Goal: Information Seeking & Learning: Compare options

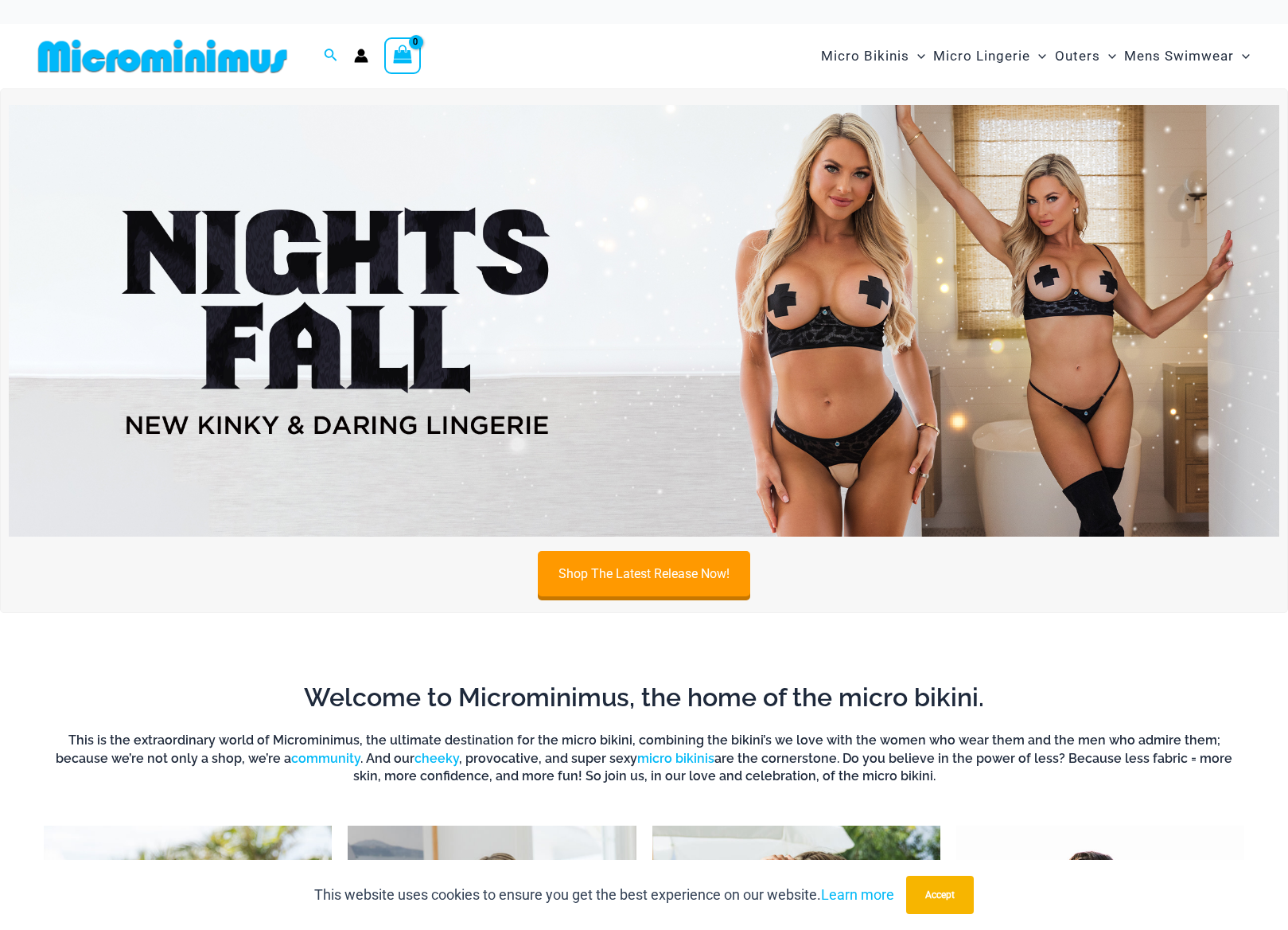
click at [363, 262] on img at bounding box center [644, 321] width 1271 height 432
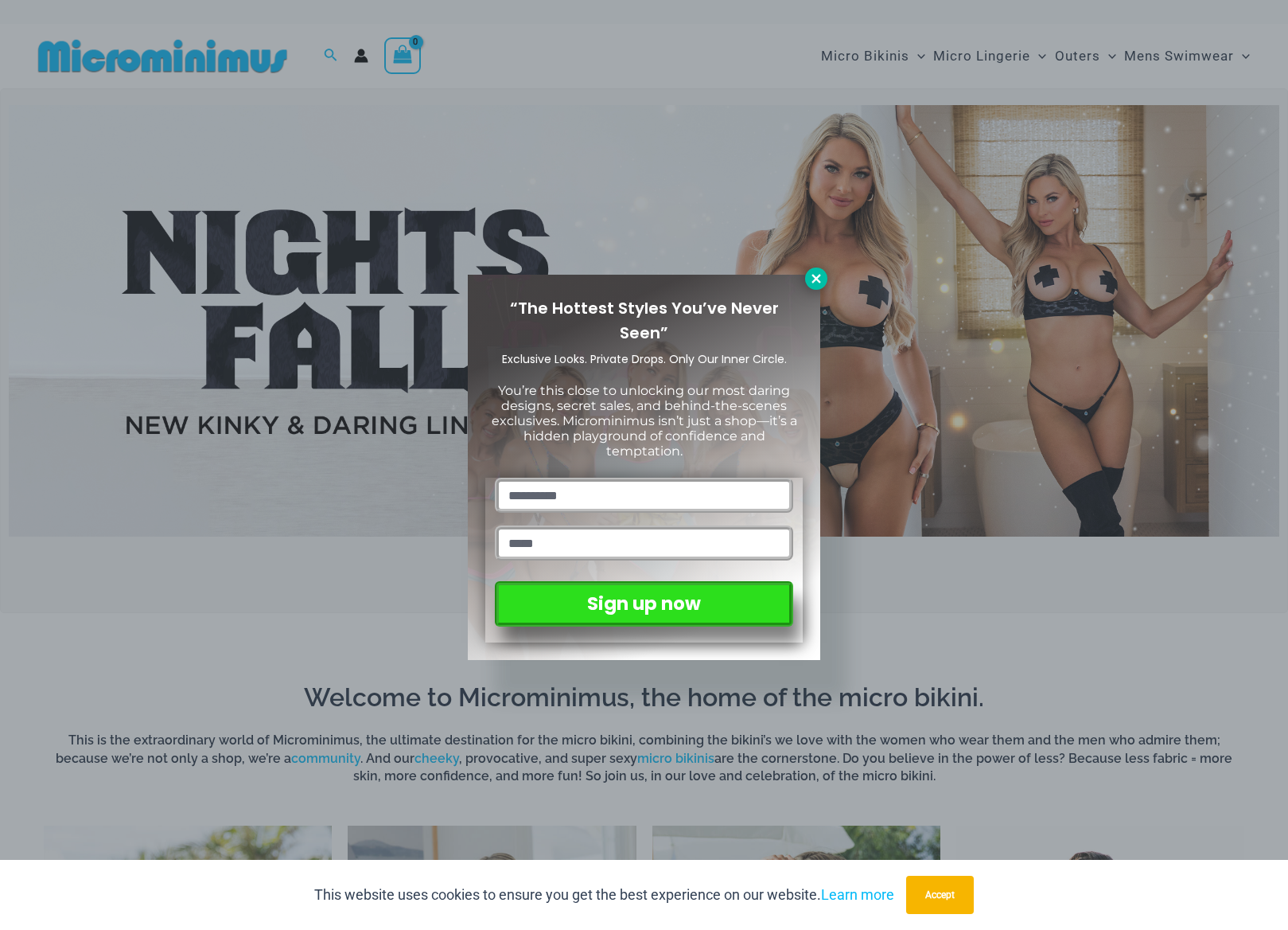
click at [819, 280] on icon at bounding box center [816, 278] width 9 height 9
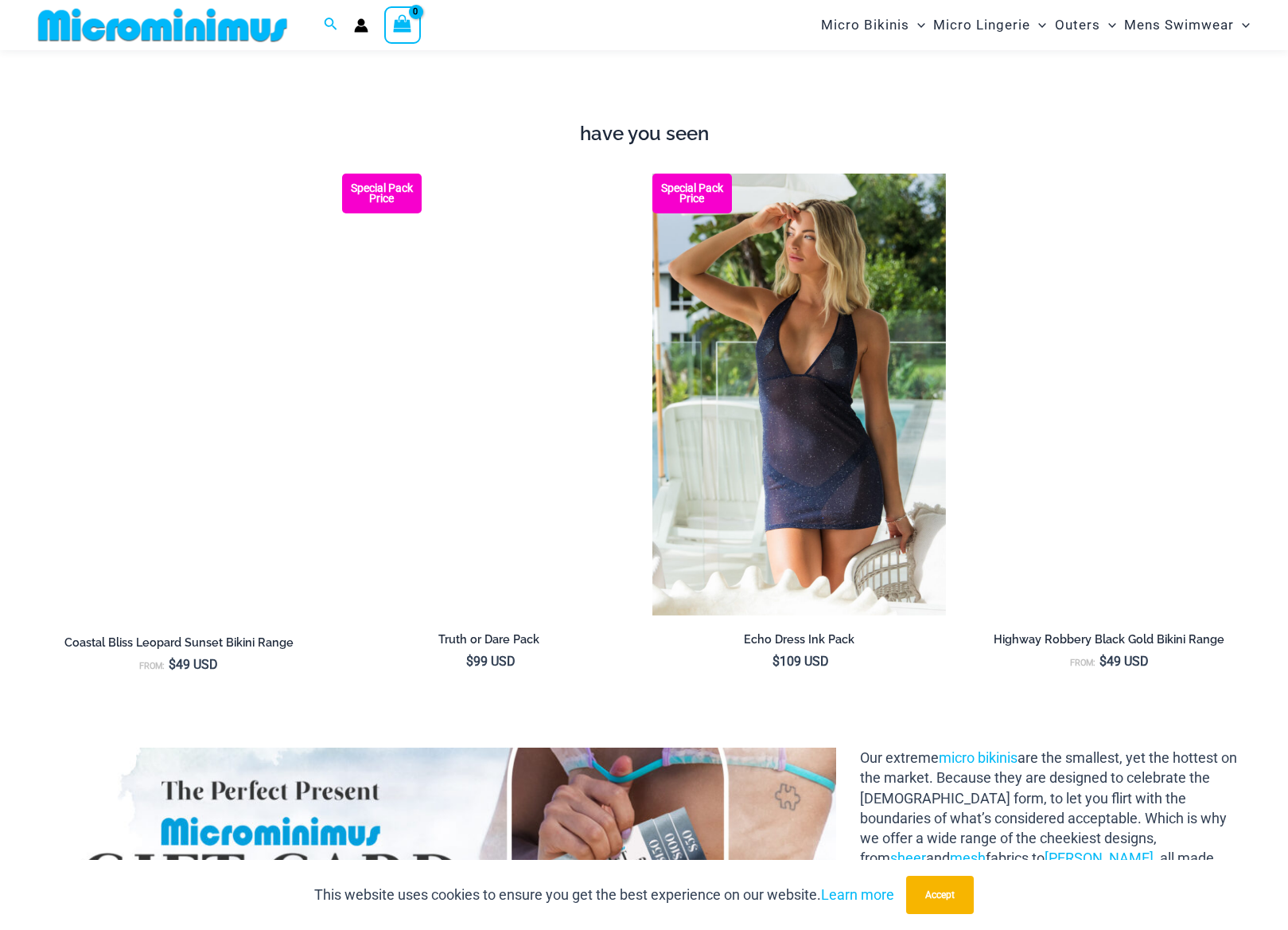
scroll to position [1347, 0]
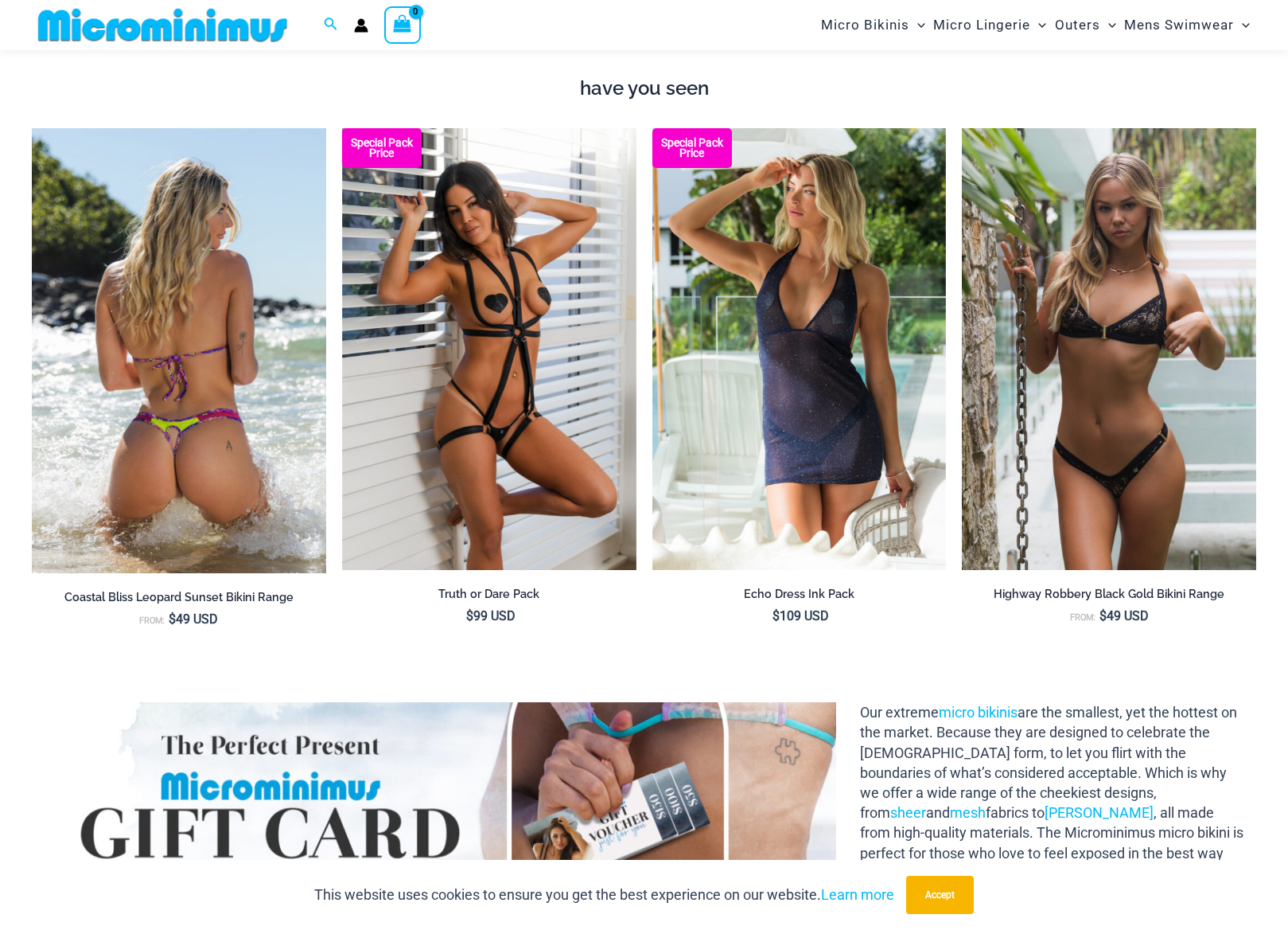
click at [178, 423] on img at bounding box center [179, 350] width 294 height 444
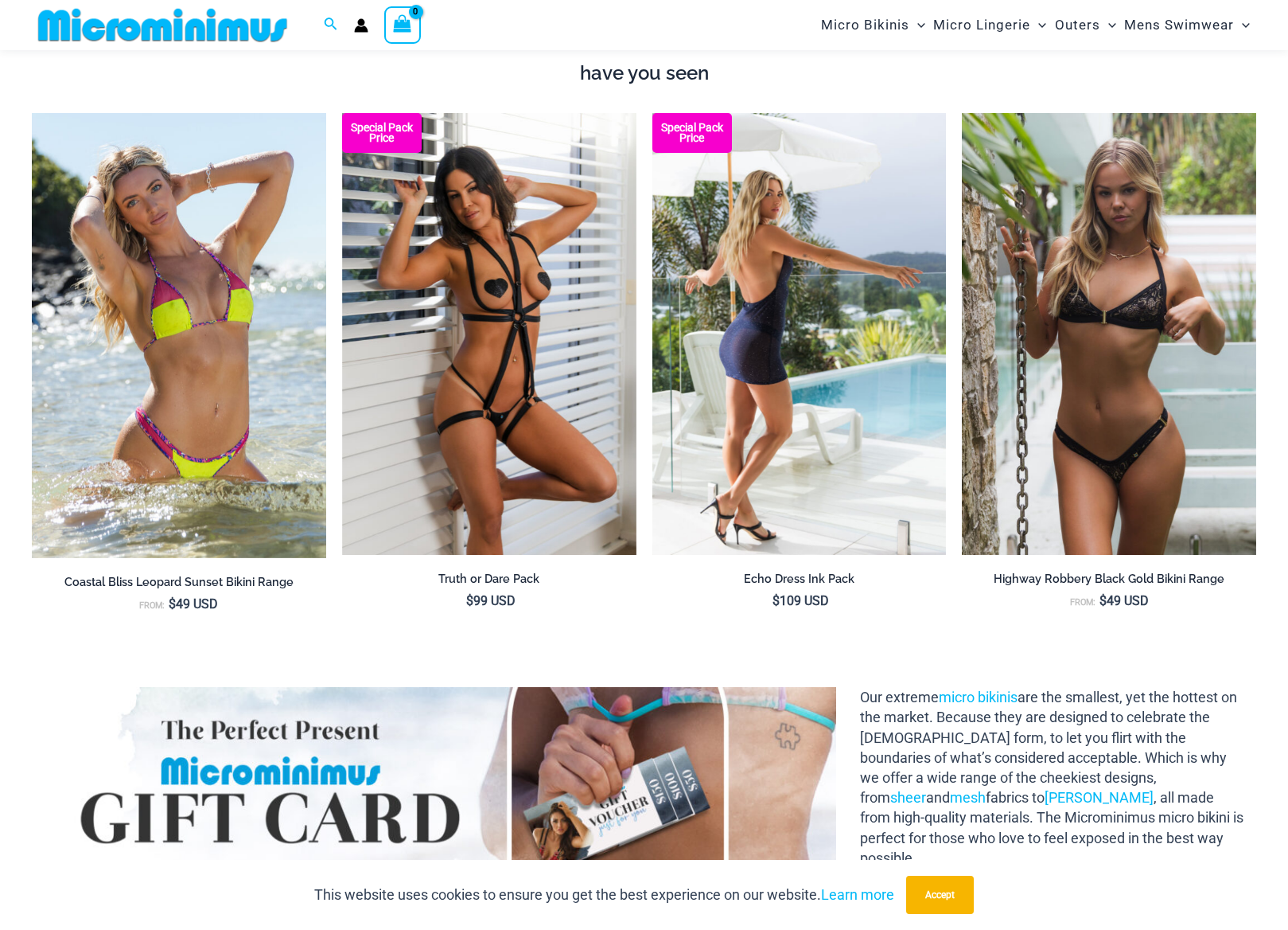
scroll to position [1366, 0]
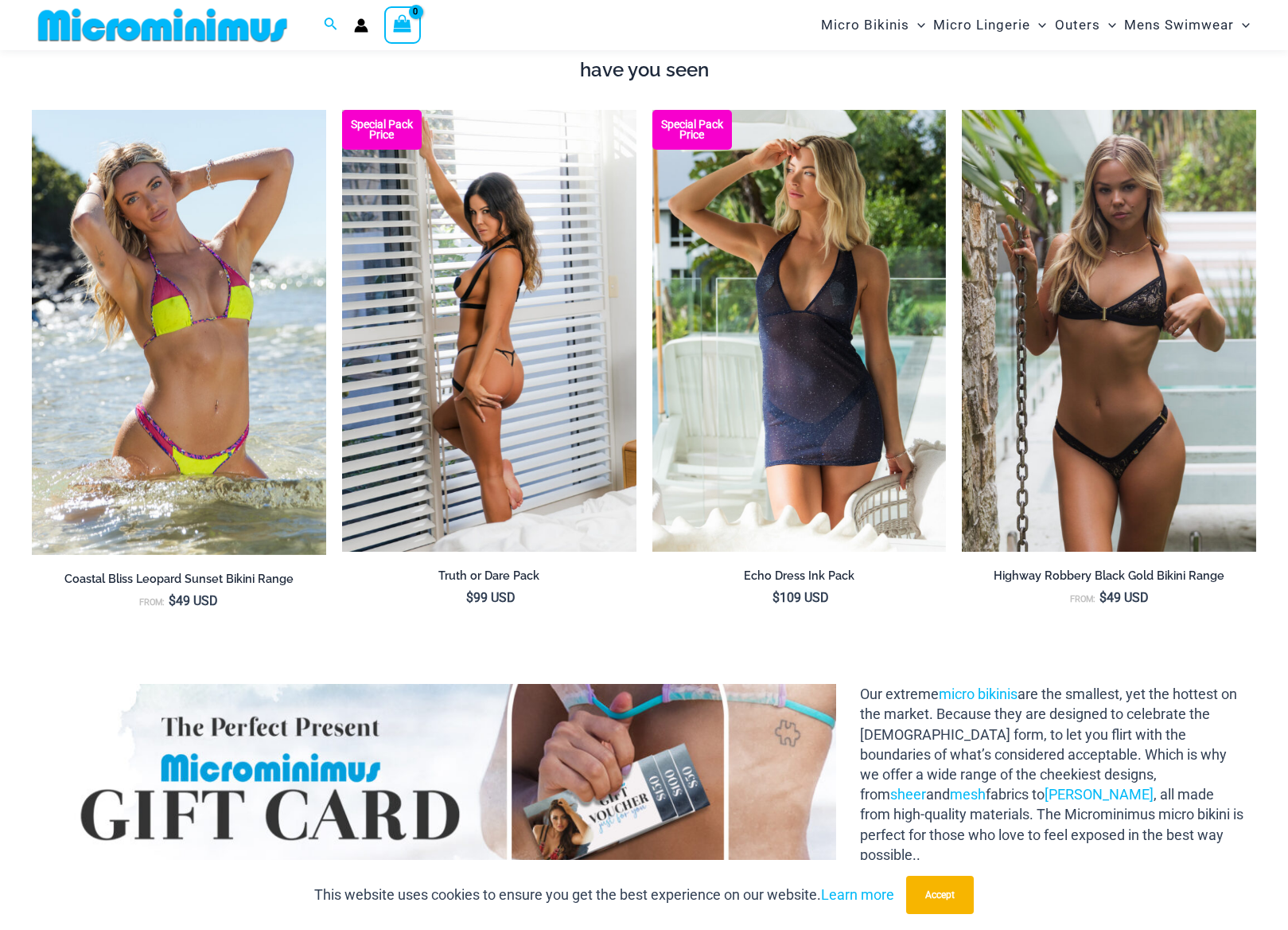
click at [500, 403] on img at bounding box center [489, 330] width 294 height 442
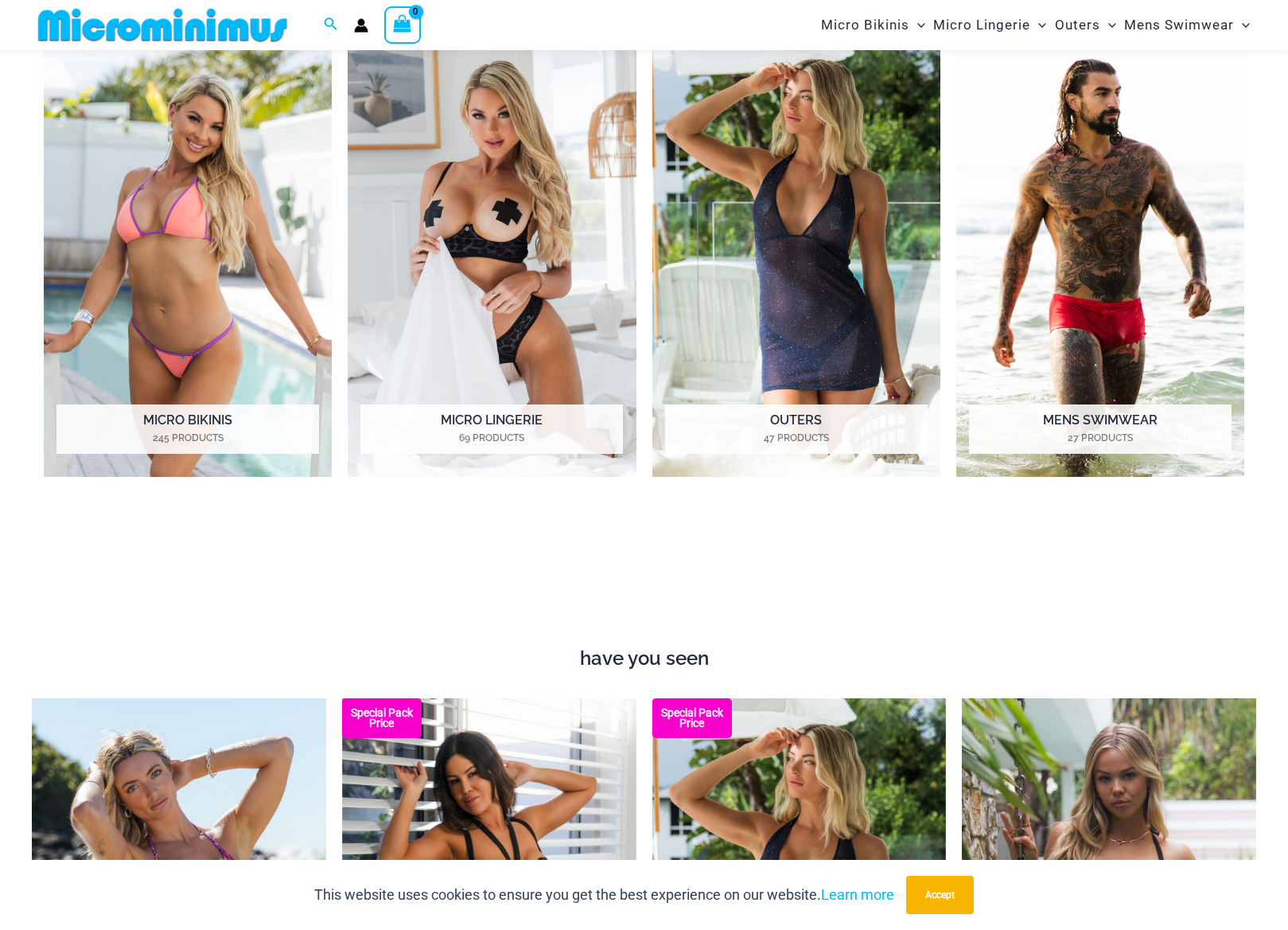
scroll to position [784, 0]
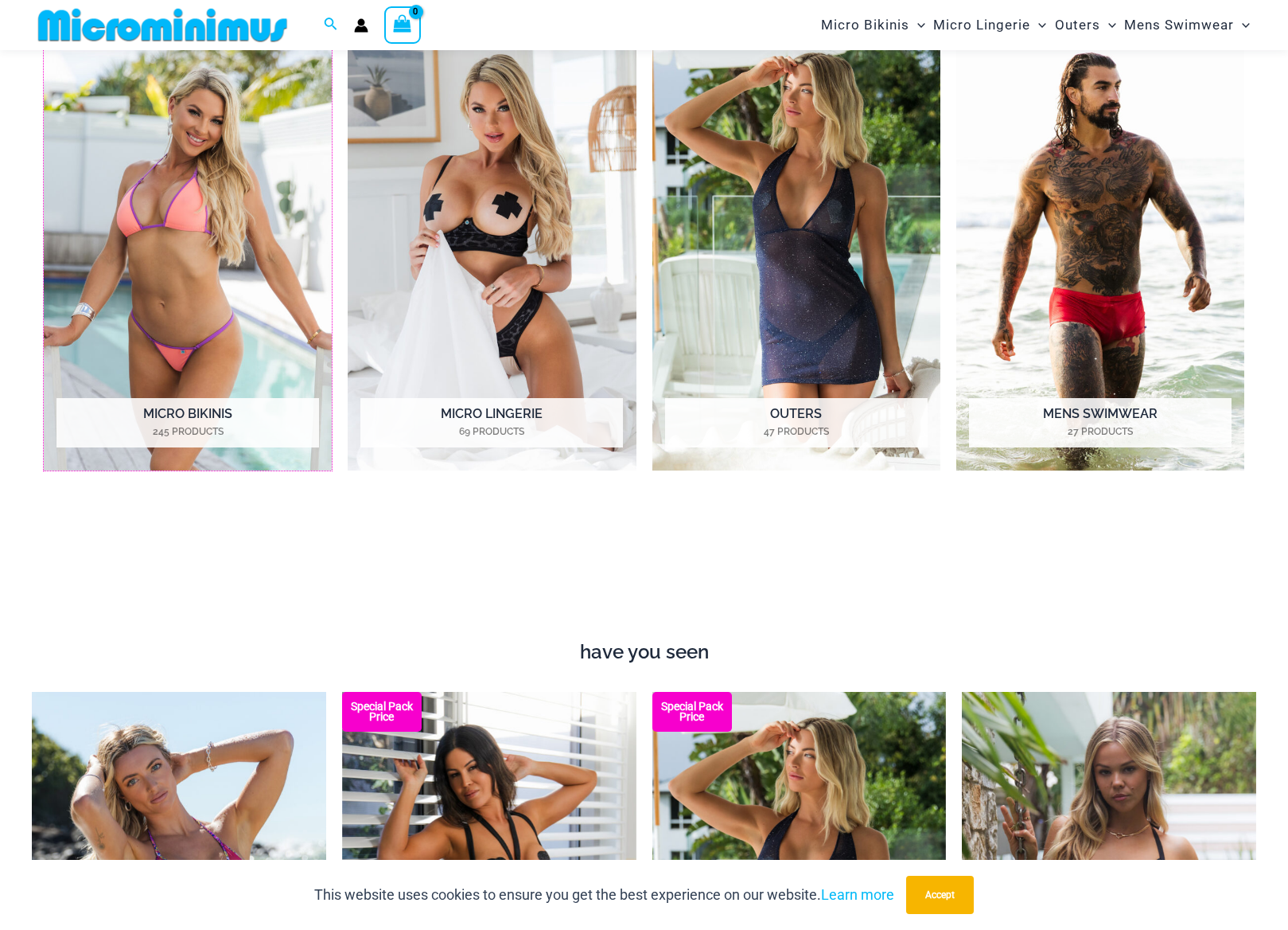
click at [194, 228] on img "Visit product category Micro Bikinis" at bounding box center [187, 249] width 288 height 444
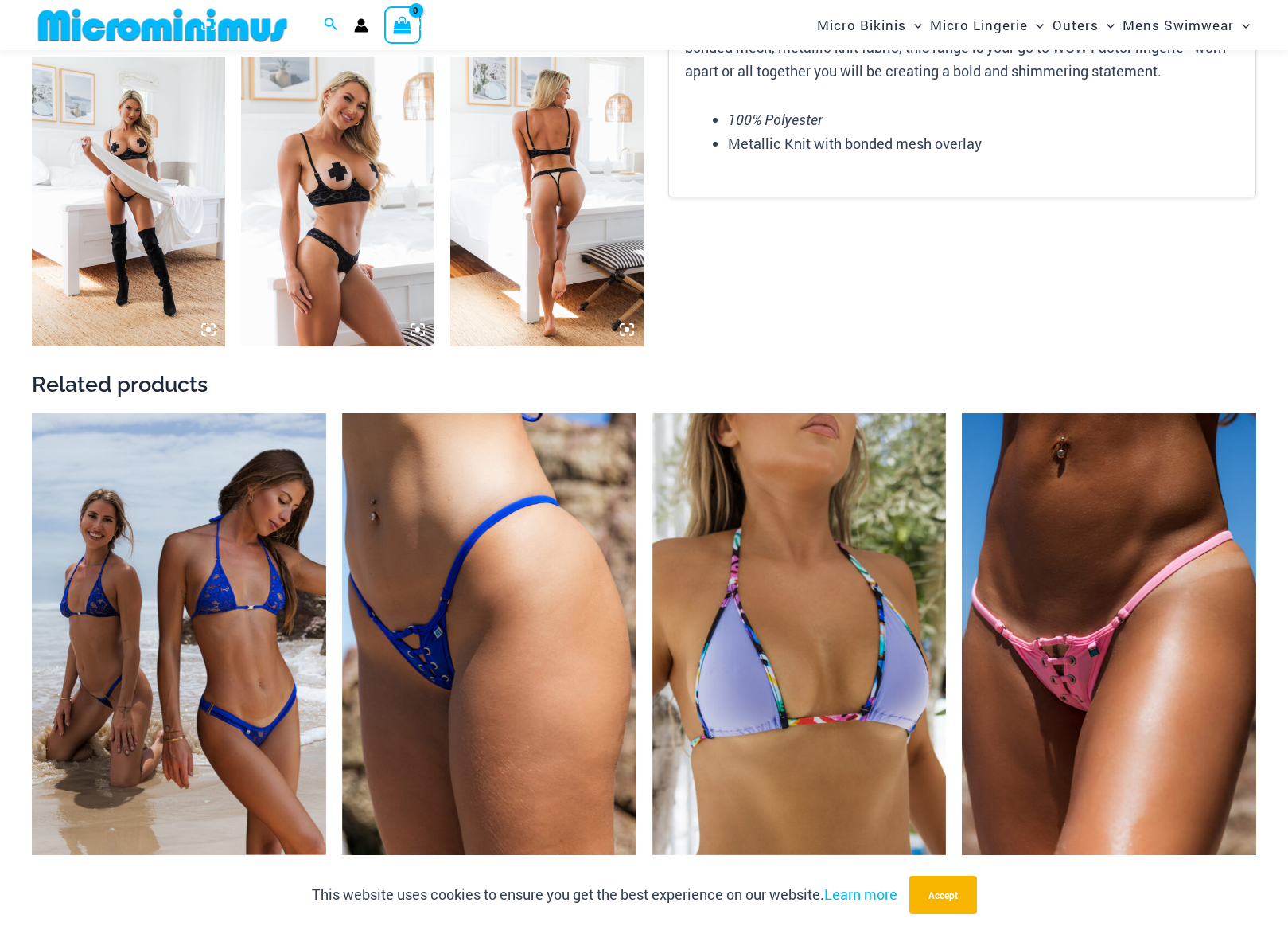
scroll to position [2257, 0]
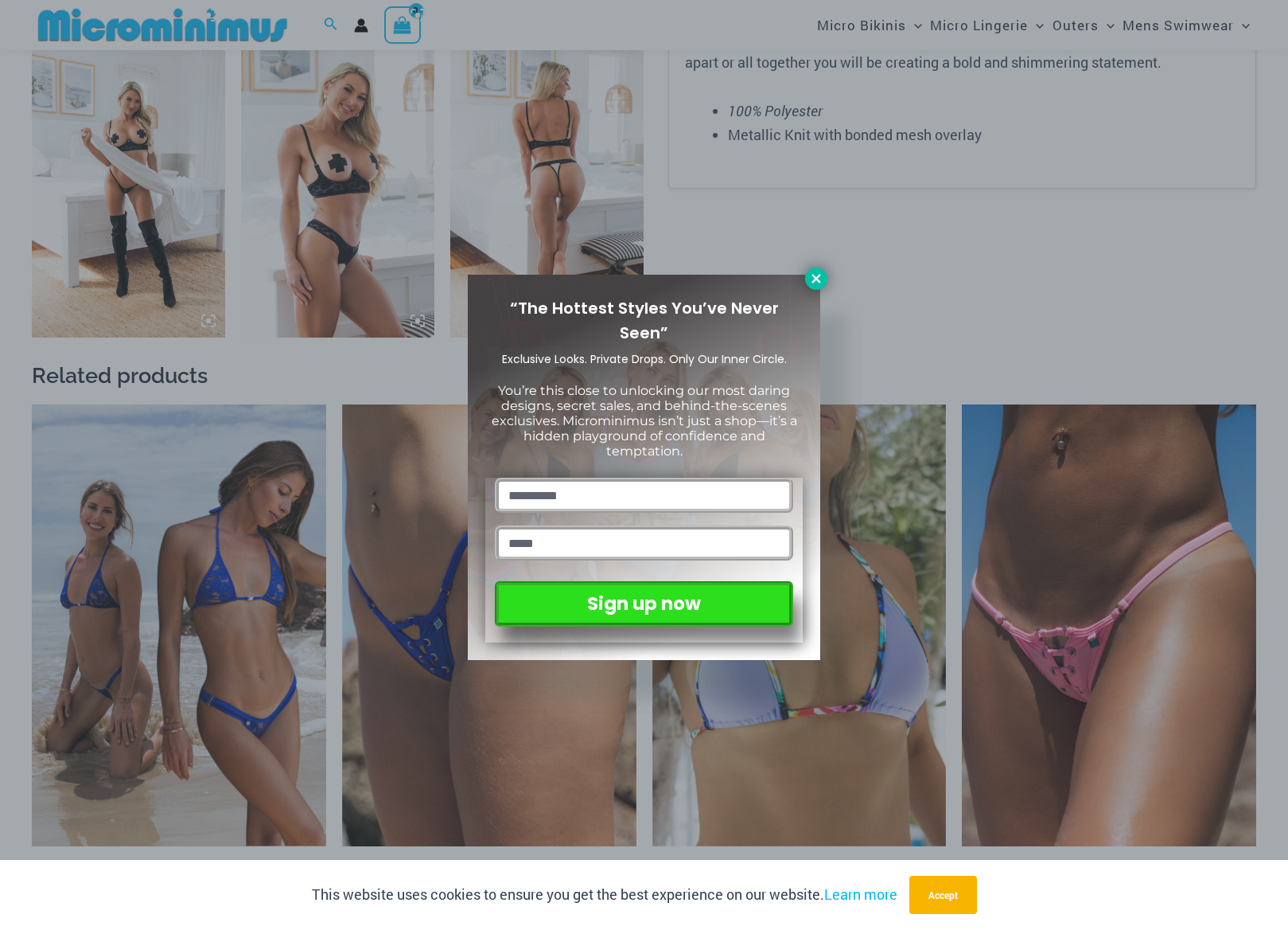
click at [820, 279] on icon at bounding box center [817, 279] width 14 height 14
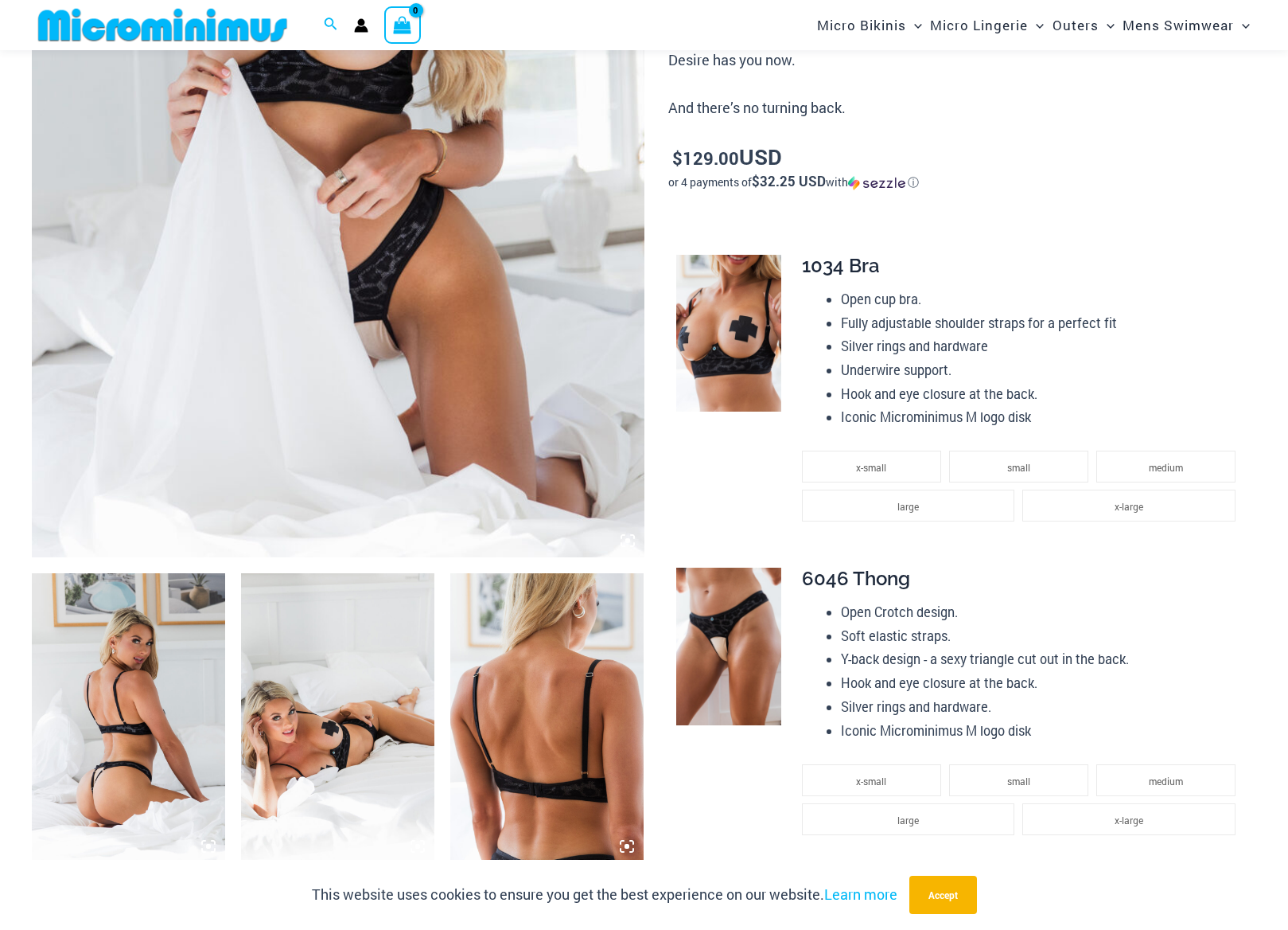
scroll to position [500, 0]
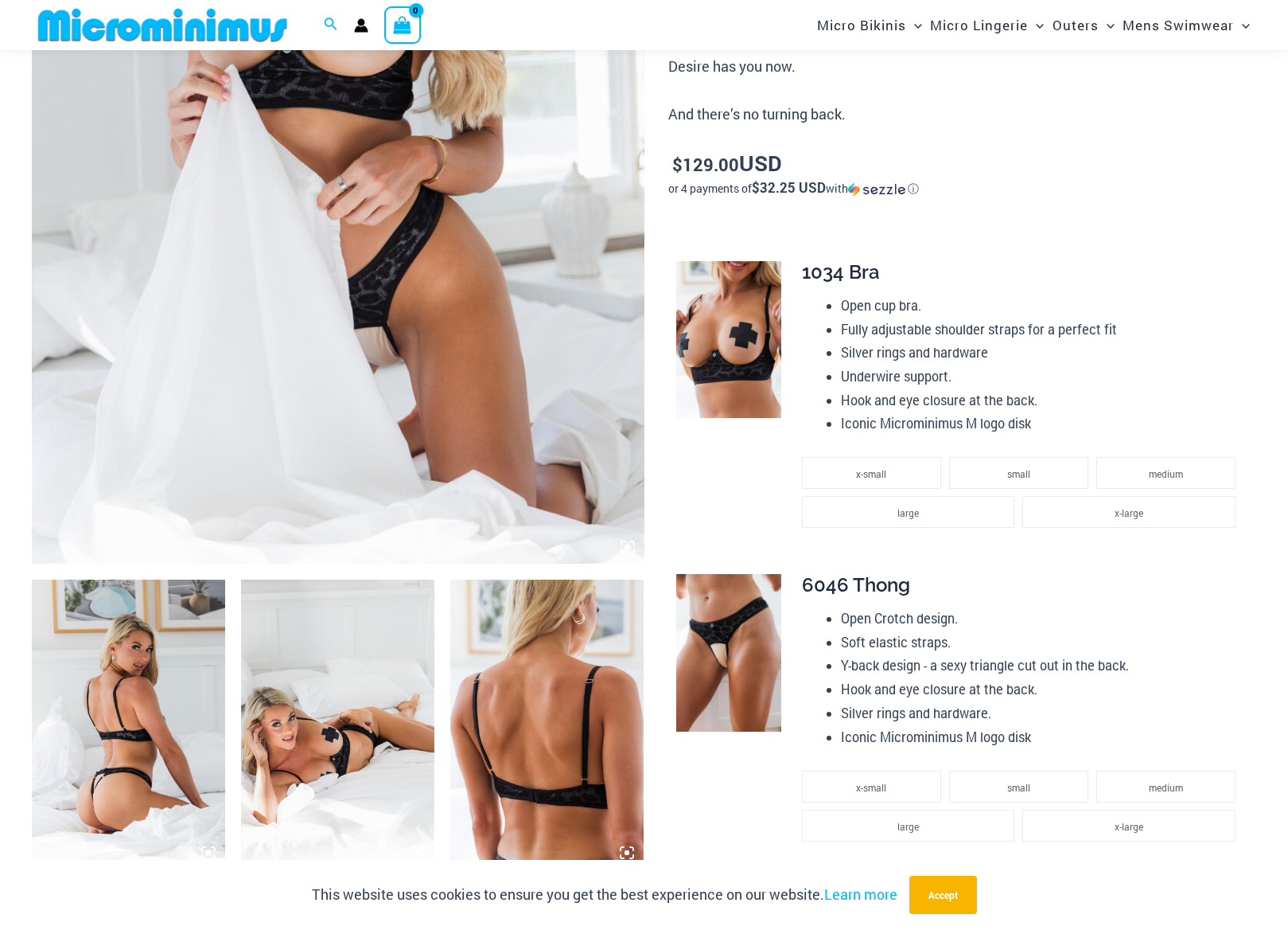
click at [121, 718] on img at bounding box center [128, 725] width 193 height 291
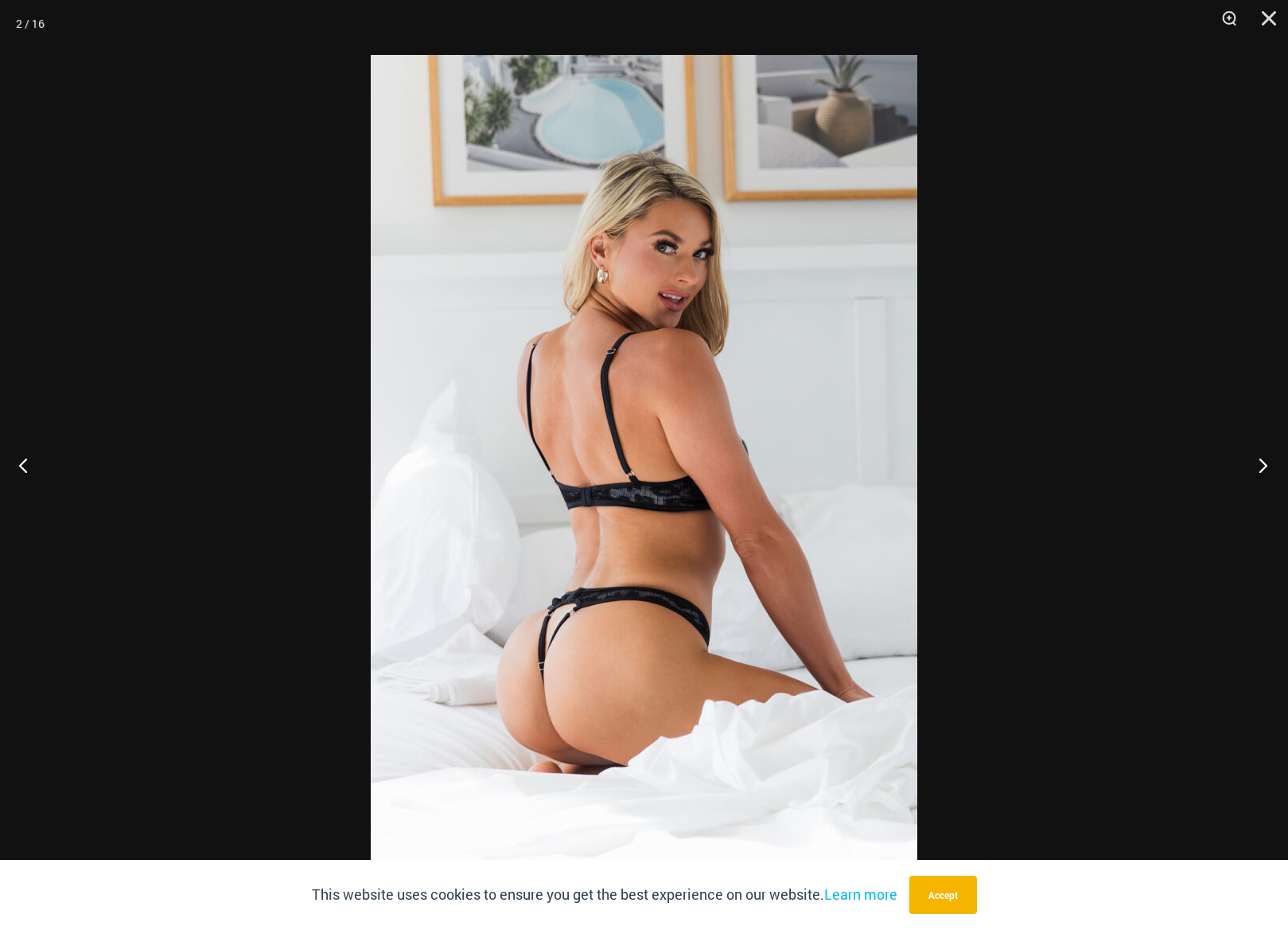
click at [1262, 461] on button "Next" at bounding box center [1258, 465] width 60 height 79
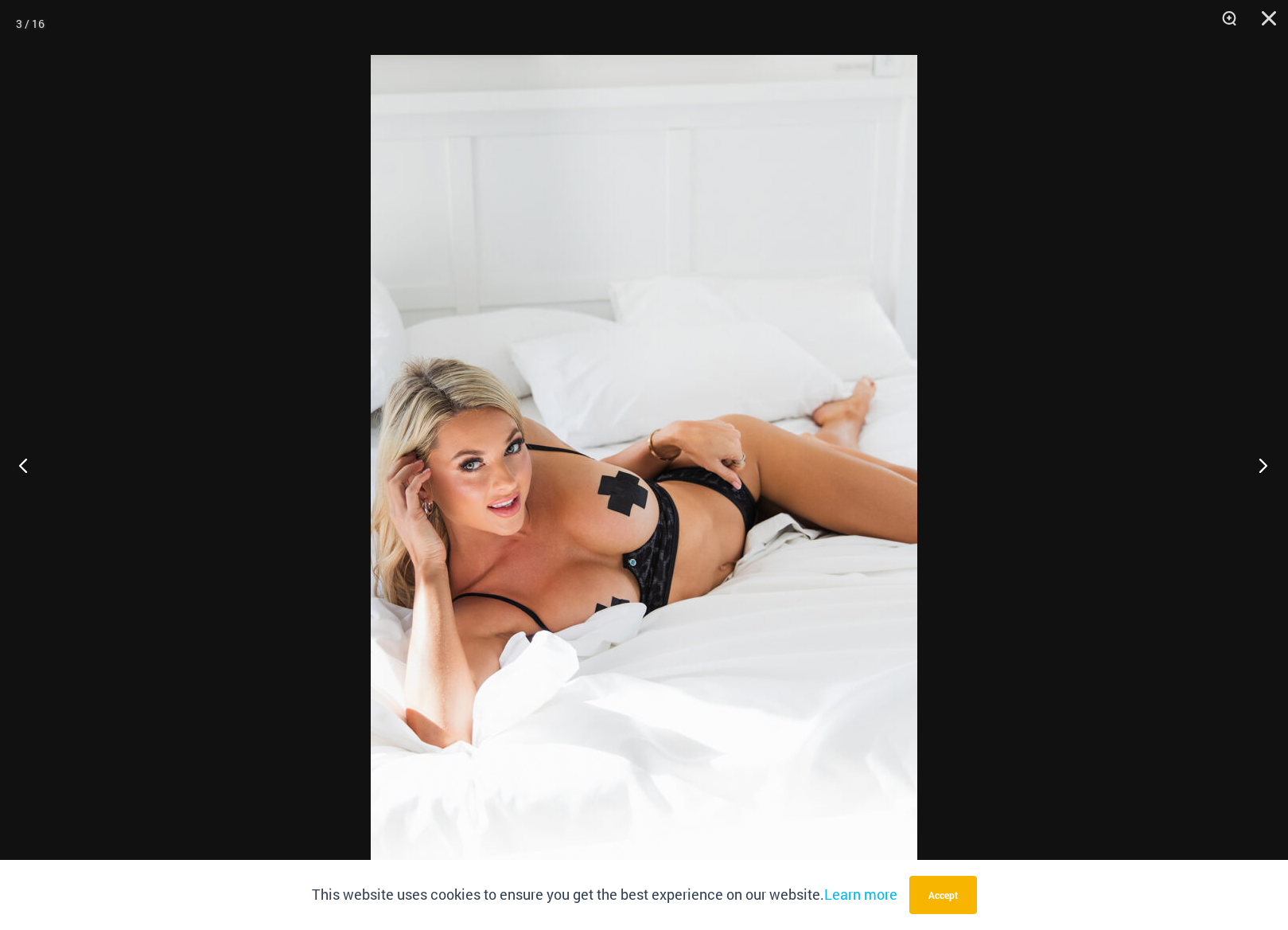
click at [1262, 461] on button "Next" at bounding box center [1258, 465] width 60 height 79
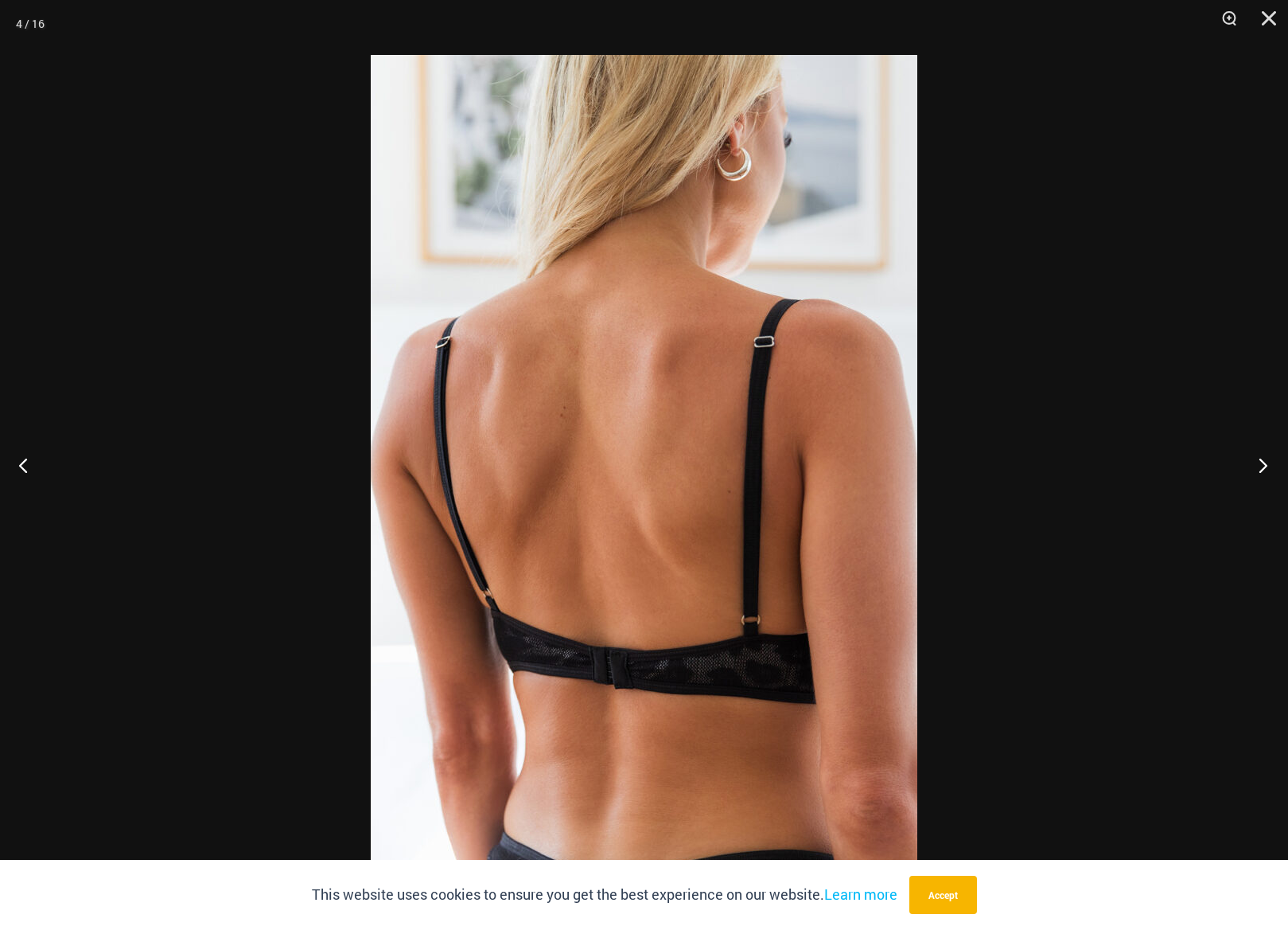
click at [1262, 461] on button "Next" at bounding box center [1258, 465] width 60 height 79
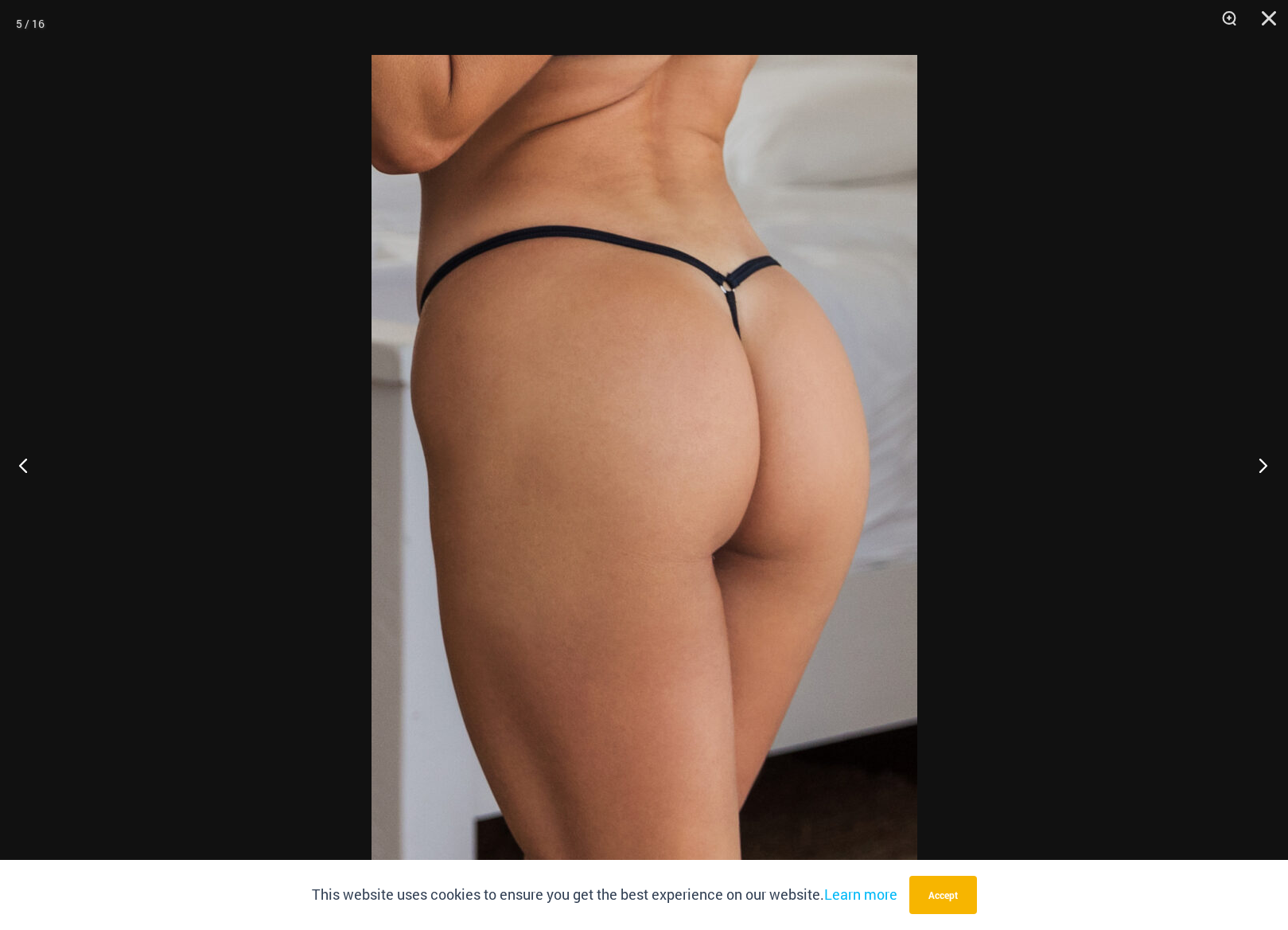
click at [1262, 461] on button "Next" at bounding box center [1258, 465] width 60 height 79
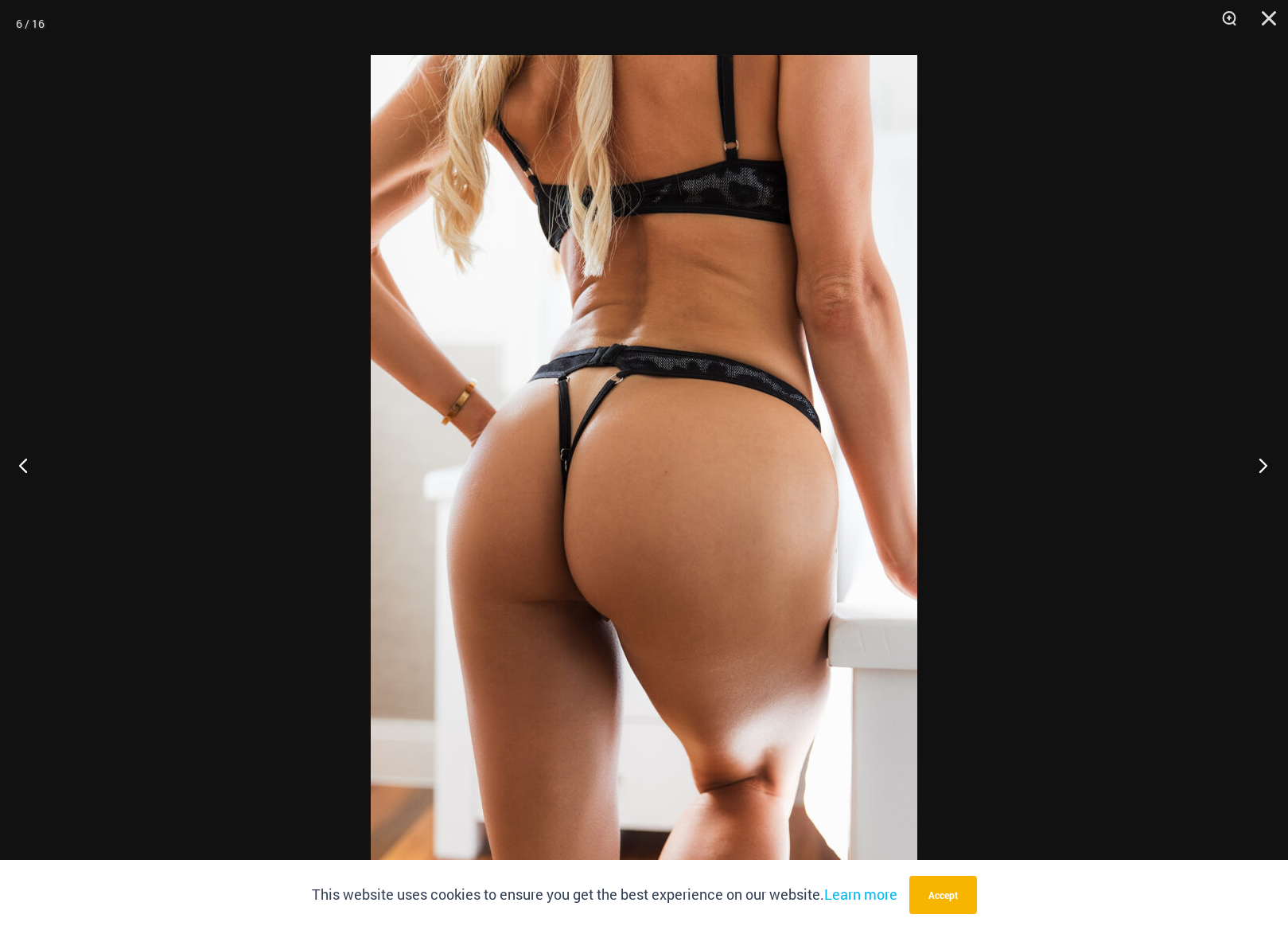
click at [1262, 461] on button "Next" at bounding box center [1258, 465] width 60 height 79
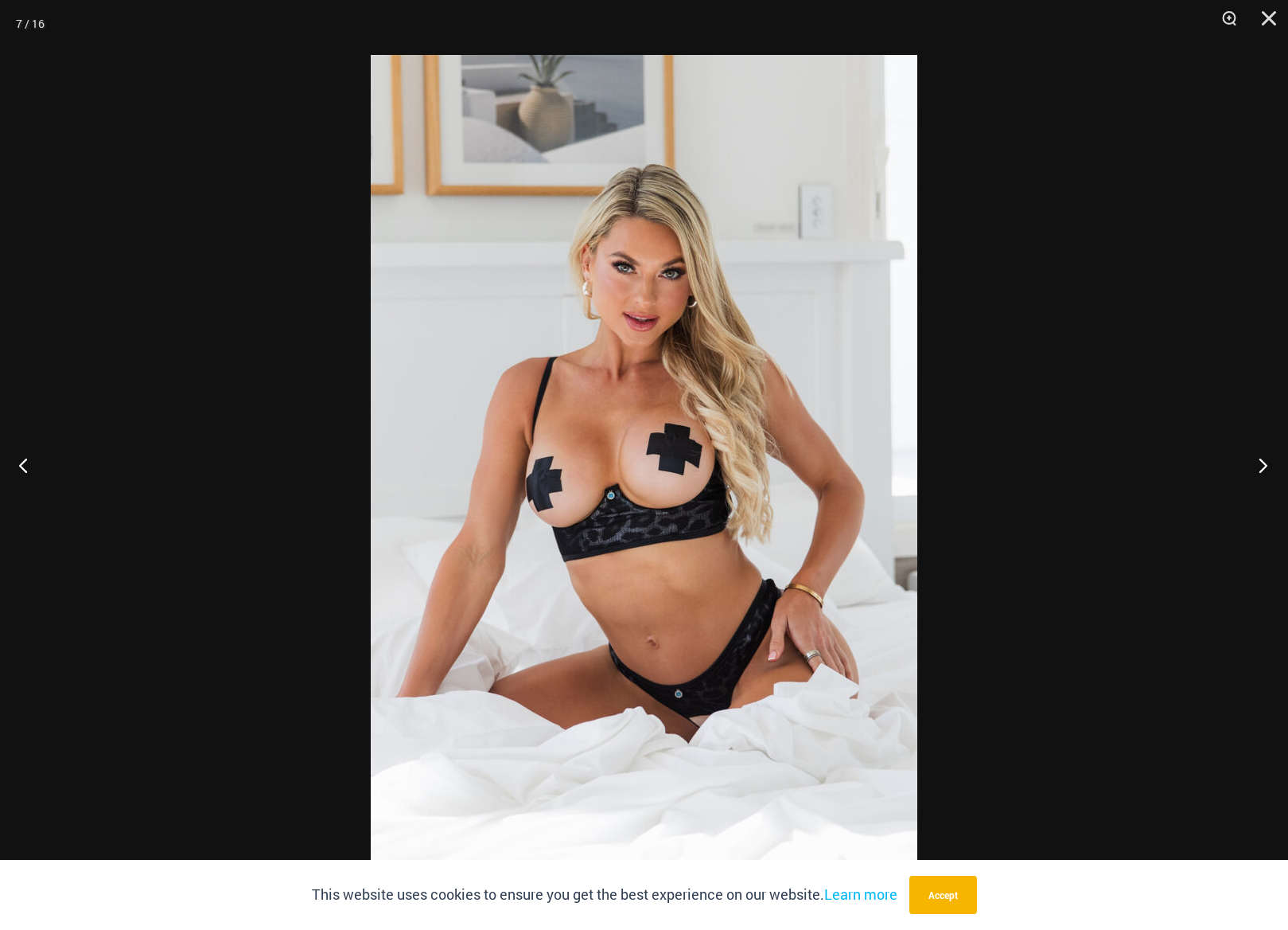
click at [1262, 461] on button "Next" at bounding box center [1258, 465] width 60 height 79
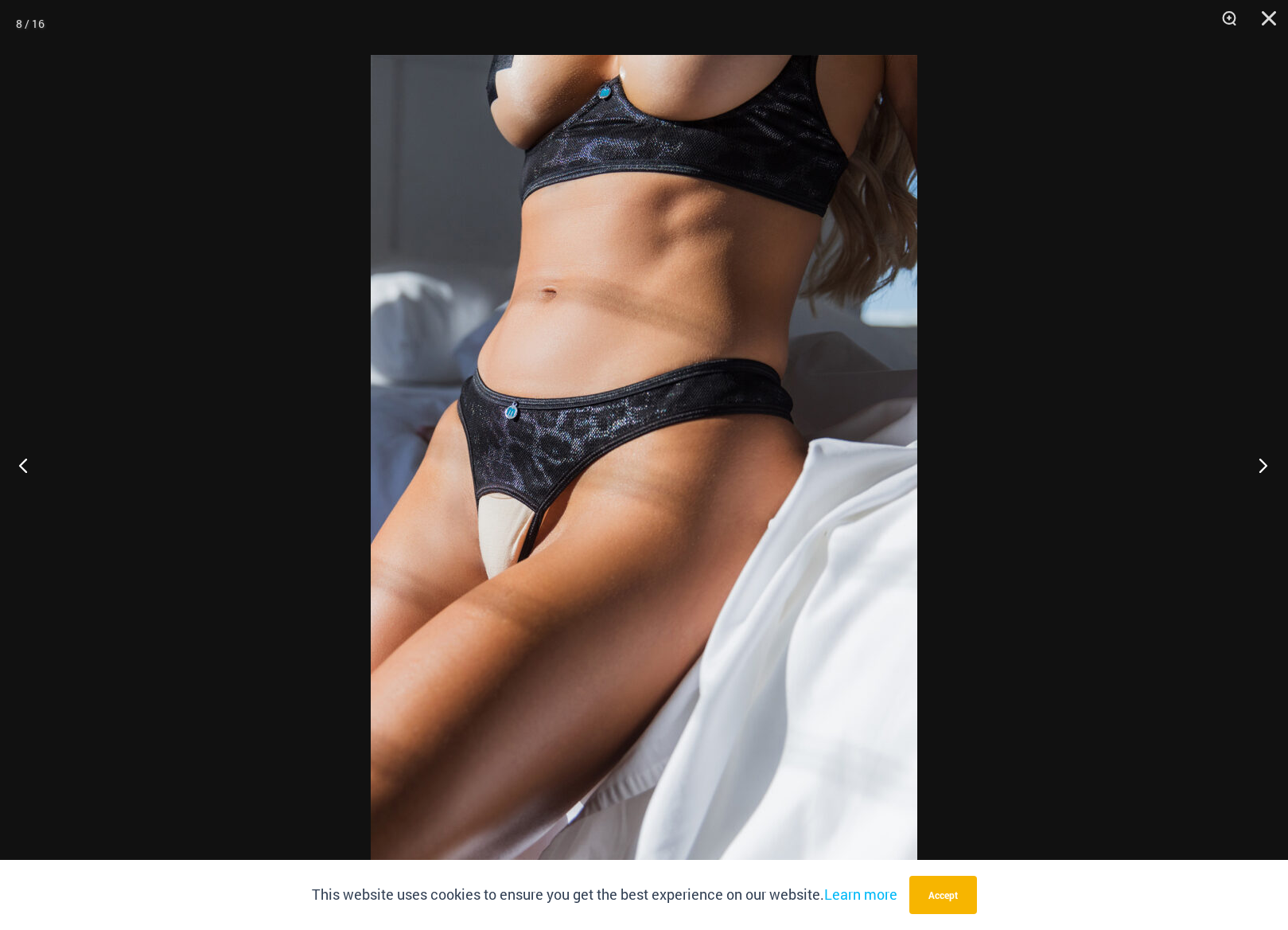
click at [1262, 461] on button "Next" at bounding box center [1258, 465] width 60 height 79
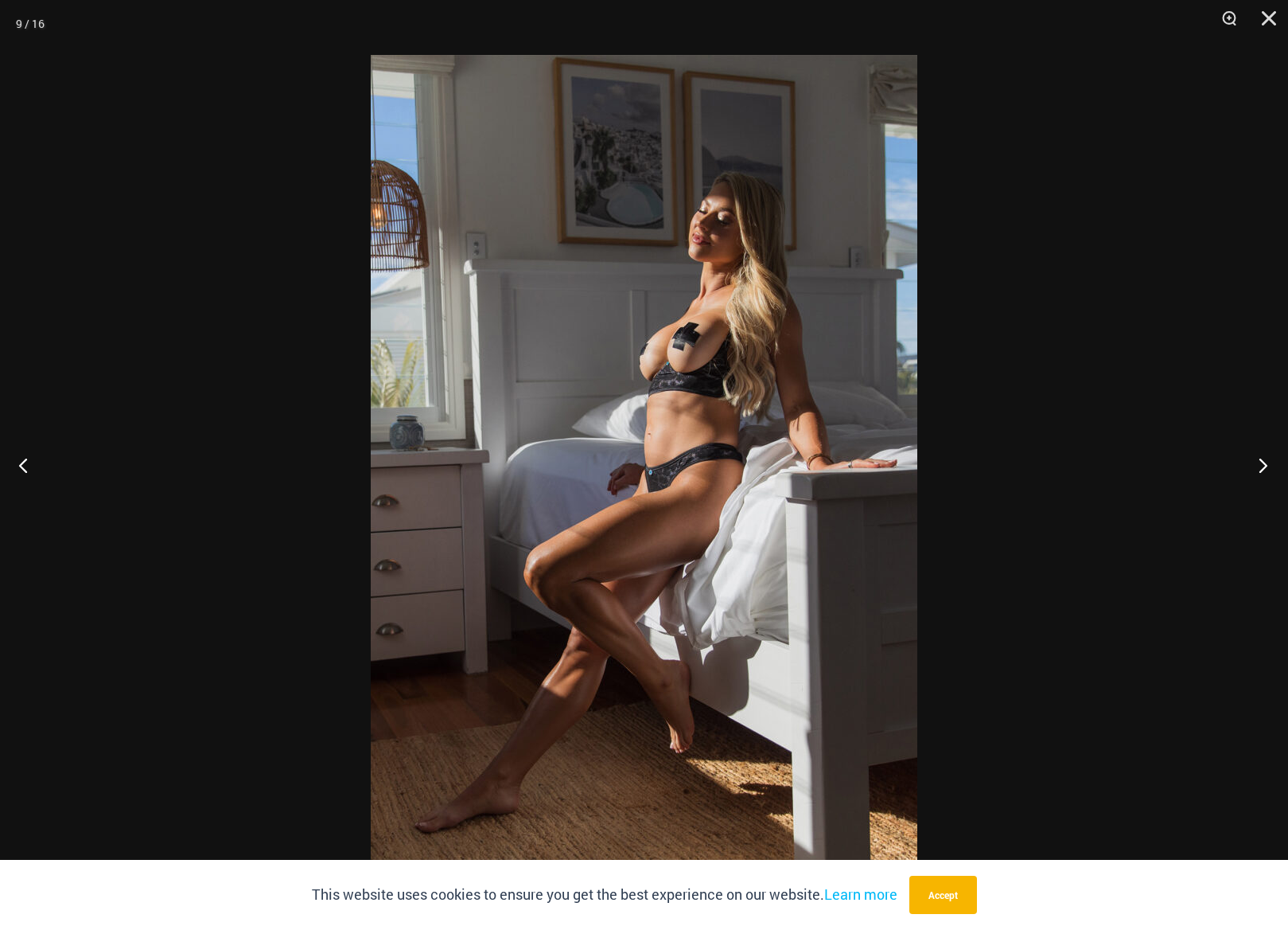
click at [1262, 461] on button "Next" at bounding box center [1258, 465] width 60 height 79
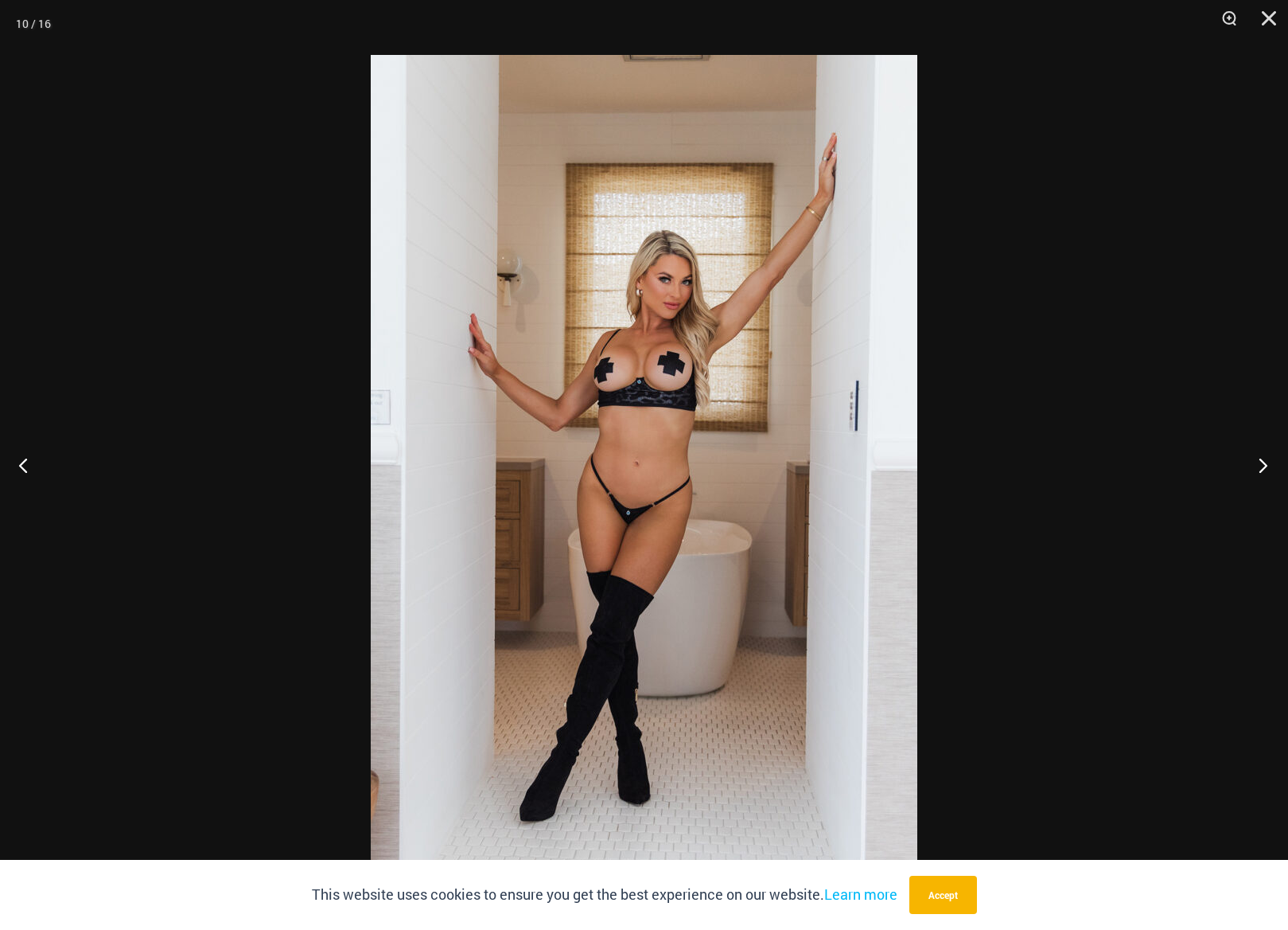
click at [1262, 461] on button "Next" at bounding box center [1258, 465] width 60 height 79
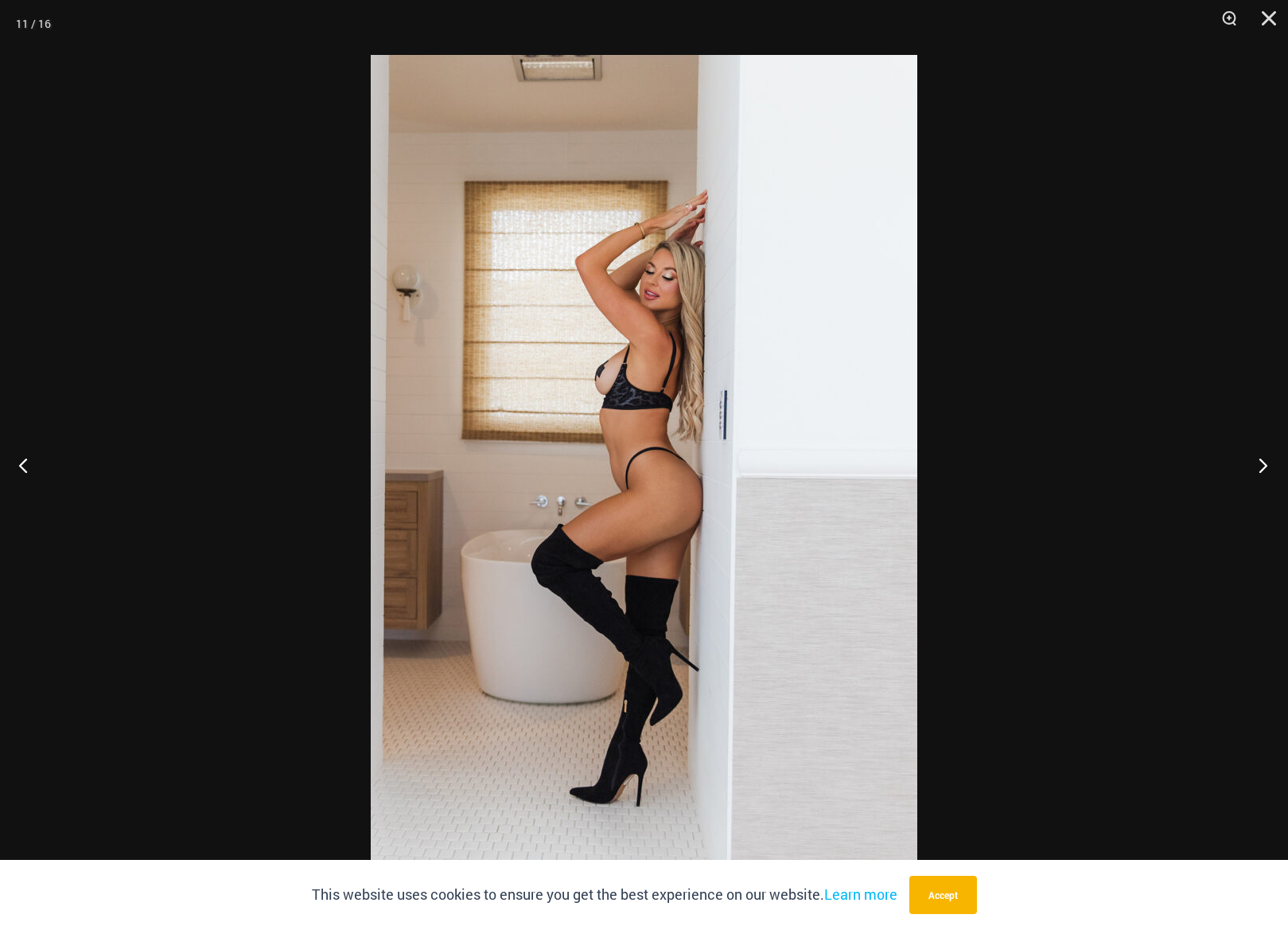
click at [1262, 461] on button "Next" at bounding box center [1258, 465] width 60 height 79
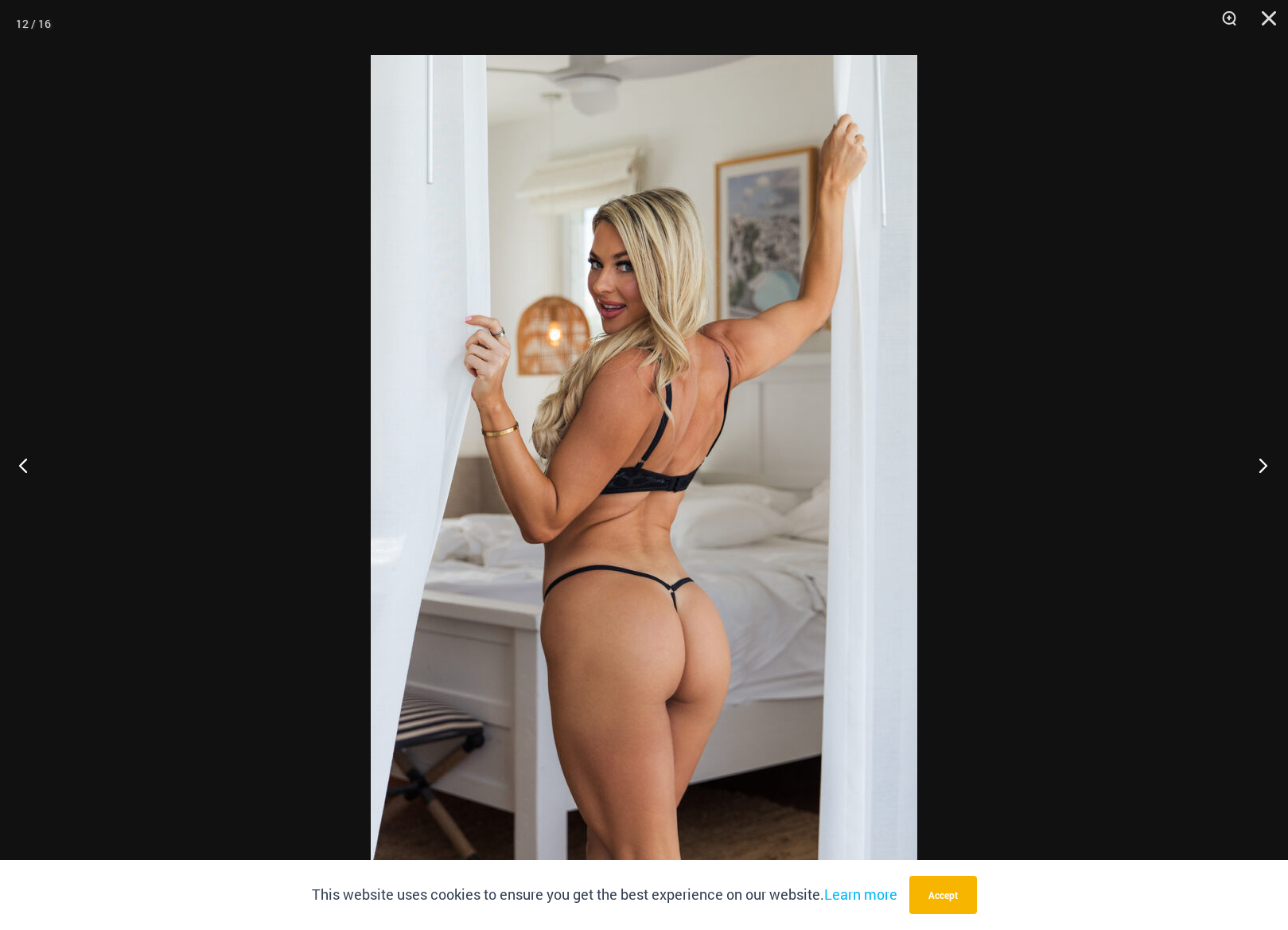
click at [1262, 461] on button "Next" at bounding box center [1258, 465] width 60 height 79
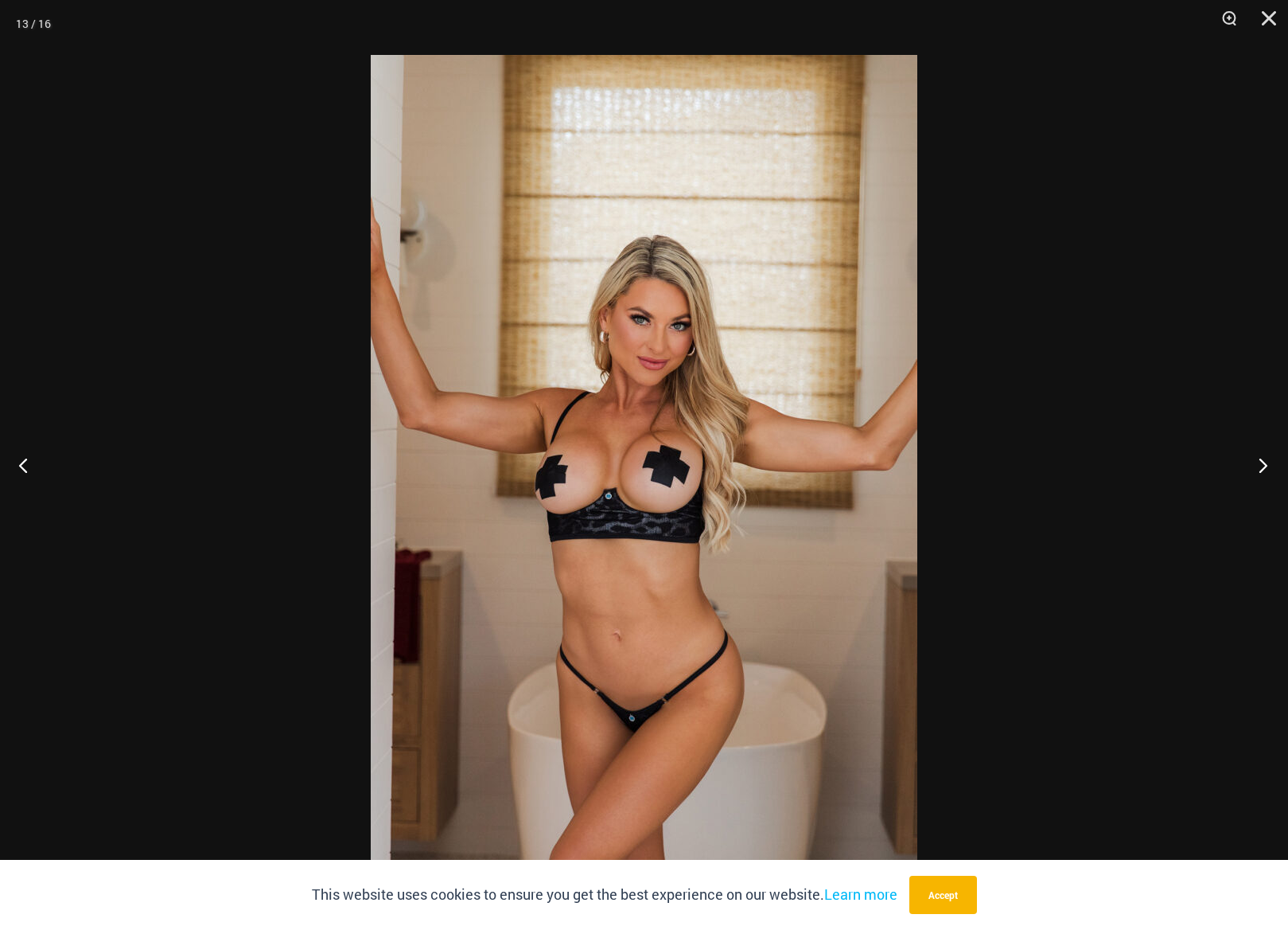
click at [1262, 461] on button "Next" at bounding box center [1258, 465] width 60 height 79
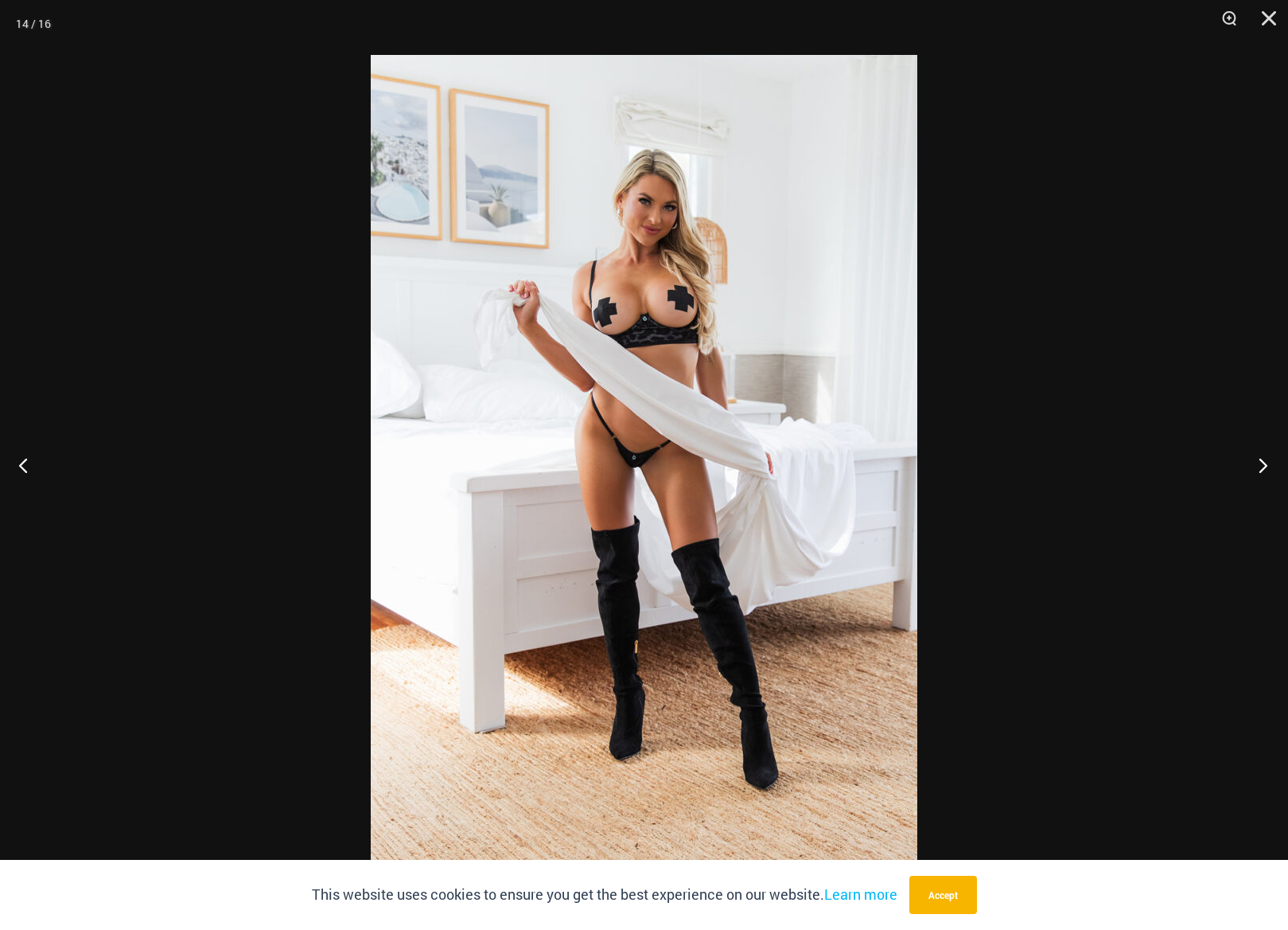
click at [1262, 461] on button "Next" at bounding box center [1258, 465] width 60 height 79
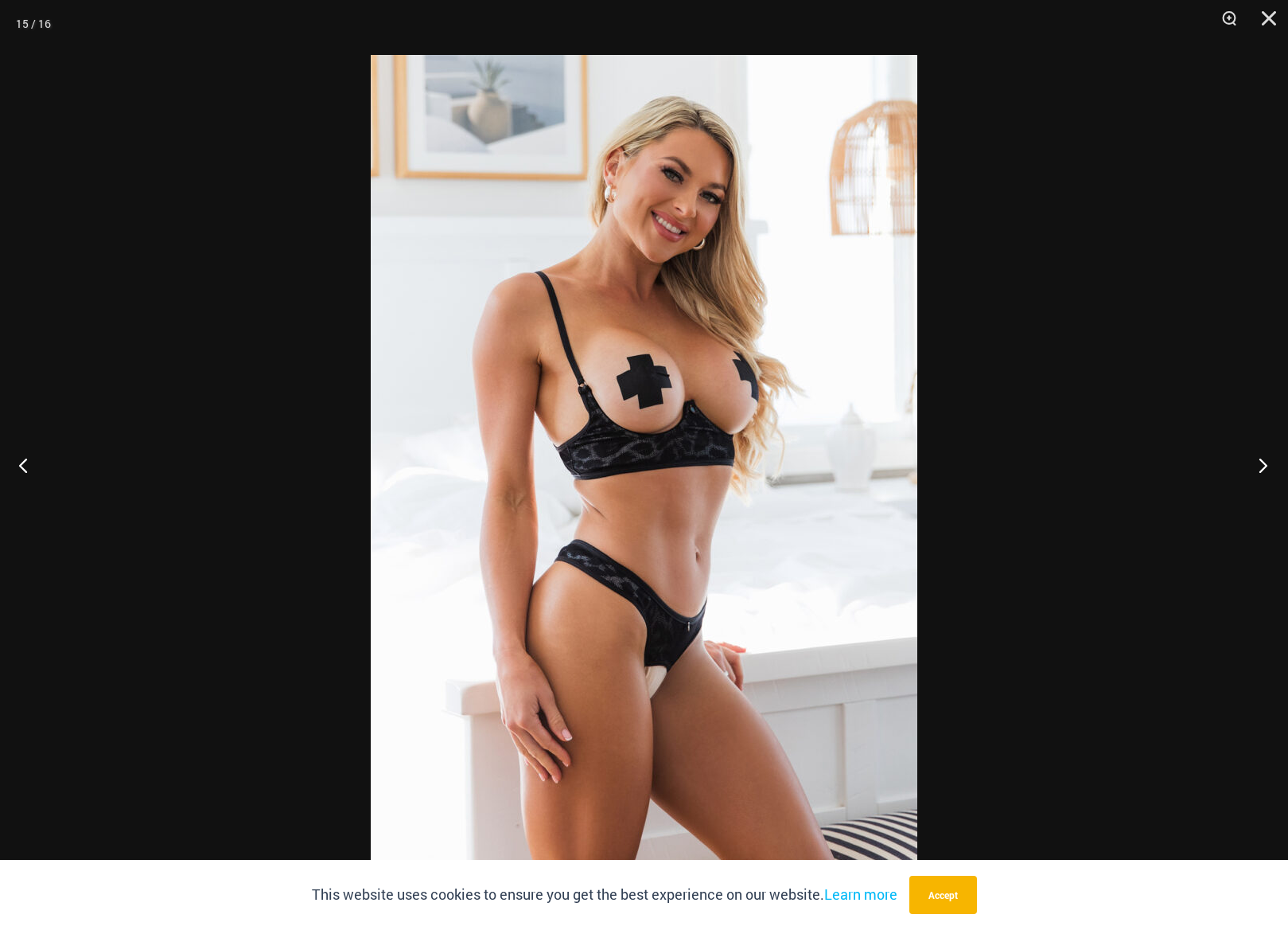
click at [1262, 461] on button "Next" at bounding box center [1258, 465] width 60 height 79
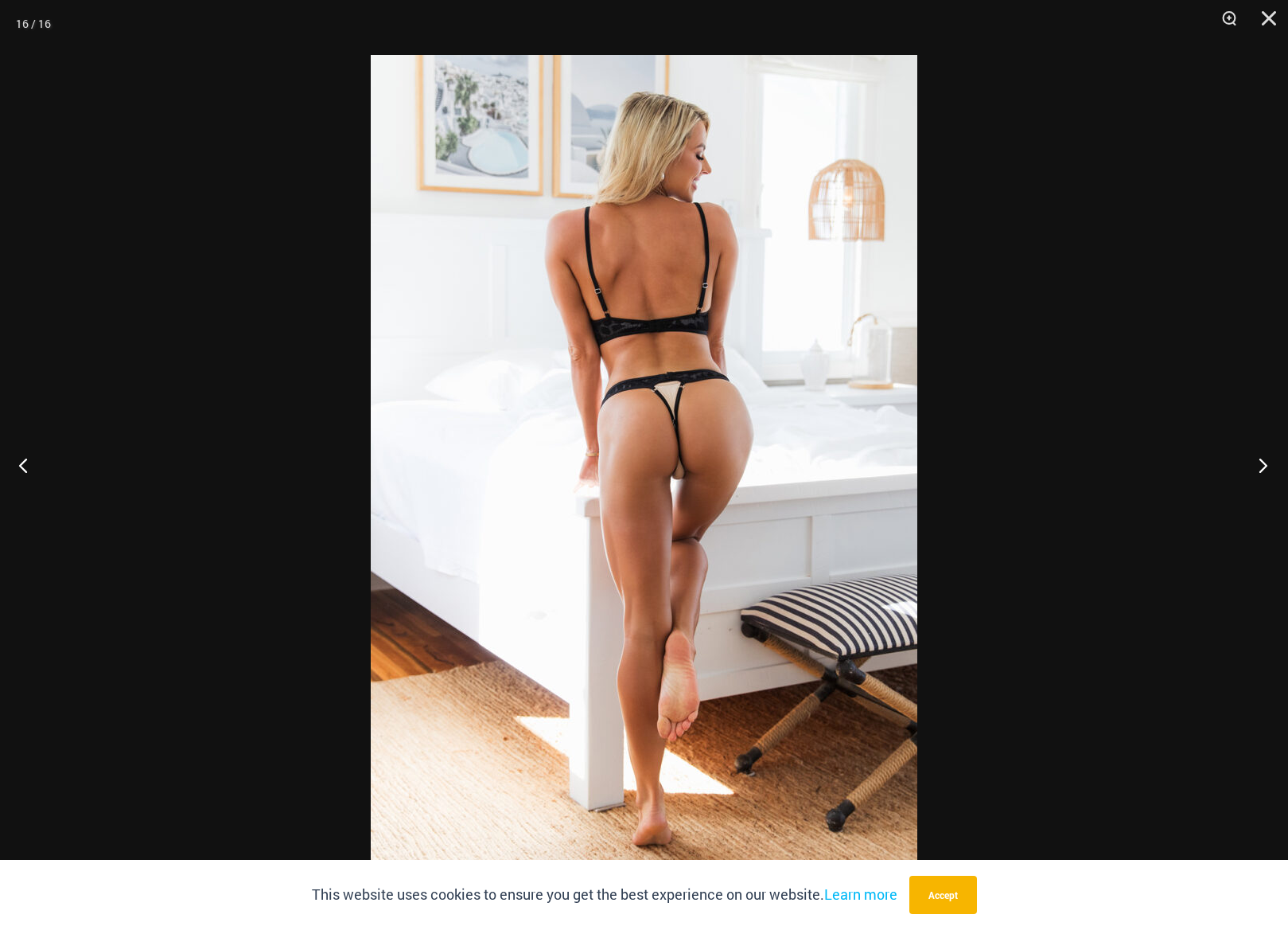
click at [1262, 461] on button "Next" at bounding box center [1258, 465] width 60 height 79
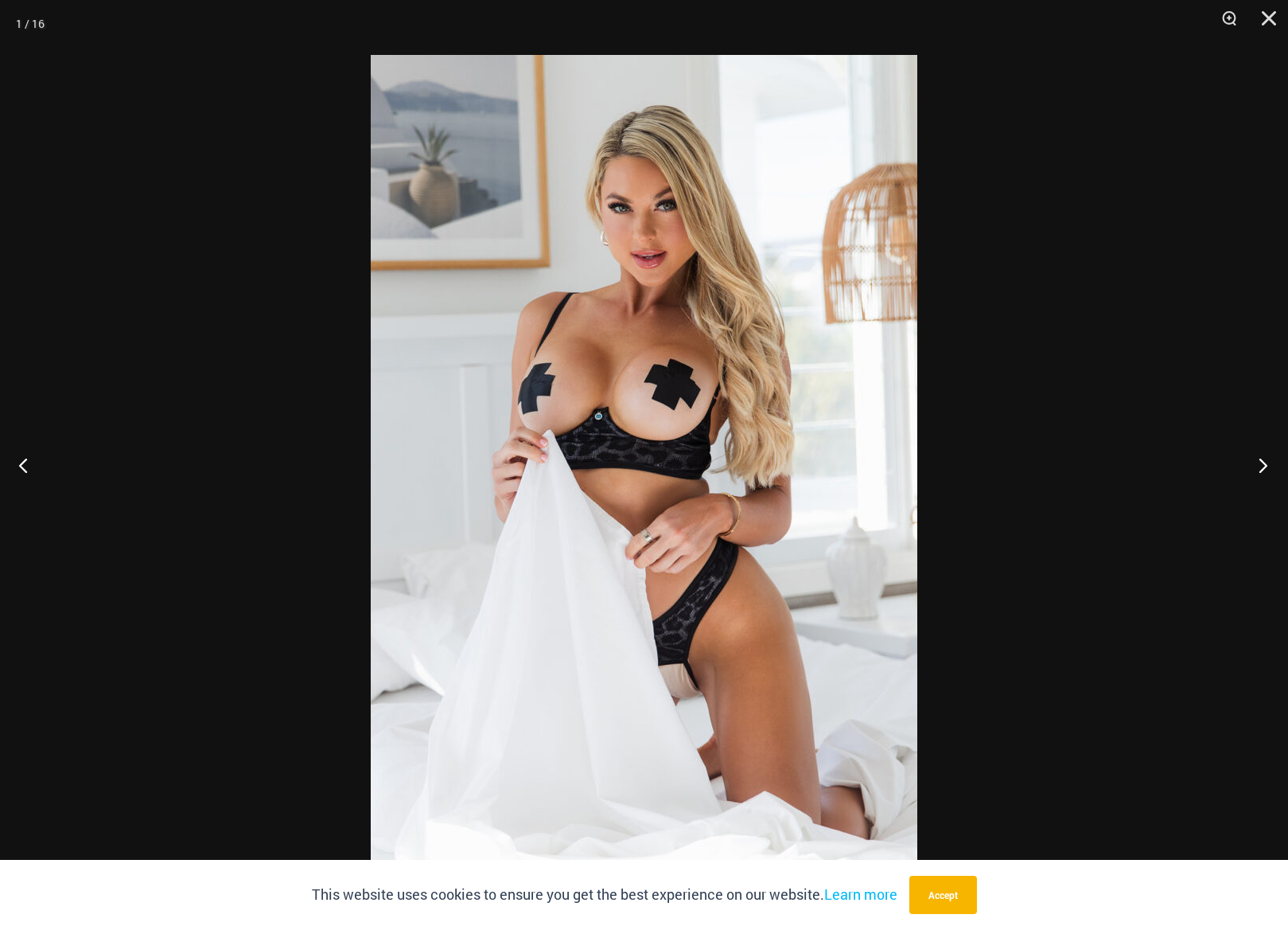
click at [1262, 461] on button "Next" at bounding box center [1258, 465] width 60 height 79
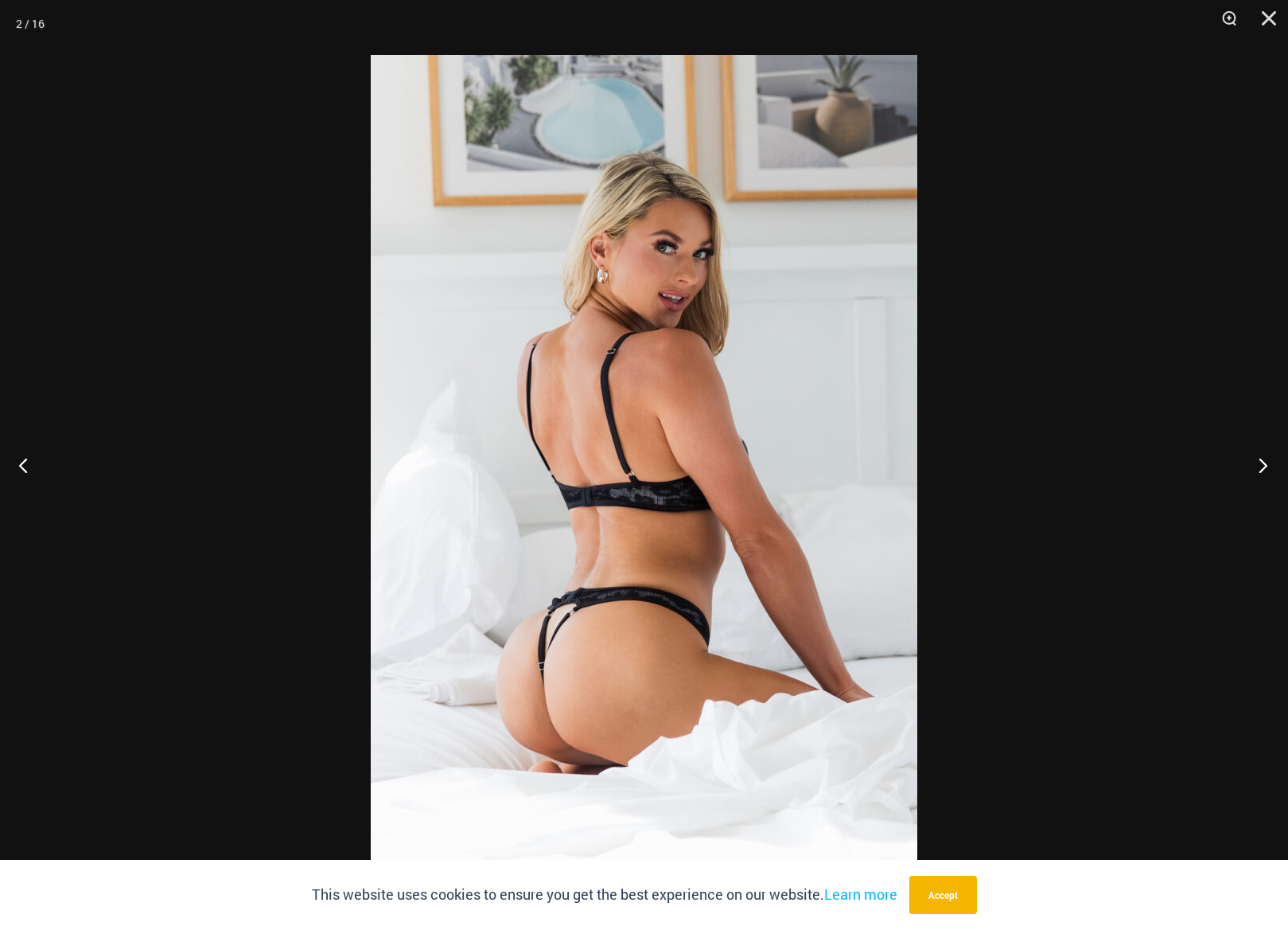
click at [1262, 461] on button "Next" at bounding box center [1258, 465] width 60 height 79
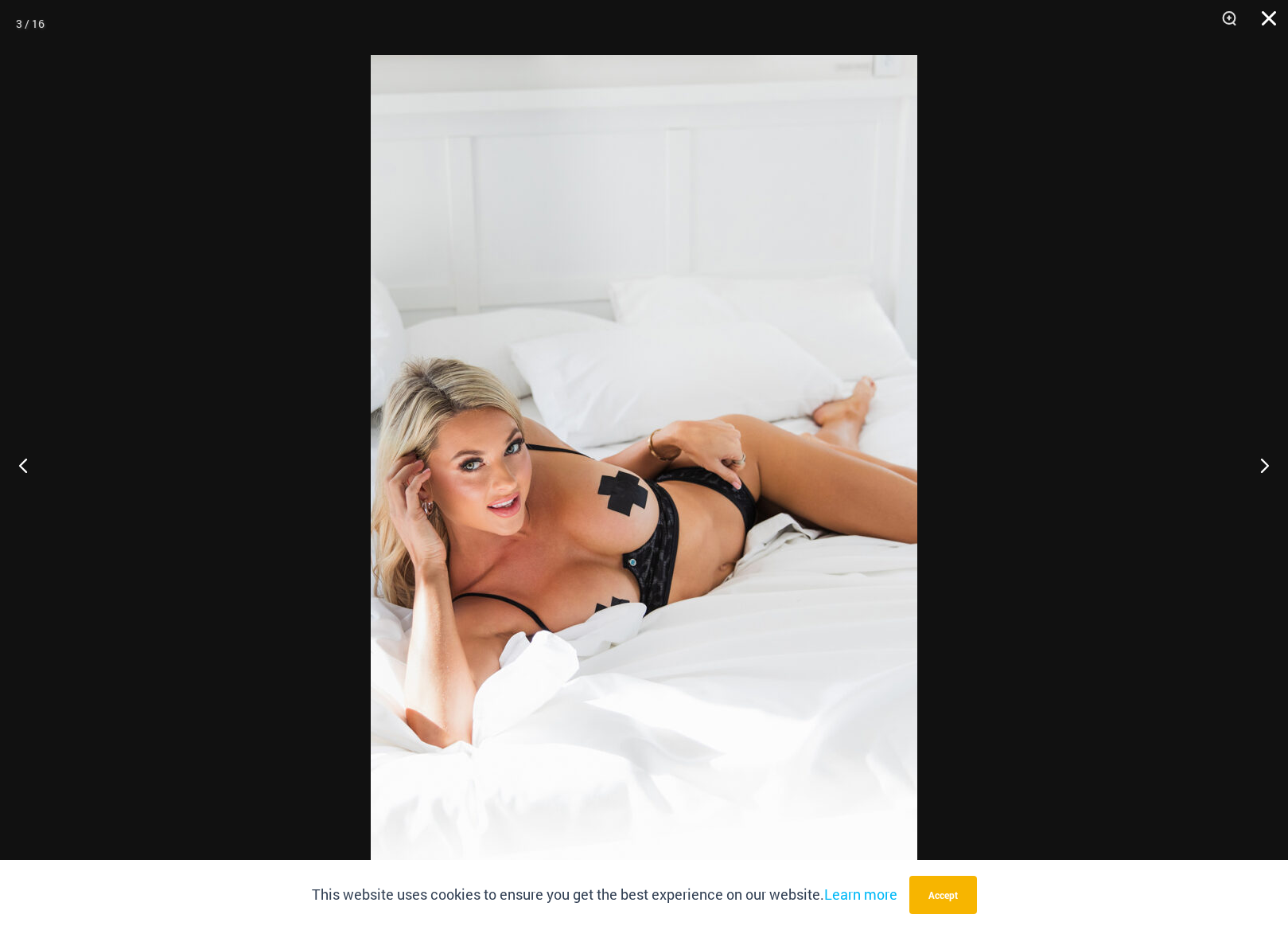
click at [1266, 16] on button "Close" at bounding box center [1264, 23] width 40 height 48
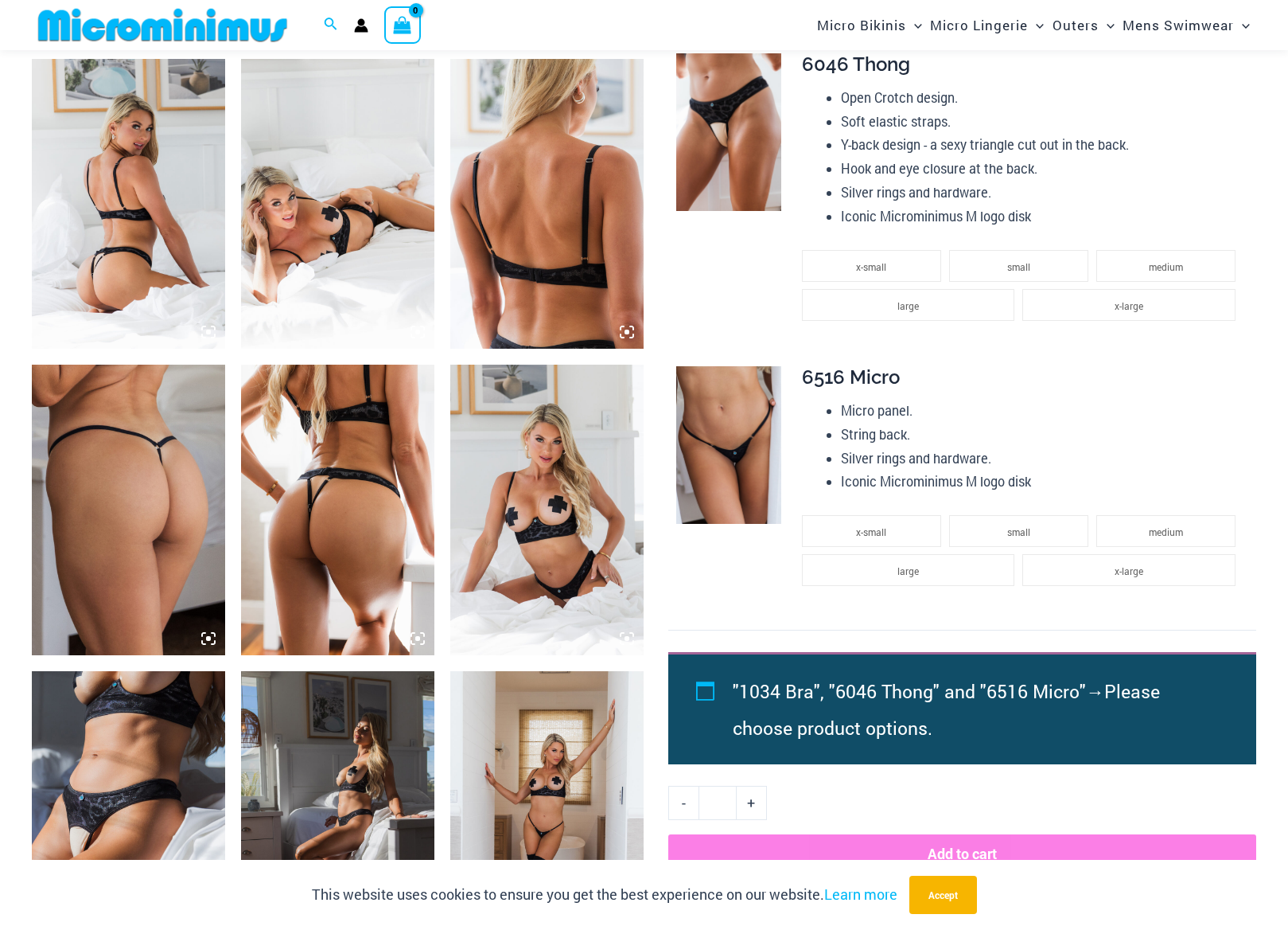
scroll to position [1025, 0]
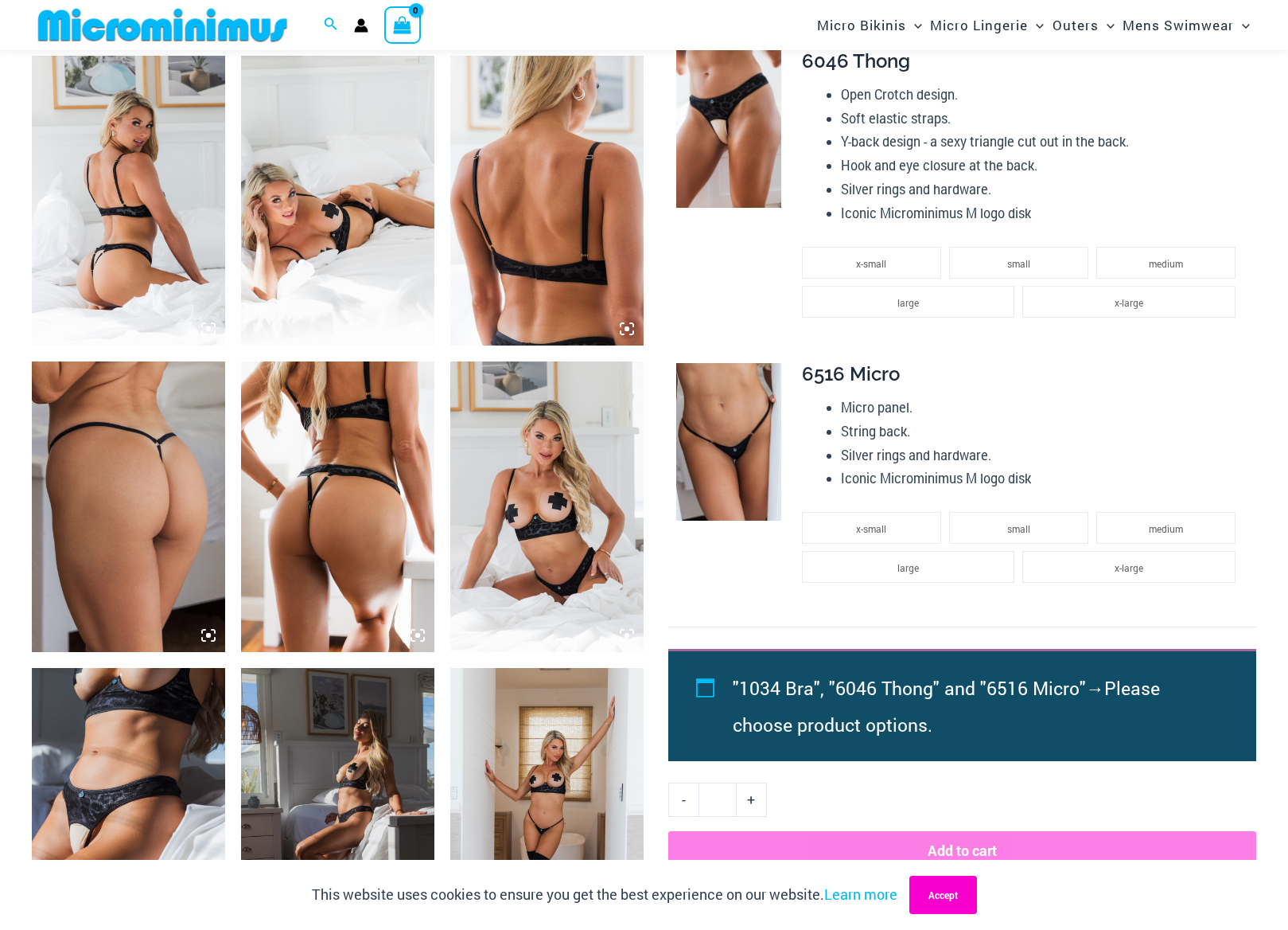
click at [945, 901] on button "Accept" at bounding box center [943, 895] width 68 height 38
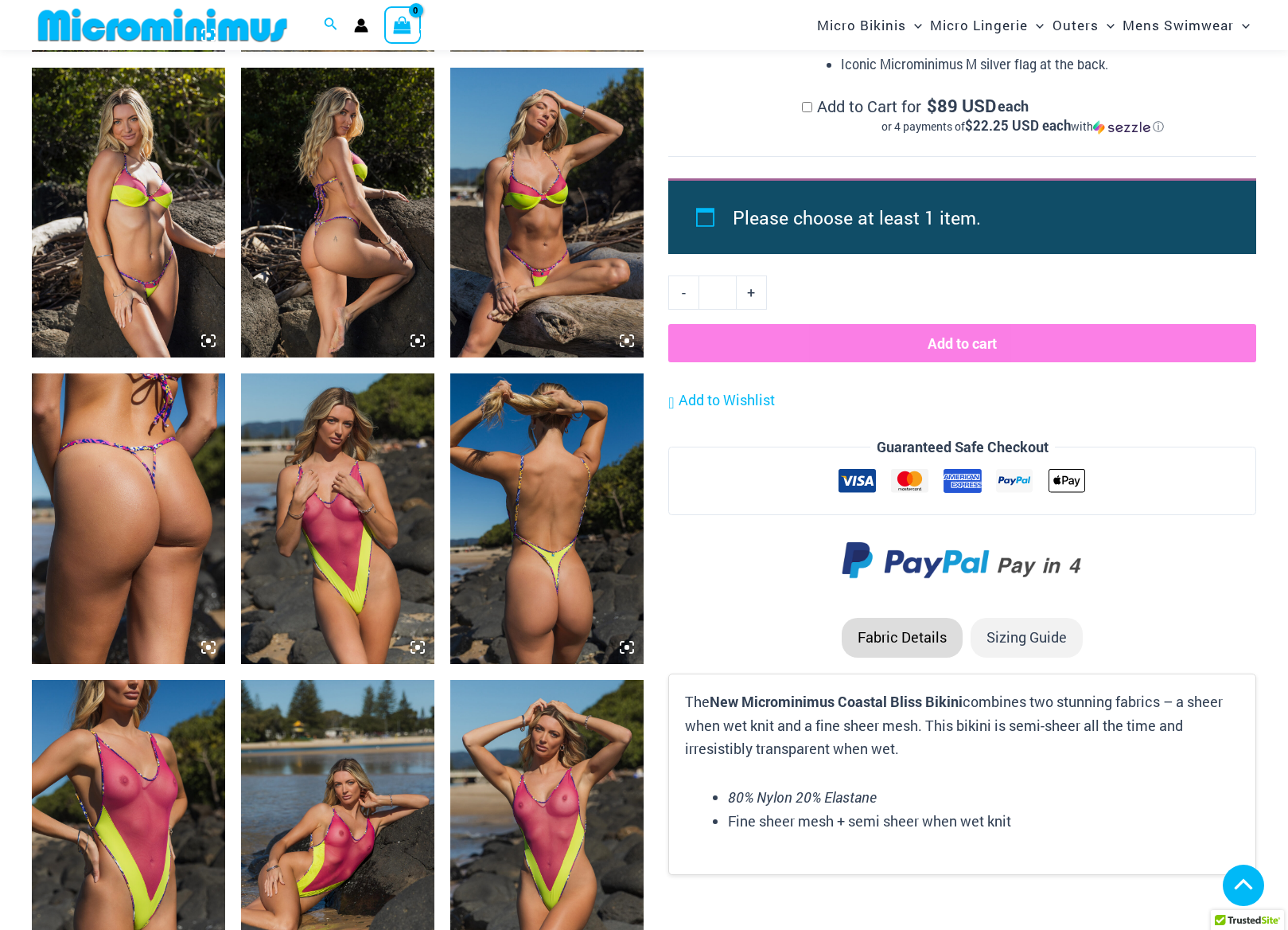
scroll to position [1953, 0]
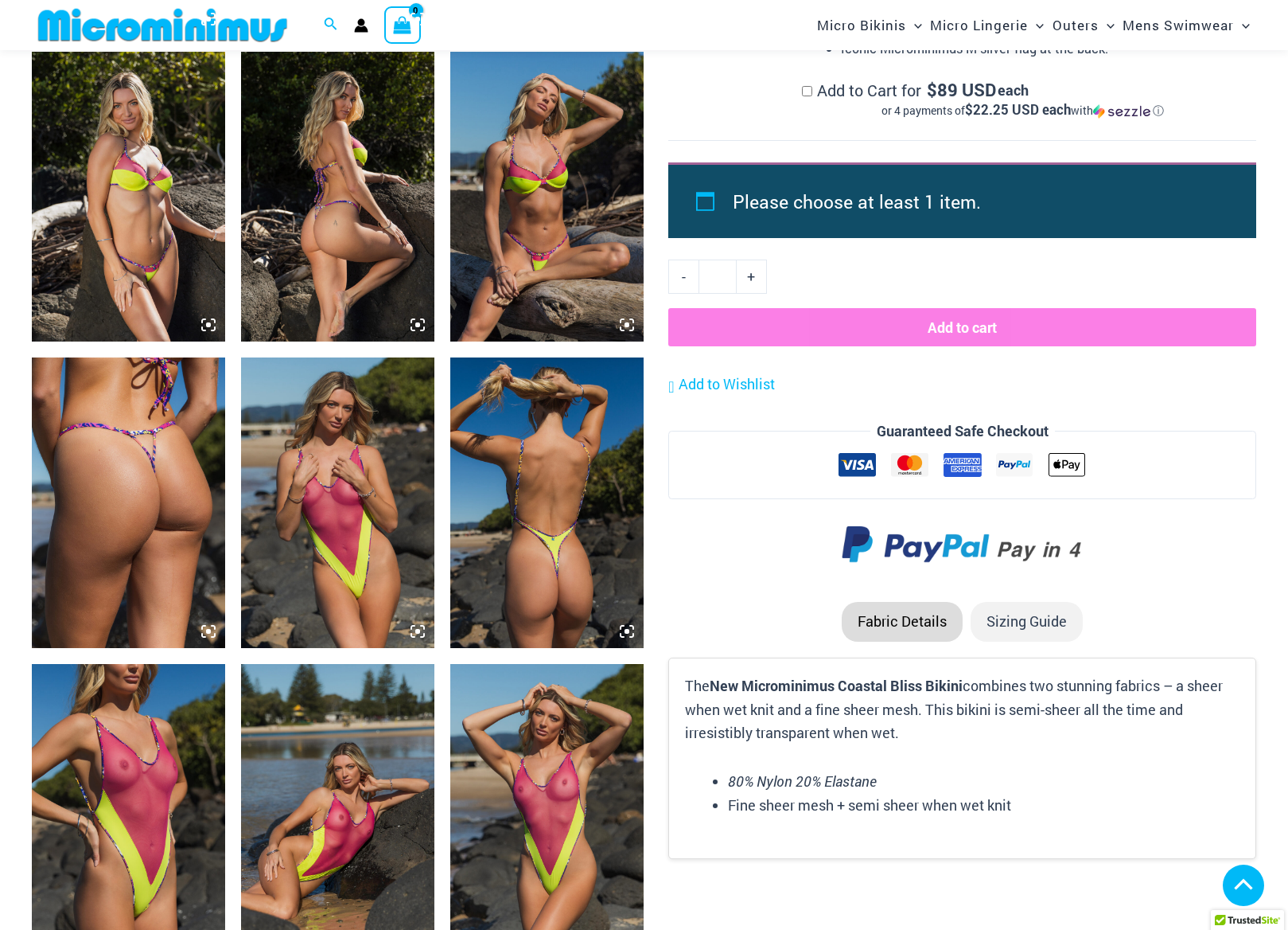
click at [334, 484] on img at bounding box center [338, 503] width 193 height 291
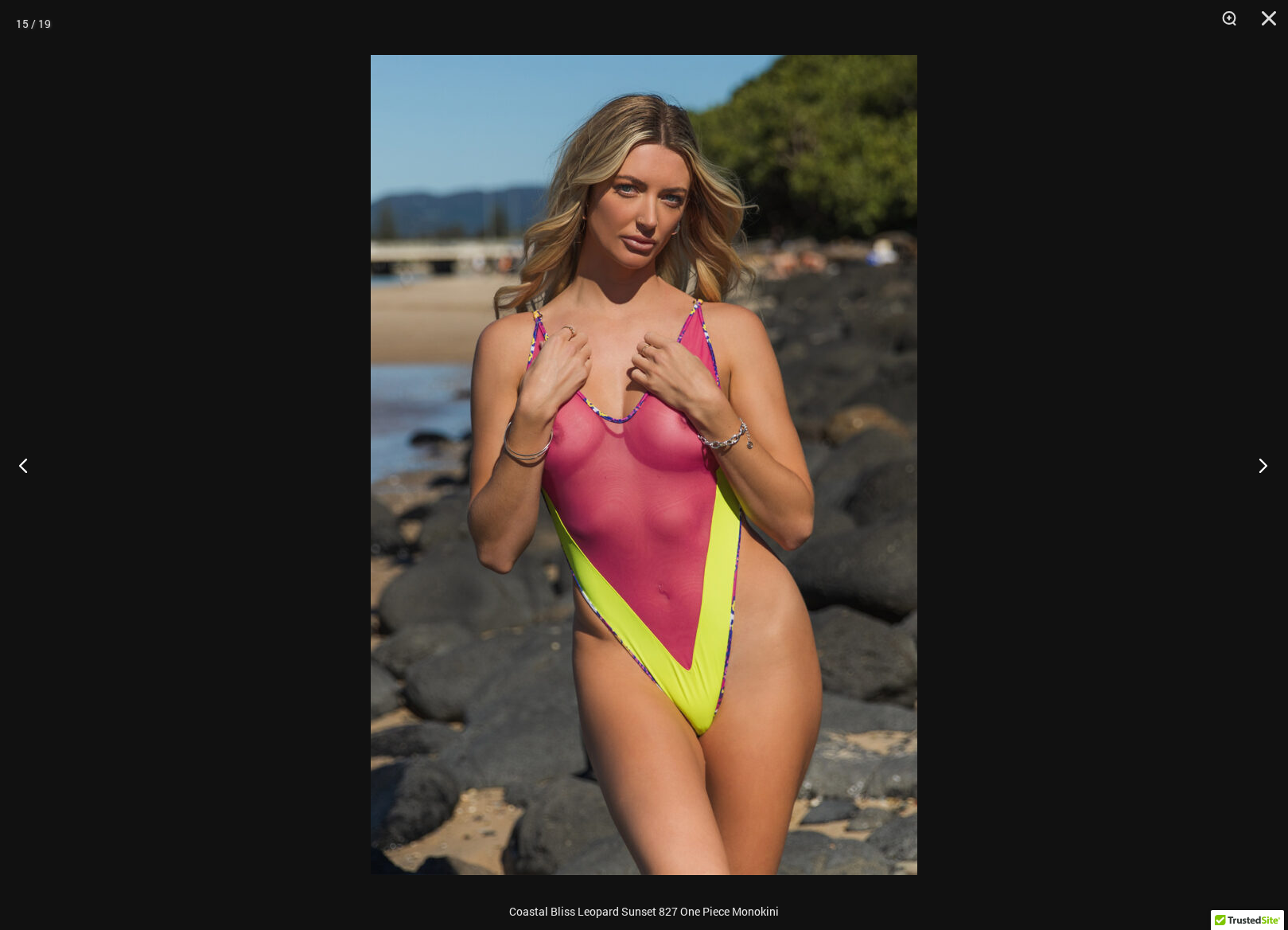
click at [1267, 467] on button "Next" at bounding box center [1258, 465] width 60 height 79
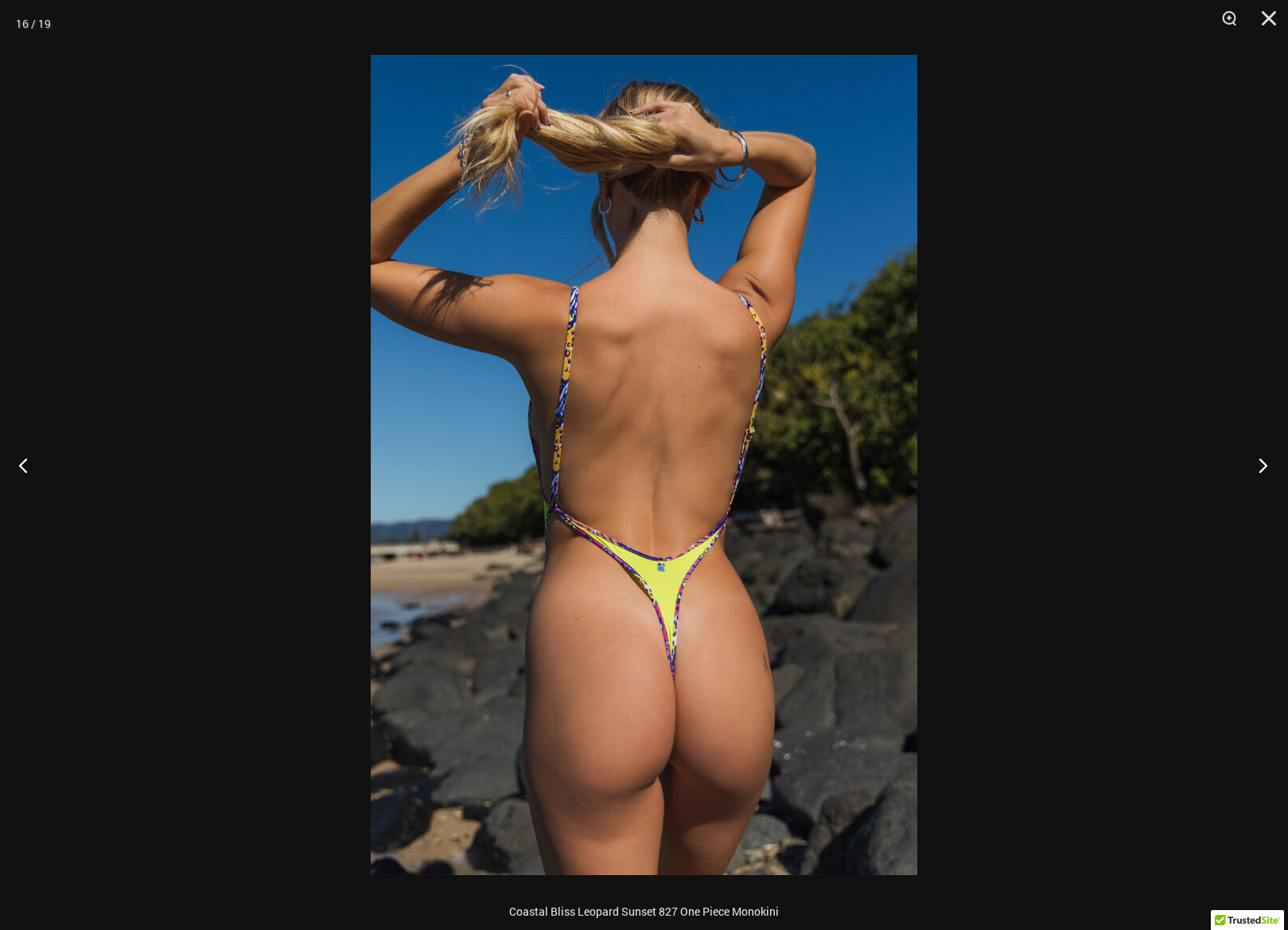
click at [1267, 467] on button "Next" at bounding box center [1258, 465] width 60 height 79
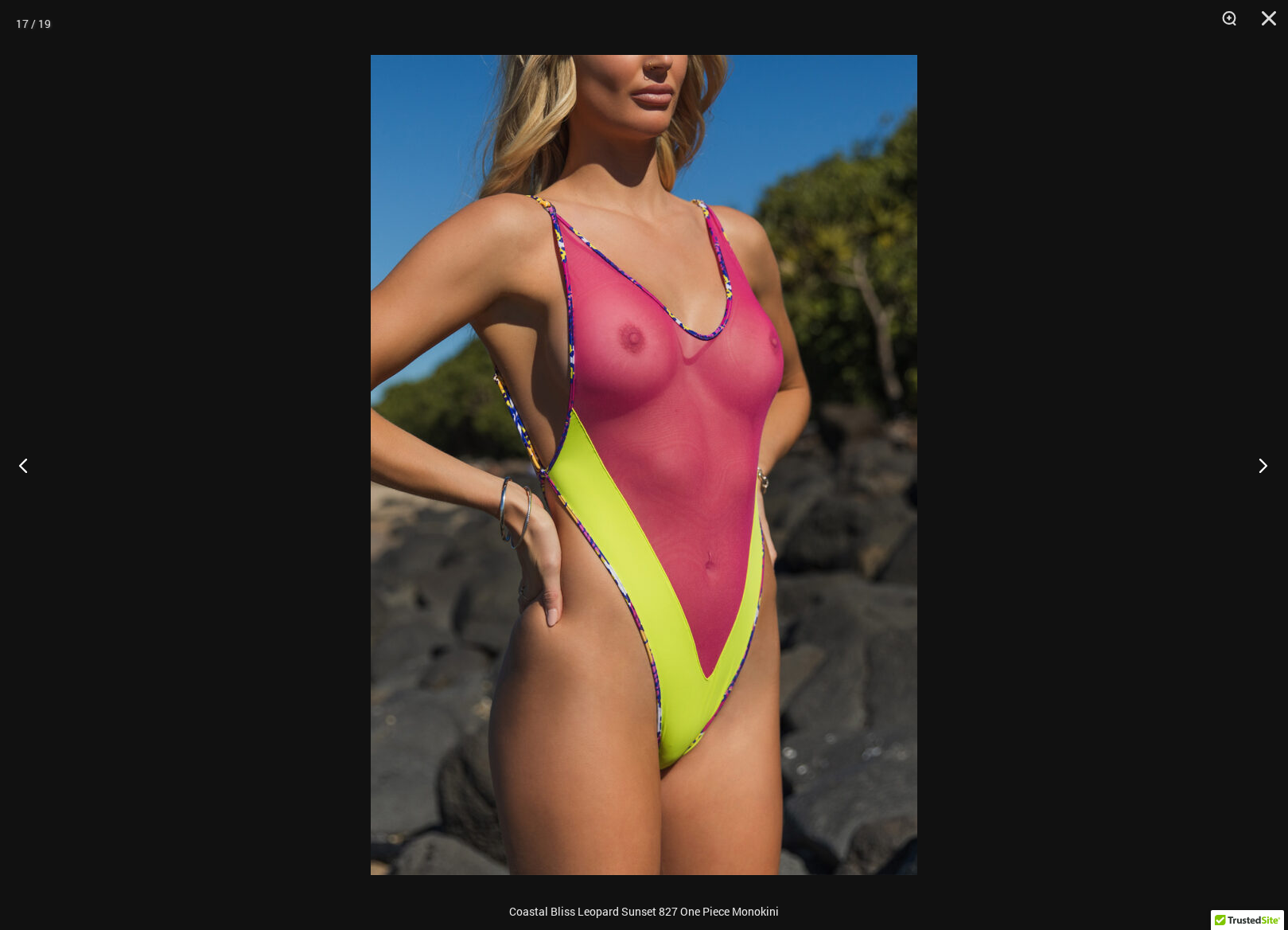
click at [1267, 467] on button "Next" at bounding box center [1258, 465] width 60 height 79
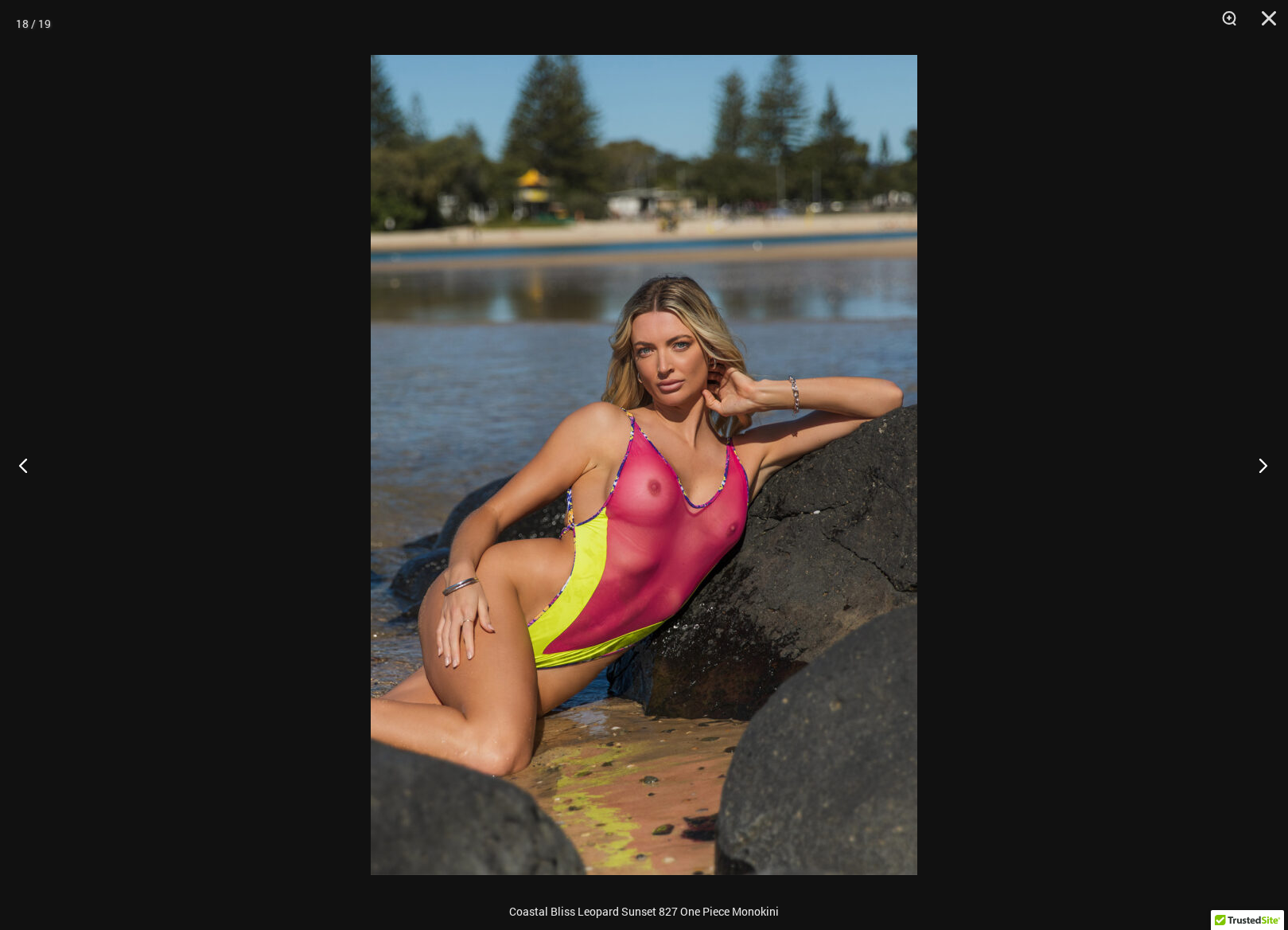
click at [1267, 467] on button "Next" at bounding box center [1258, 465] width 60 height 79
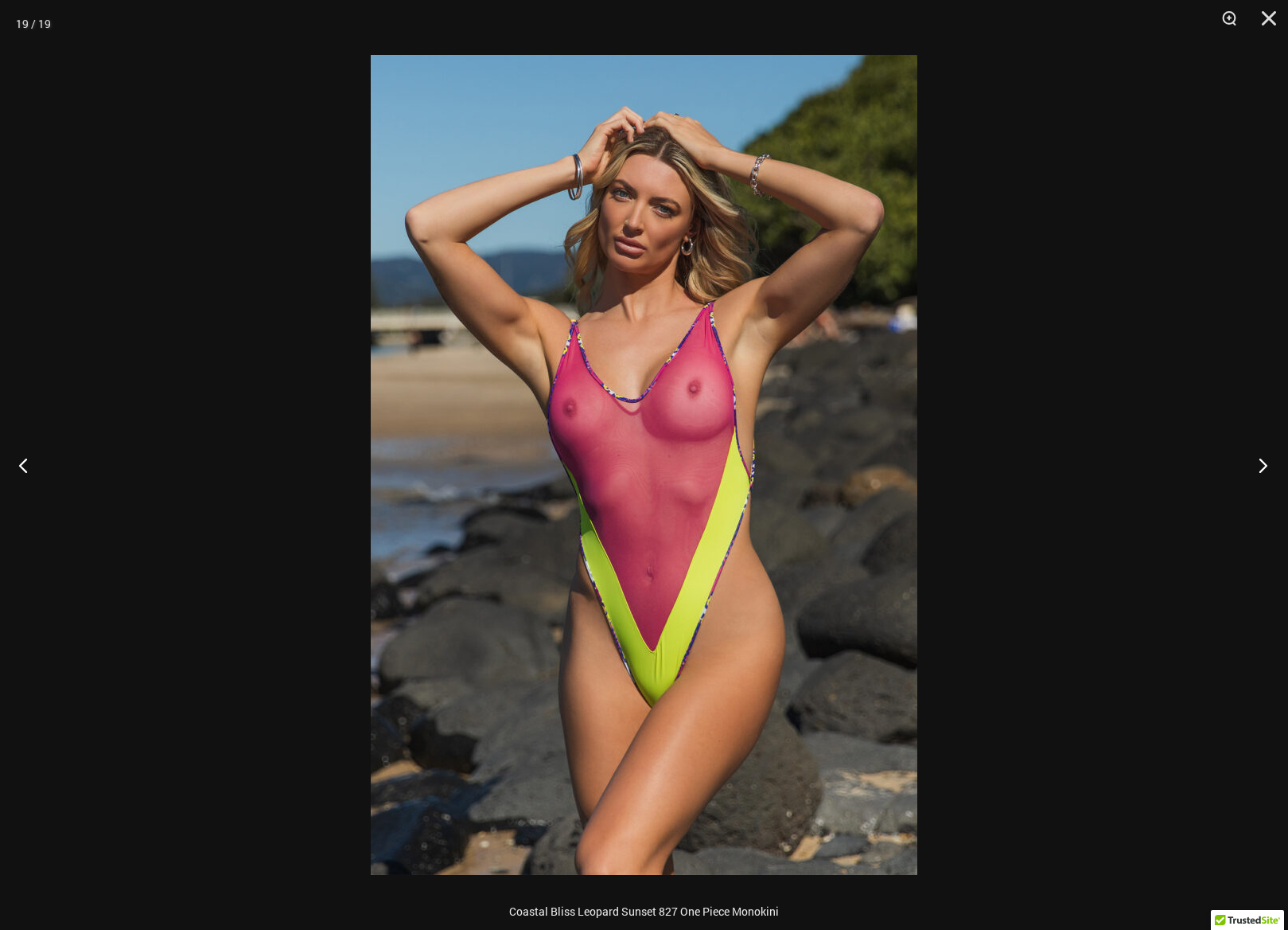
click at [1267, 467] on button "Next" at bounding box center [1258, 465] width 60 height 79
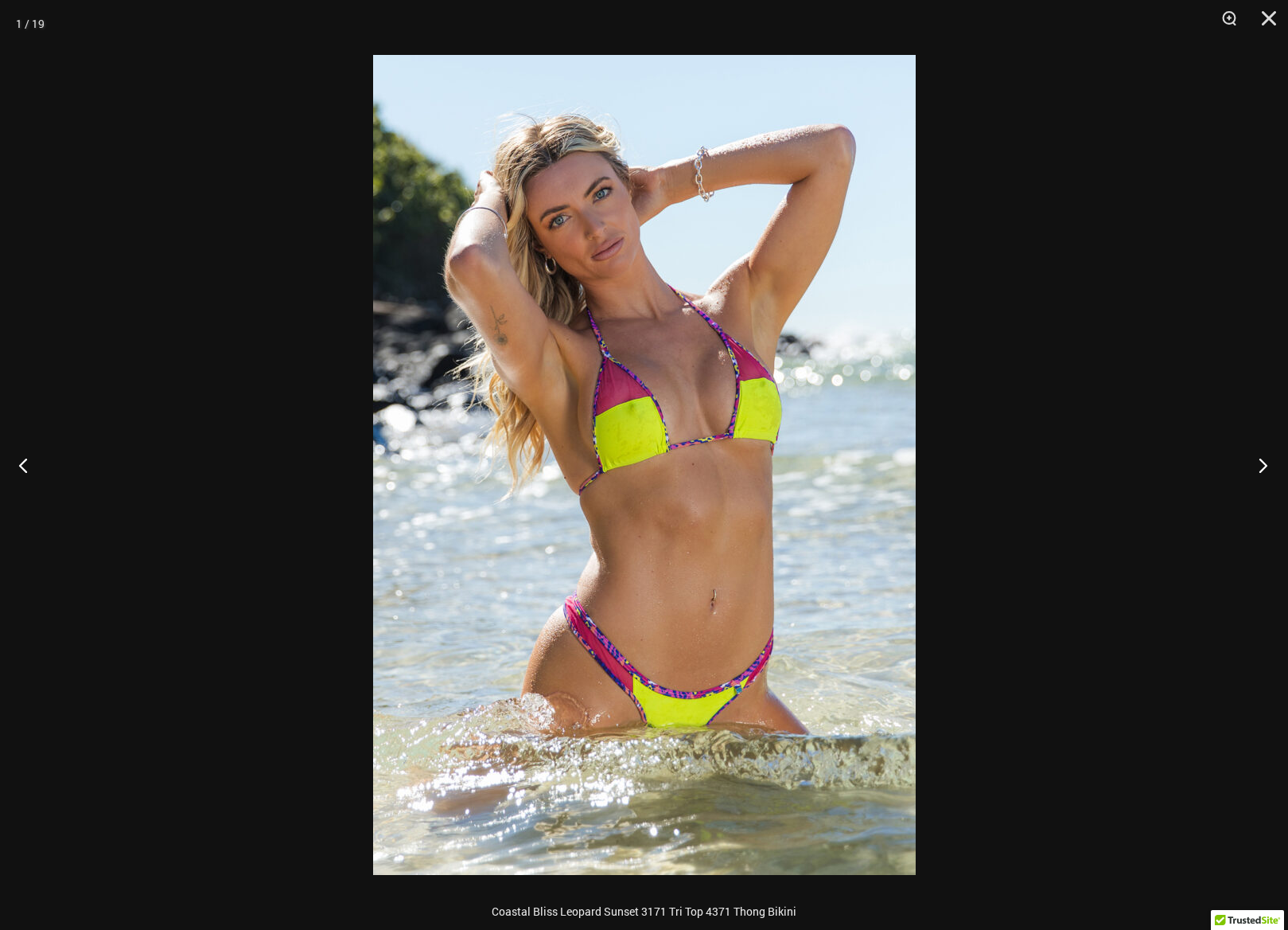
click at [1267, 467] on button "Next" at bounding box center [1258, 465] width 60 height 79
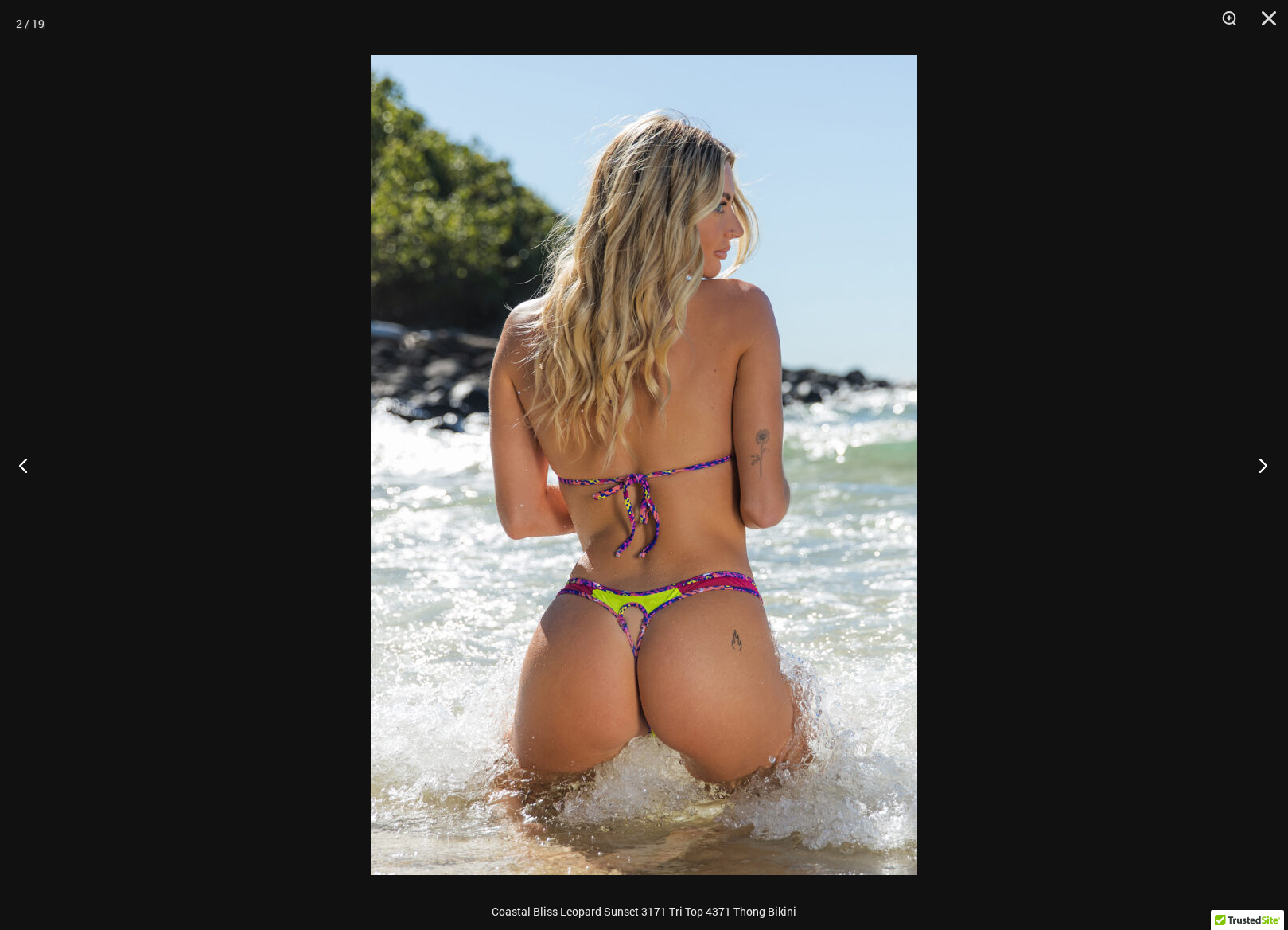
click at [1267, 467] on button "Next" at bounding box center [1258, 465] width 60 height 79
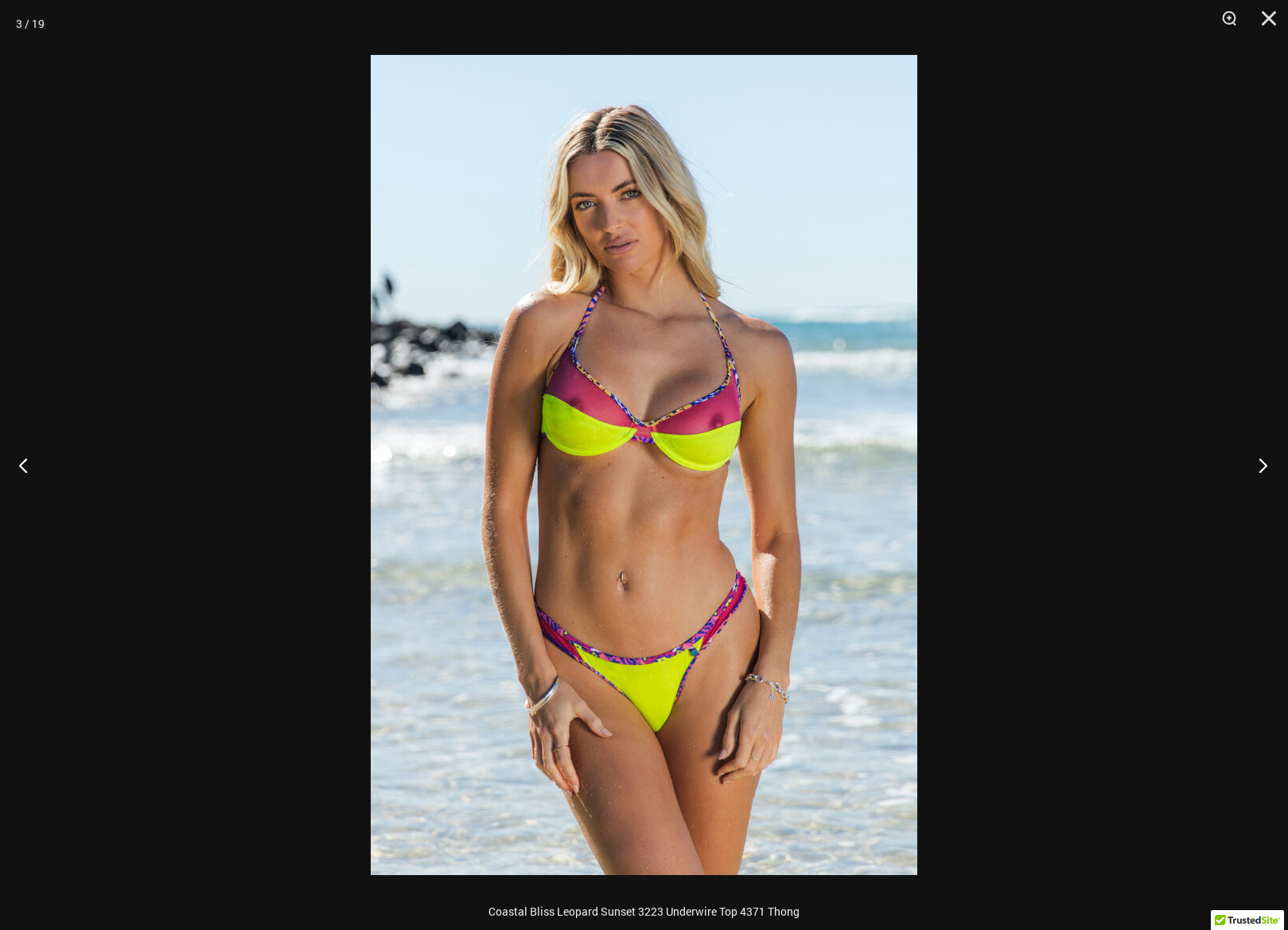
click at [1267, 467] on button "Next" at bounding box center [1258, 465] width 60 height 79
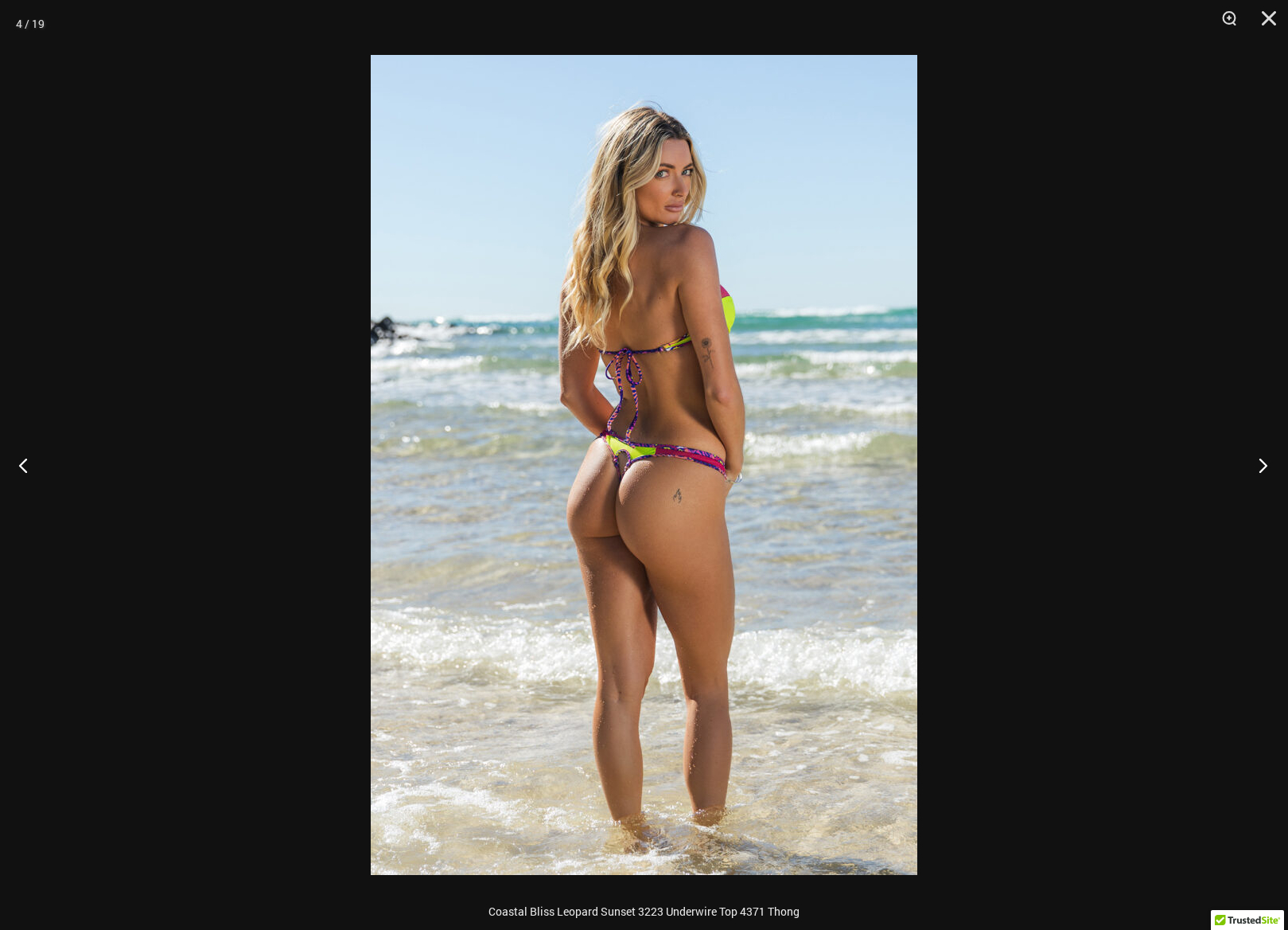
click at [1267, 467] on button "Next" at bounding box center [1258, 465] width 60 height 79
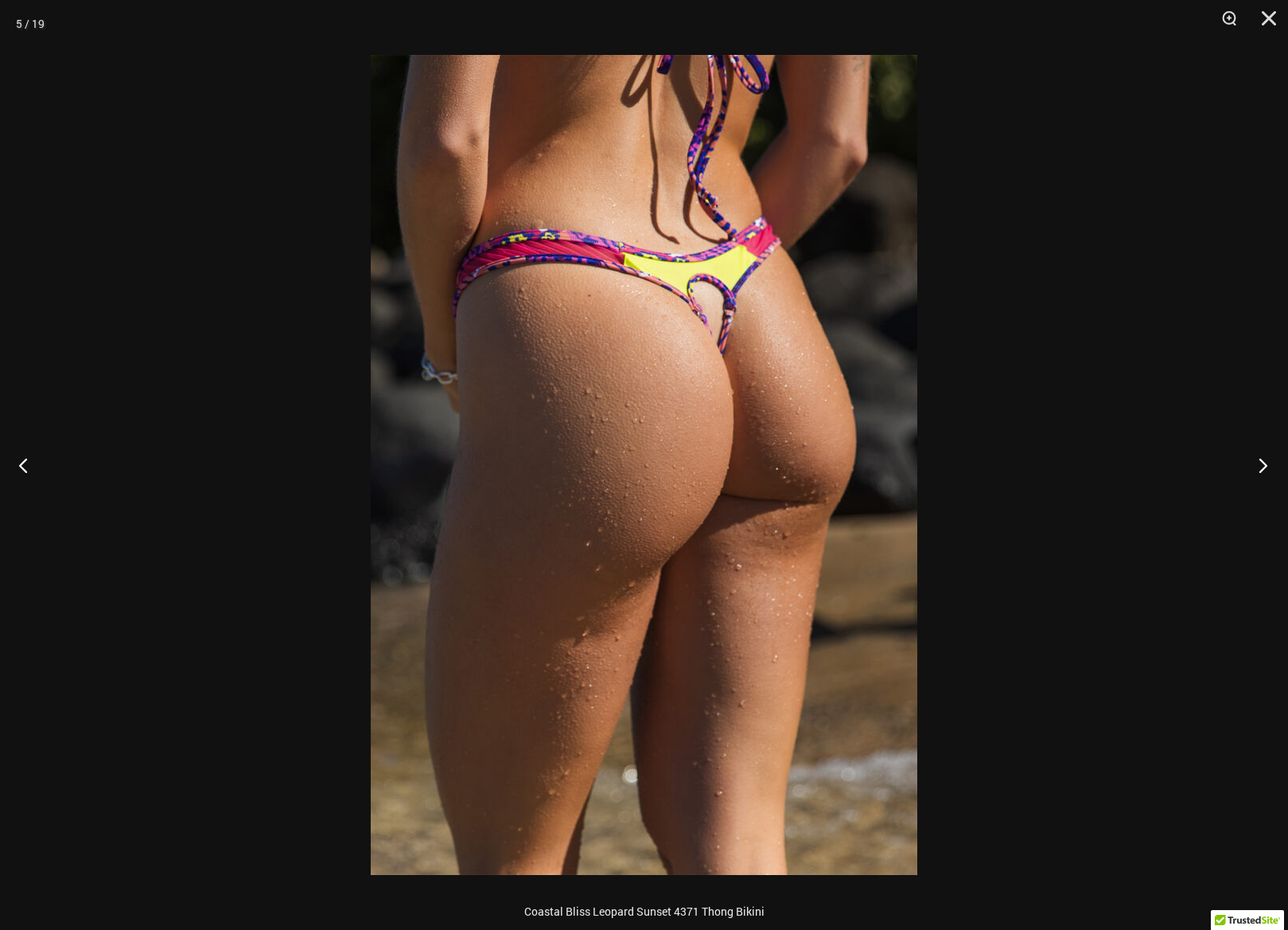
click at [1267, 467] on button "Next" at bounding box center [1258, 465] width 60 height 79
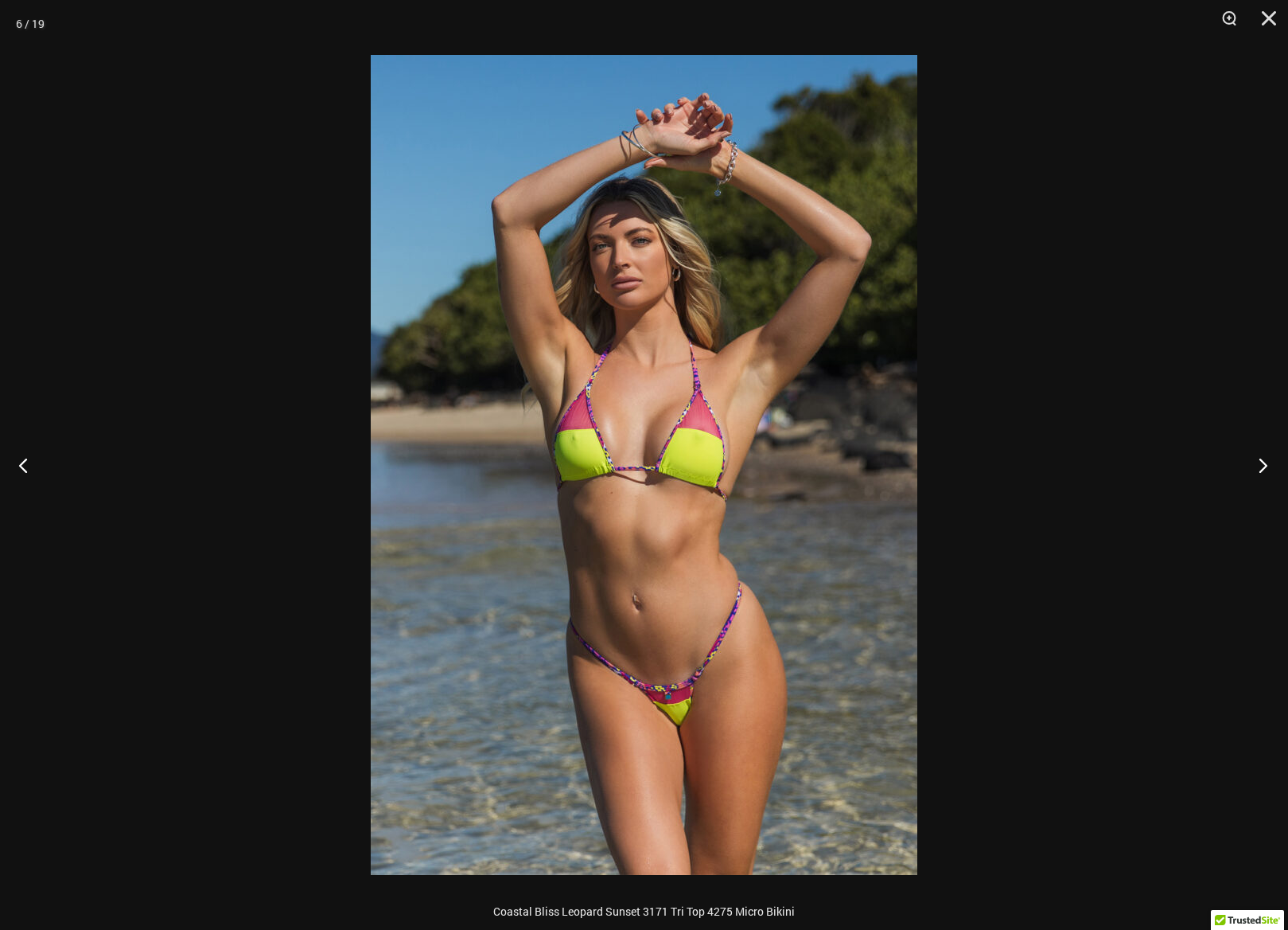
click at [1267, 467] on button "Next" at bounding box center [1258, 465] width 60 height 79
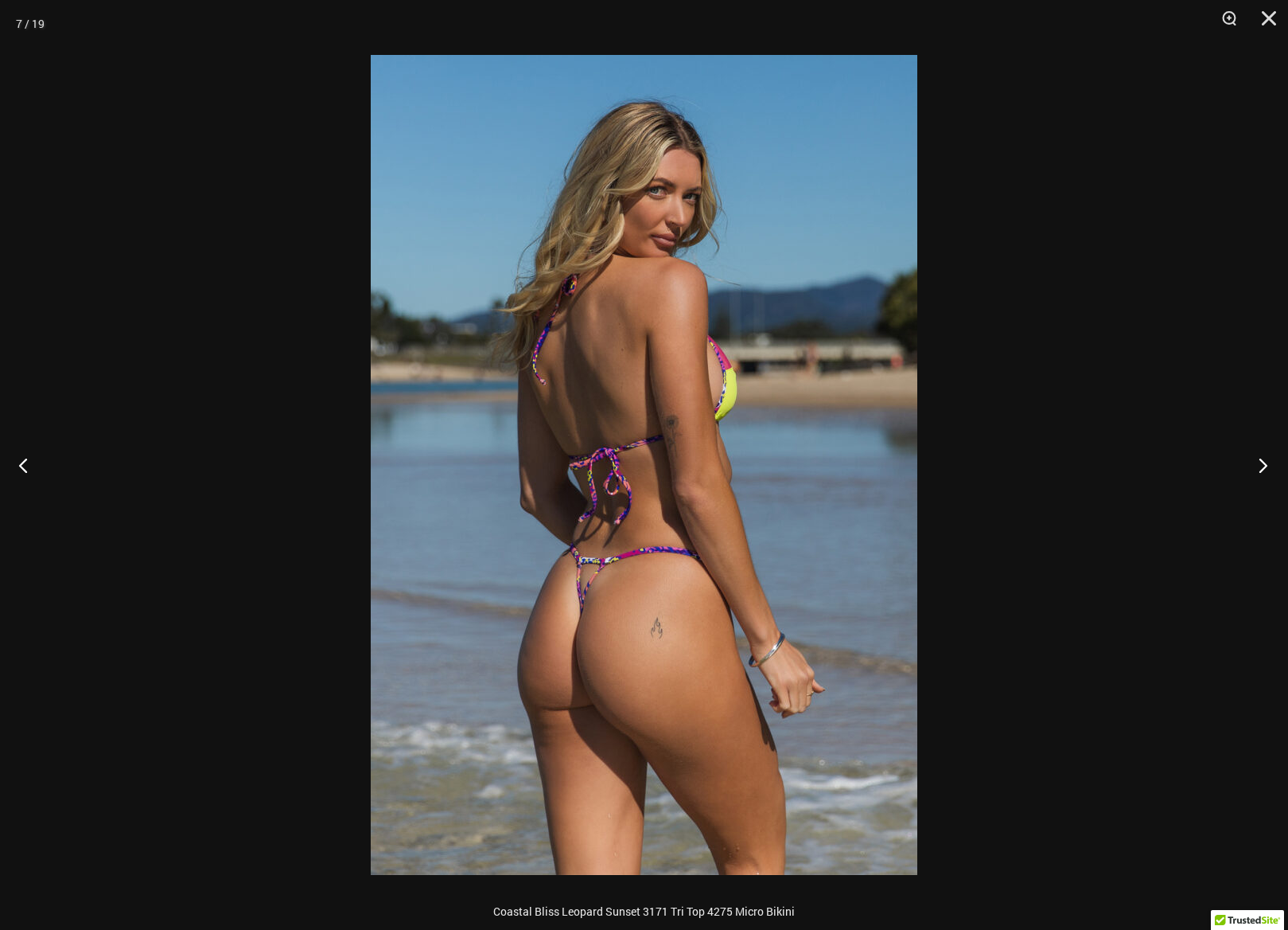
click at [1267, 467] on button "Next" at bounding box center [1258, 465] width 60 height 79
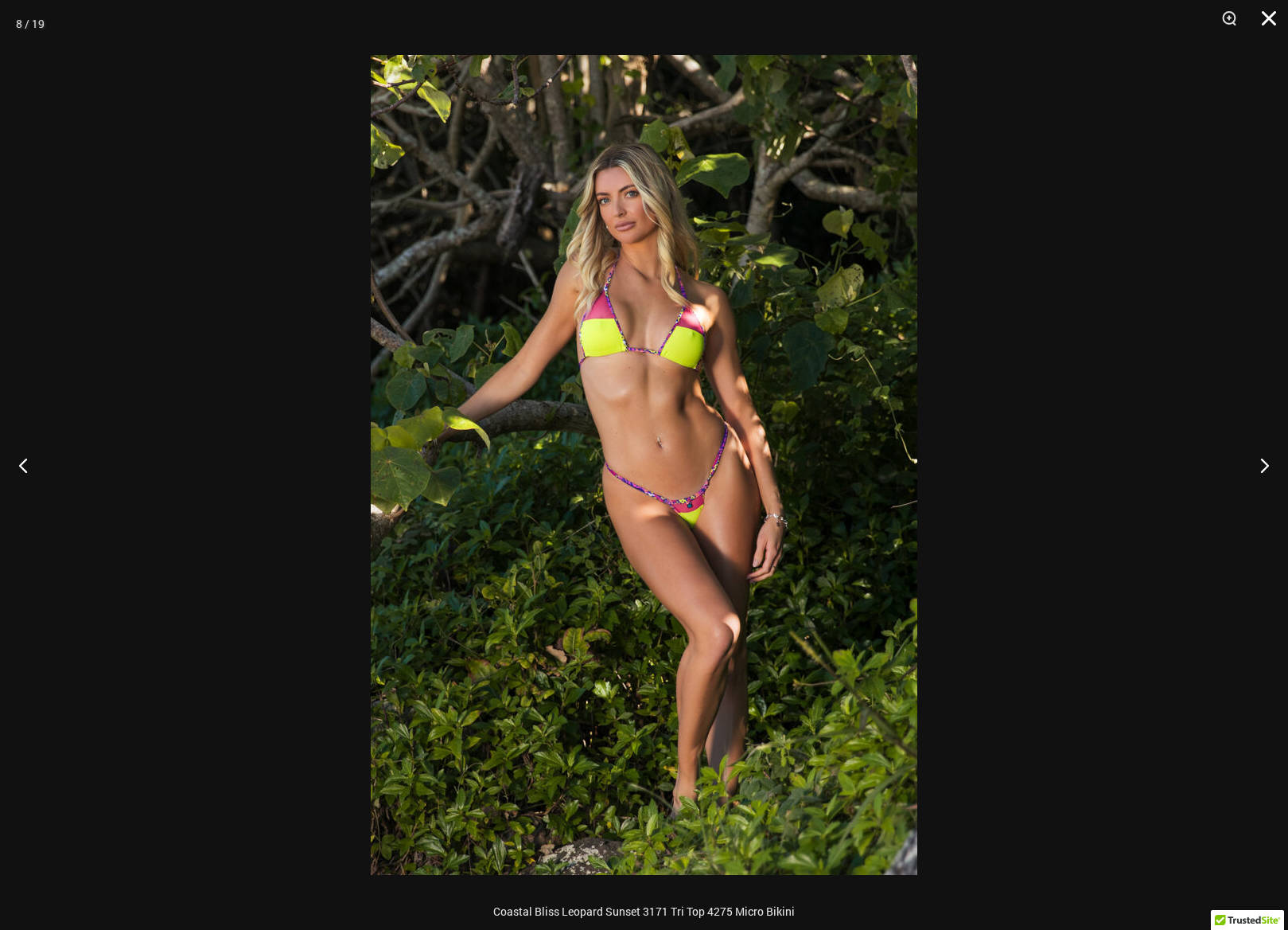
click at [1269, 17] on button "Close" at bounding box center [1264, 23] width 40 height 48
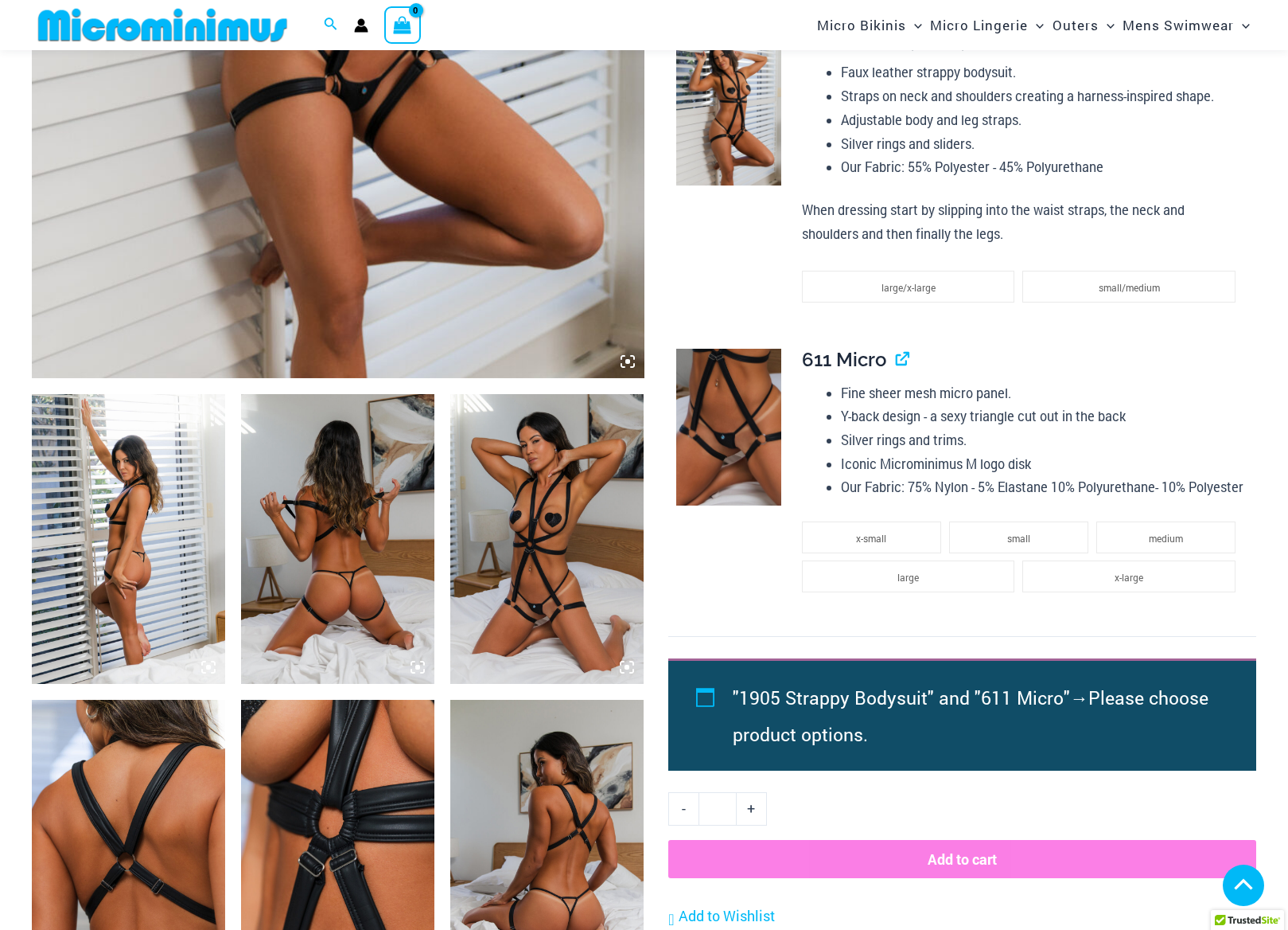
scroll to position [689, 0]
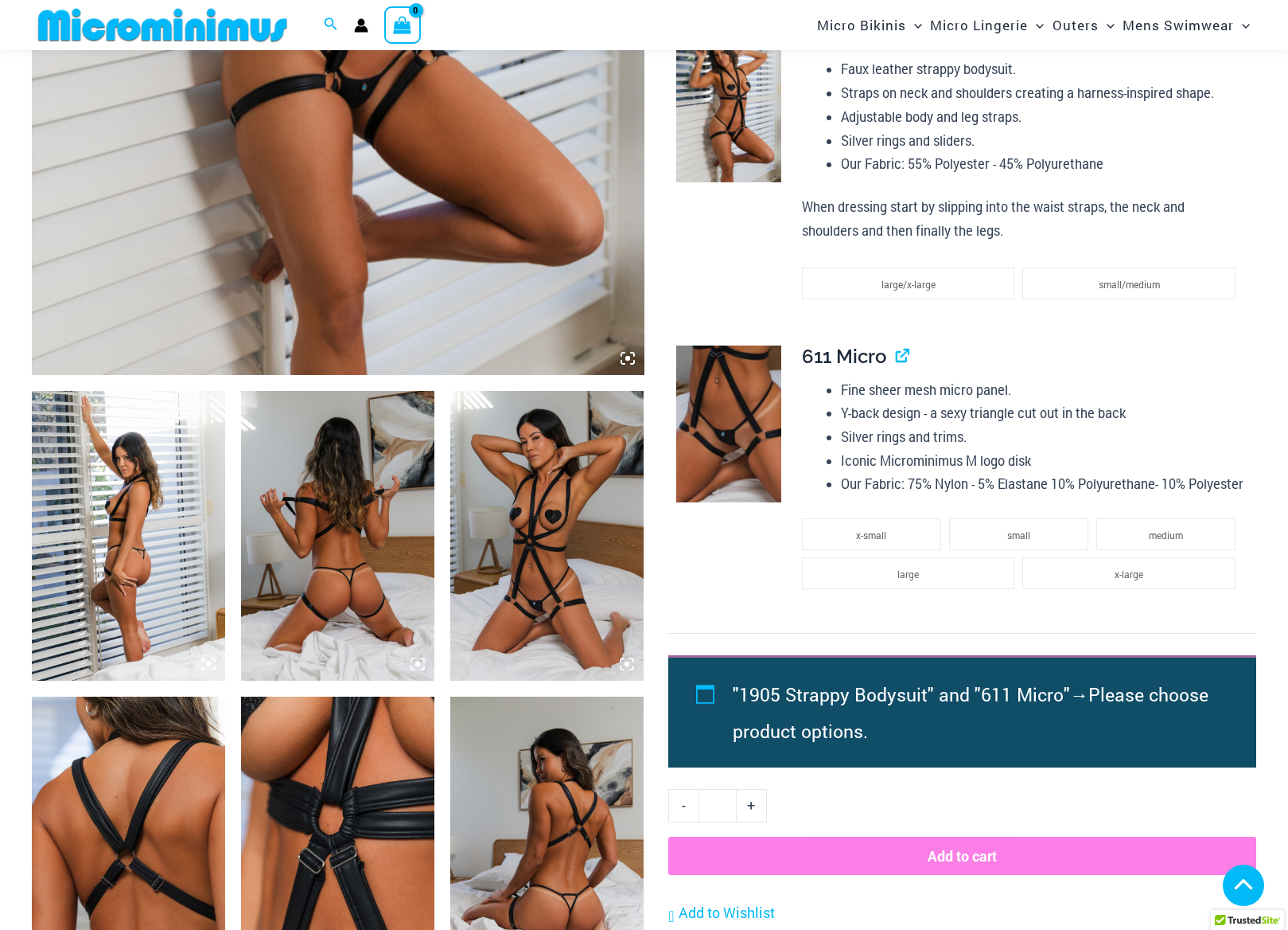
click at [518, 433] on img at bounding box center [547, 536] width 193 height 291
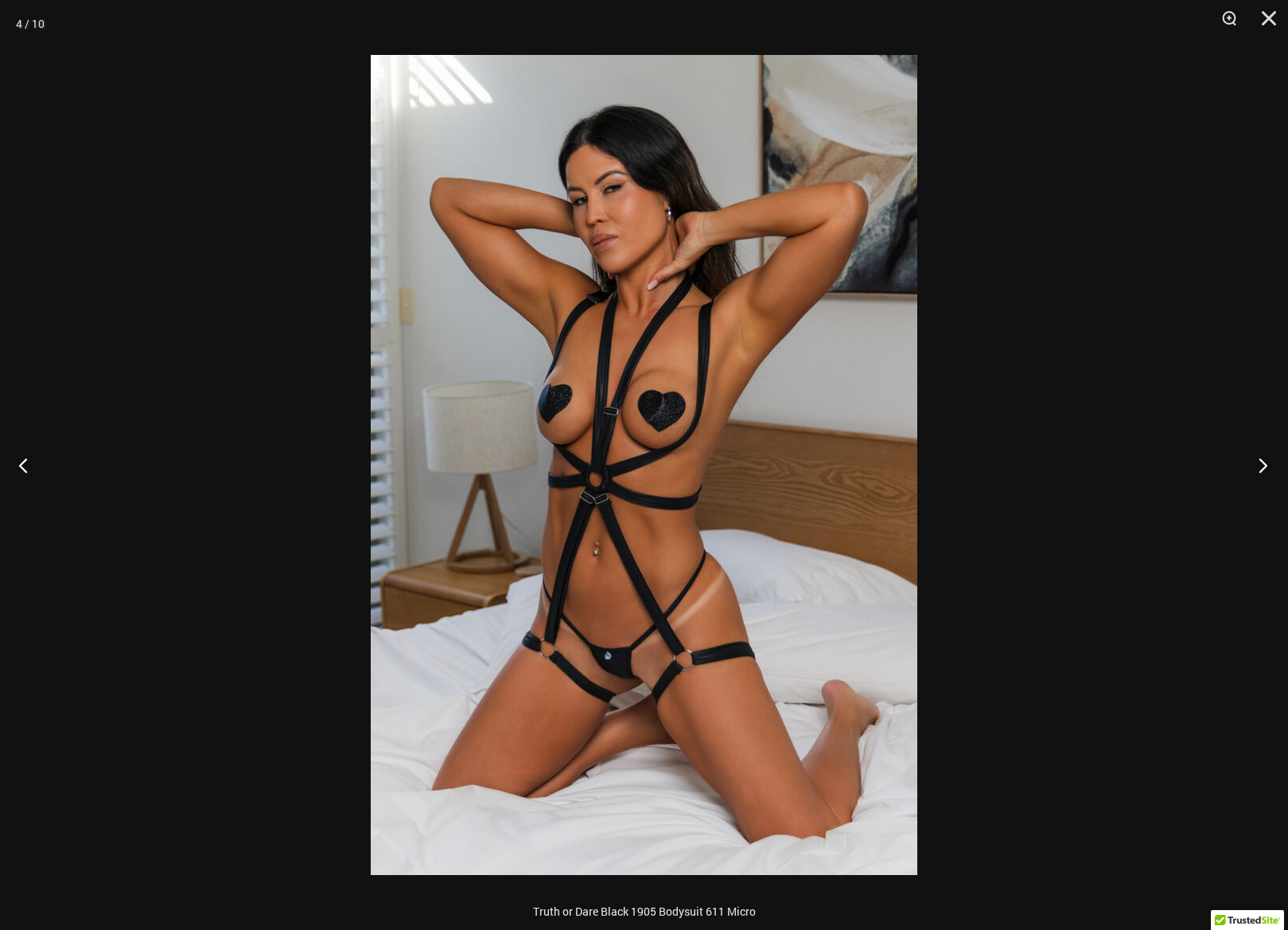
click at [1253, 467] on button "Next" at bounding box center [1258, 465] width 60 height 79
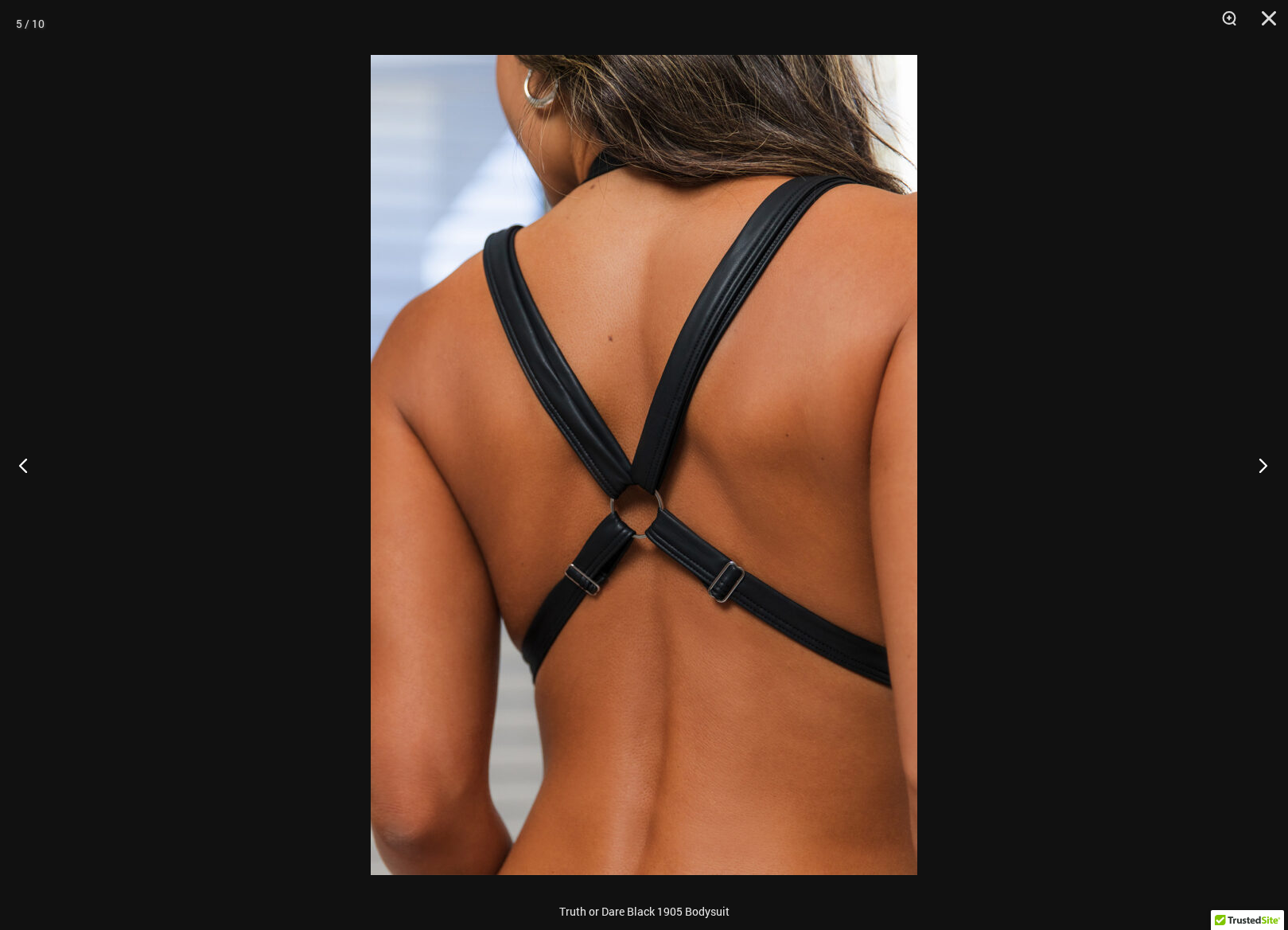
click at [1253, 467] on button "Next" at bounding box center [1258, 465] width 60 height 79
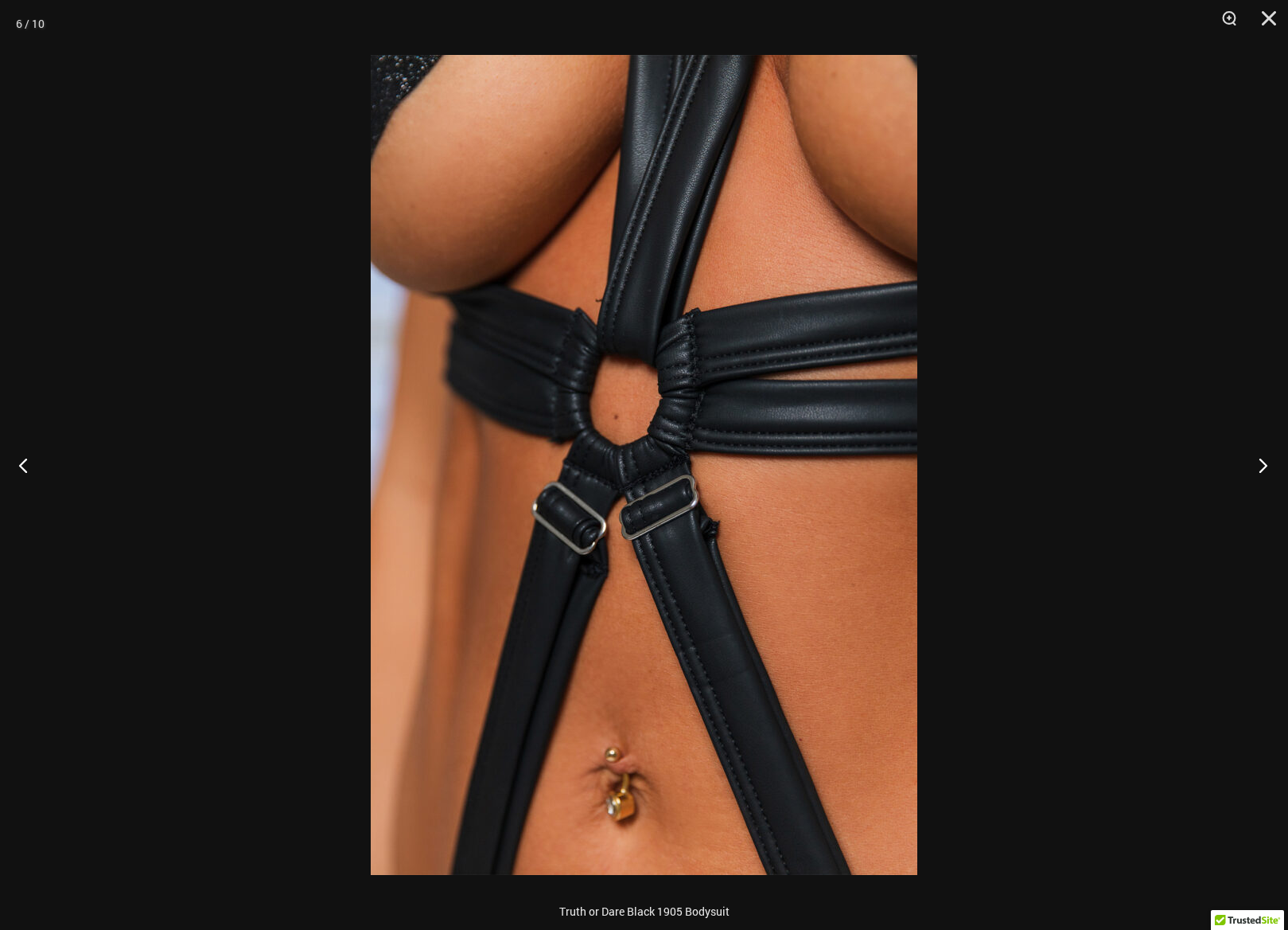
click at [1253, 467] on button "Next" at bounding box center [1258, 465] width 60 height 79
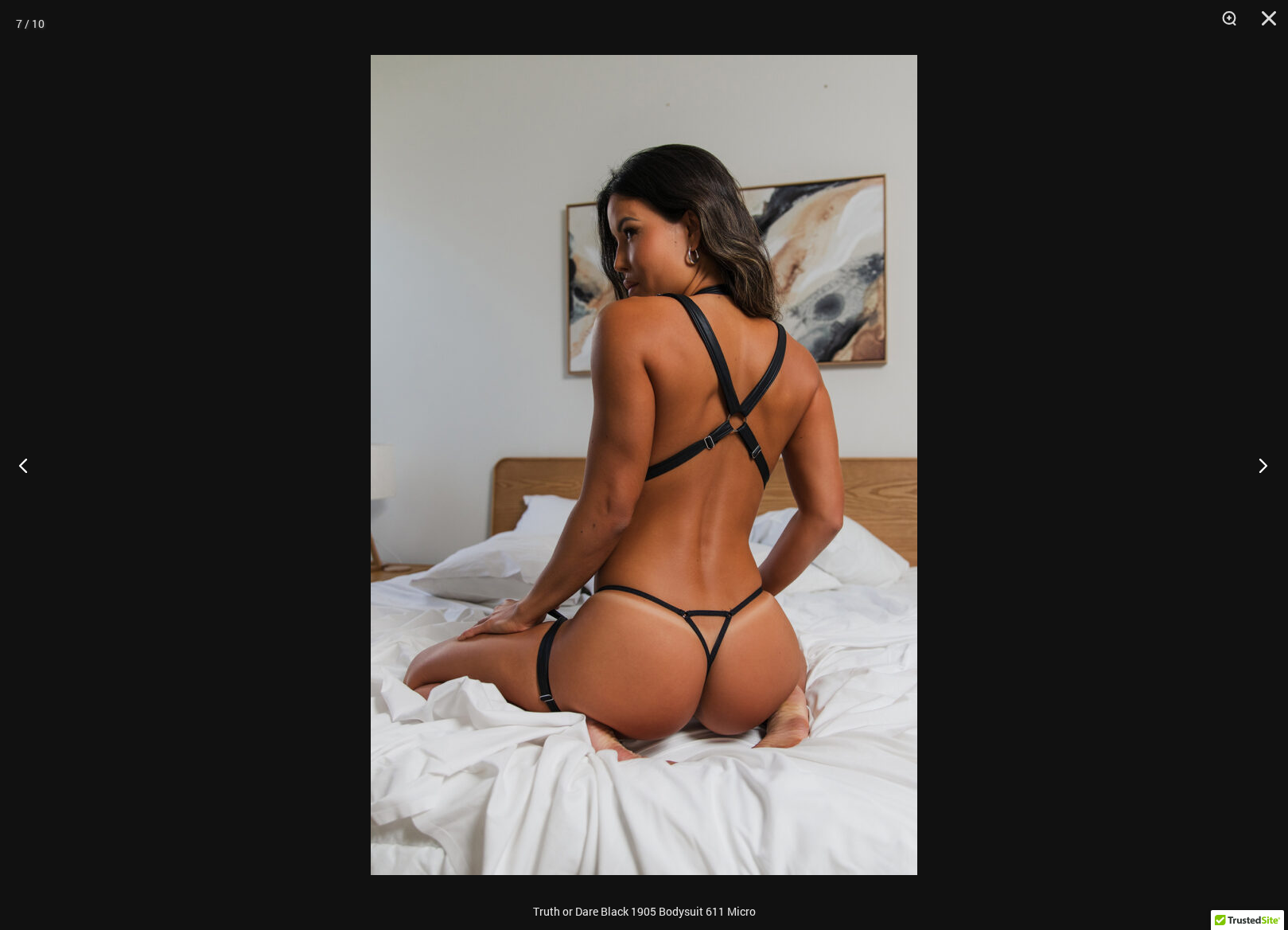
click at [1253, 467] on button "Next" at bounding box center [1258, 465] width 60 height 79
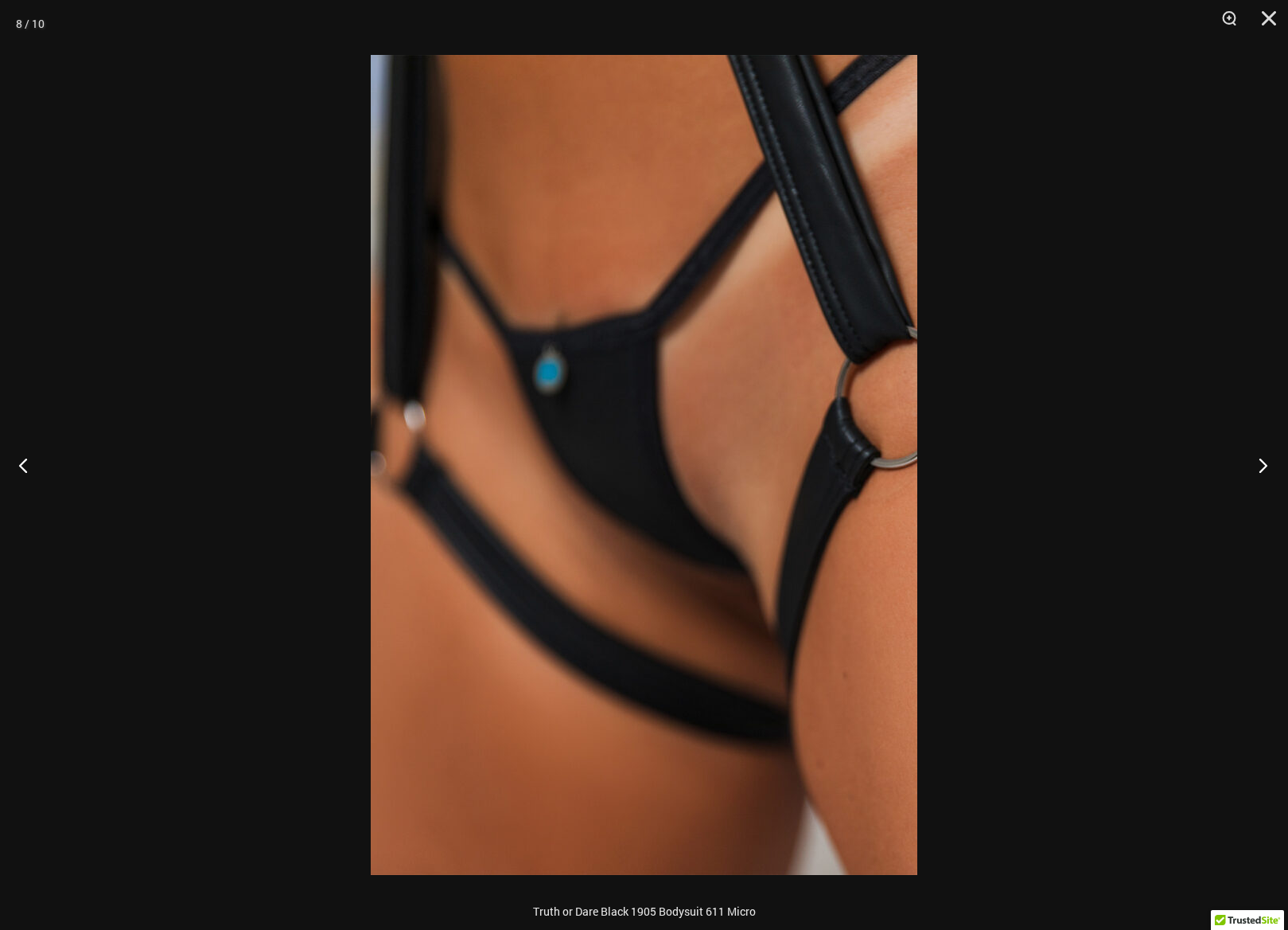
click at [1253, 467] on button "Next" at bounding box center [1258, 465] width 60 height 79
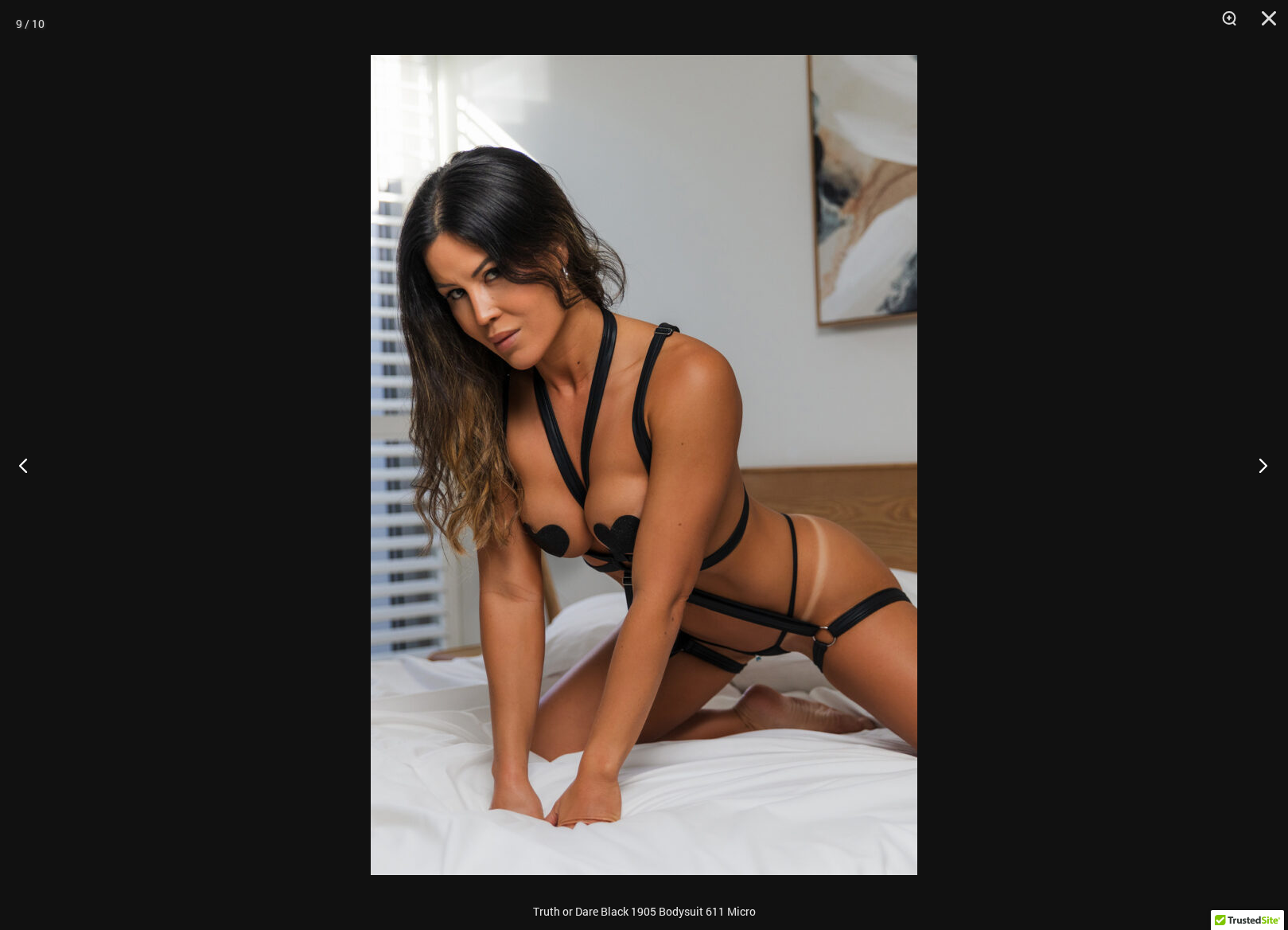
click at [1253, 467] on button "Next" at bounding box center [1258, 465] width 60 height 79
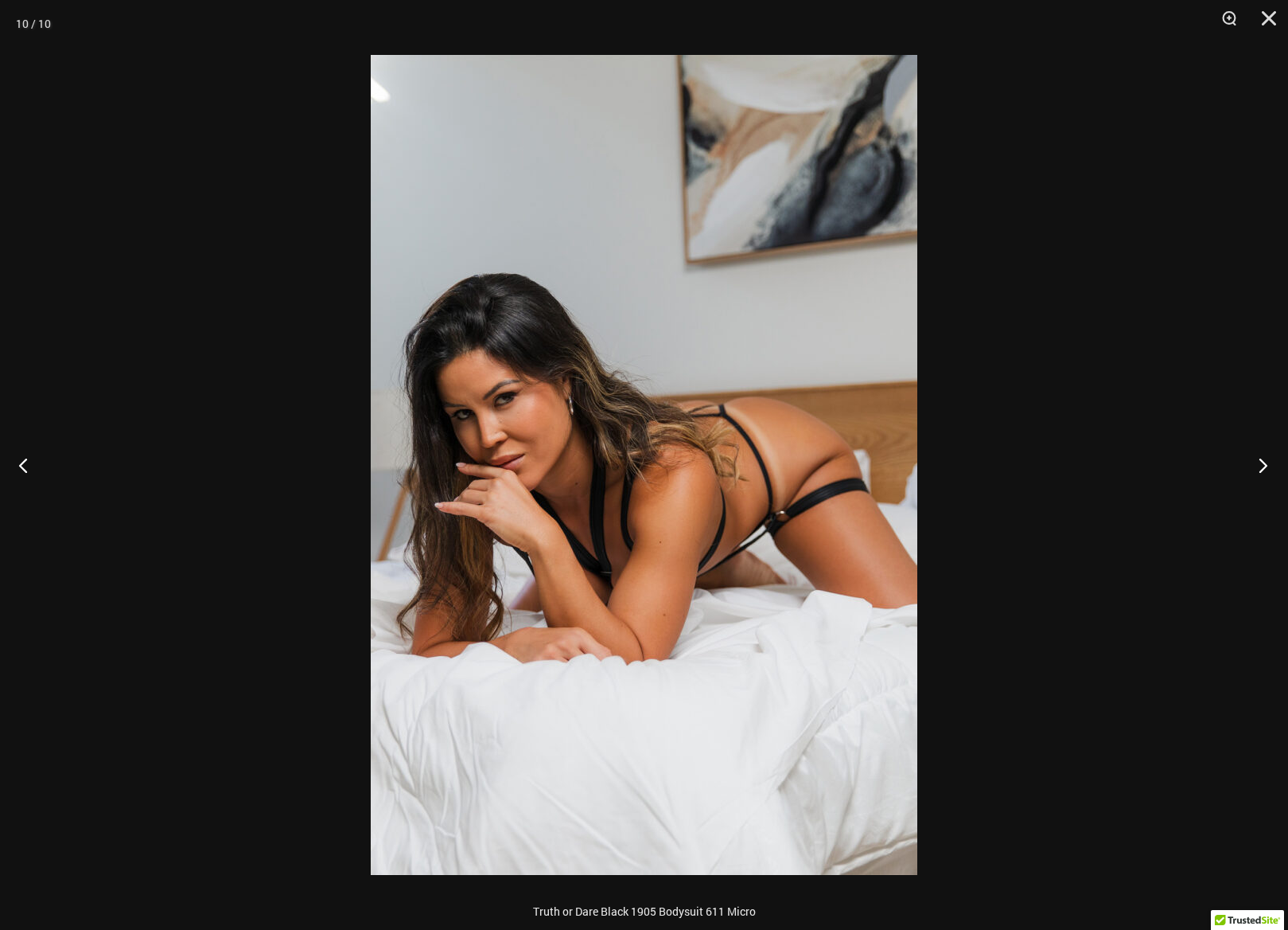
click at [1253, 467] on button "Next" at bounding box center [1258, 465] width 60 height 79
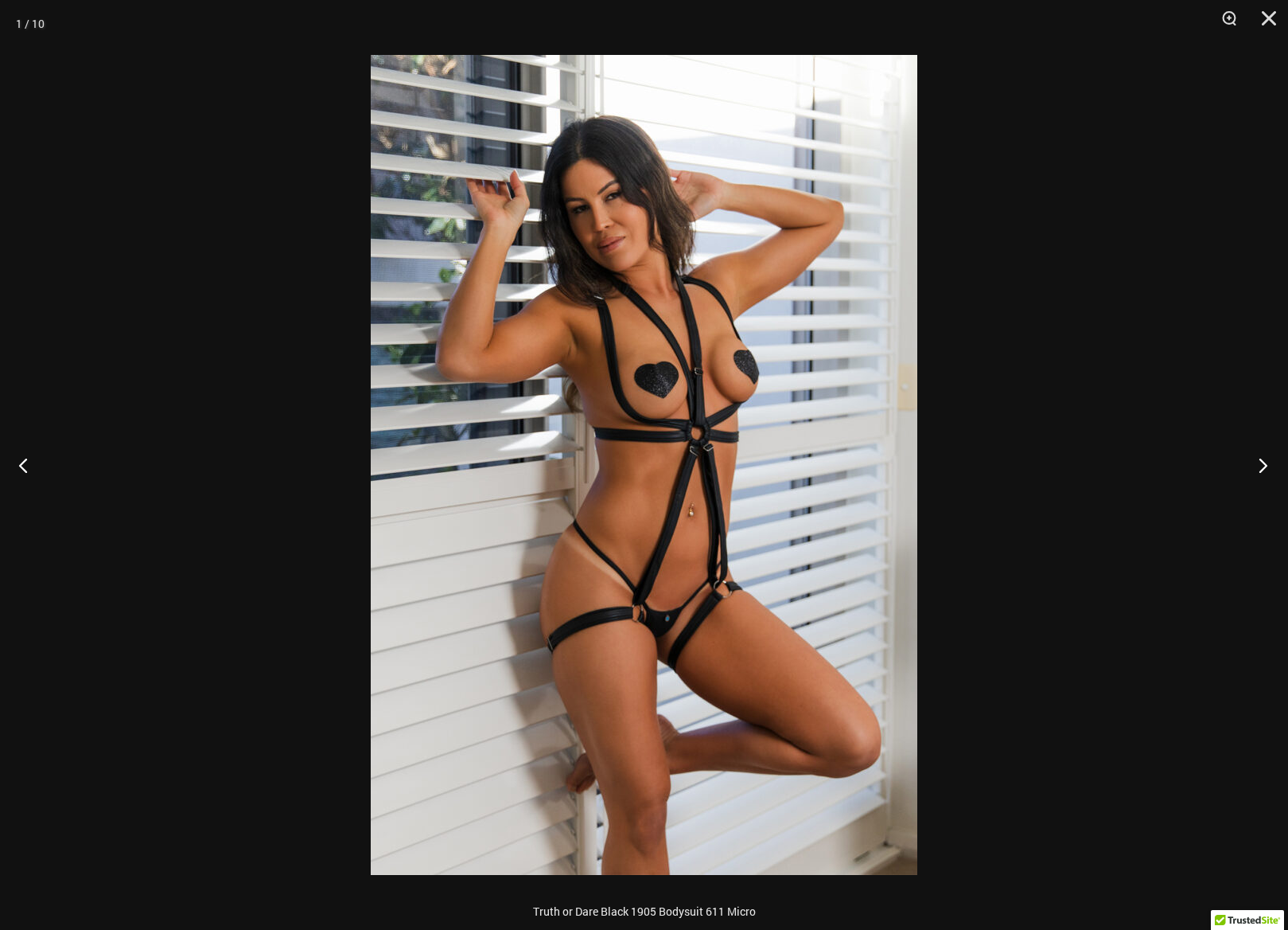
click at [1253, 467] on button "Next" at bounding box center [1258, 465] width 60 height 79
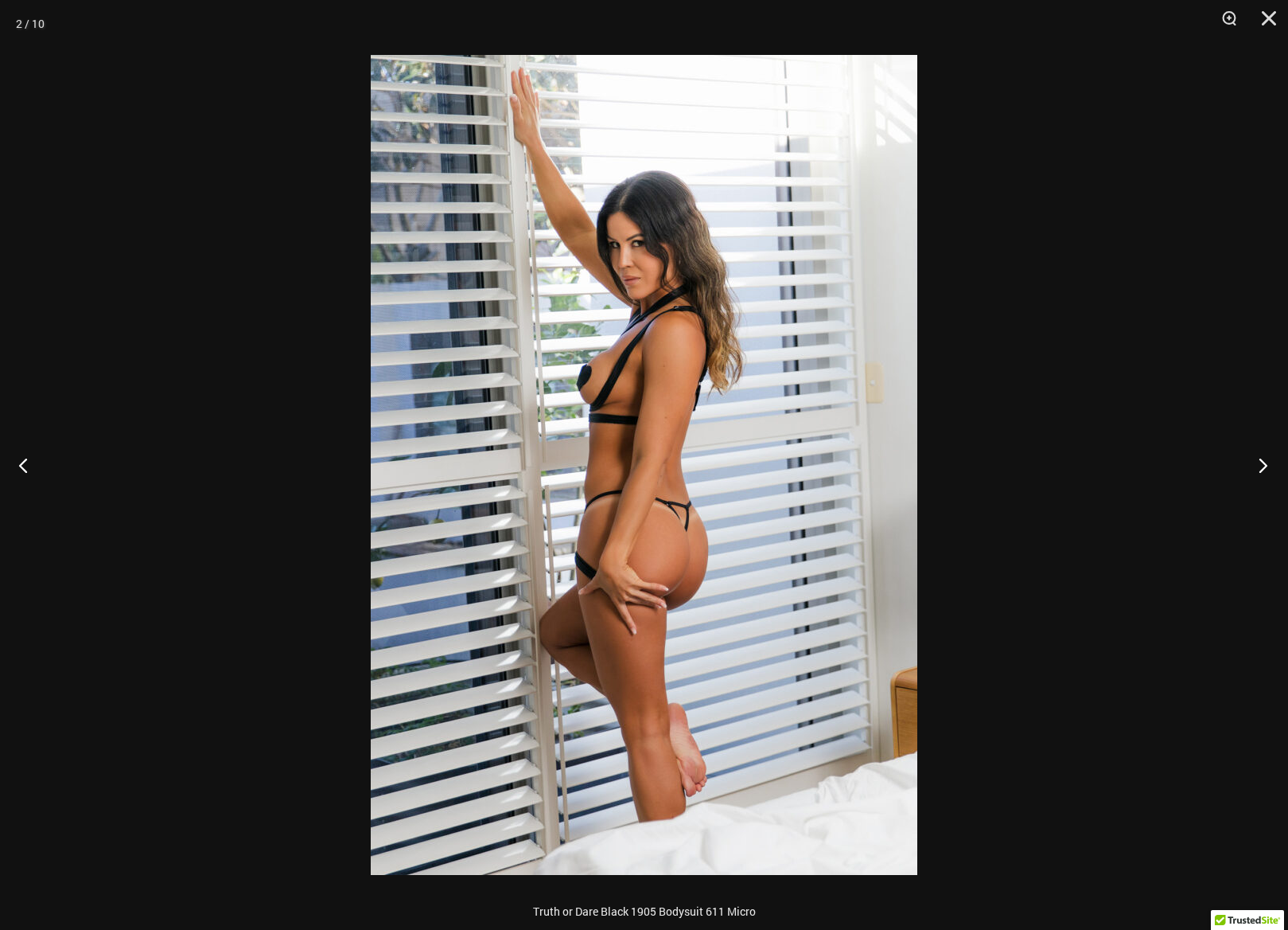
click at [1253, 467] on button "Next" at bounding box center [1258, 465] width 60 height 79
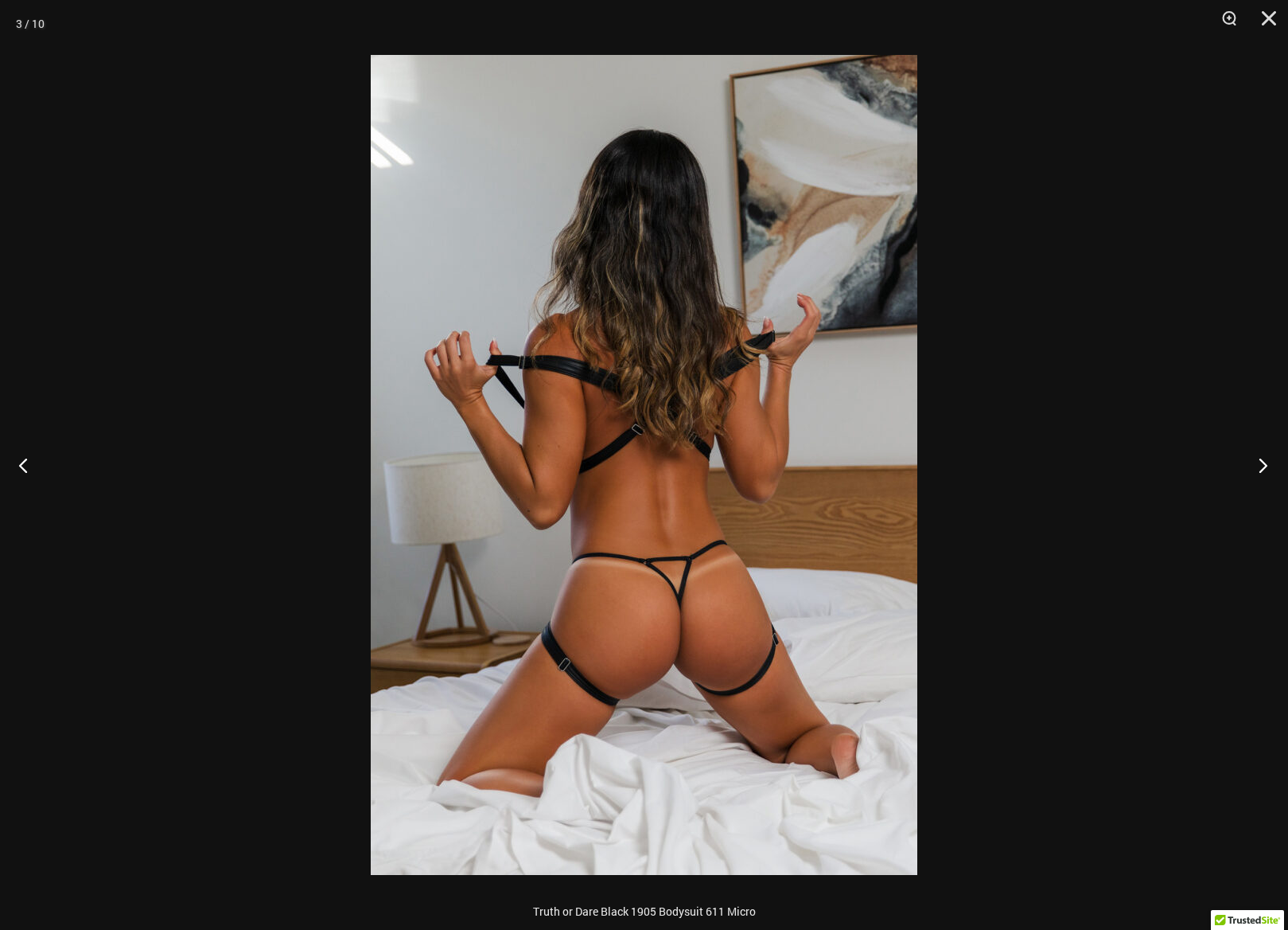
click at [1253, 467] on button "Next" at bounding box center [1258, 465] width 60 height 79
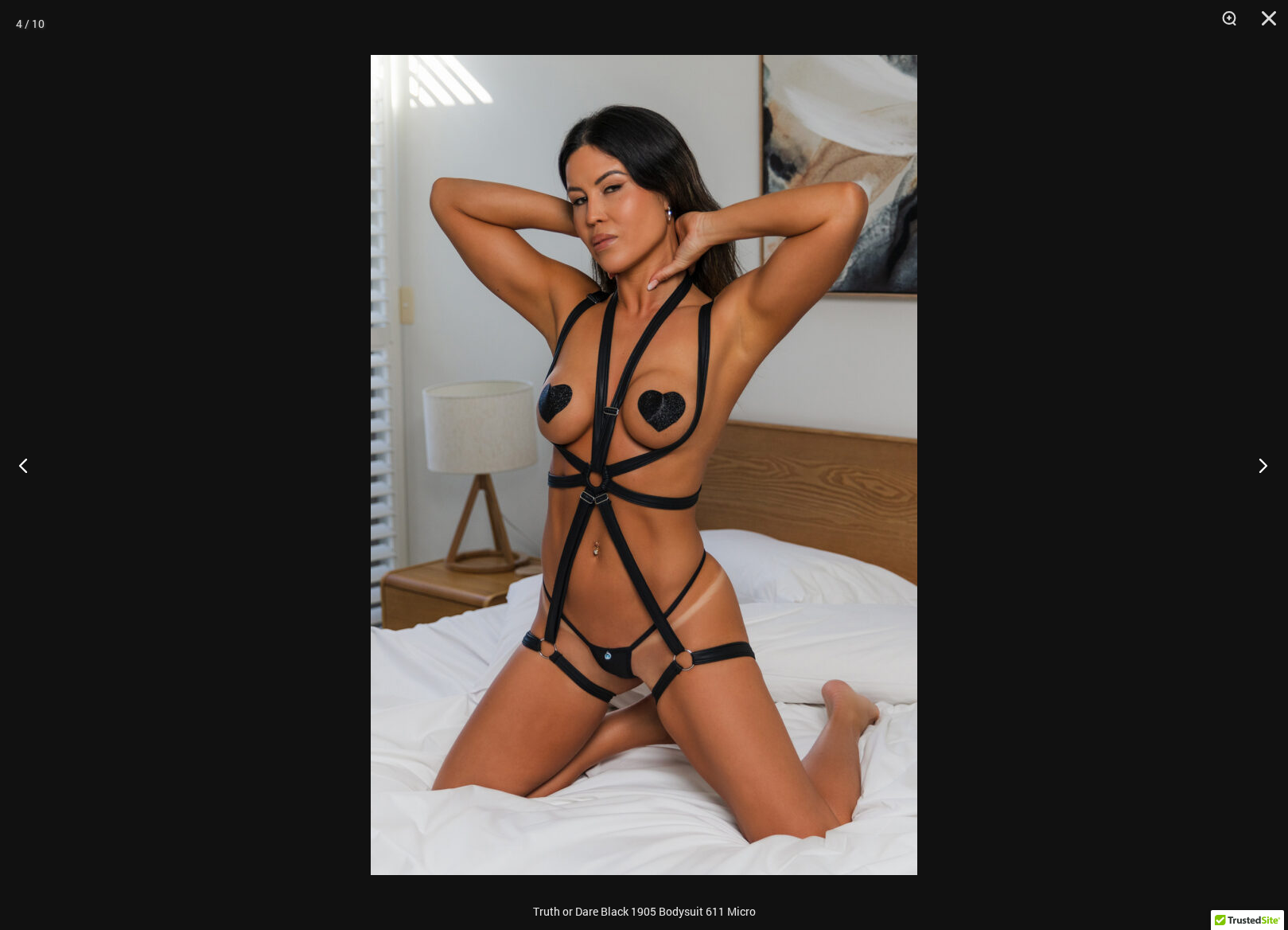
click at [1253, 467] on button "Next" at bounding box center [1258, 465] width 60 height 79
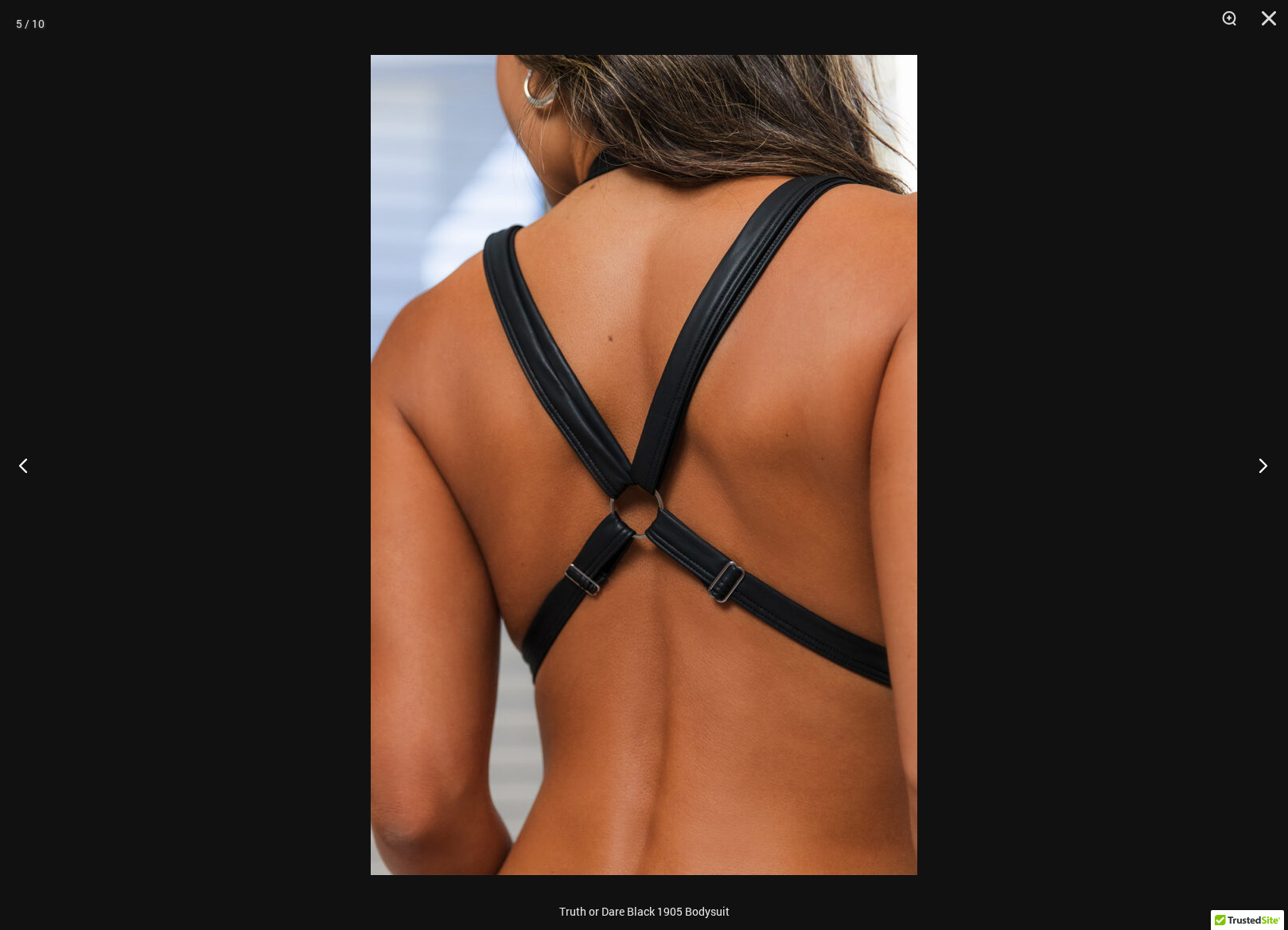
click at [1253, 467] on button "Next" at bounding box center [1258, 465] width 60 height 79
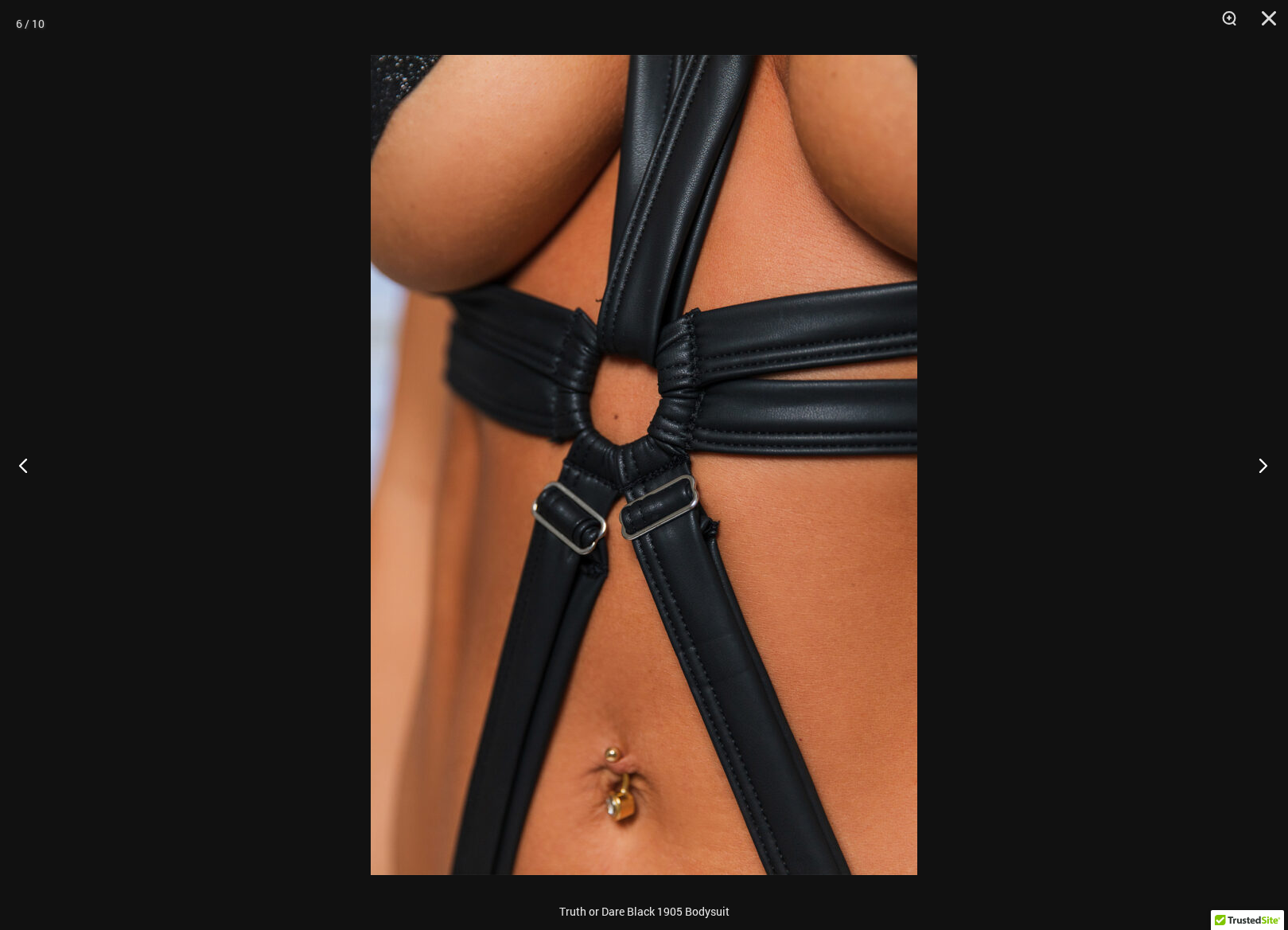
click at [1253, 467] on button "Next" at bounding box center [1258, 465] width 60 height 79
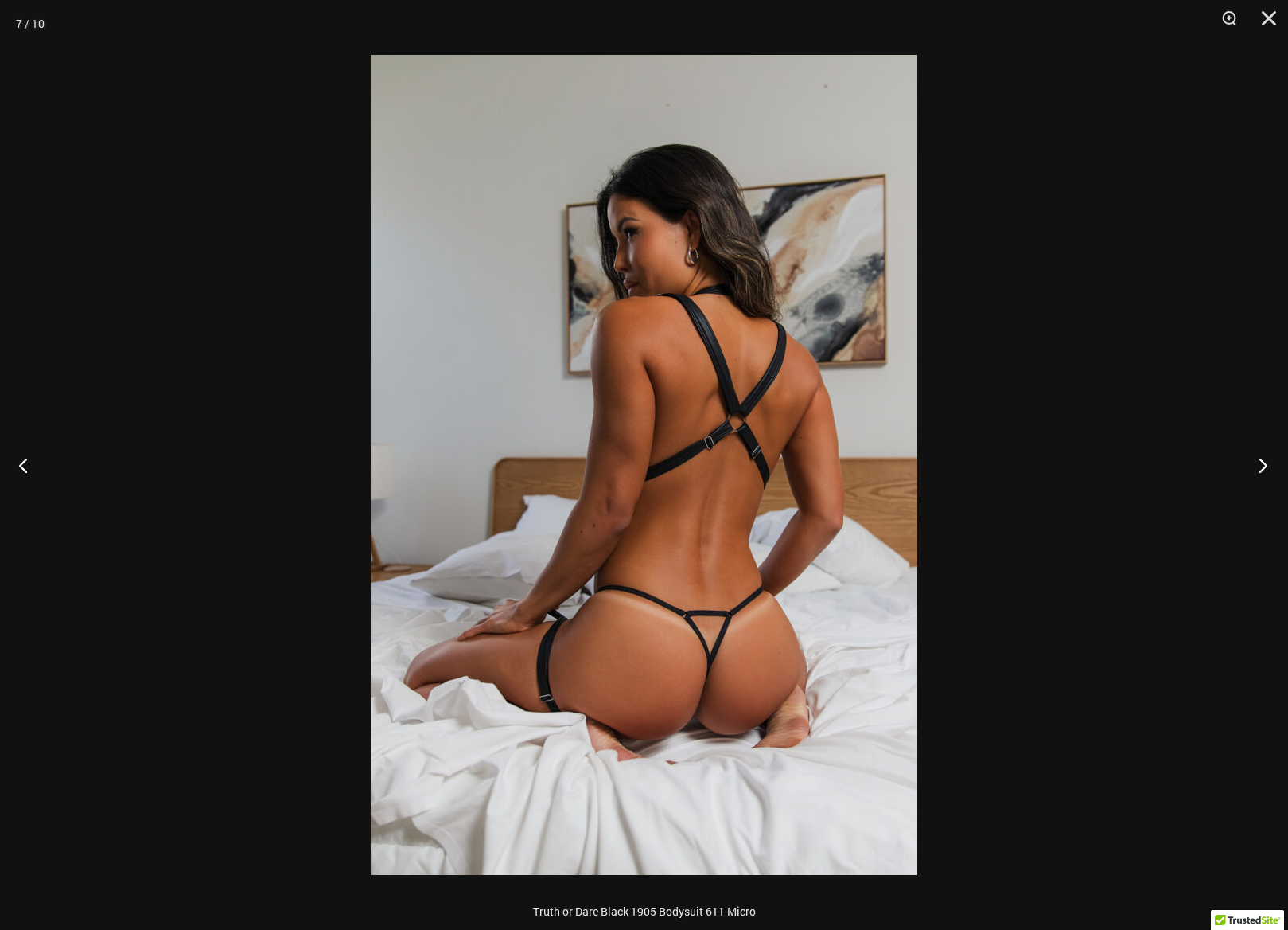
click at [1253, 467] on button "Next" at bounding box center [1258, 465] width 60 height 79
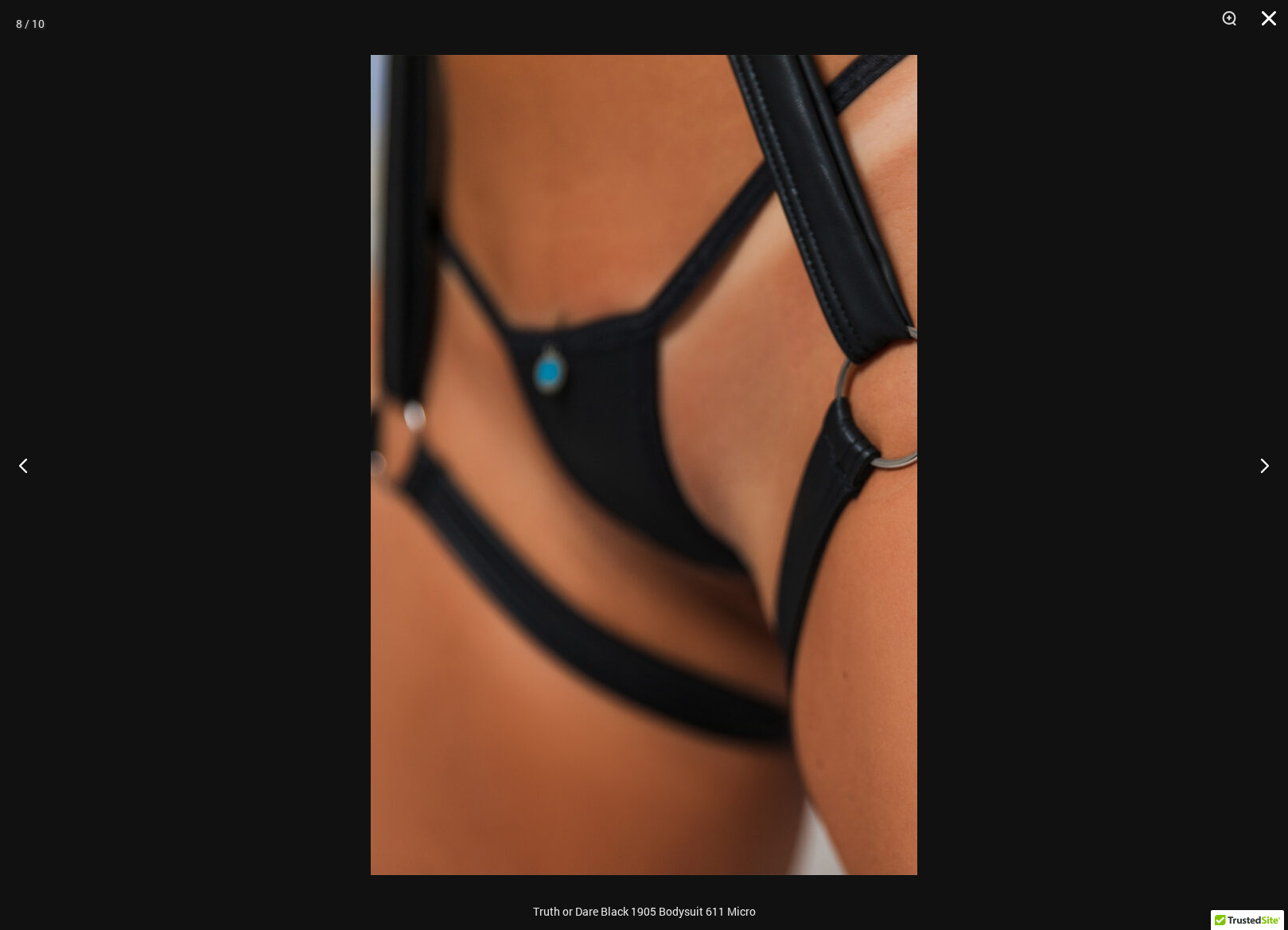
click at [1268, 20] on button "Close" at bounding box center [1264, 23] width 40 height 48
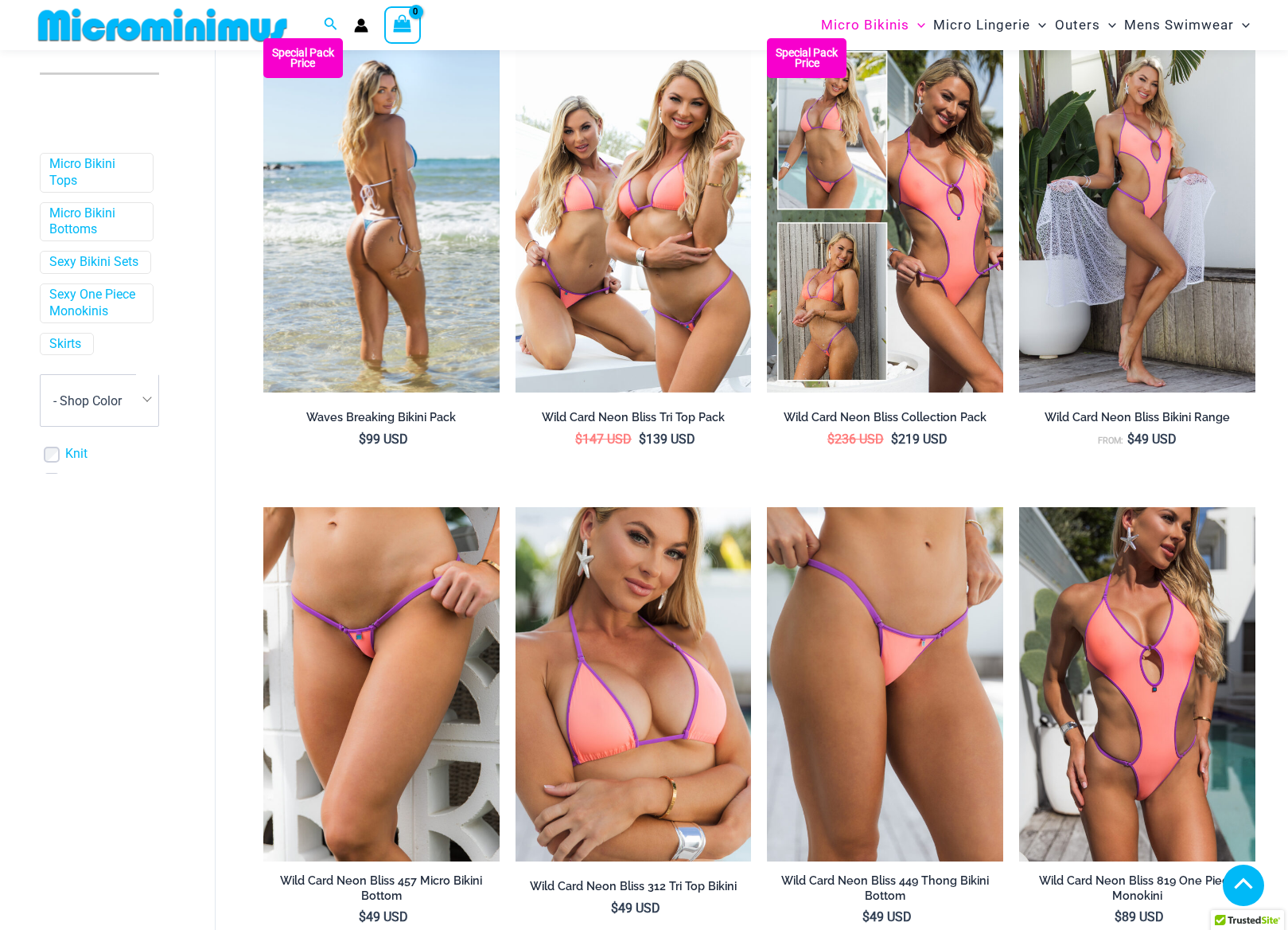
click at [366, 293] on img at bounding box center [382, 215] width 236 height 354
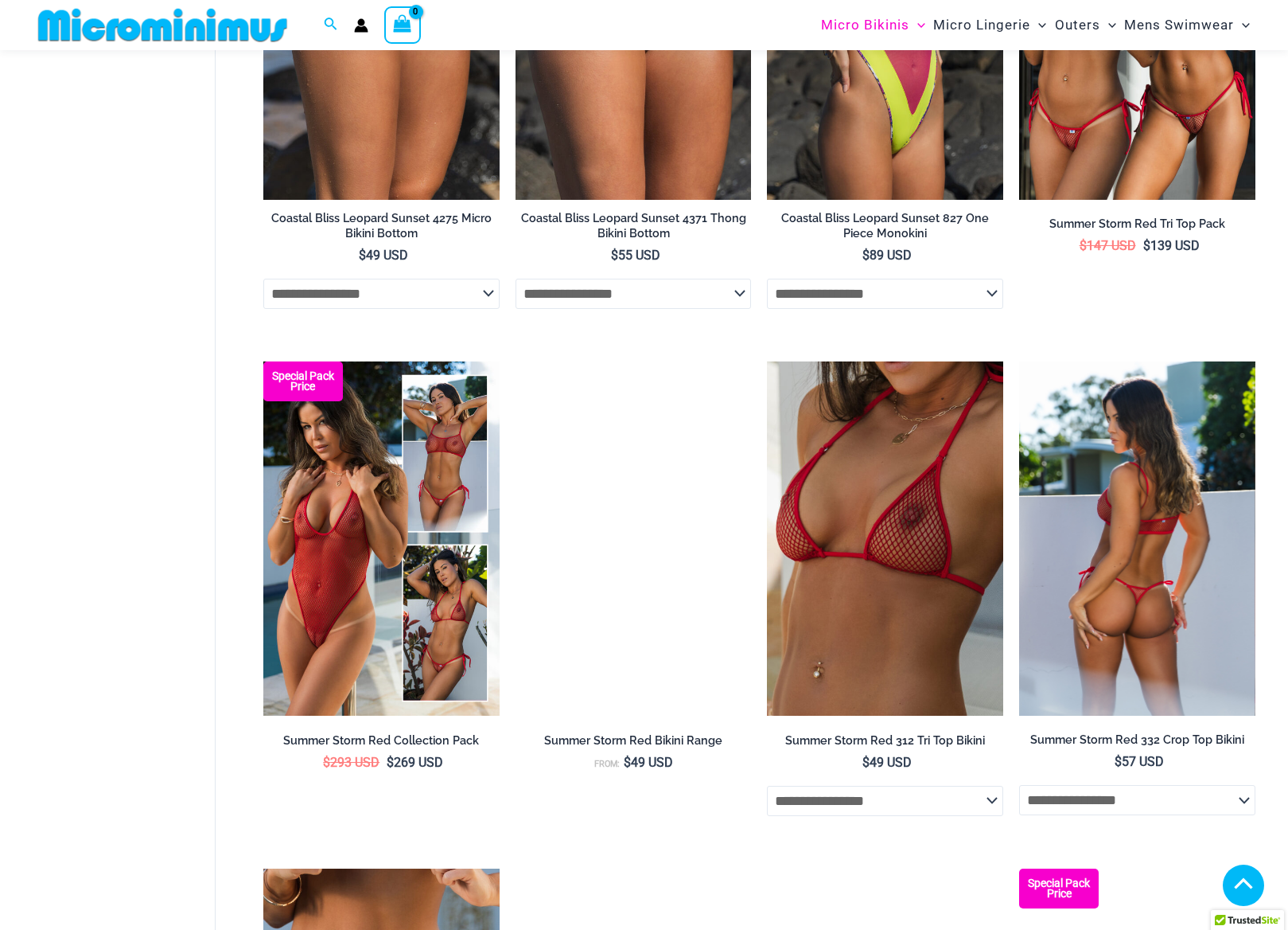
scroll to position [3216, 0]
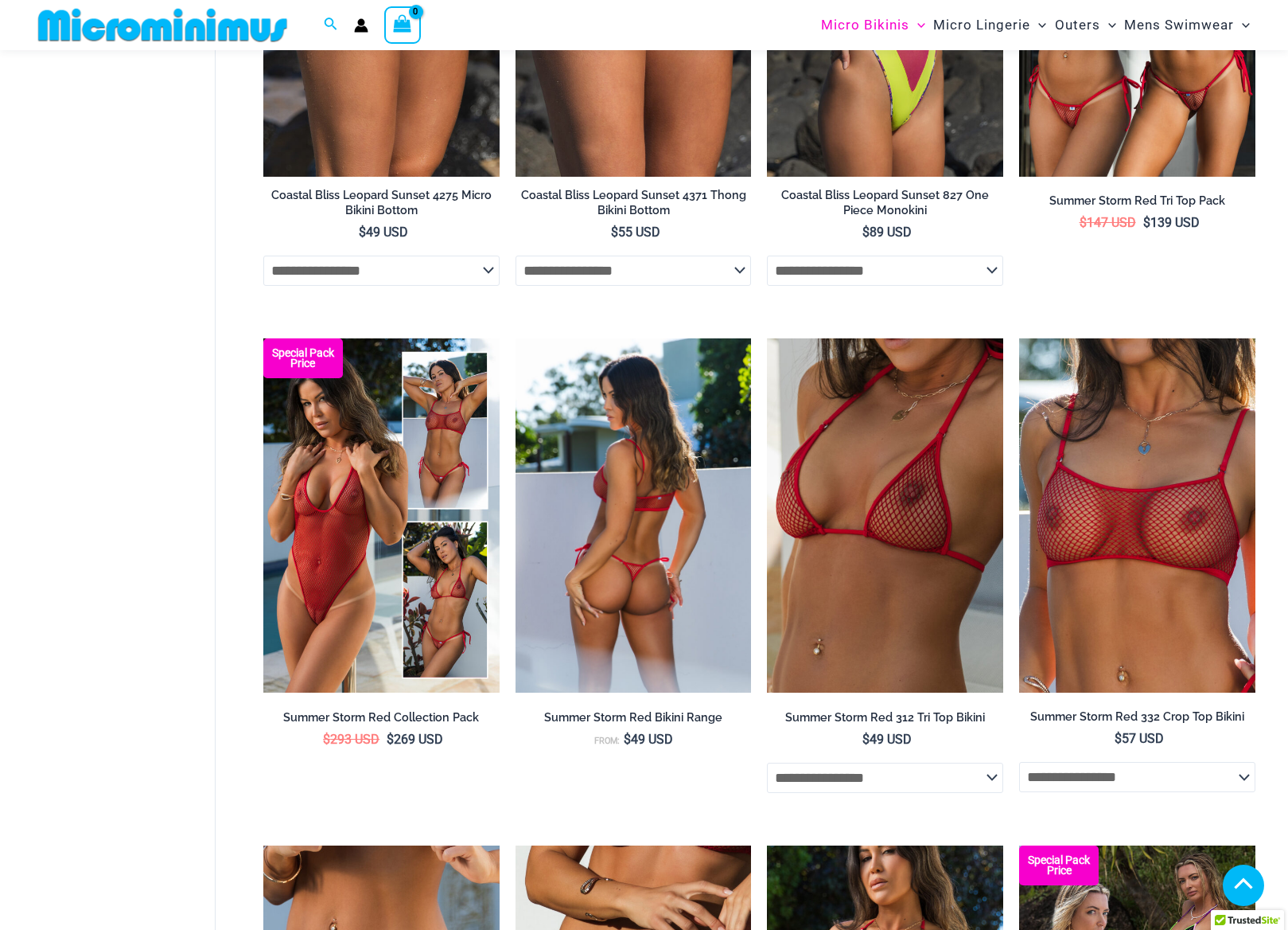
click at [614, 520] on img at bounding box center [634, 516] width 236 height 354
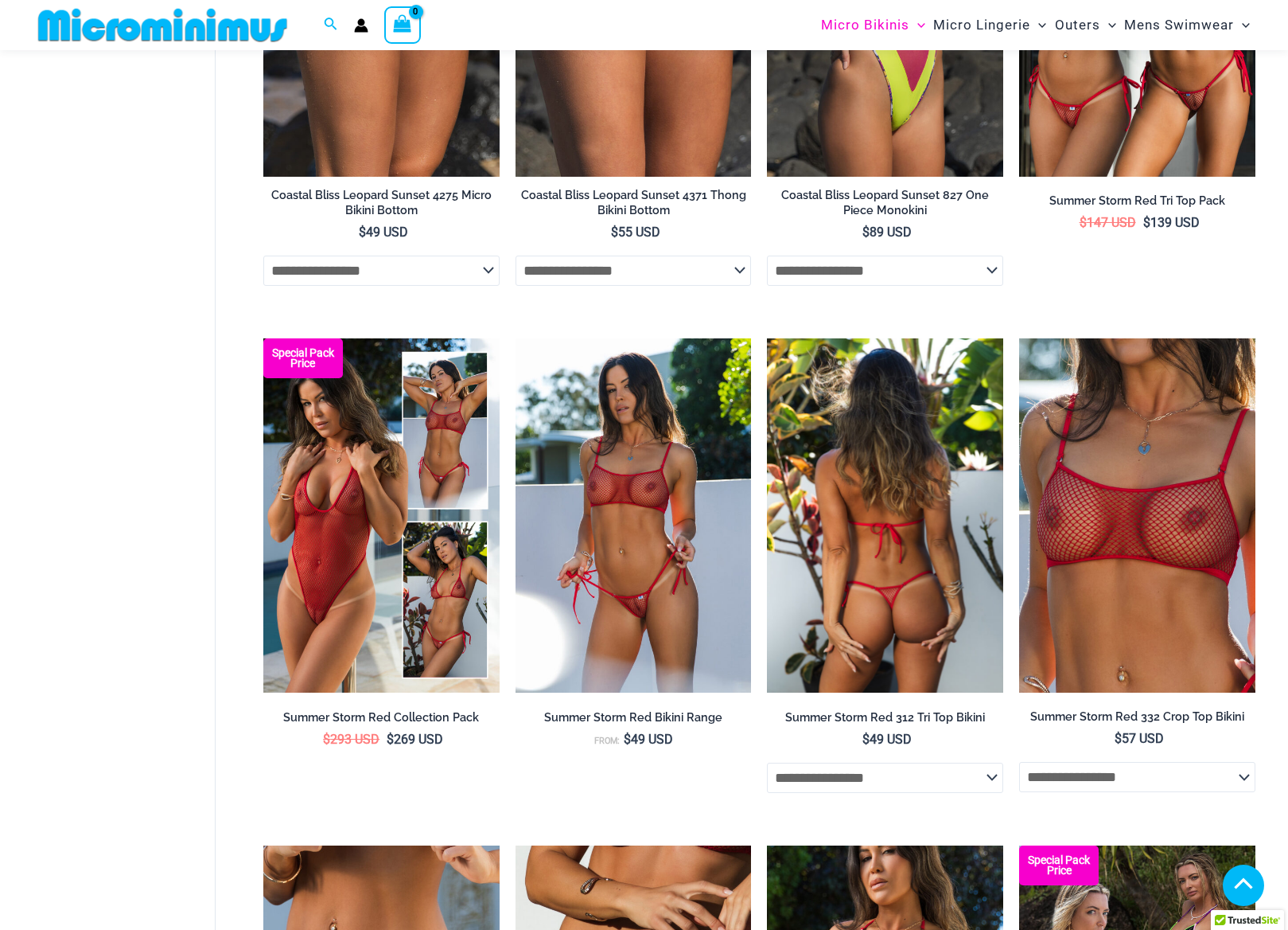
click at [911, 574] on img at bounding box center [885, 516] width 236 height 354
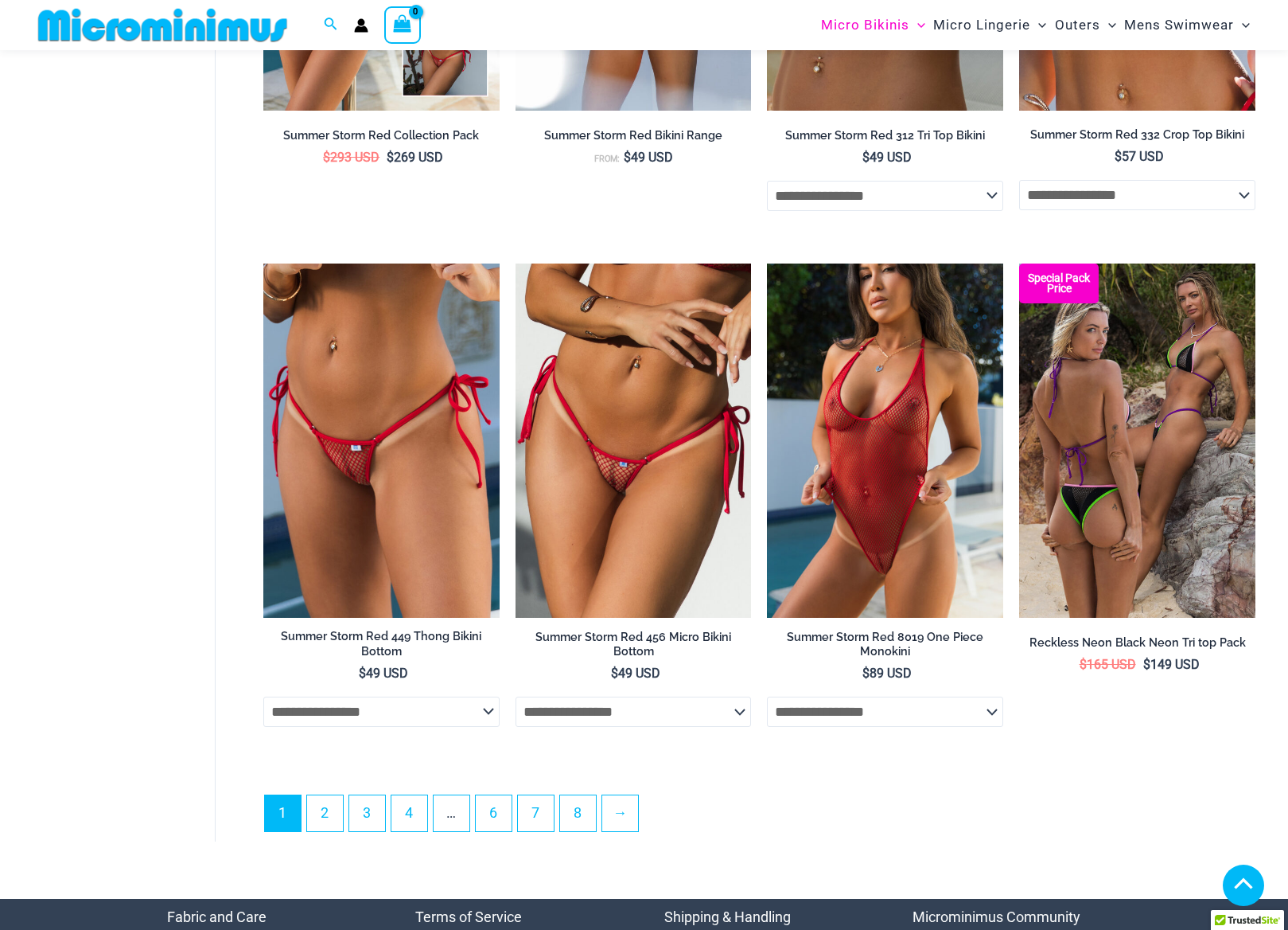
scroll to position [3808, 0]
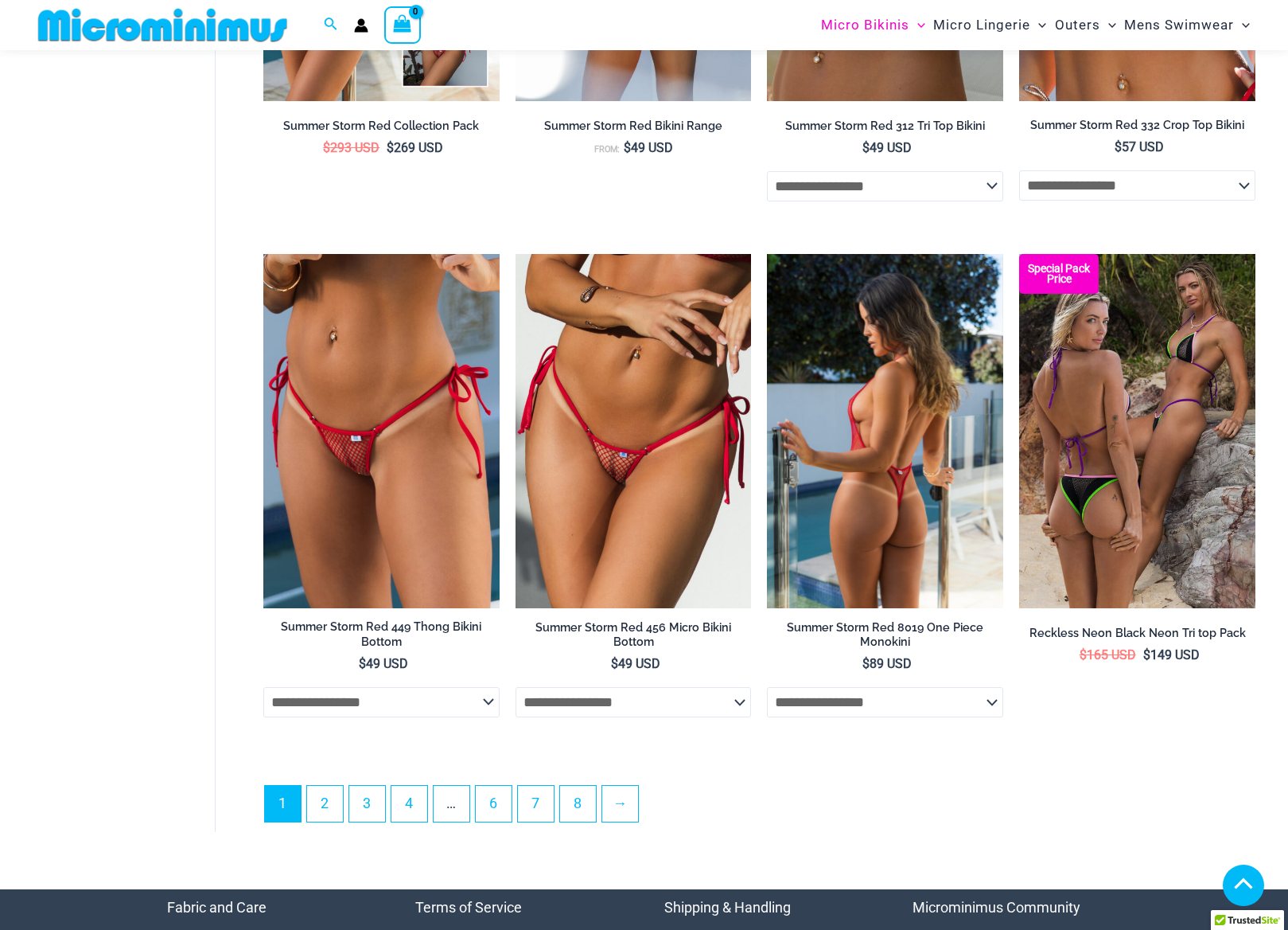
click at [903, 498] on img at bounding box center [885, 431] width 236 height 354
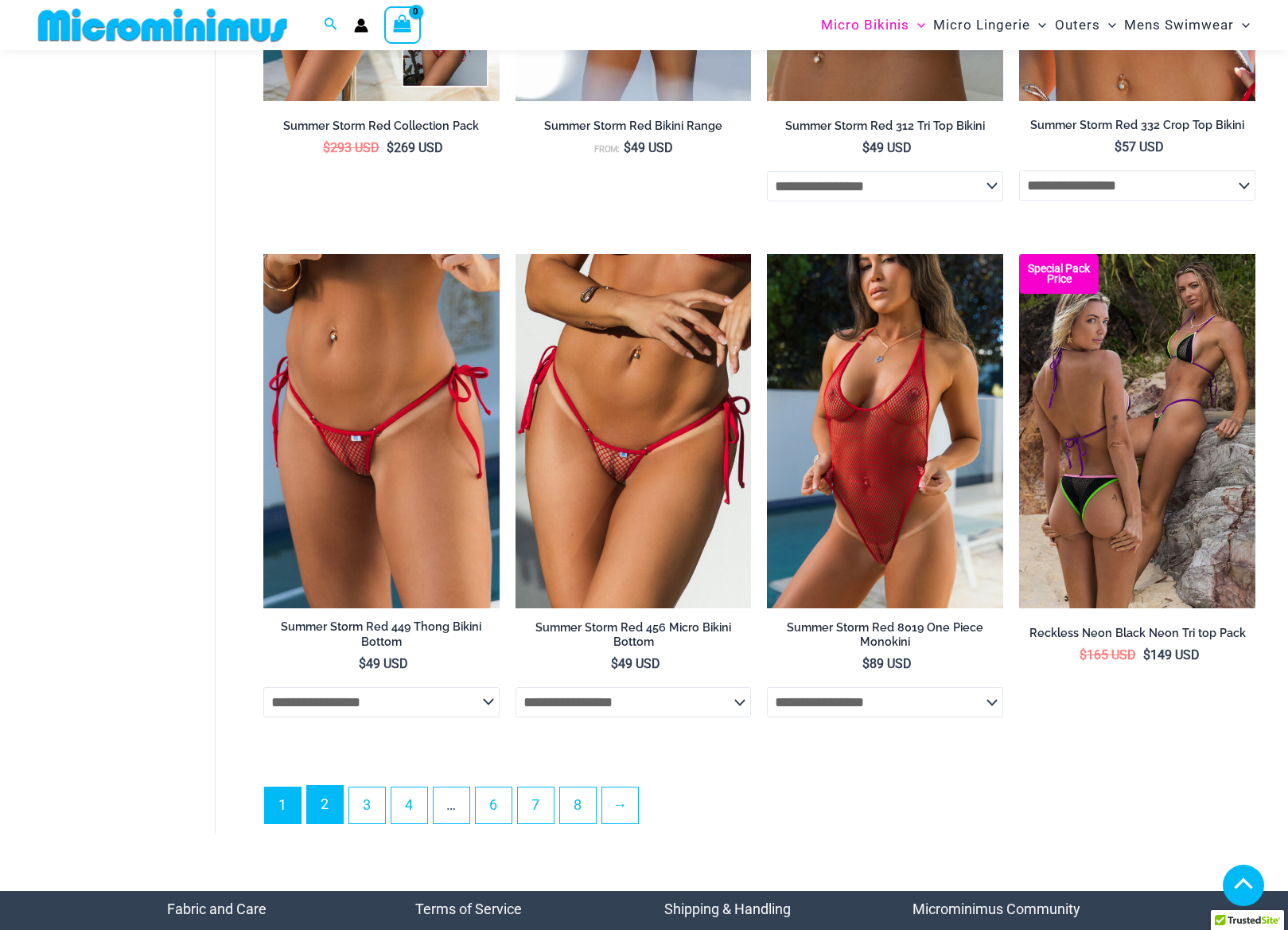
click at [322, 823] on link "2" at bounding box center [325, 804] width 36 height 37
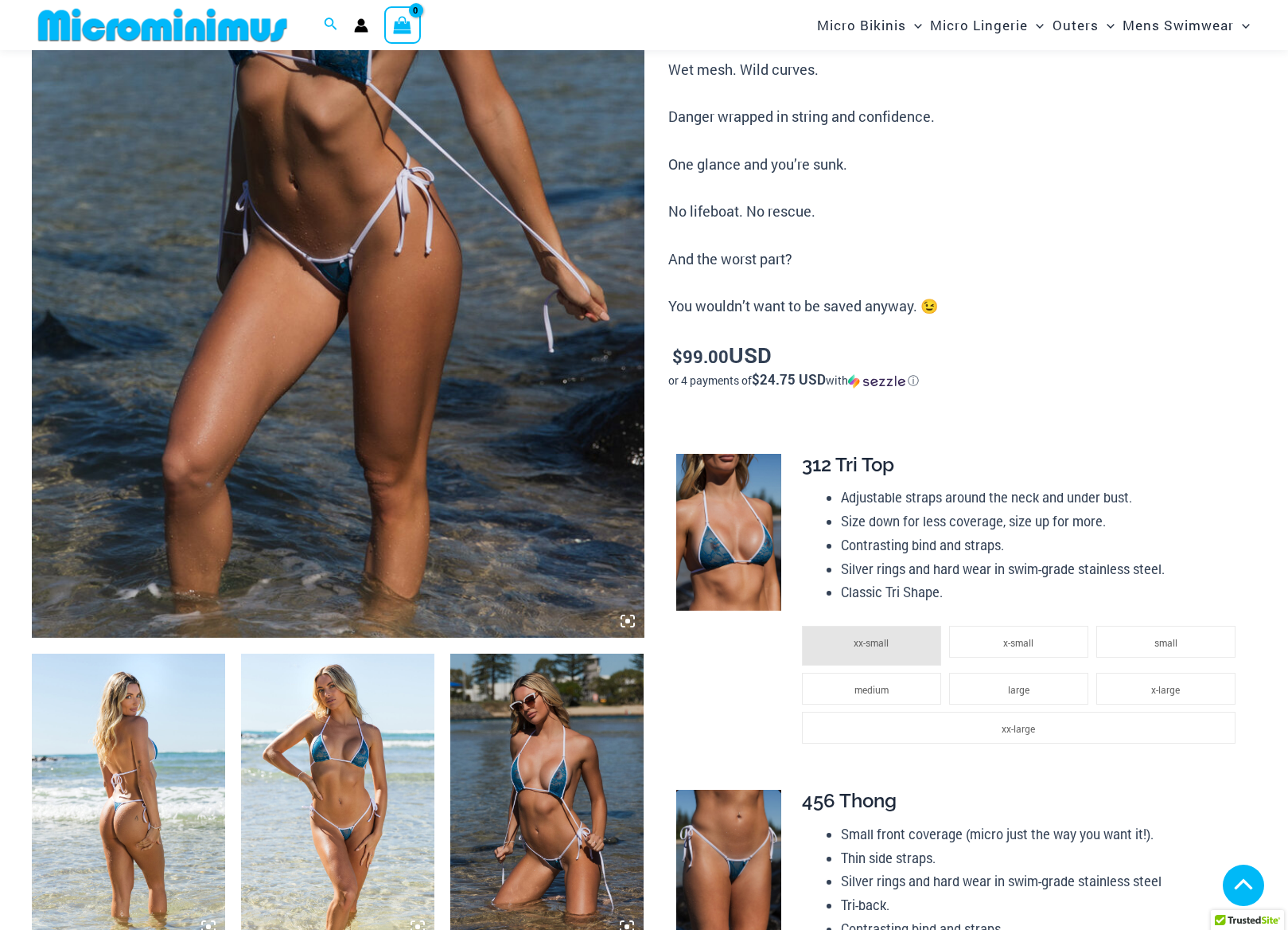
scroll to position [414, 0]
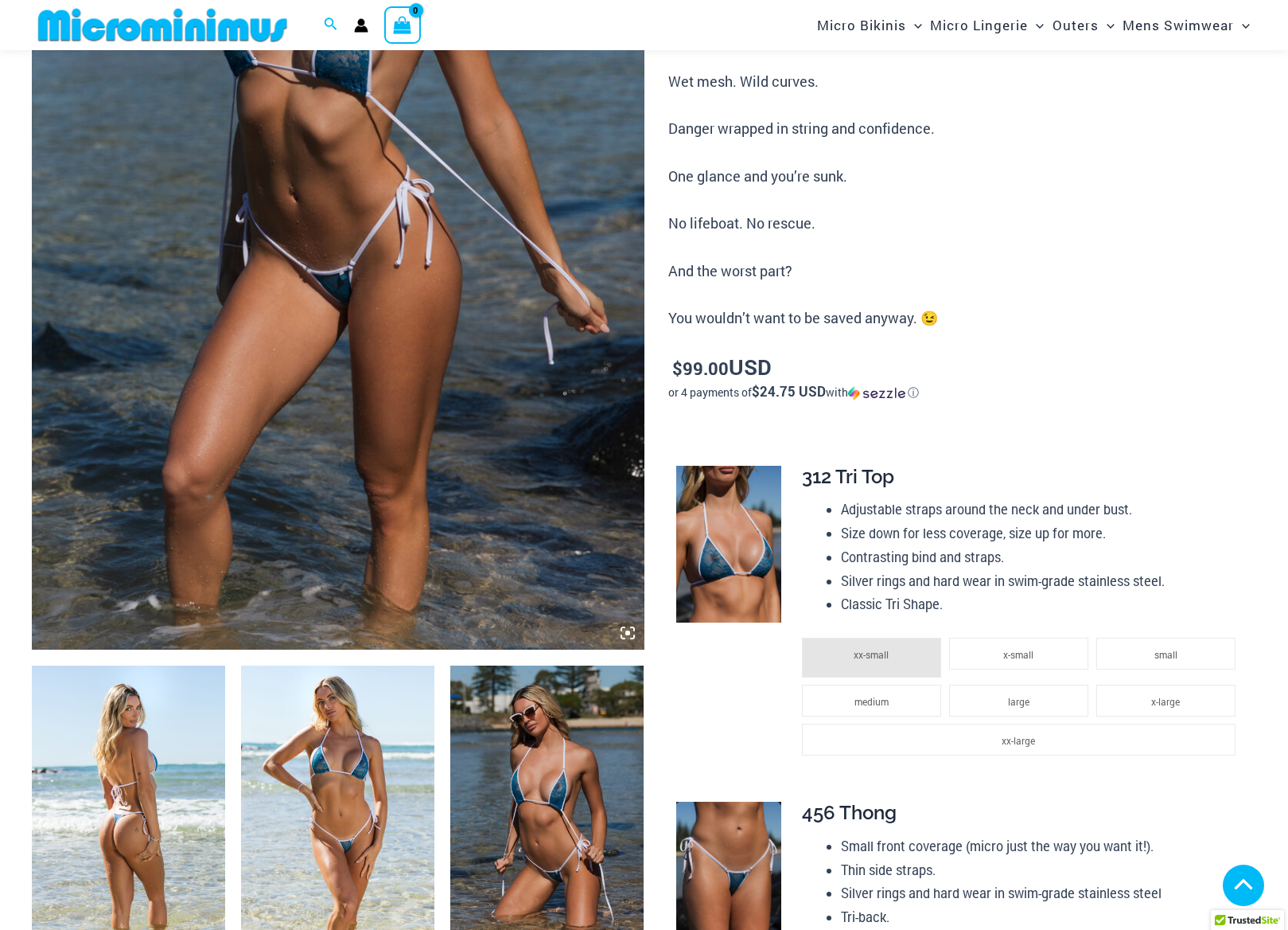
click at [353, 406] on img at bounding box center [338, 189] width 613 height 918
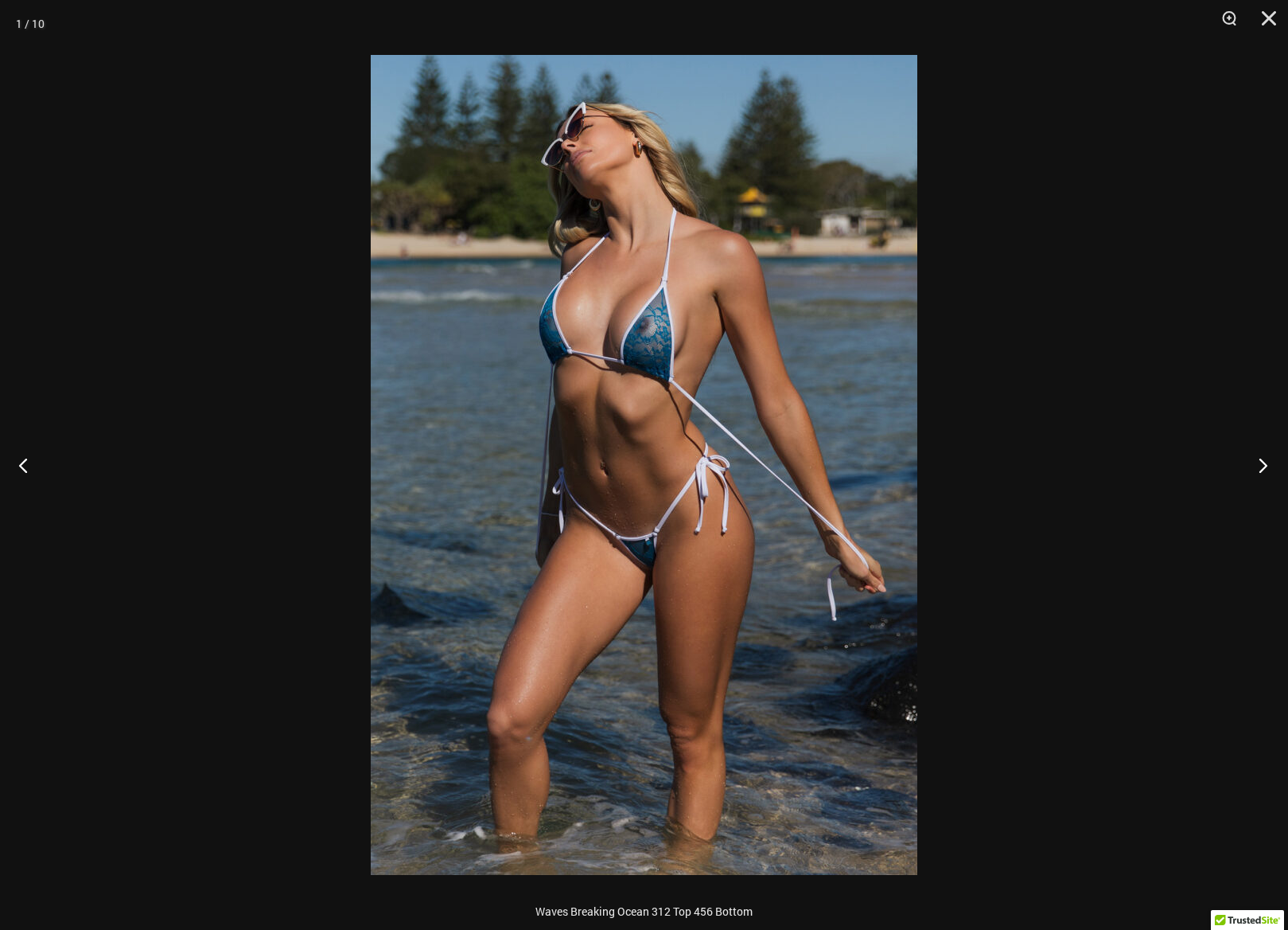
click at [1258, 460] on button "Next" at bounding box center [1258, 465] width 60 height 79
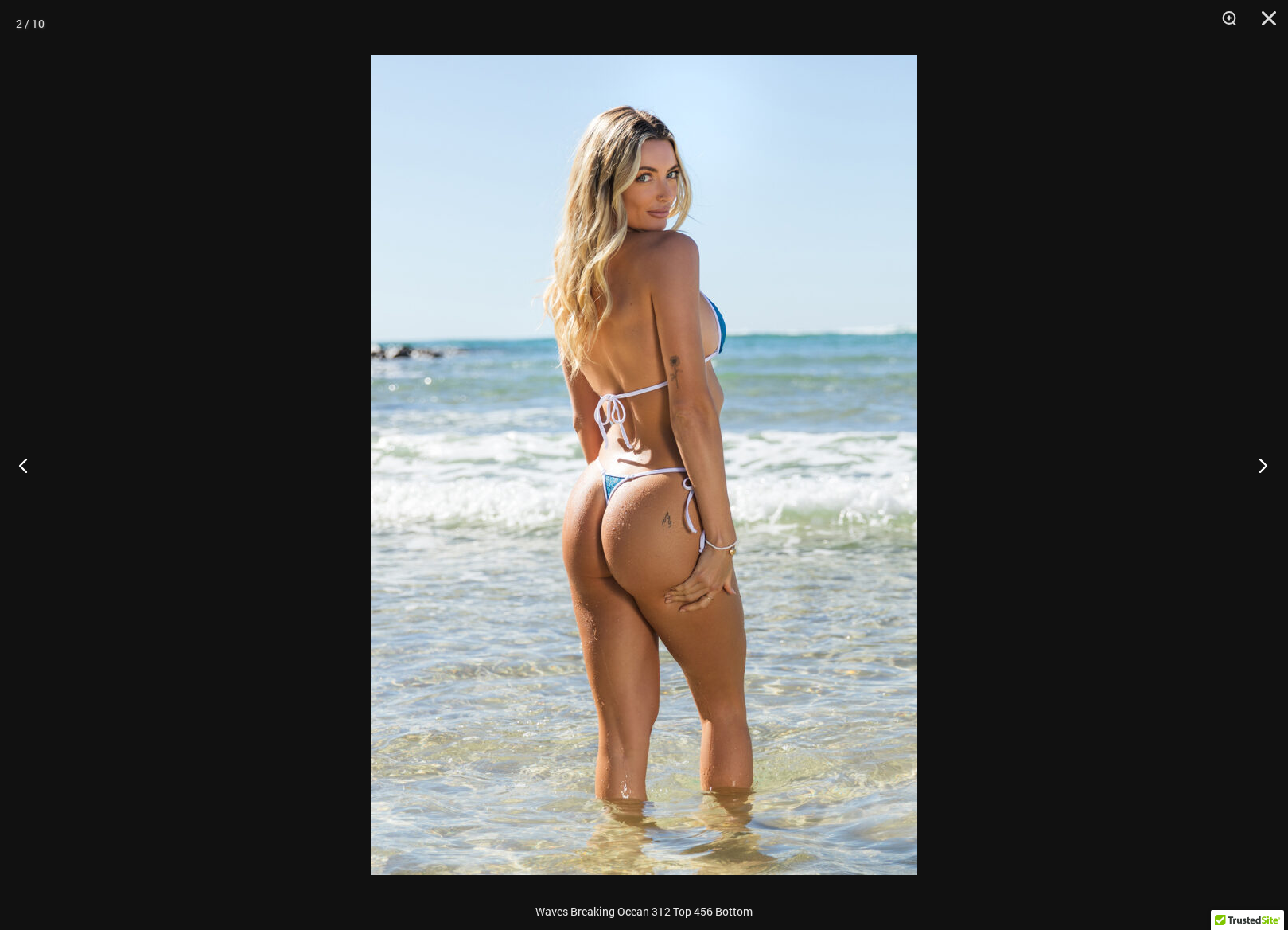
click at [1258, 460] on button "Next" at bounding box center [1258, 465] width 60 height 79
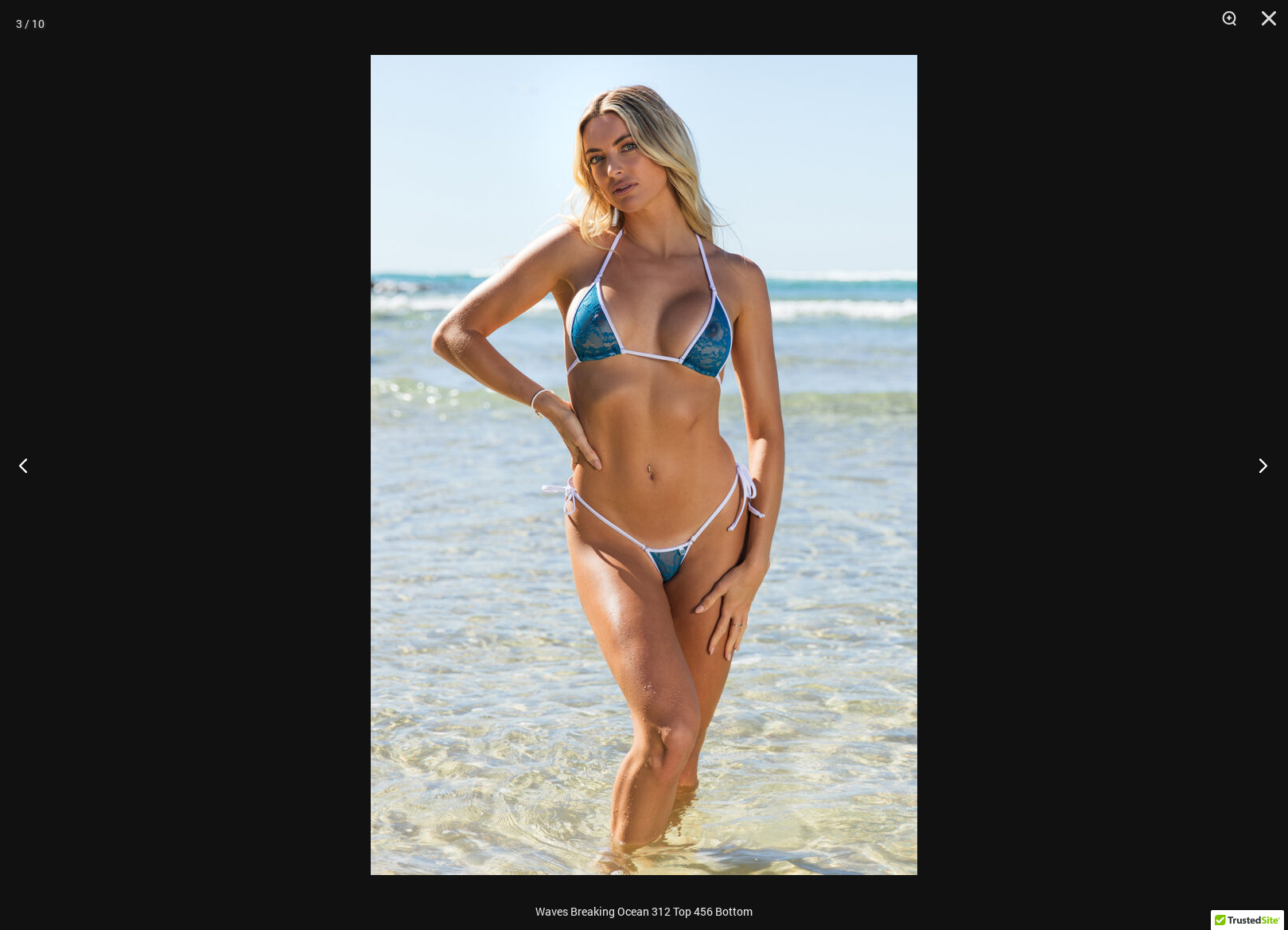
click at [1258, 460] on button "Next" at bounding box center [1258, 465] width 60 height 79
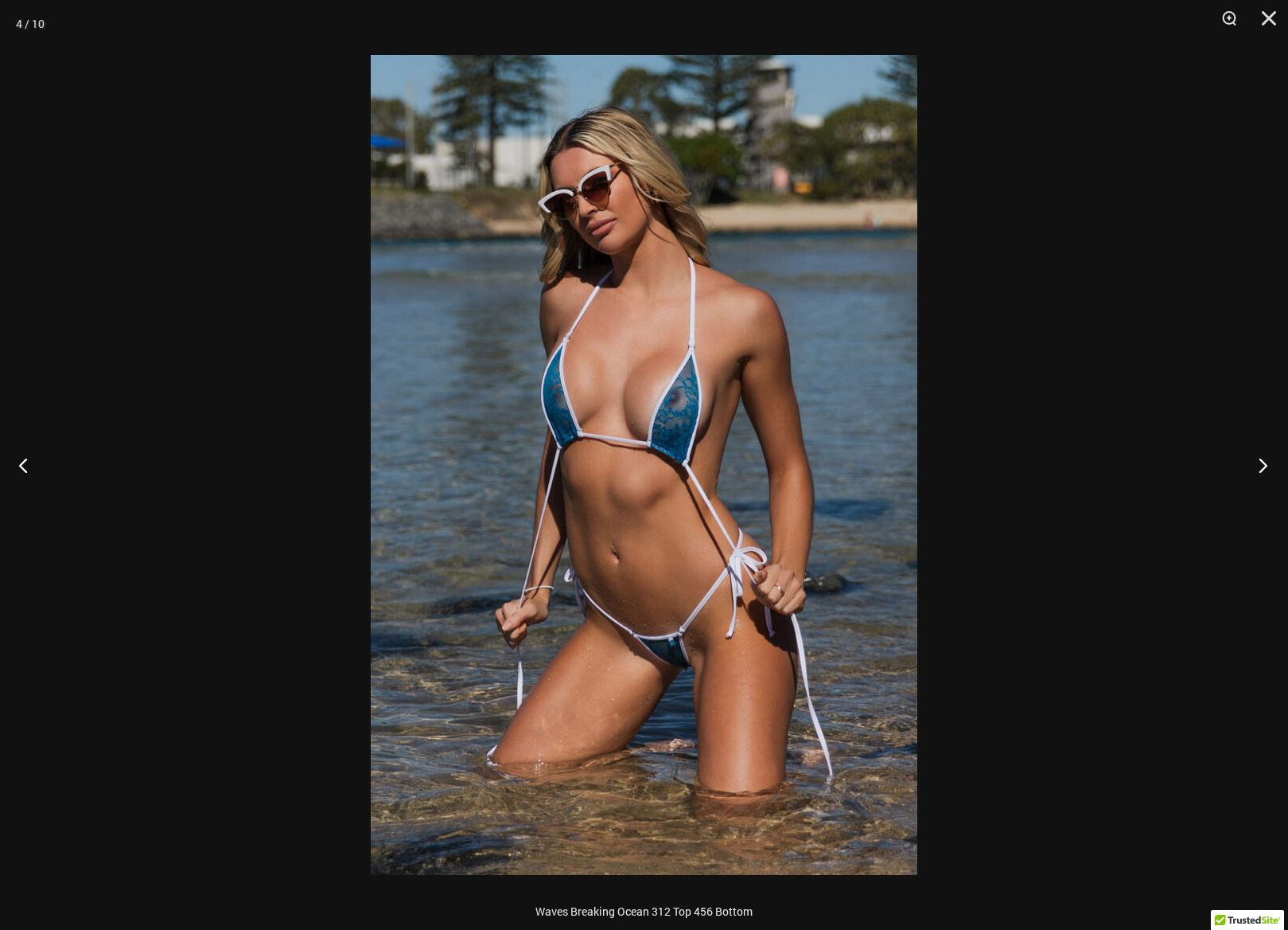
click at [1258, 460] on button "Next" at bounding box center [1258, 465] width 60 height 79
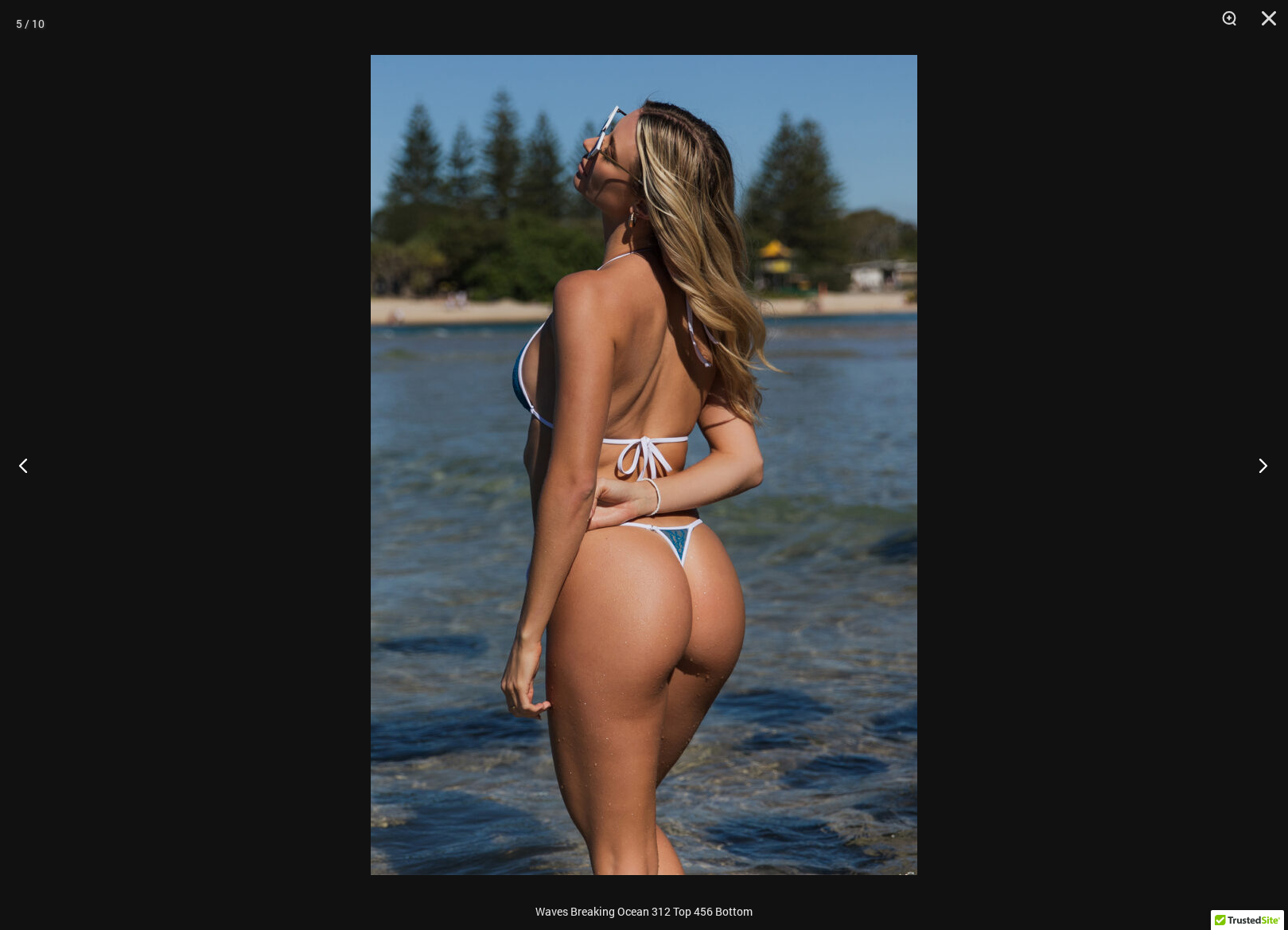
click at [1258, 460] on button "Next" at bounding box center [1258, 465] width 60 height 79
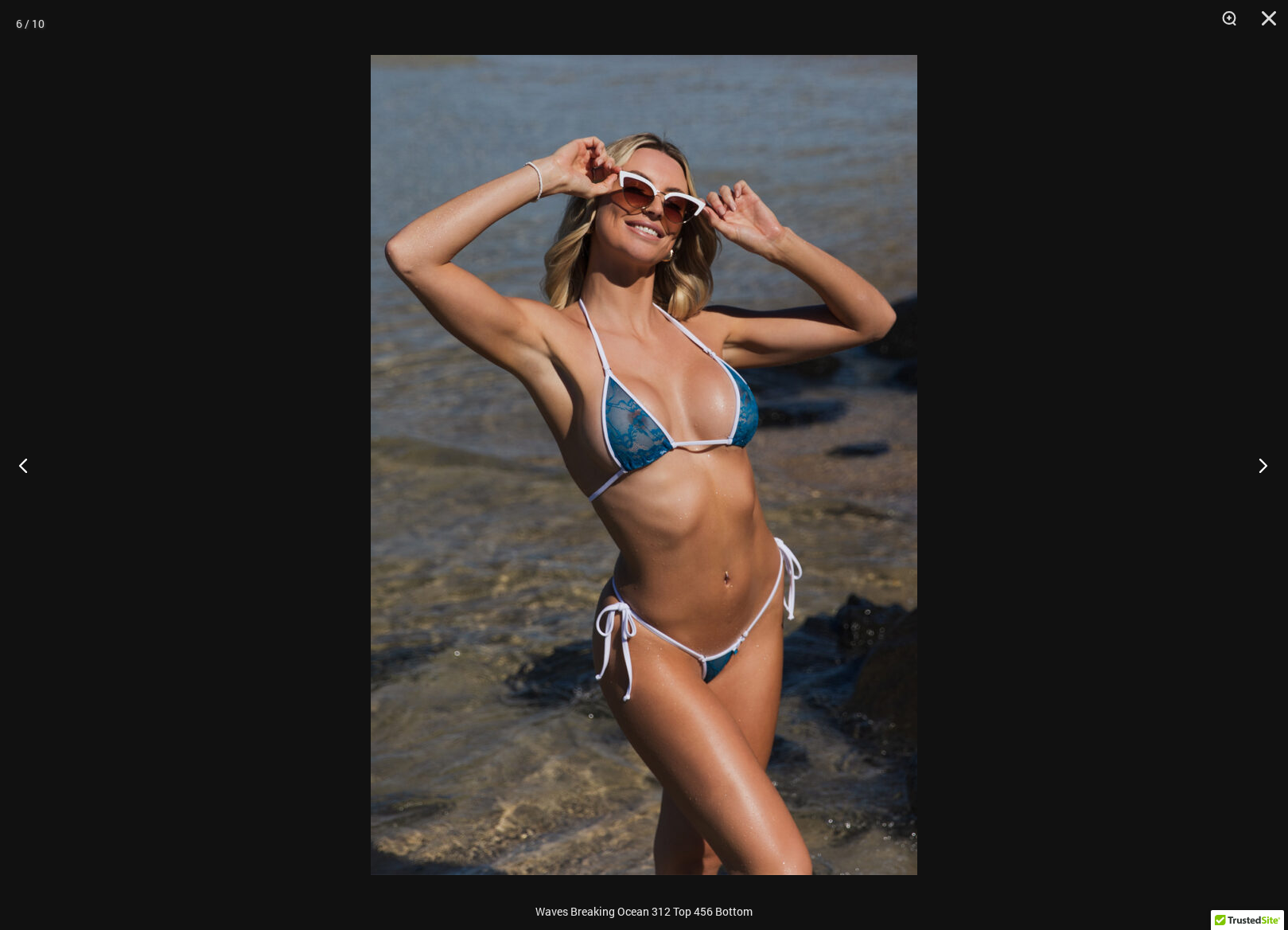
click at [1258, 460] on button "Next" at bounding box center [1258, 465] width 60 height 79
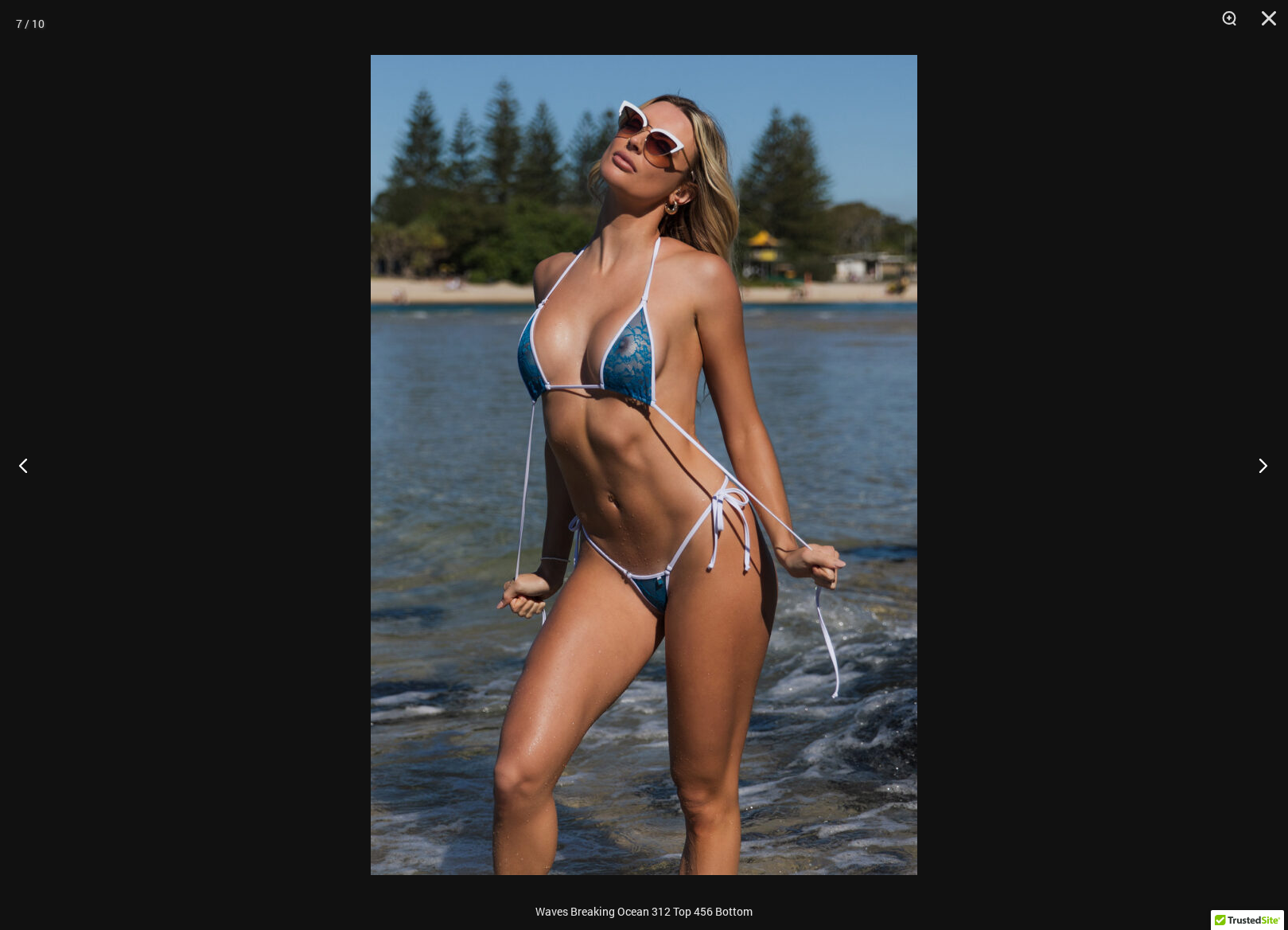
click at [1258, 460] on button "Next" at bounding box center [1258, 465] width 60 height 79
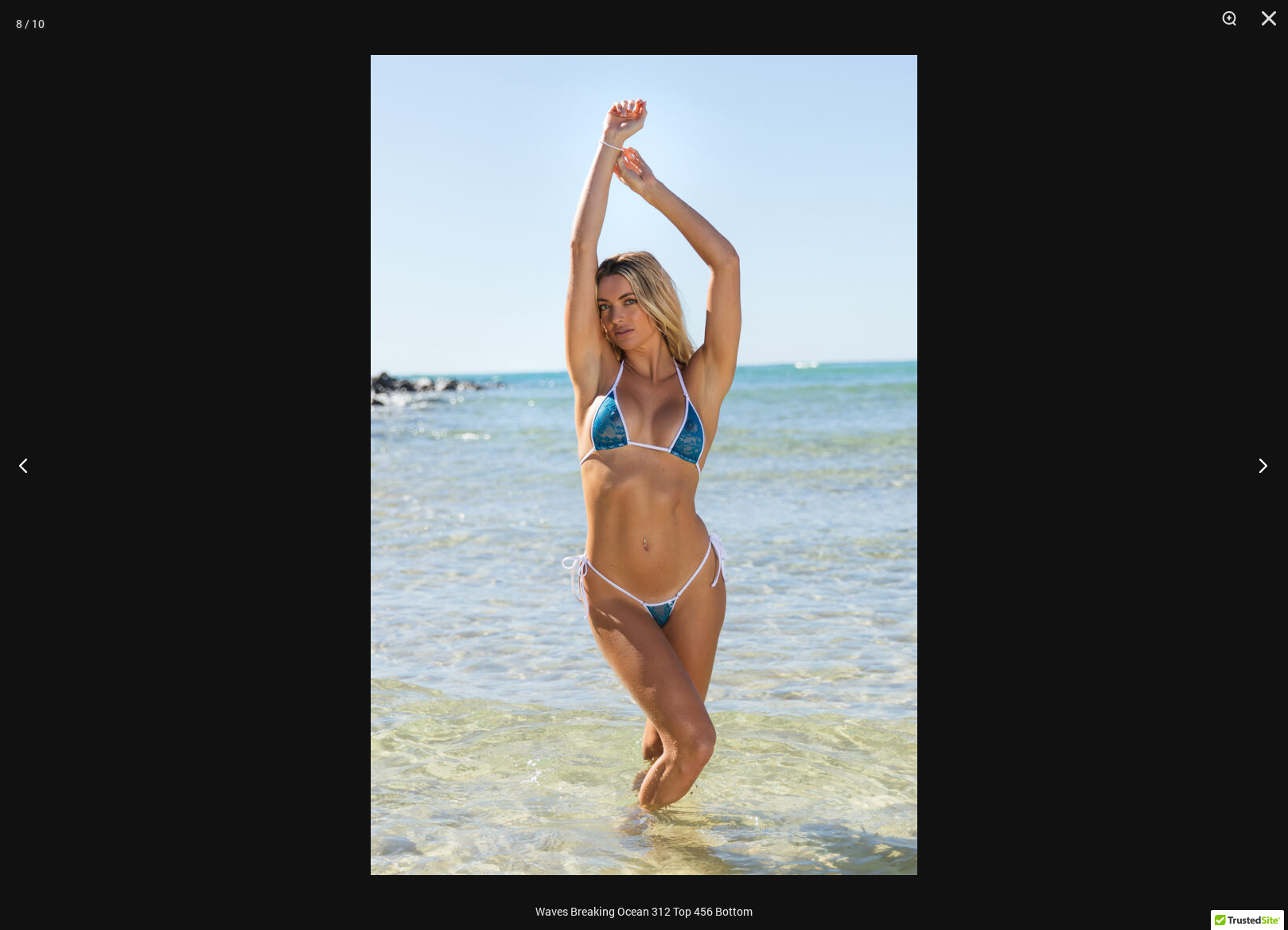
click at [1258, 460] on button "Next" at bounding box center [1258, 465] width 60 height 79
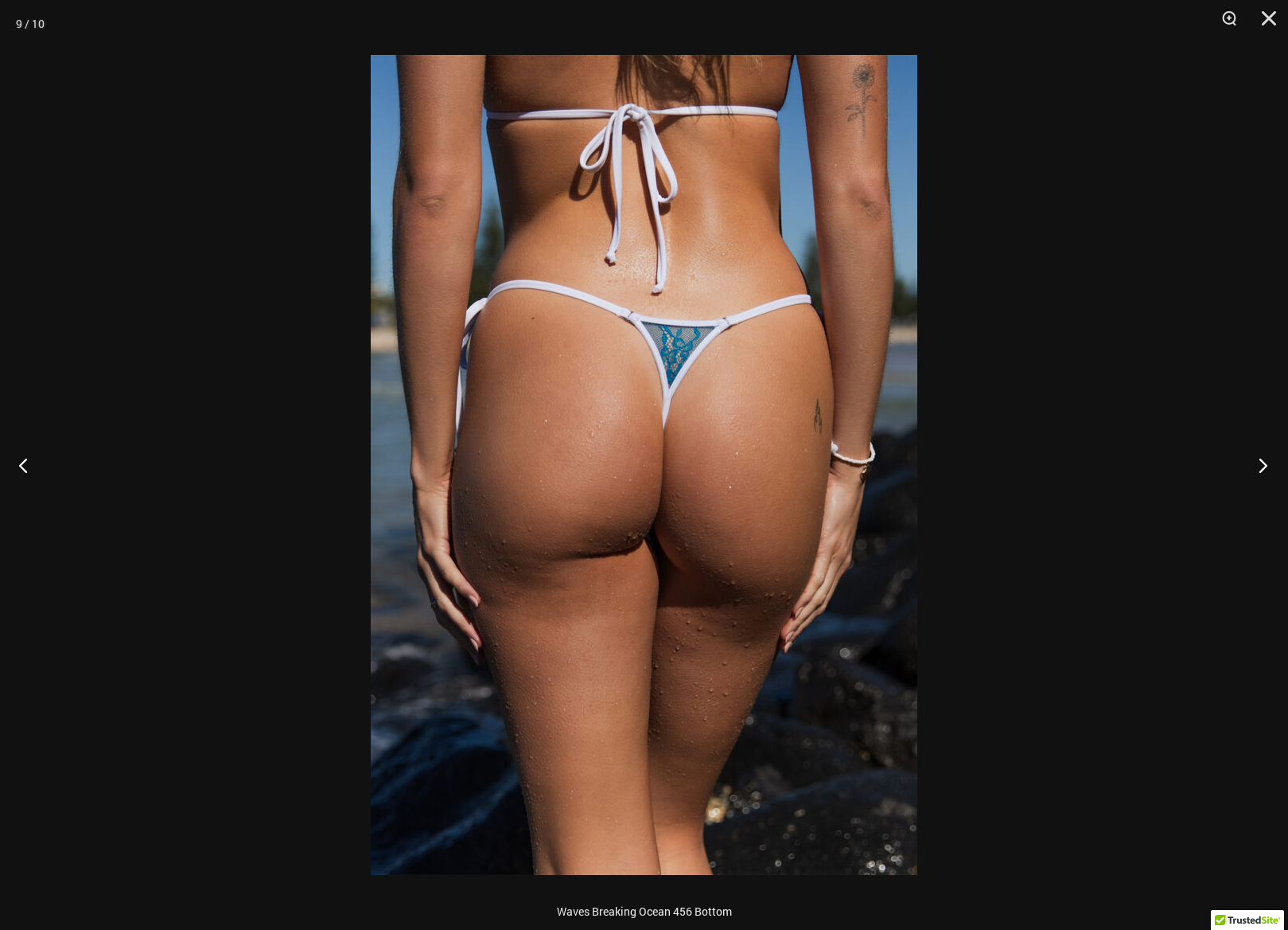
click at [1258, 460] on button "Next" at bounding box center [1258, 465] width 60 height 79
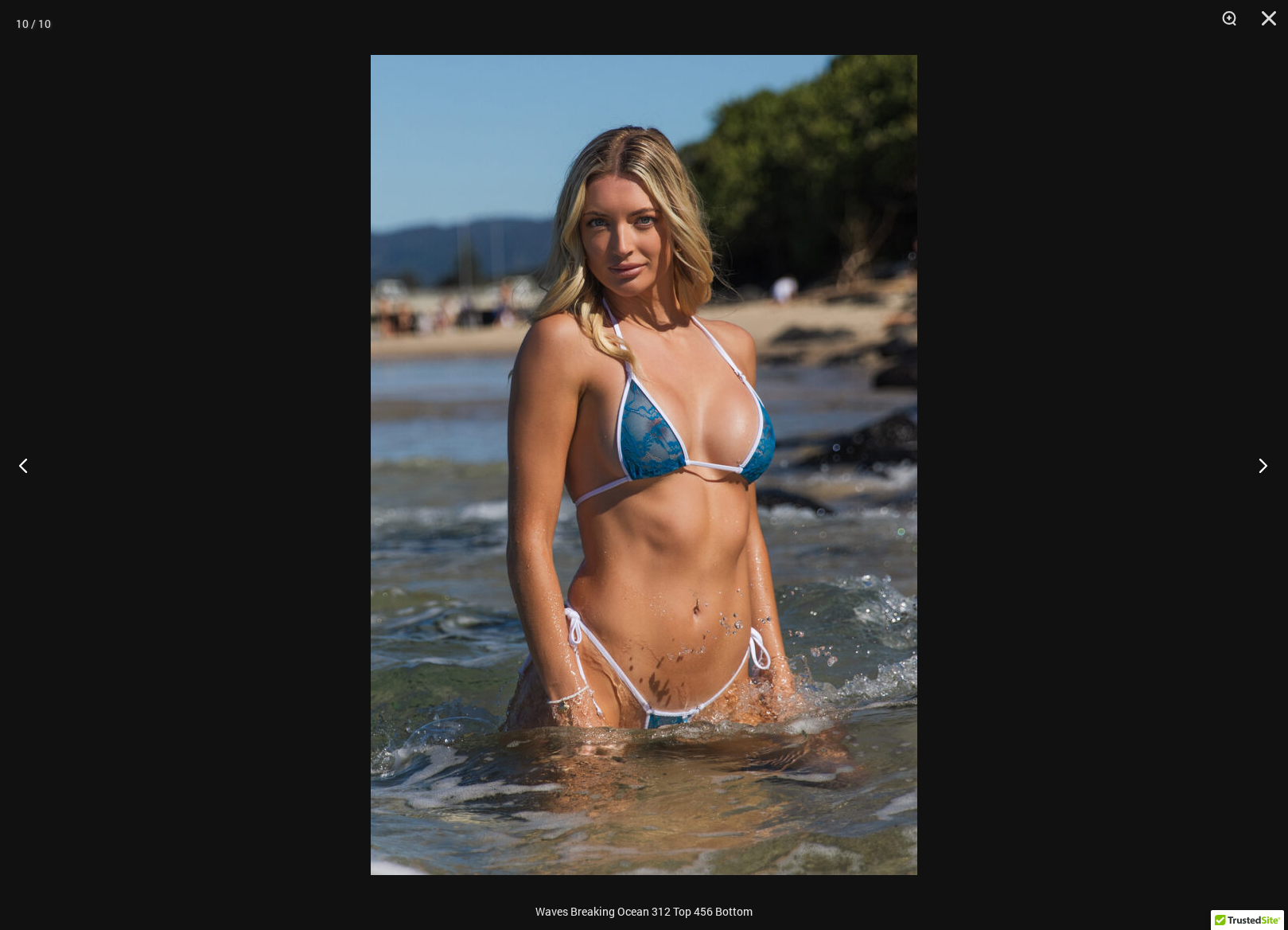
click at [1258, 460] on button "Next" at bounding box center [1258, 465] width 60 height 79
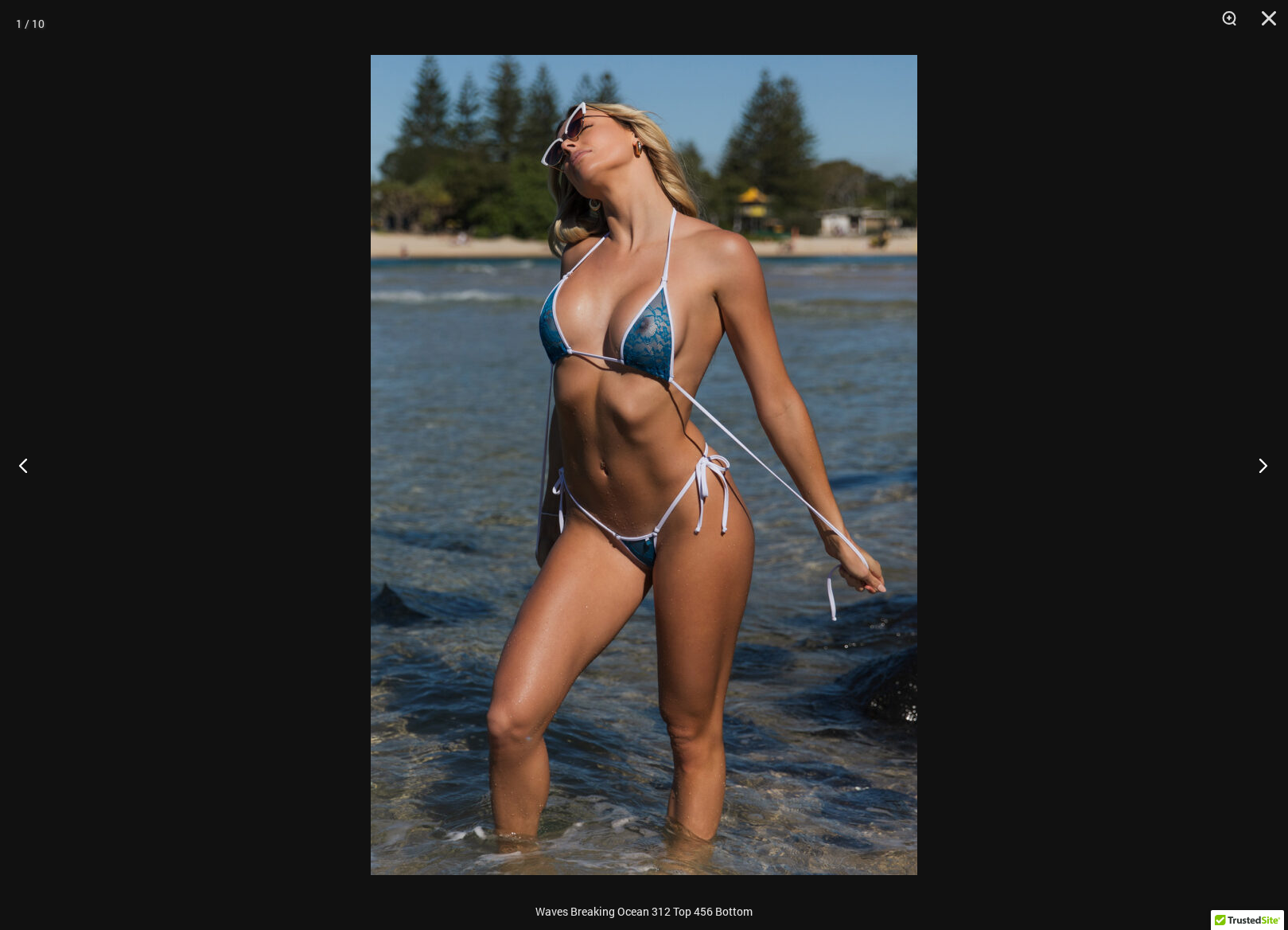
click at [1258, 460] on button "Next" at bounding box center [1258, 465] width 60 height 79
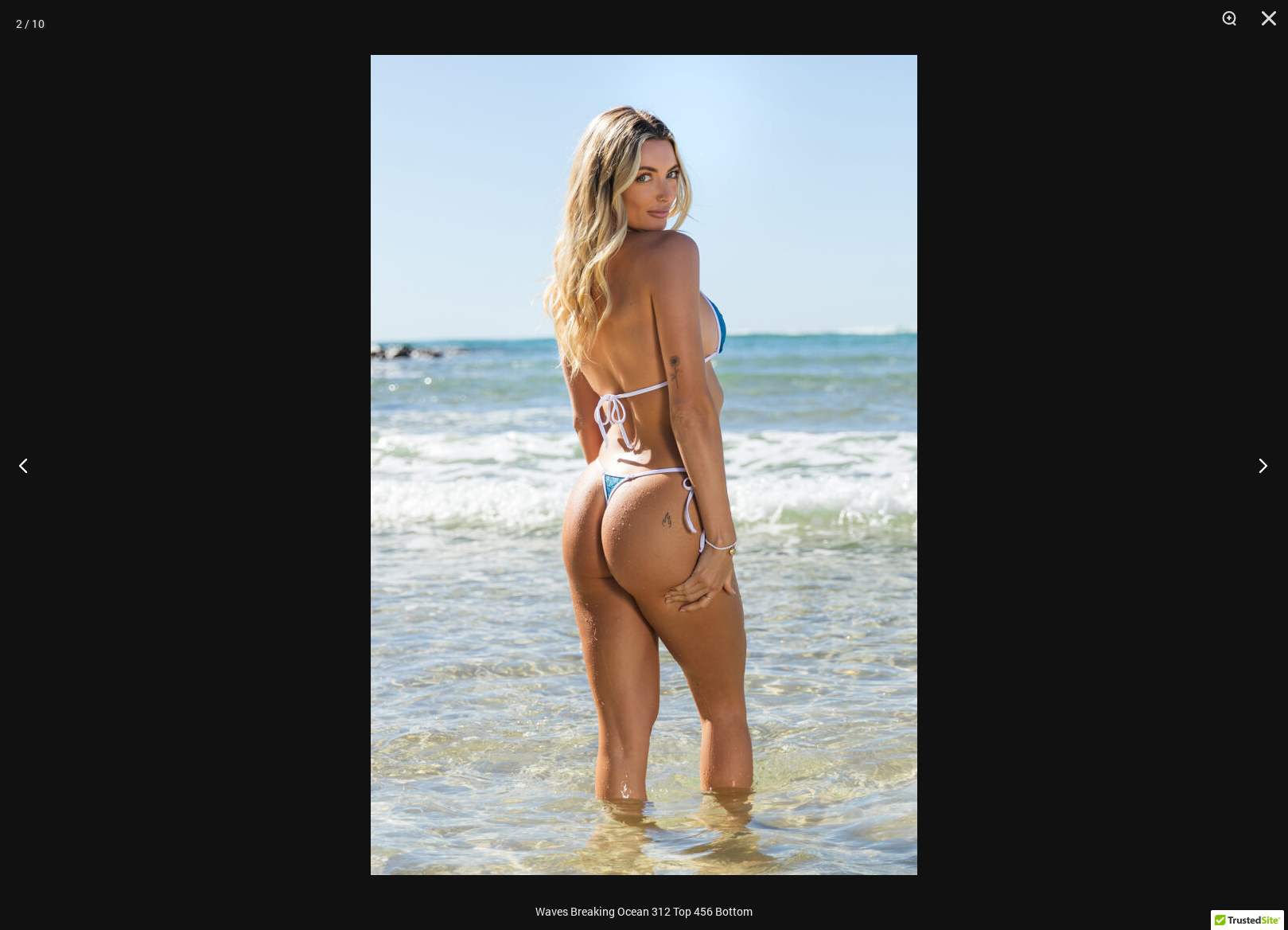
click at [1258, 460] on button "Next" at bounding box center [1258, 465] width 60 height 79
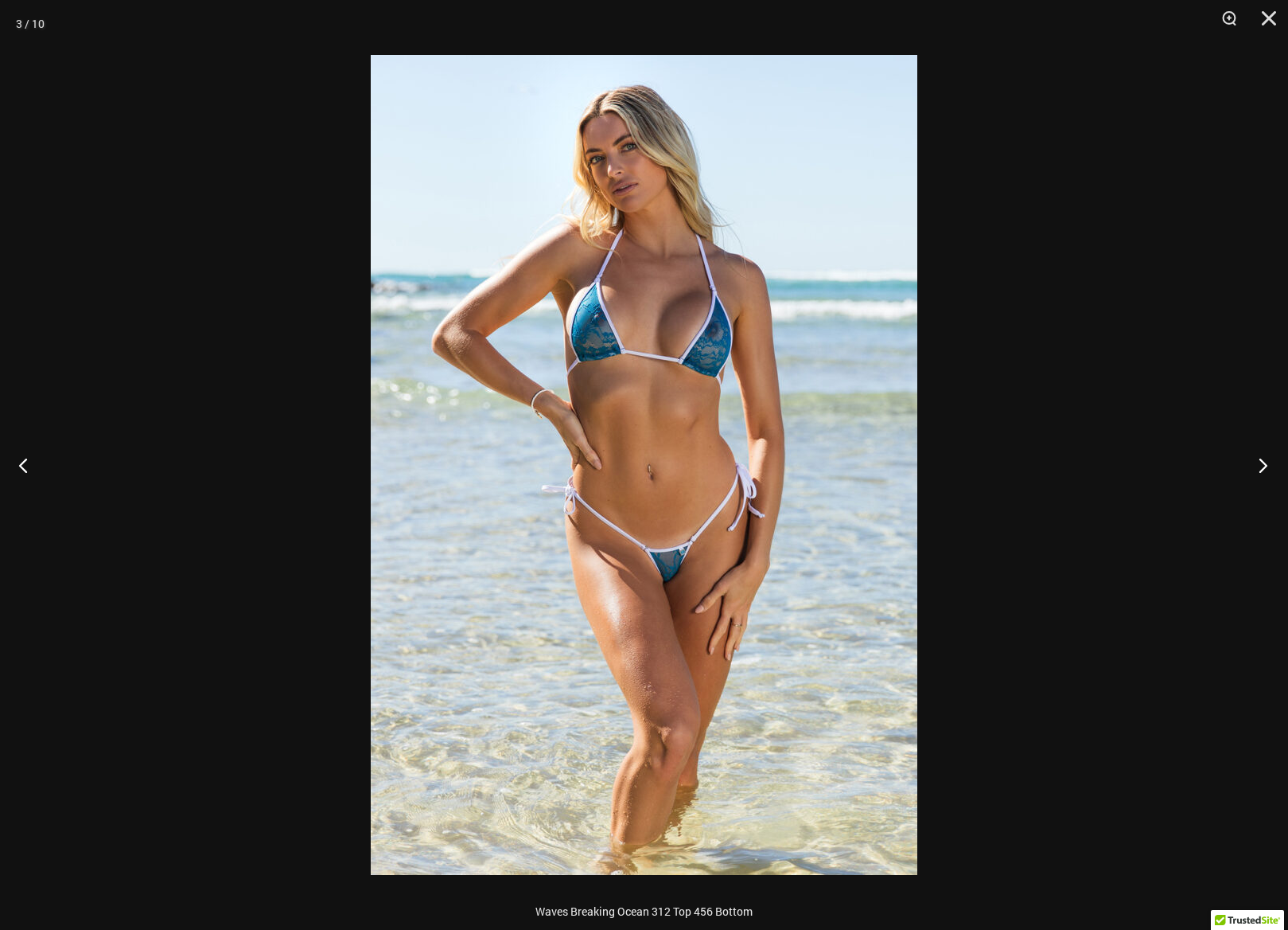
click at [1258, 460] on button "Next" at bounding box center [1258, 465] width 60 height 79
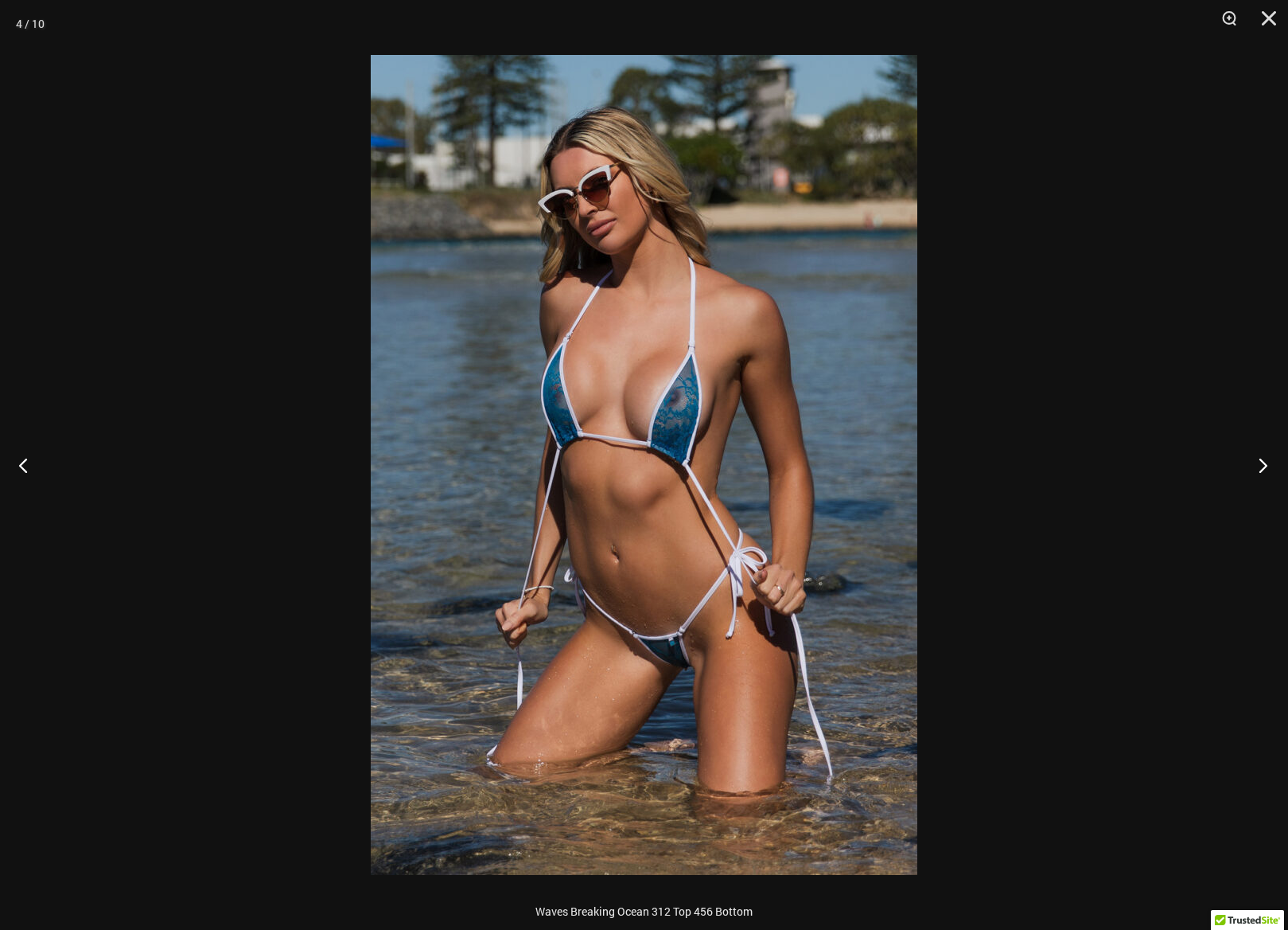
click at [1258, 460] on button "Next" at bounding box center [1258, 465] width 60 height 79
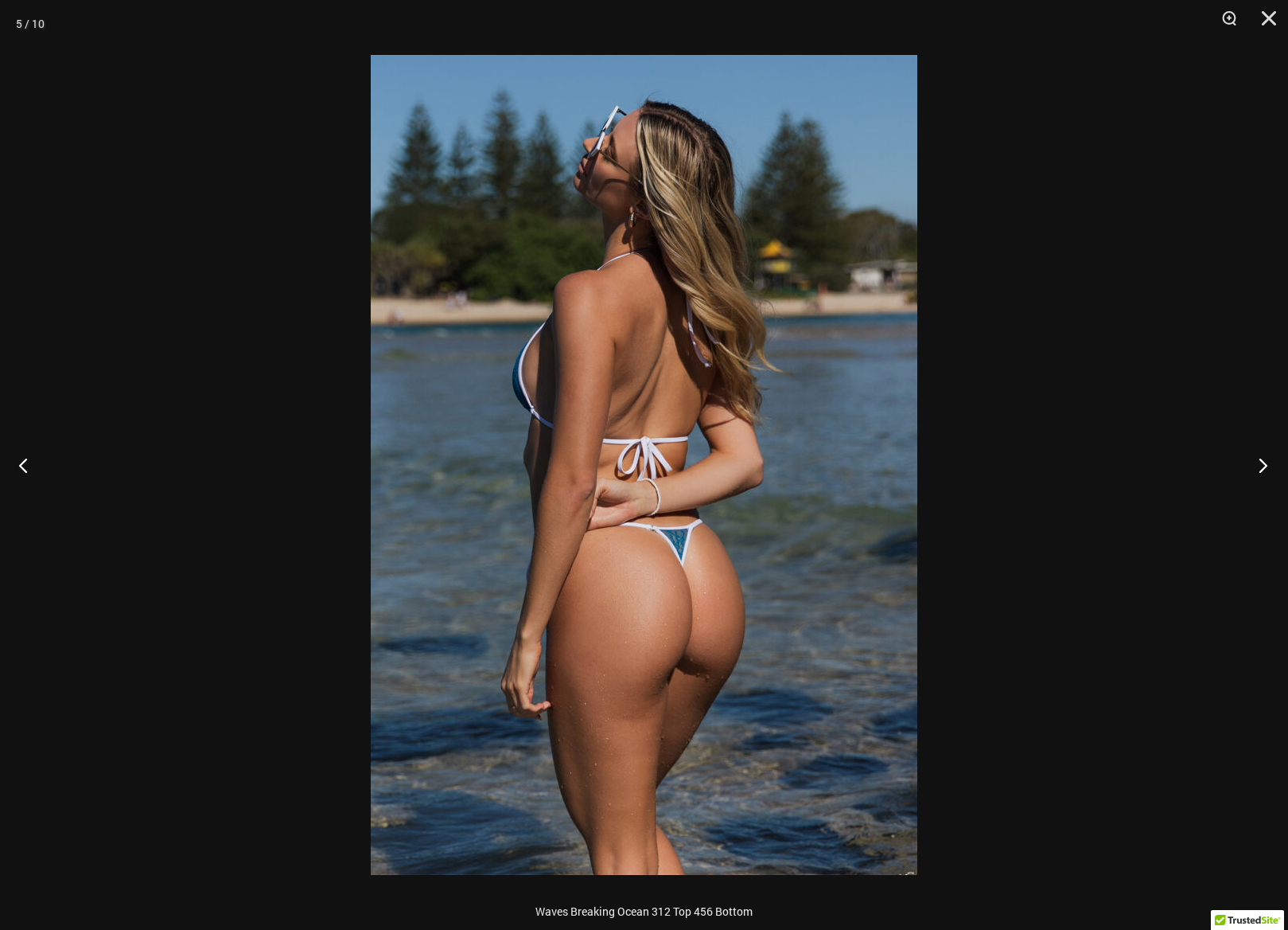
click at [1258, 460] on button "Next" at bounding box center [1258, 465] width 60 height 79
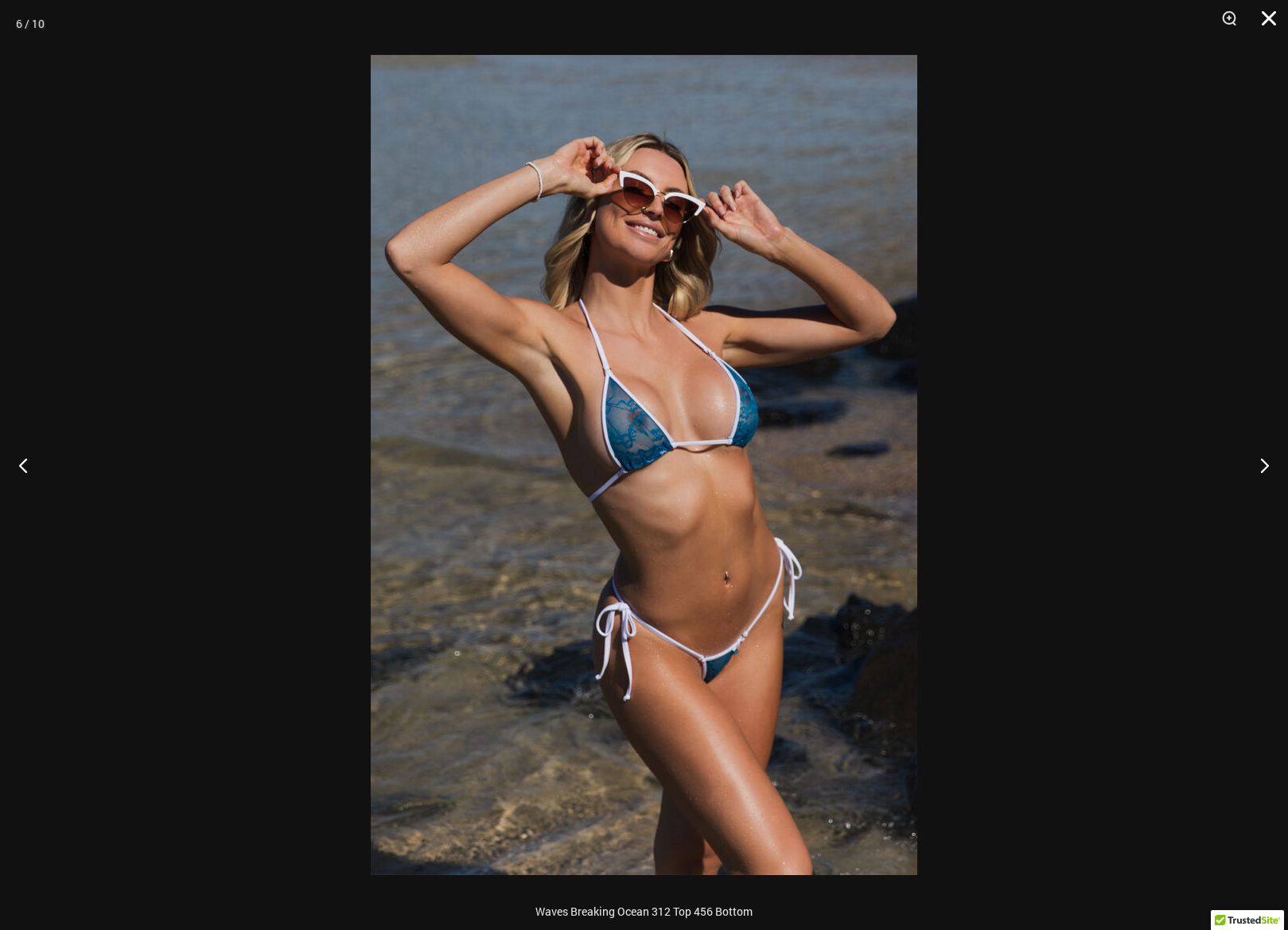
click at [1267, 13] on button "Close" at bounding box center [1264, 23] width 40 height 48
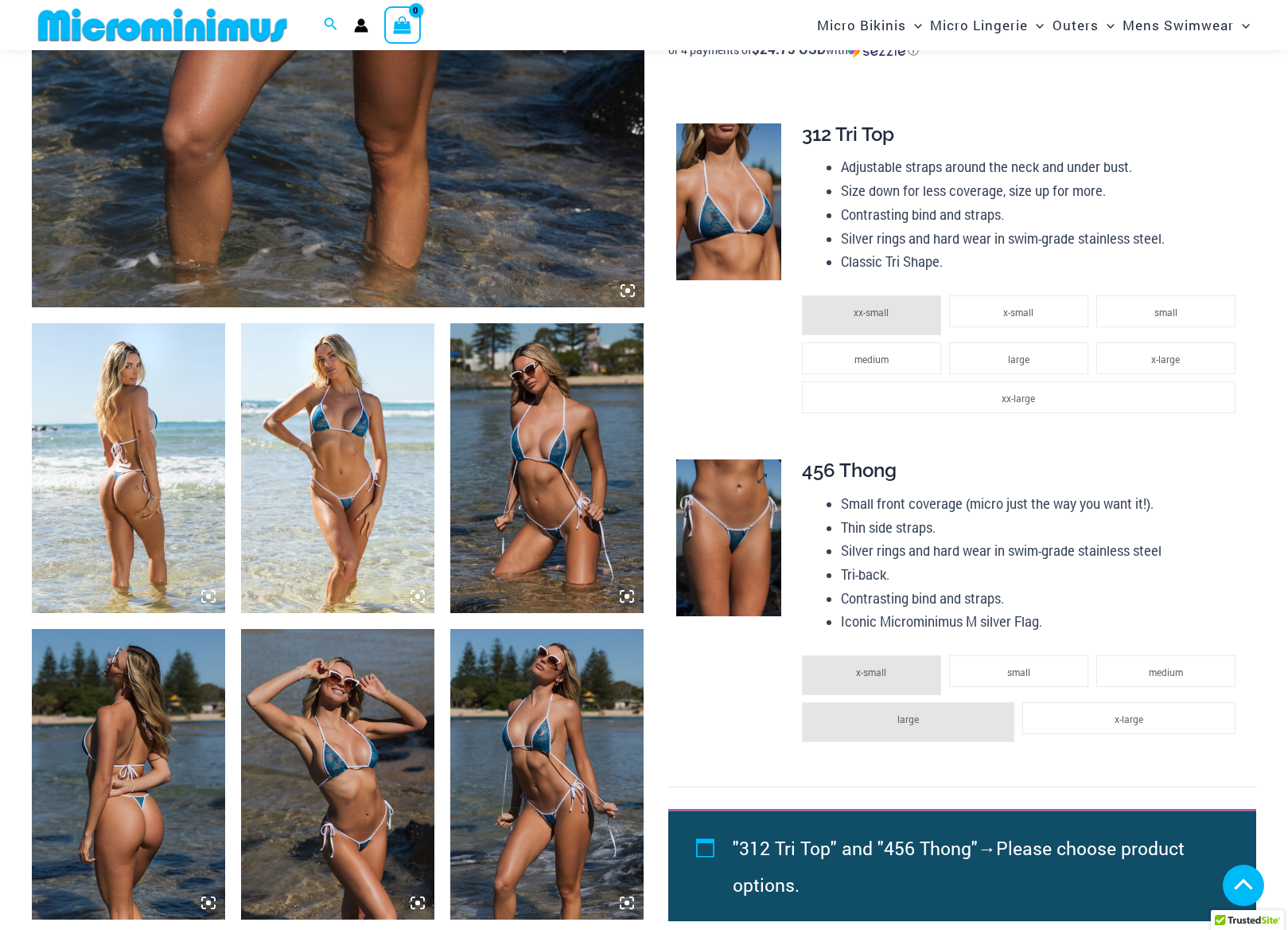
scroll to position [803, 0]
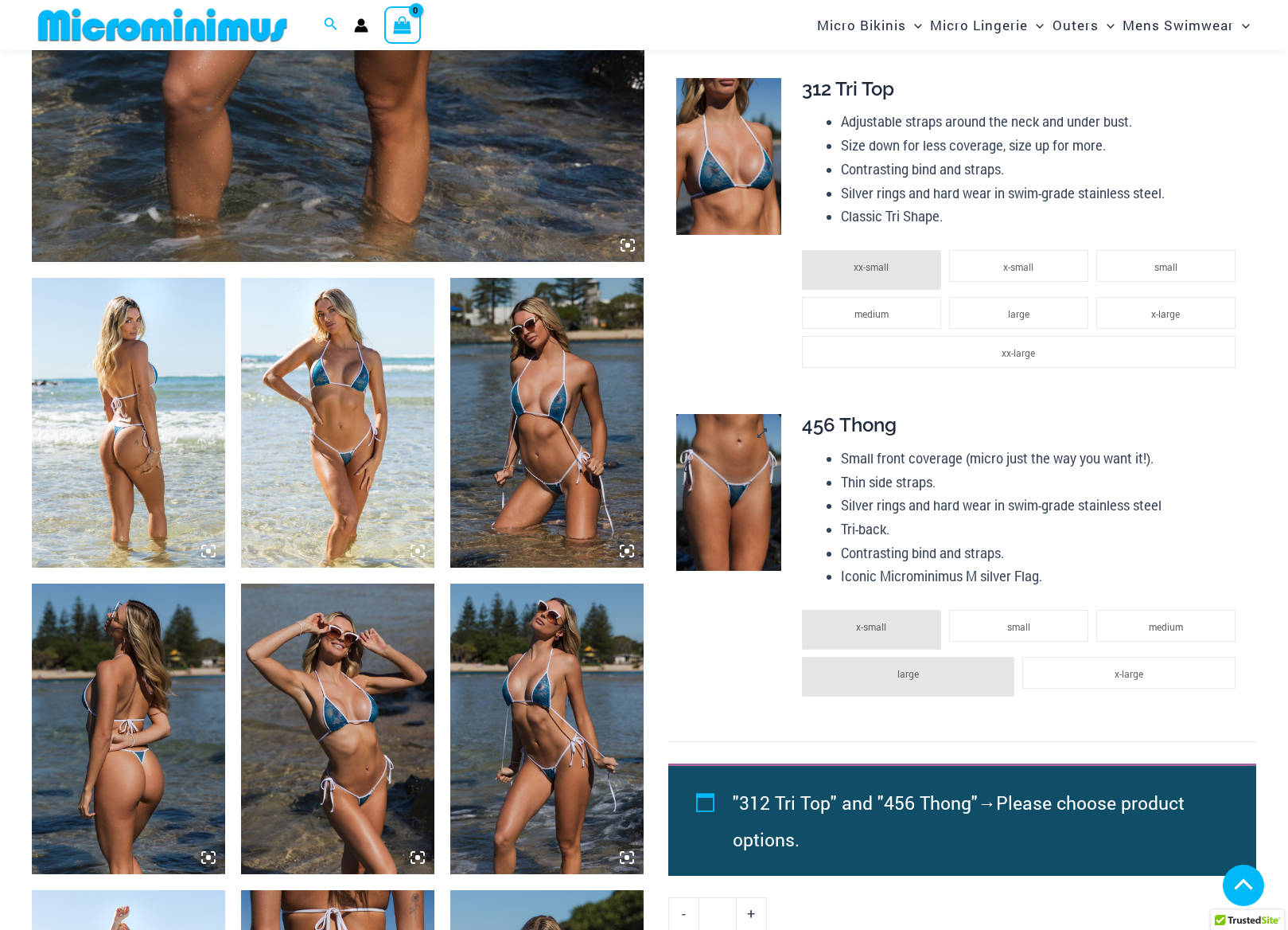
click at [755, 491] on img at bounding box center [728, 492] width 105 height 157
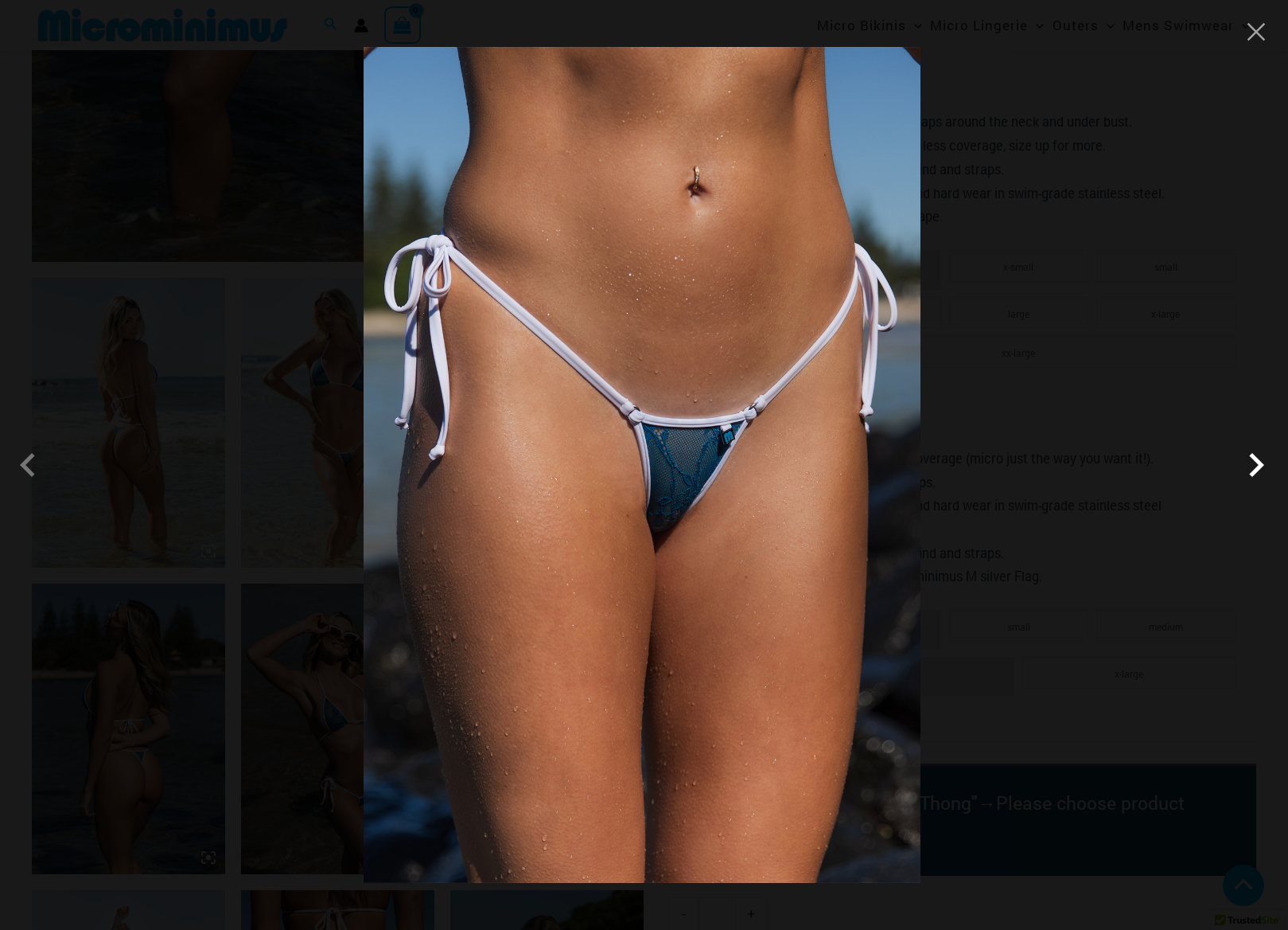
click at [1260, 463] on span at bounding box center [1256, 464] width 48 height 48
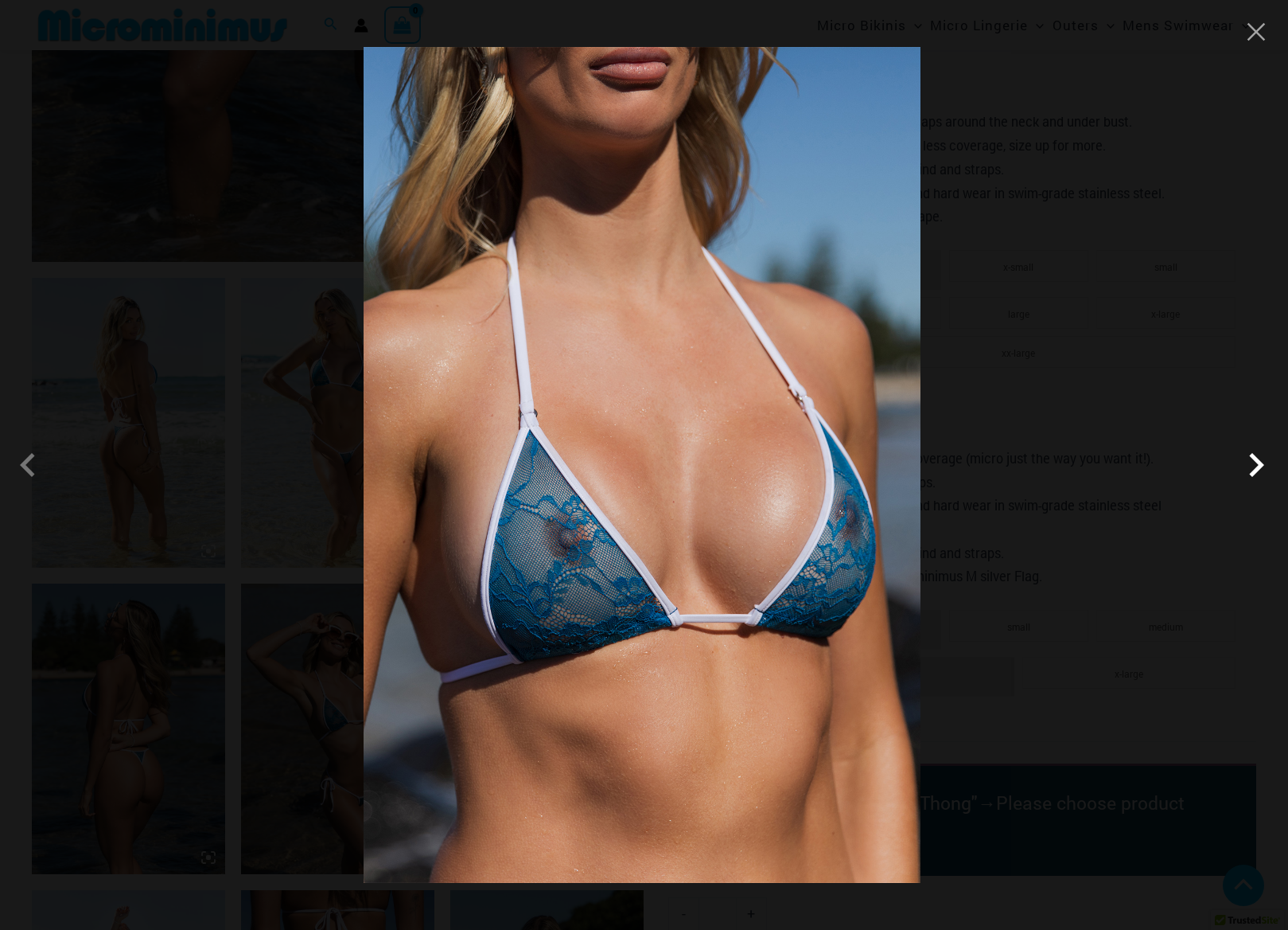
click at [1260, 463] on span at bounding box center [1256, 464] width 48 height 48
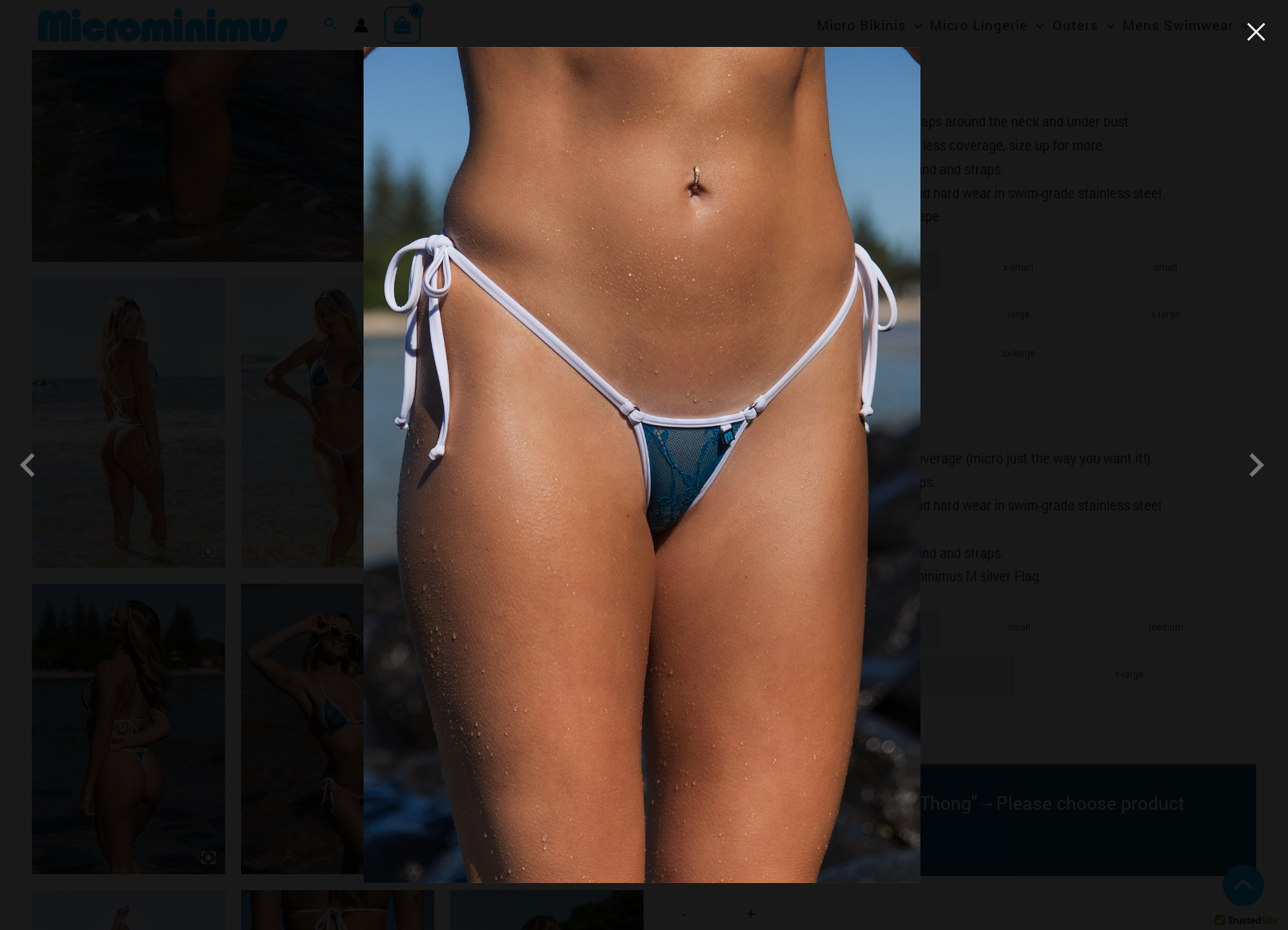
click at [1256, 38] on button "Close" at bounding box center [1256, 32] width 23 height 23
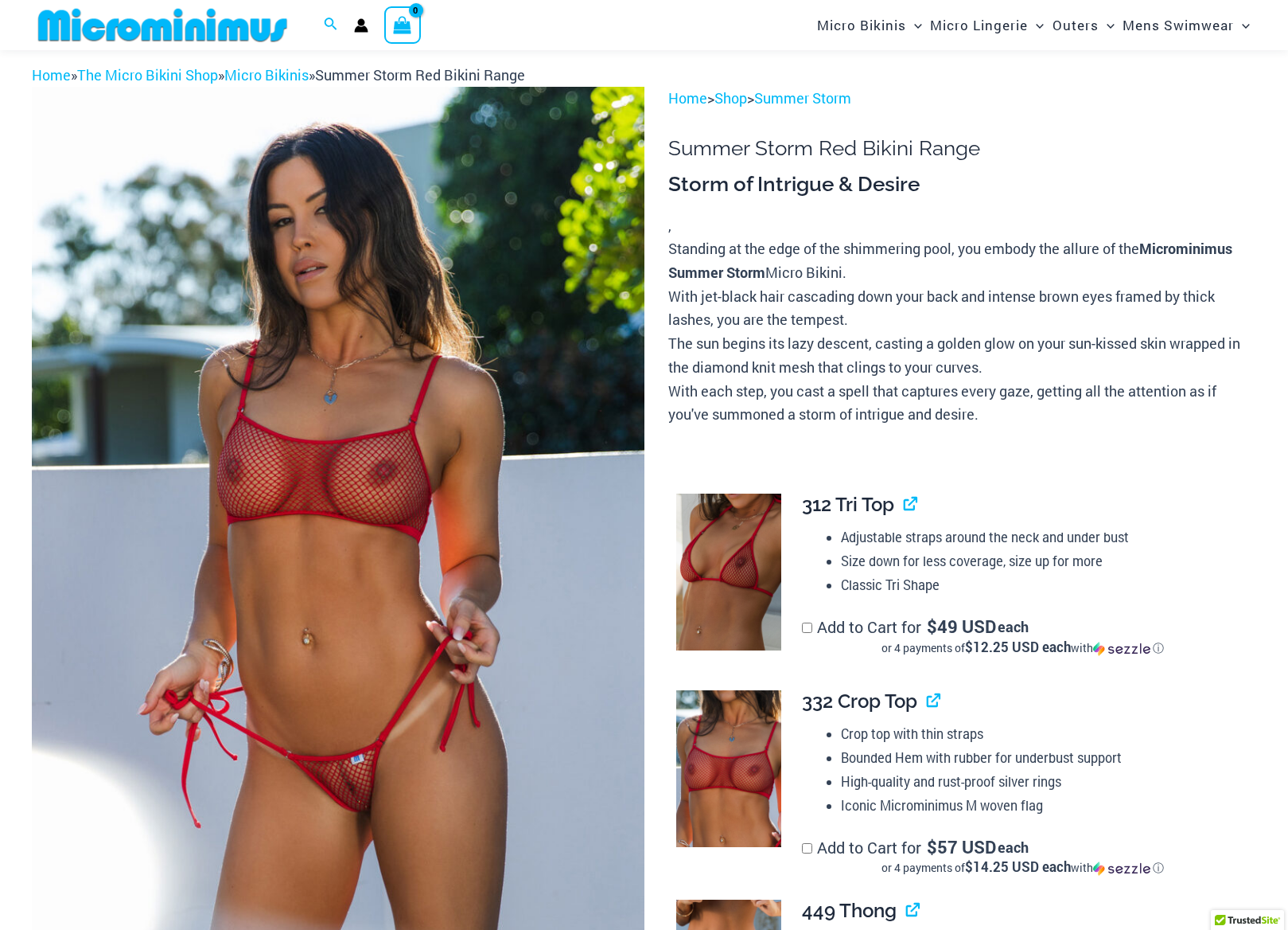
scroll to position [55, 0]
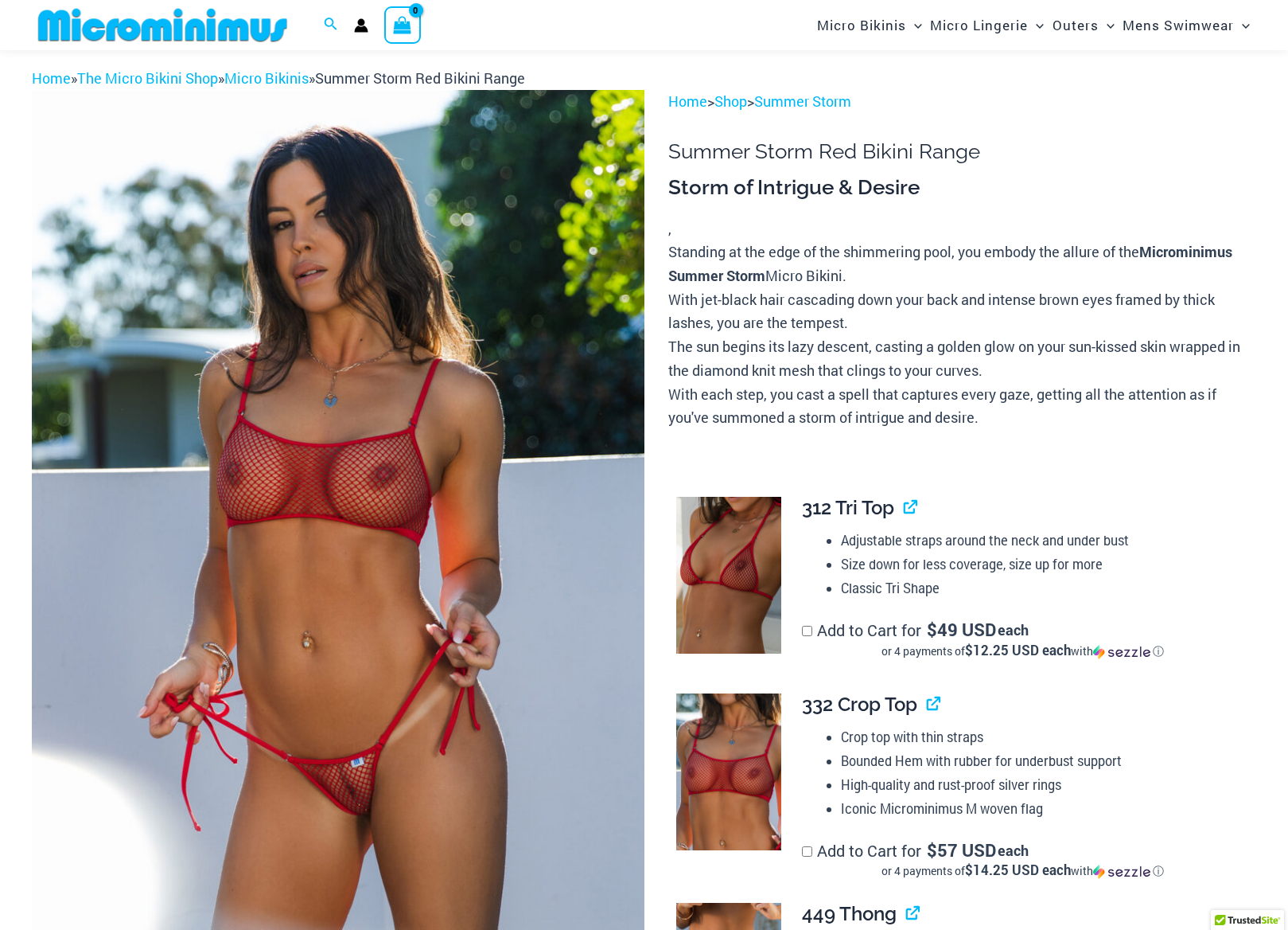
click at [348, 508] on img at bounding box center [338, 549] width 613 height 918
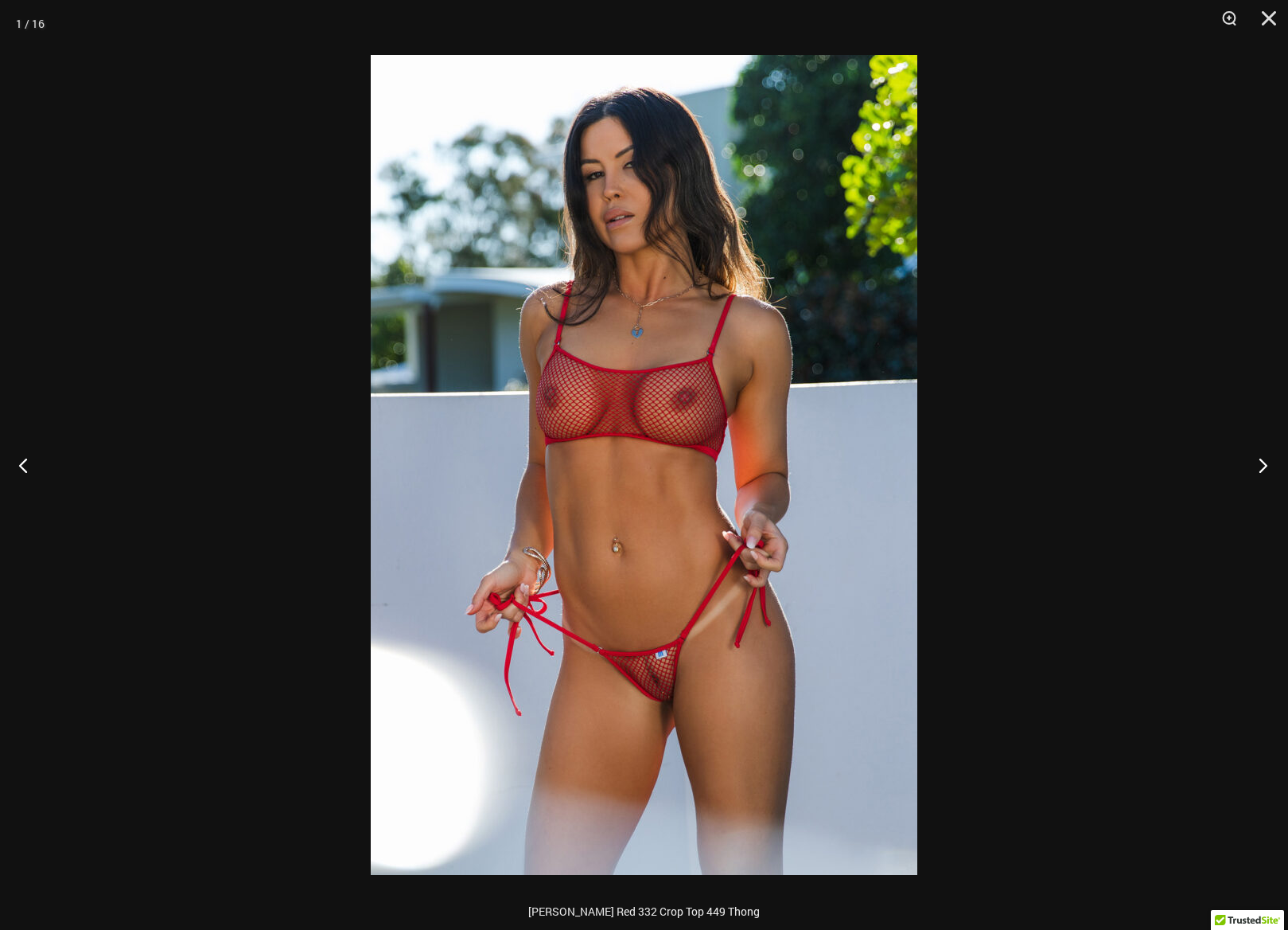
click at [1258, 461] on button "Next" at bounding box center [1258, 465] width 60 height 79
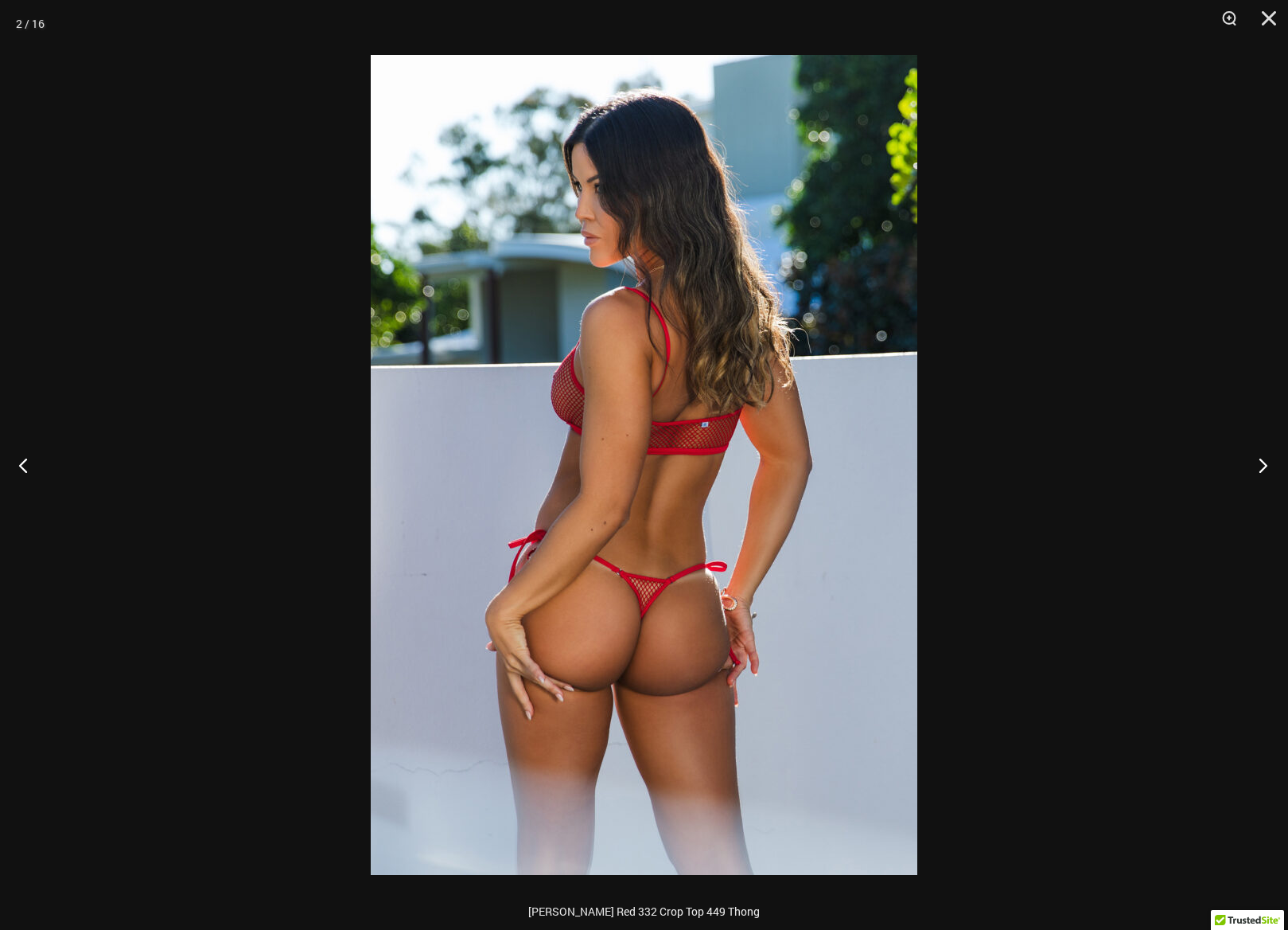
click at [1258, 461] on button "Next" at bounding box center [1258, 465] width 60 height 79
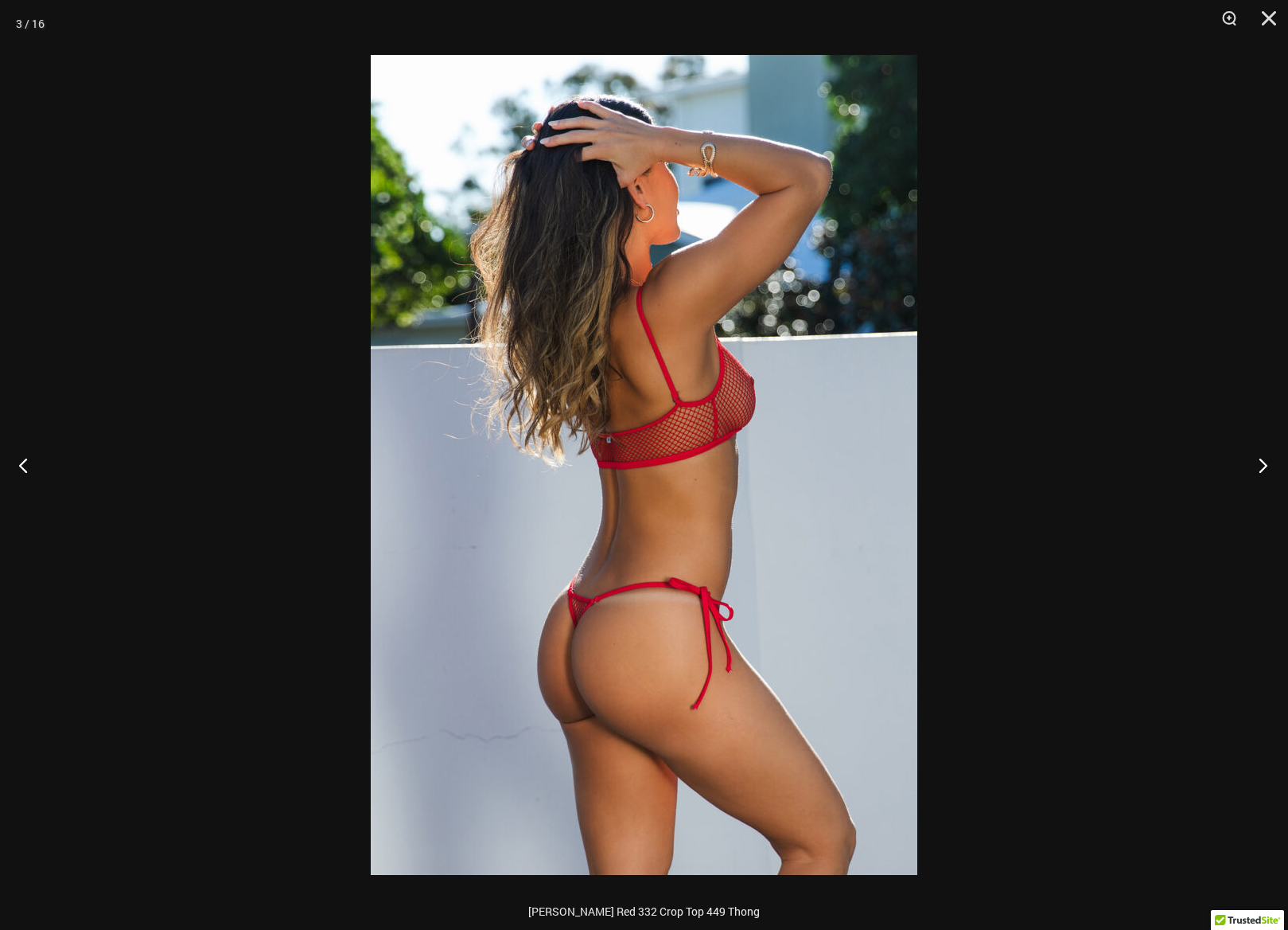
click at [1258, 461] on button "Next" at bounding box center [1258, 465] width 60 height 79
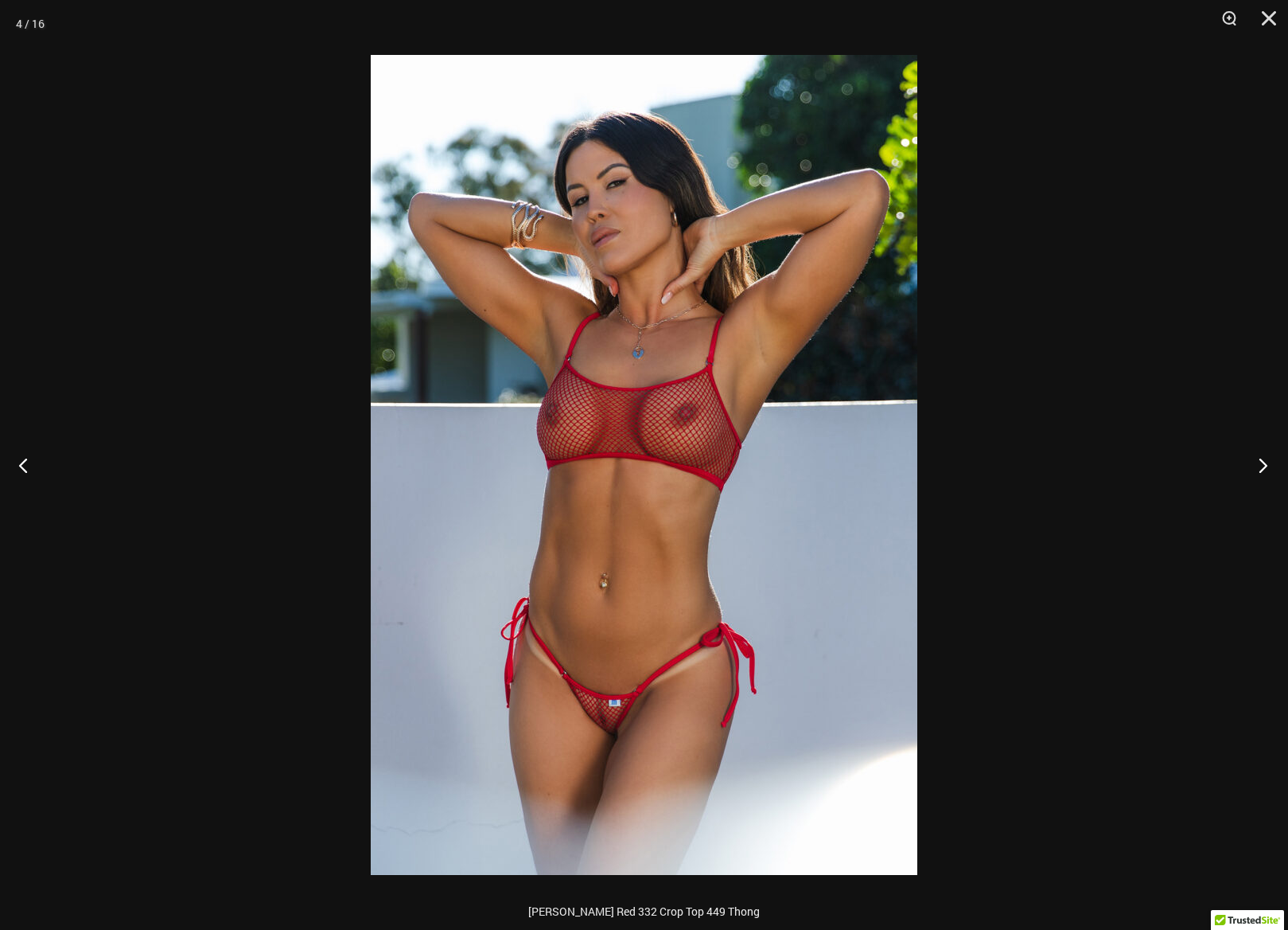
click at [1258, 461] on button "Next" at bounding box center [1258, 465] width 60 height 79
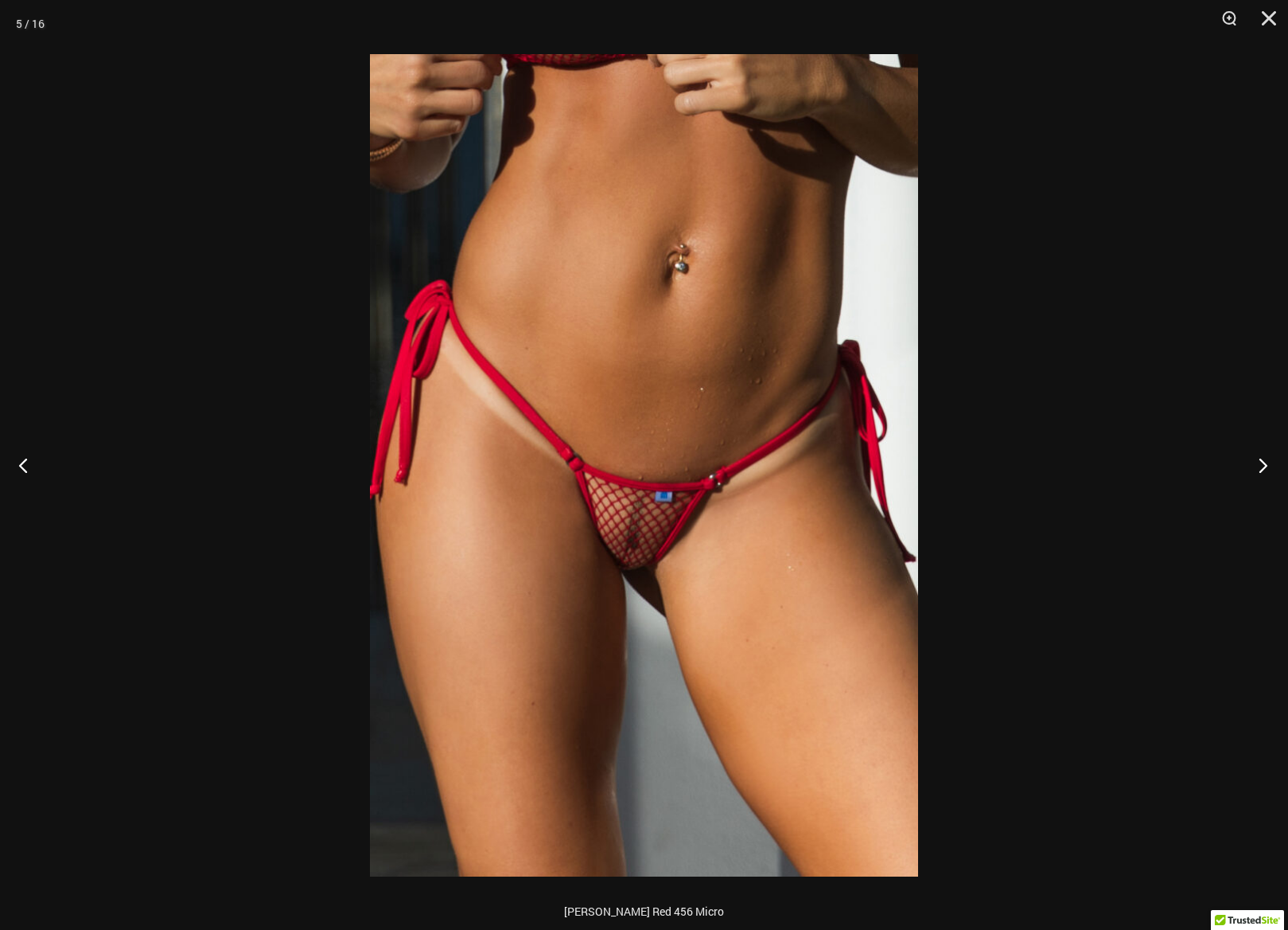
click at [1261, 460] on button "Next" at bounding box center [1258, 465] width 60 height 79
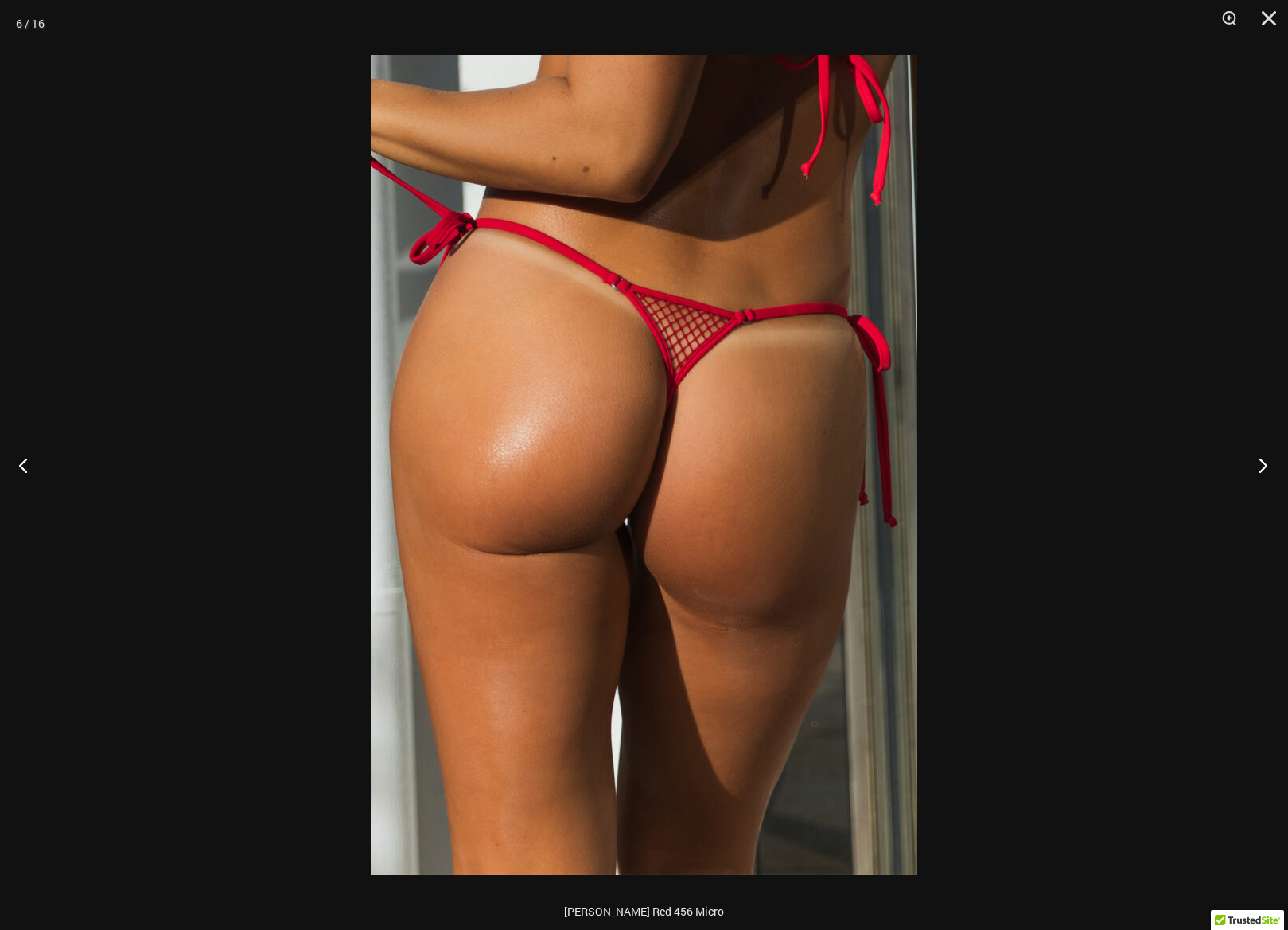
click at [1261, 460] on button "Next" at bounding box center [1258, 465] width 60 height 79
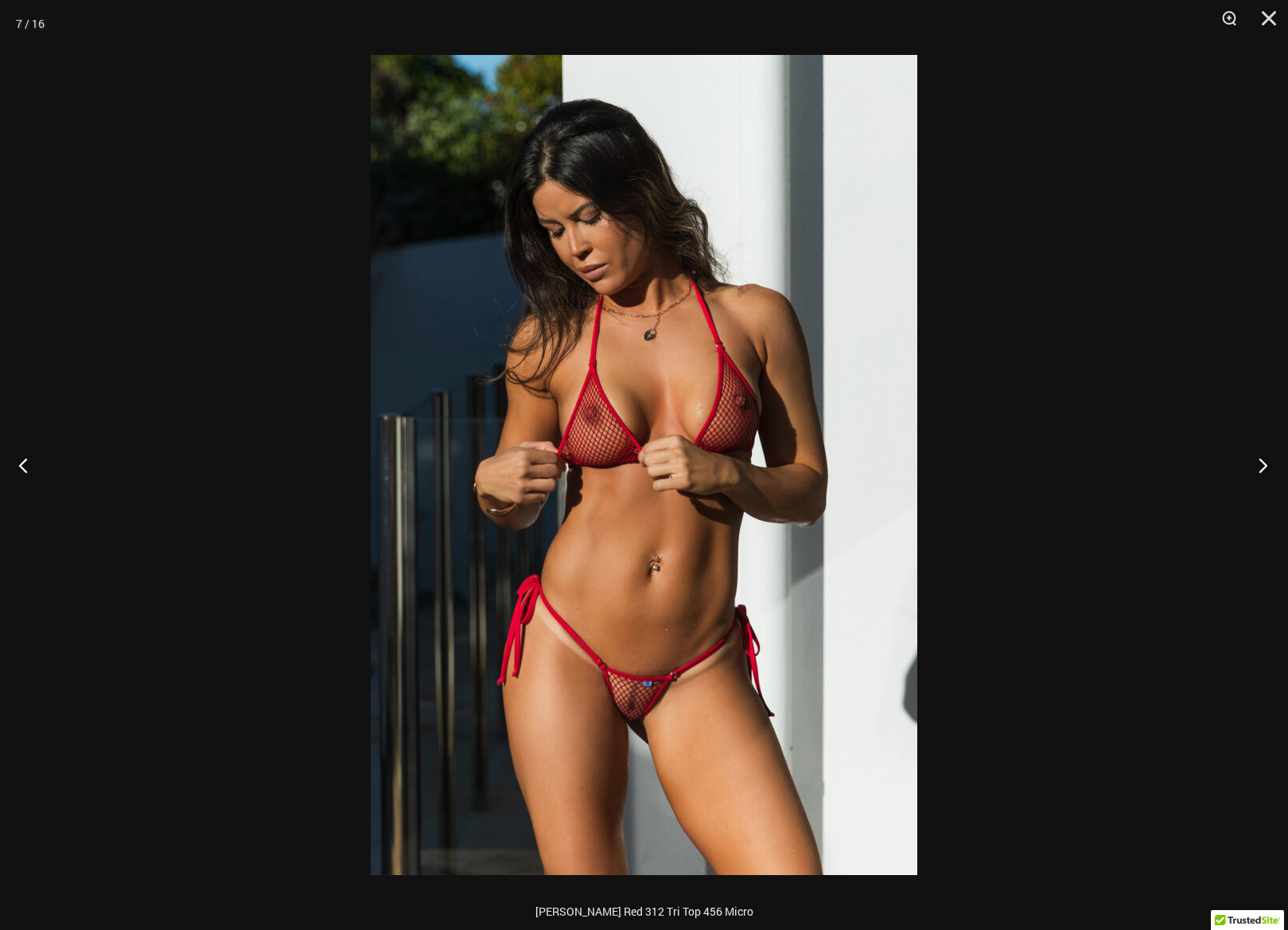
click at [1261, 460] on button "Next" at bounding box center [1258, 465] width 60 height 79
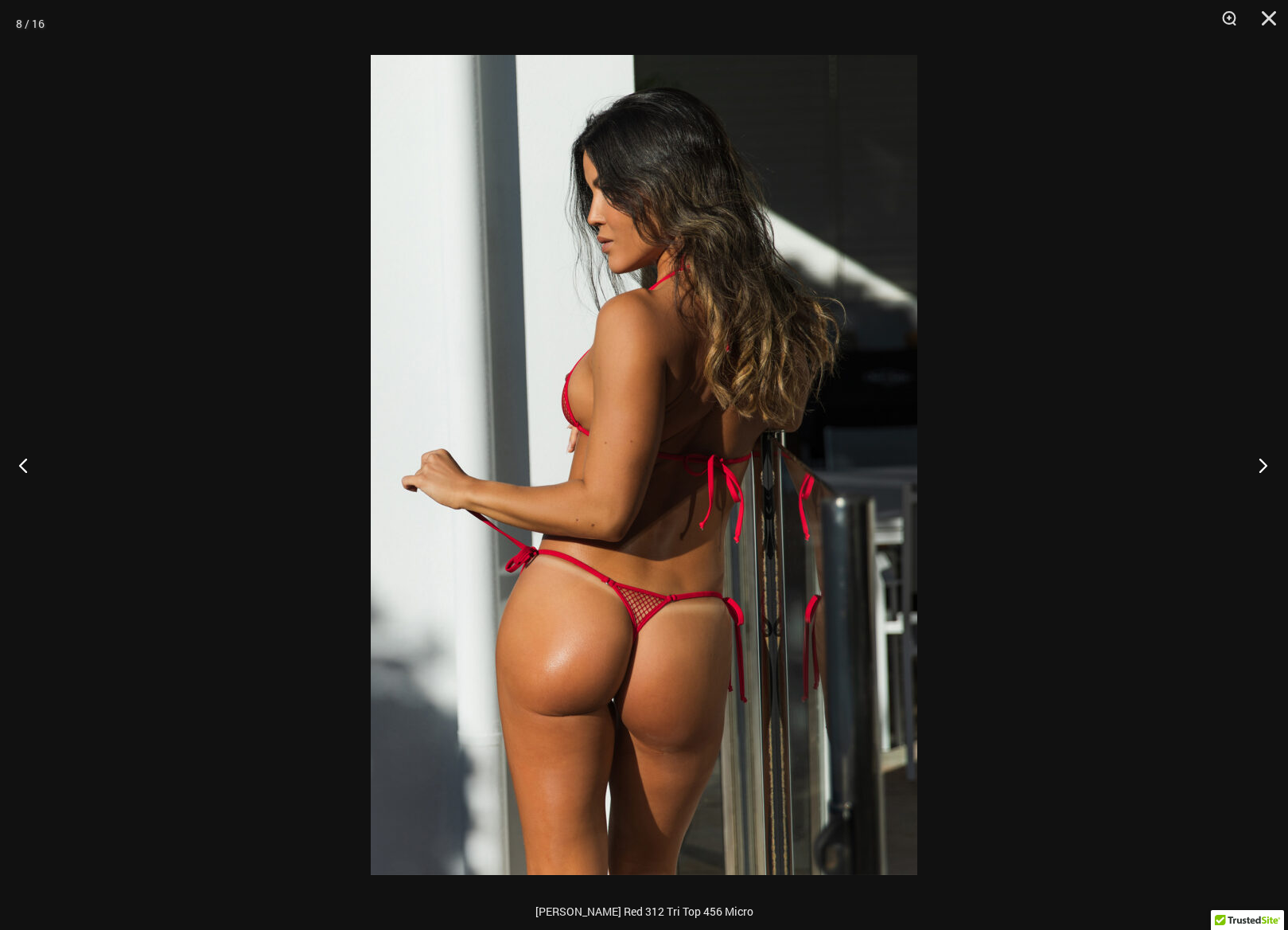
click at [1261, 460] on button "Next" at bounding box center [1258, 465] width 60 height 79
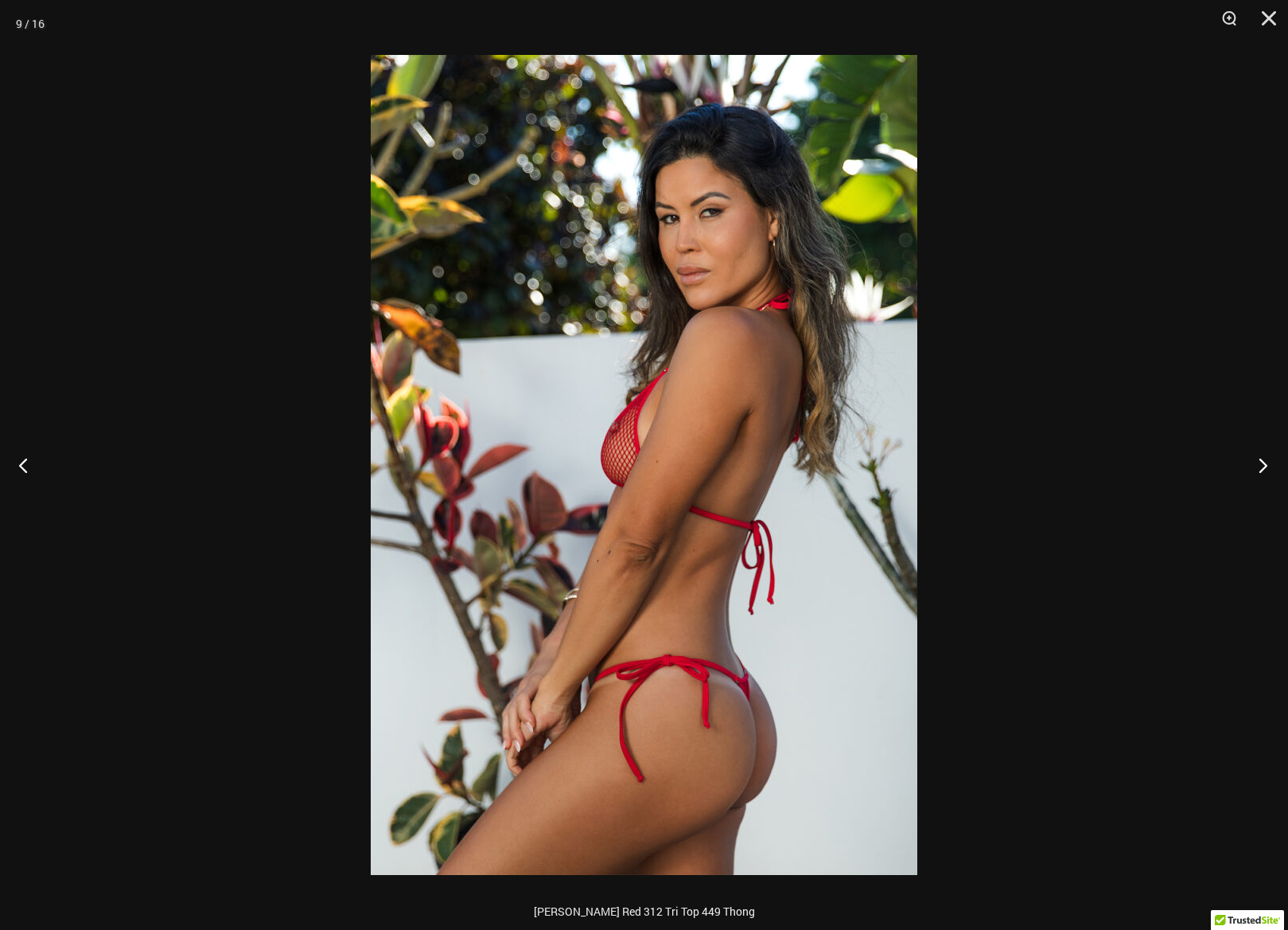
click at [1261, 460] on button "Next" at bounding box center [1258, 465] width 60 height 79
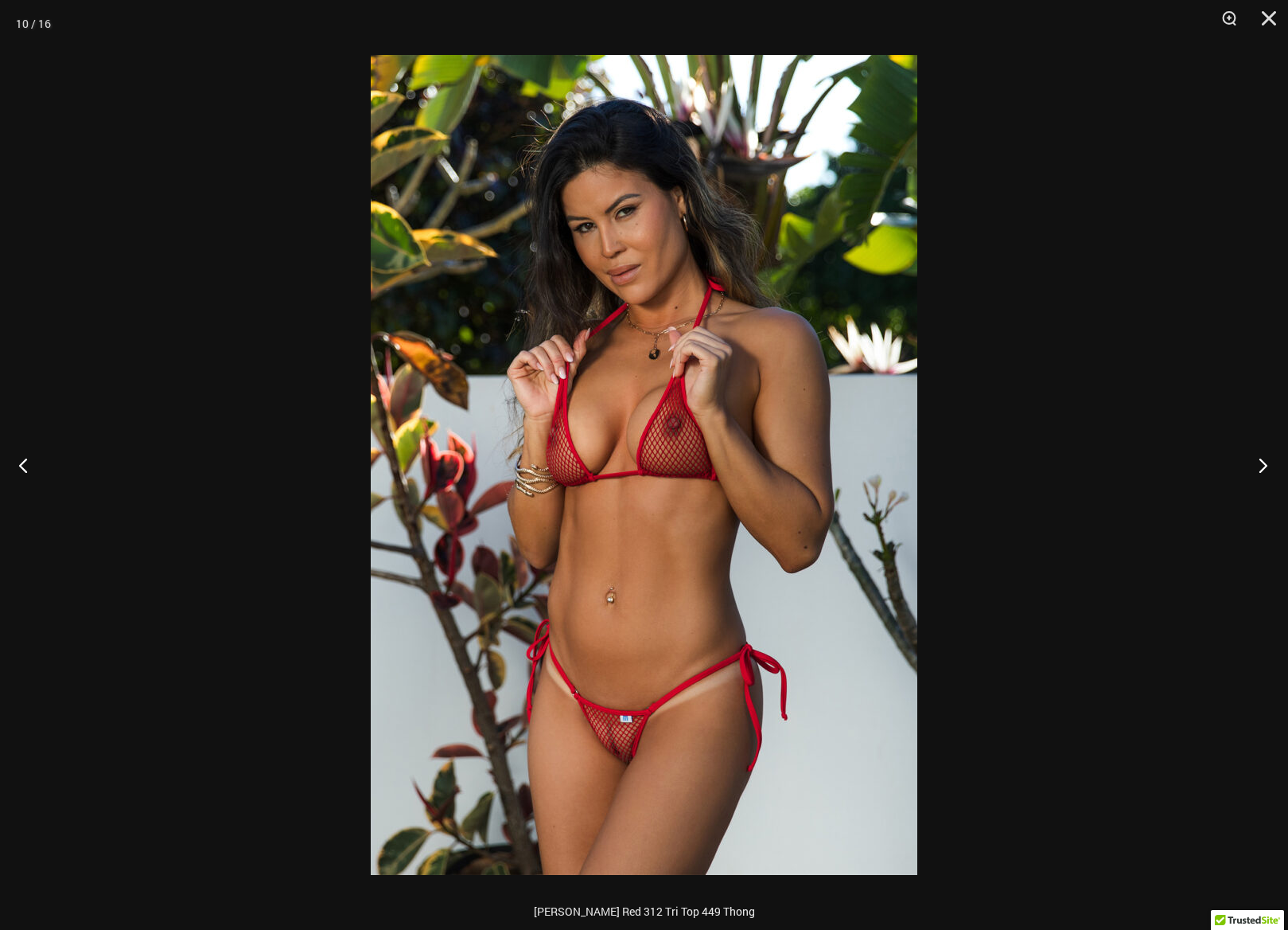
click at [1261, 460] on button "Next" at bounding box center [1258, 465] width 60 height 79
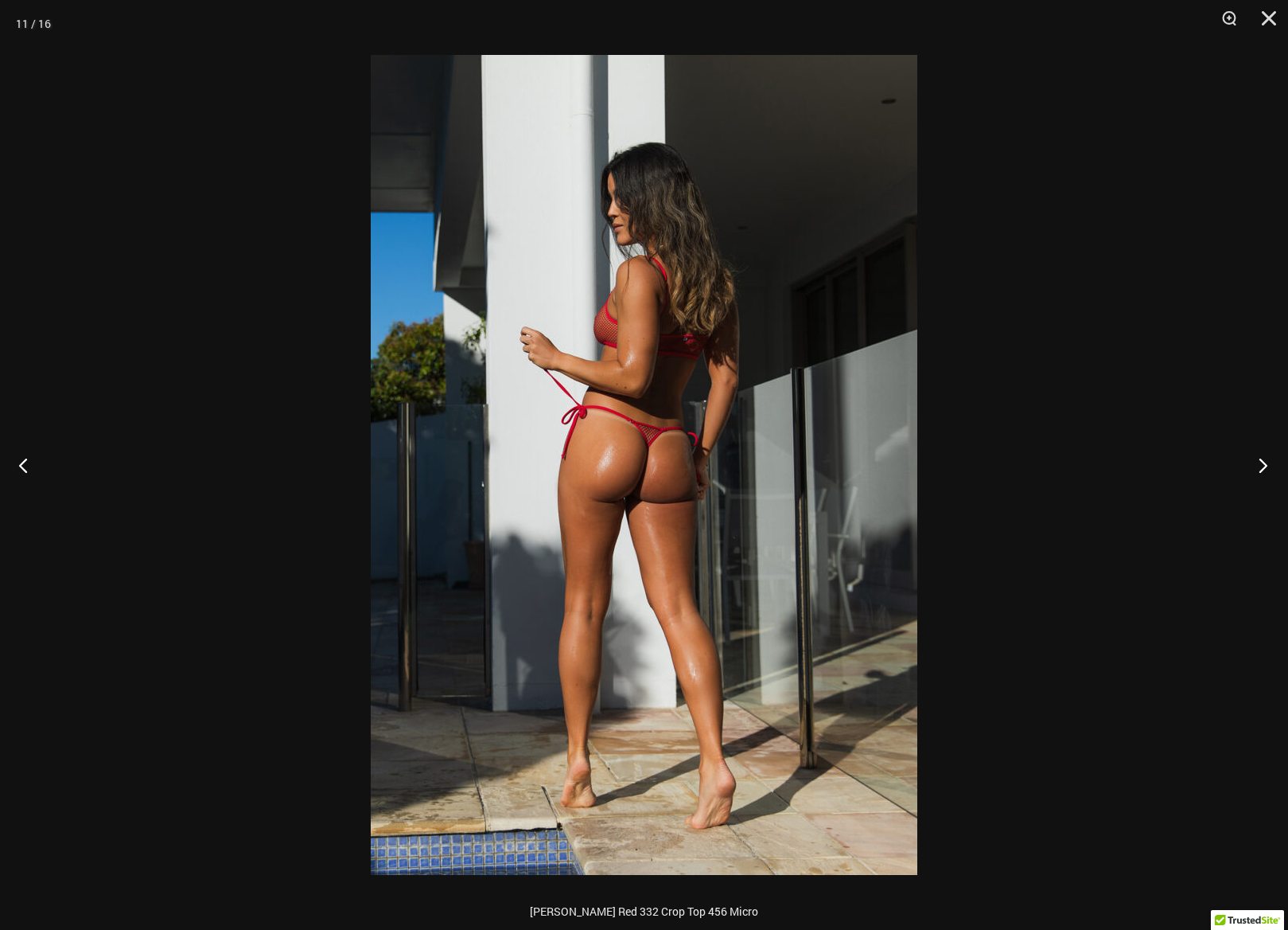
click at [1261, 460] on button "Next" at bounding box center [1258, 465] width 60 height 79
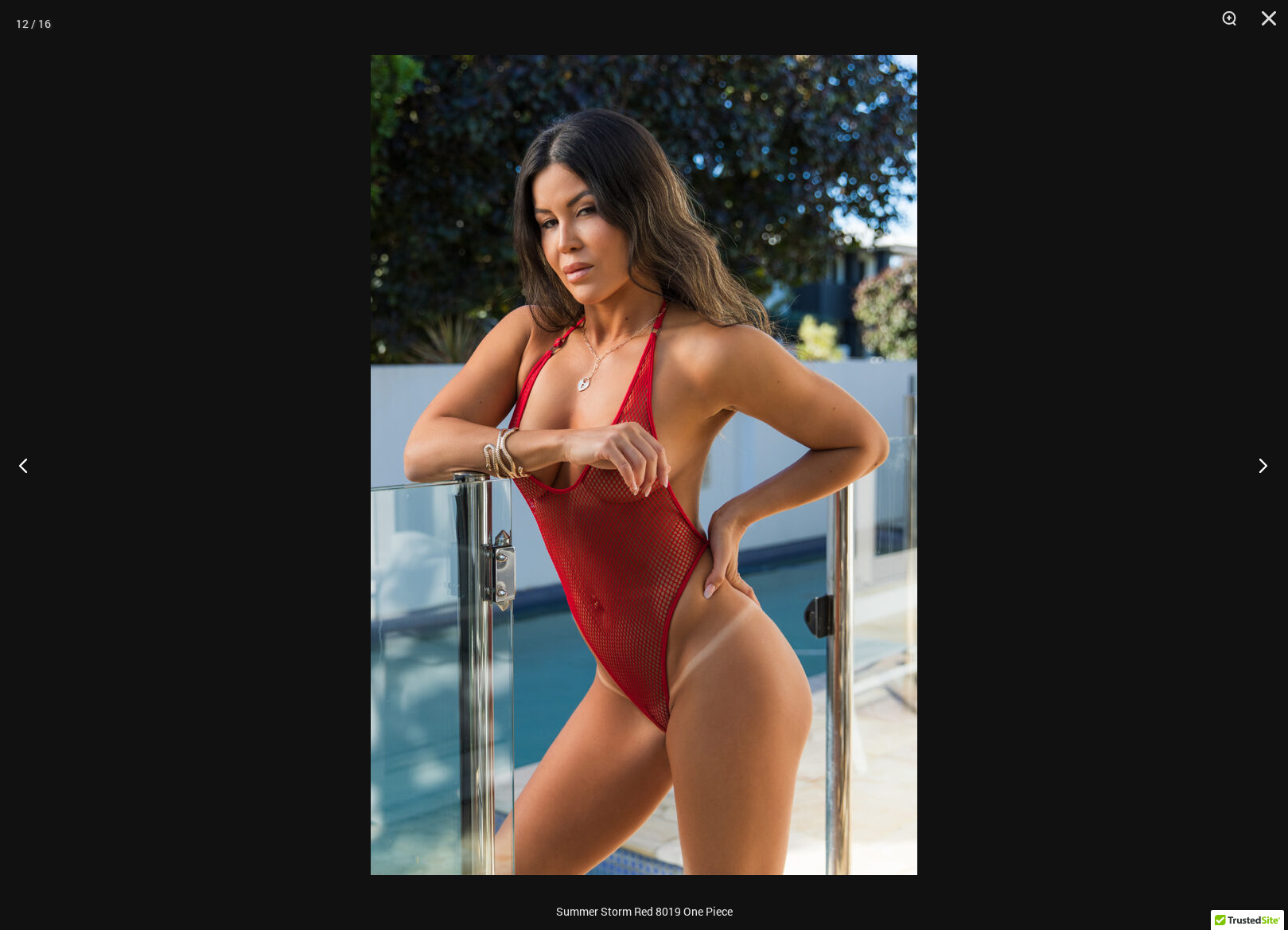
click at [1261, 460] on button "Next" at bounding box center [1258, 465] width 60 height 79
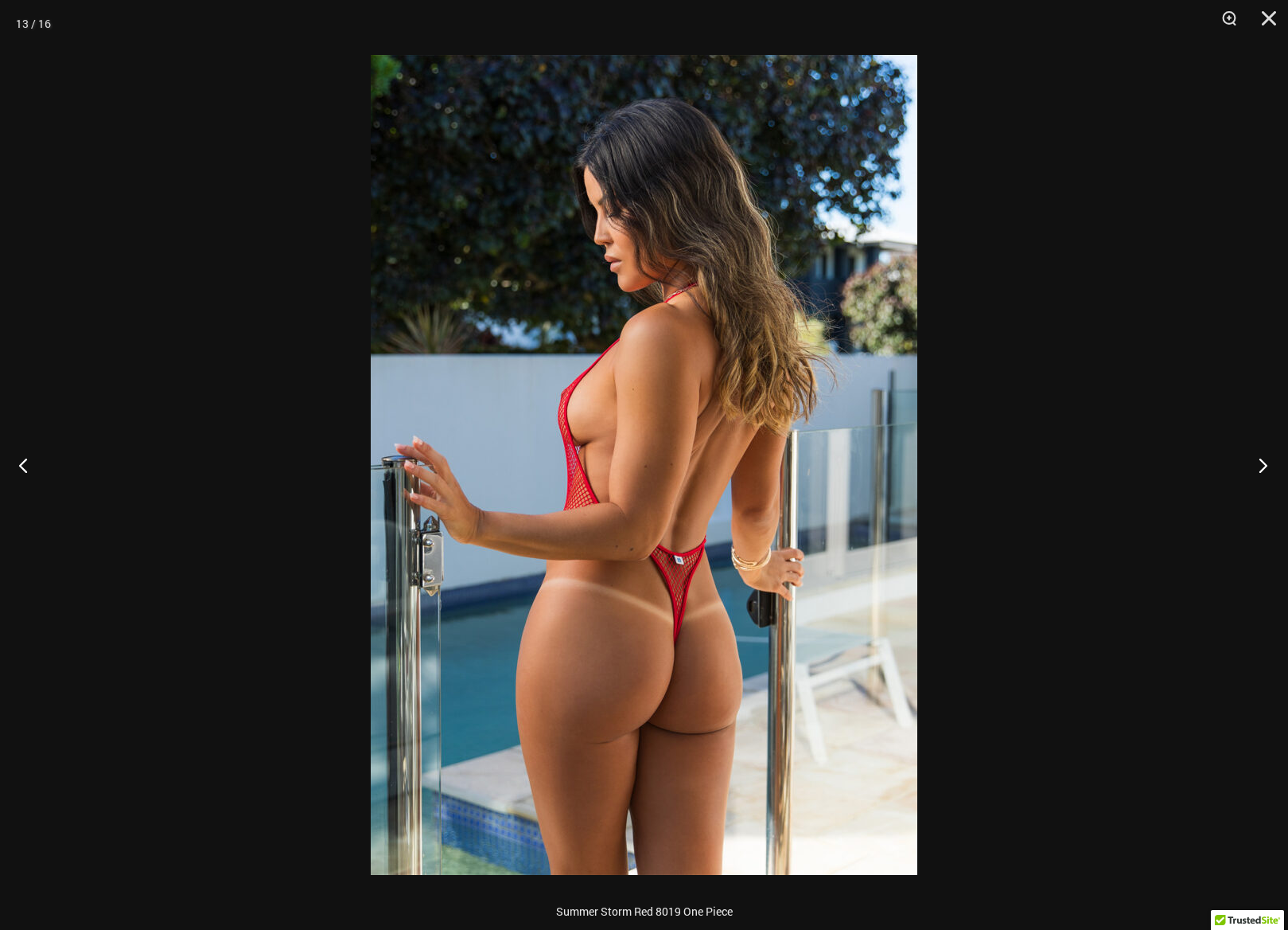
click at [1261, 460] on button "Next" at bounding box center [1258, 465] width 60 height 79
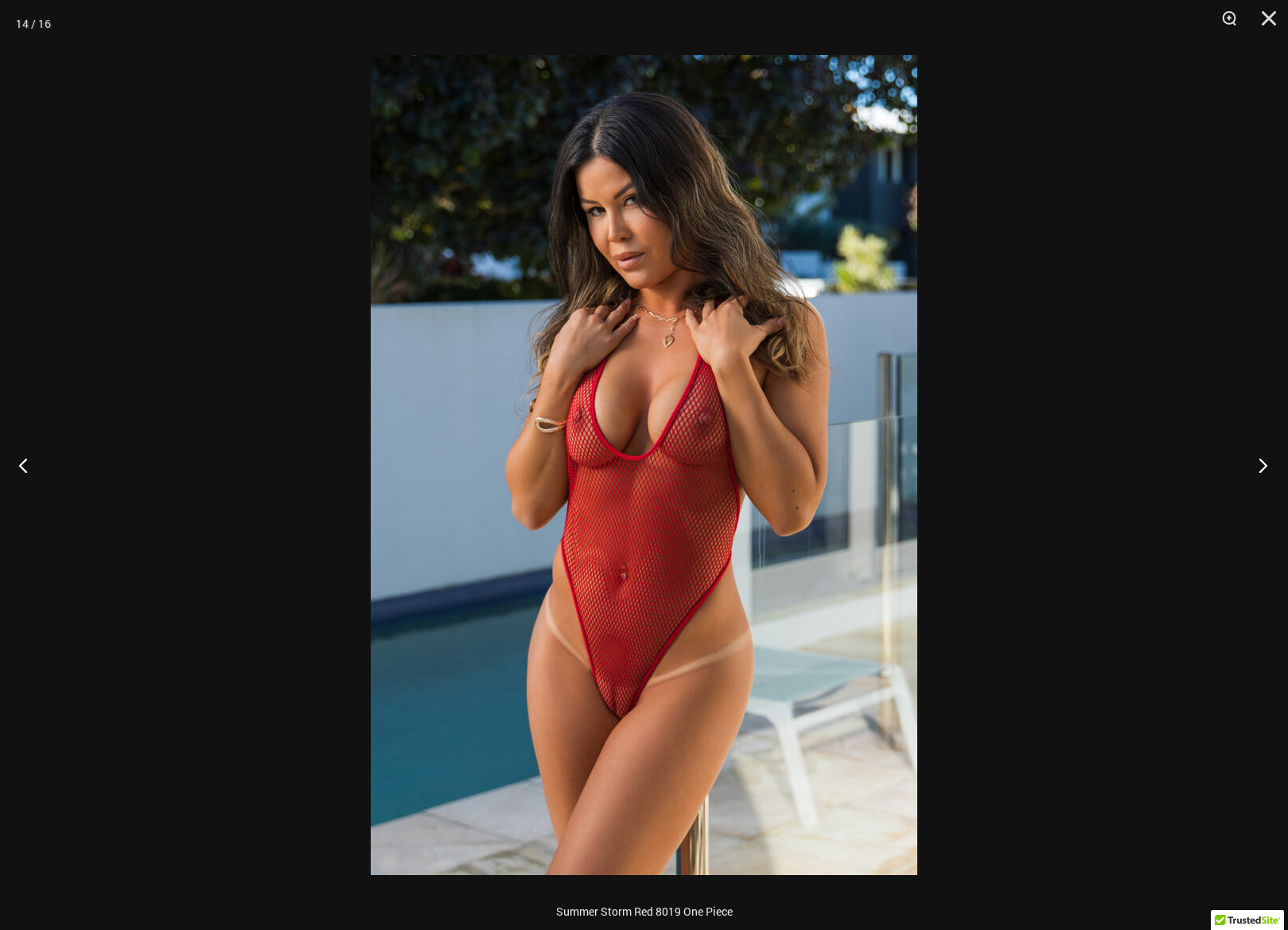
click at [1261, 460] on button "Next" at bounding box center [1258, 465] width 60 height 79
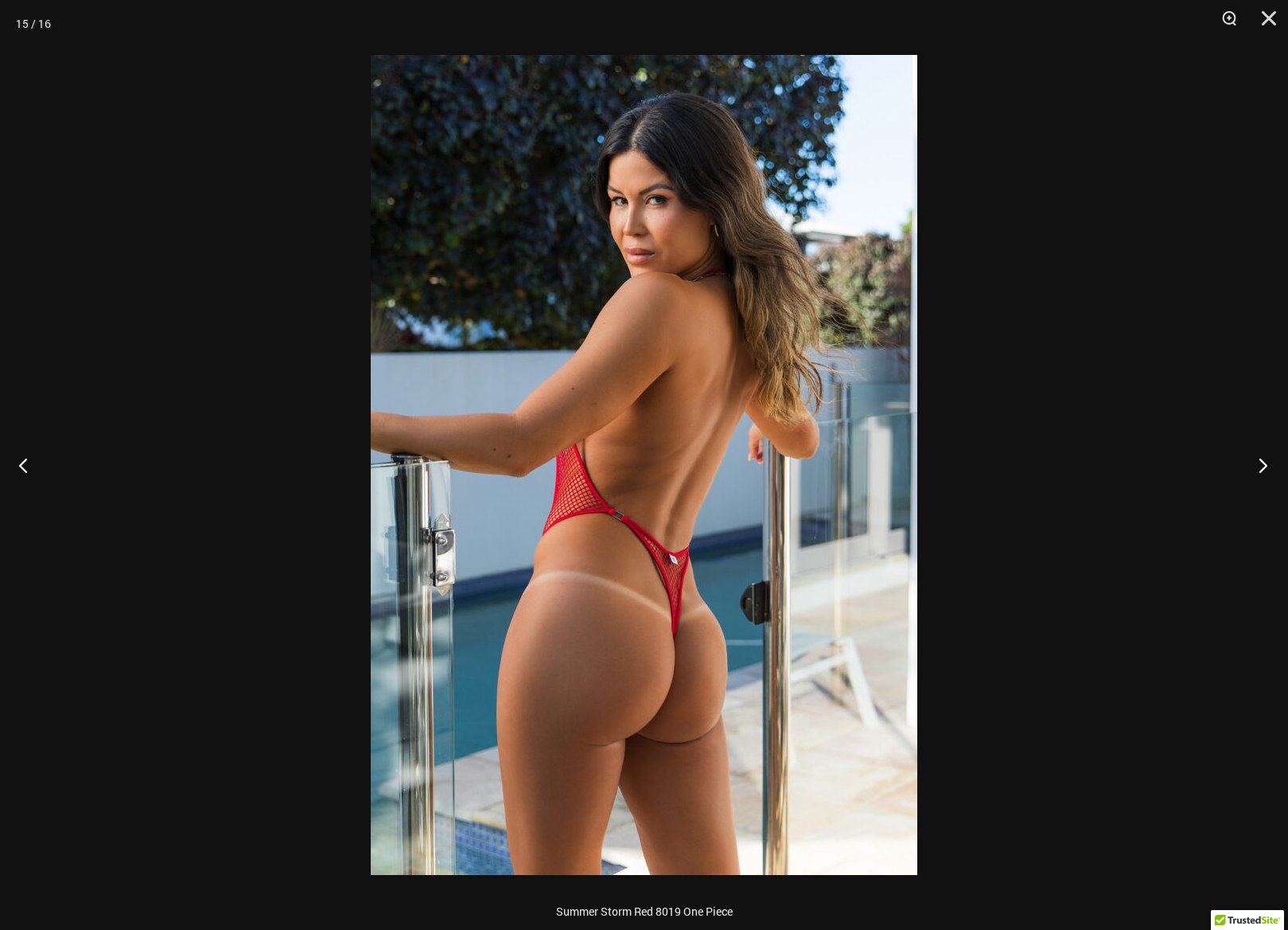
click at [1261, 460] on button "Next" at bounding box center [1258, 465] width 60 height 79
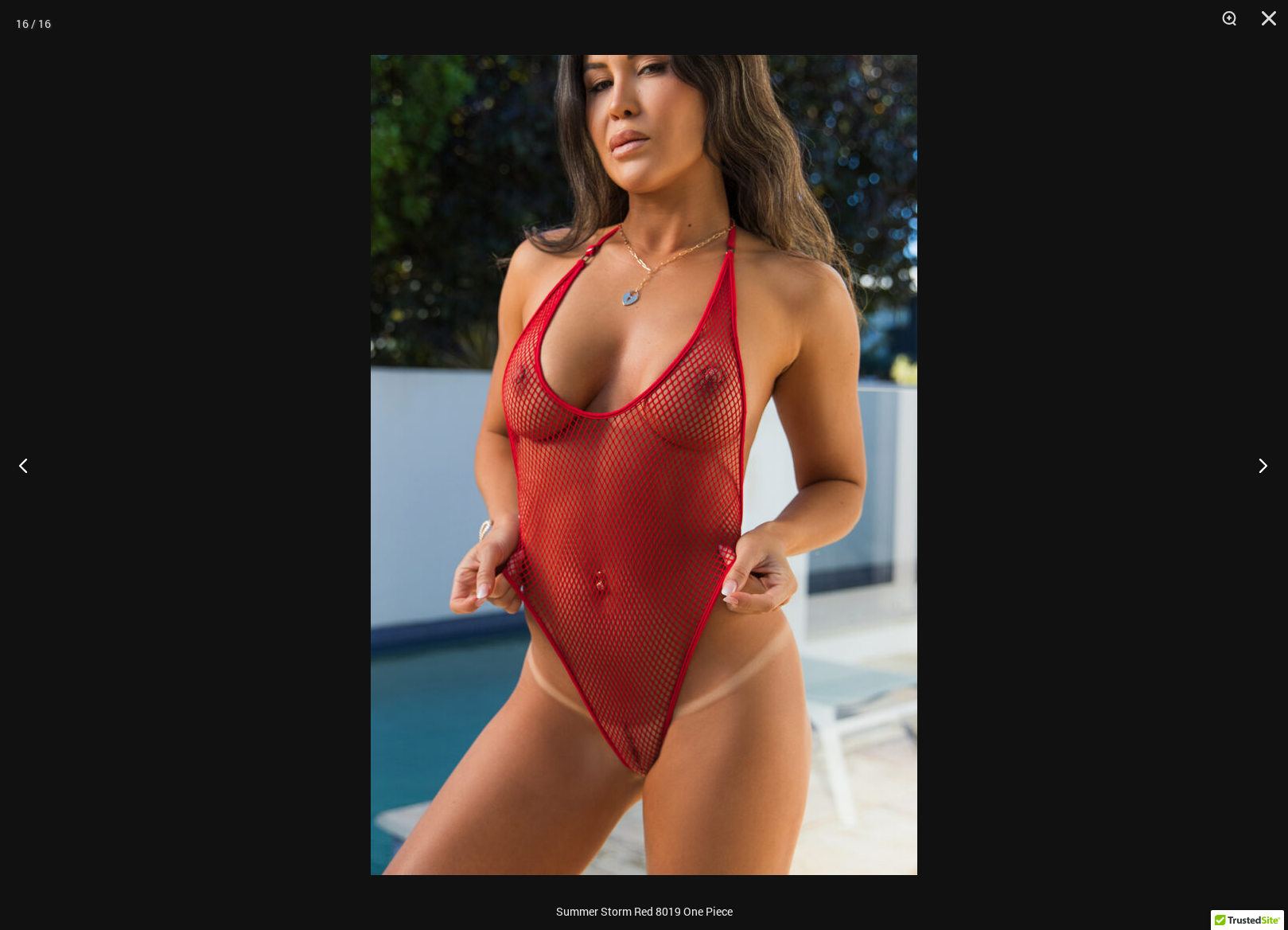
click at [1261, 460] on button "Next" at bounding box center [1258, 465] width 60 height 79
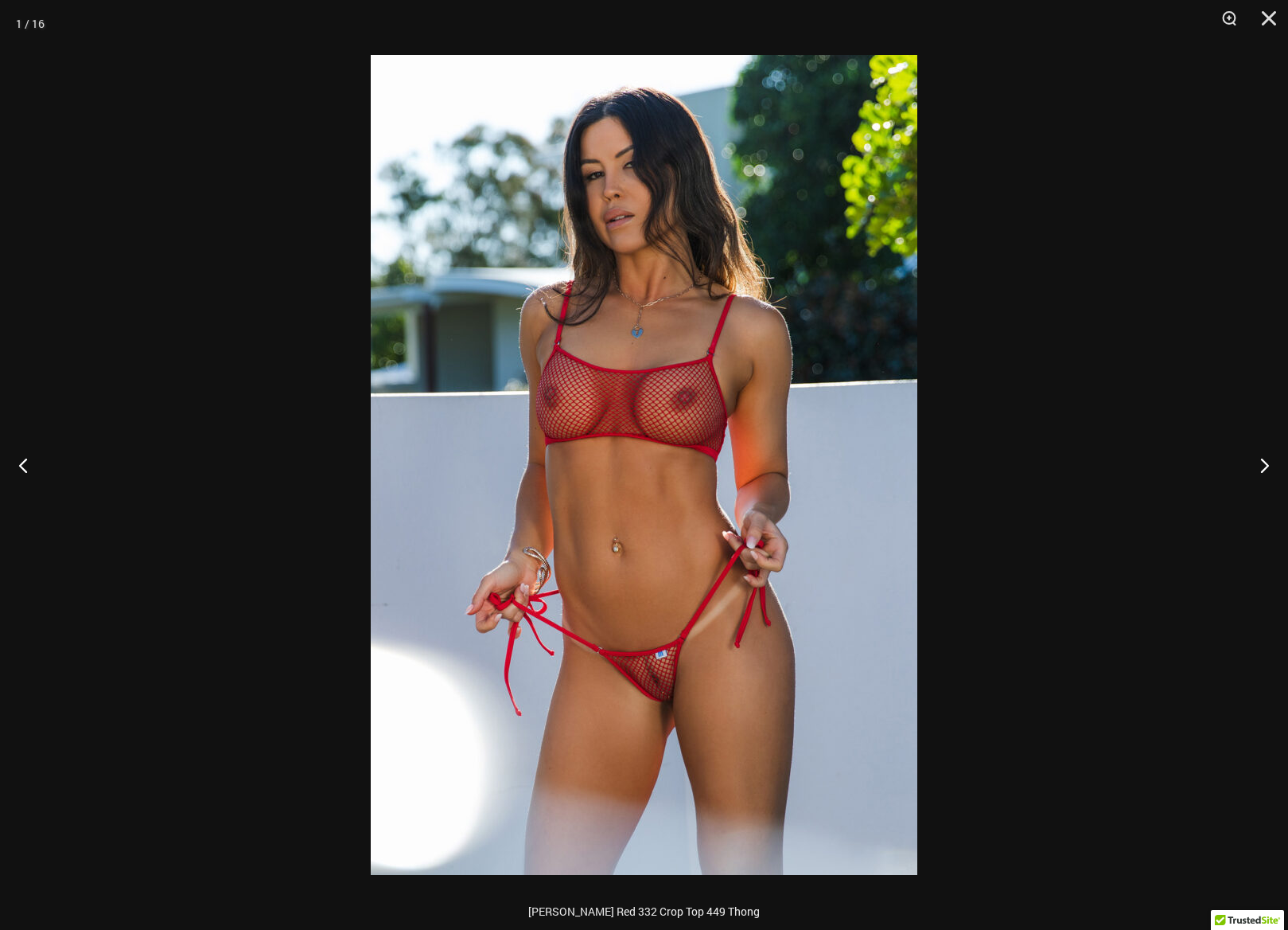
click at [768, 652] on img at bounding box center [644, 465] width 547 height 820
click at [1266, 461] on button "Next" at bounding box center [1258, 465] width 60 height 79
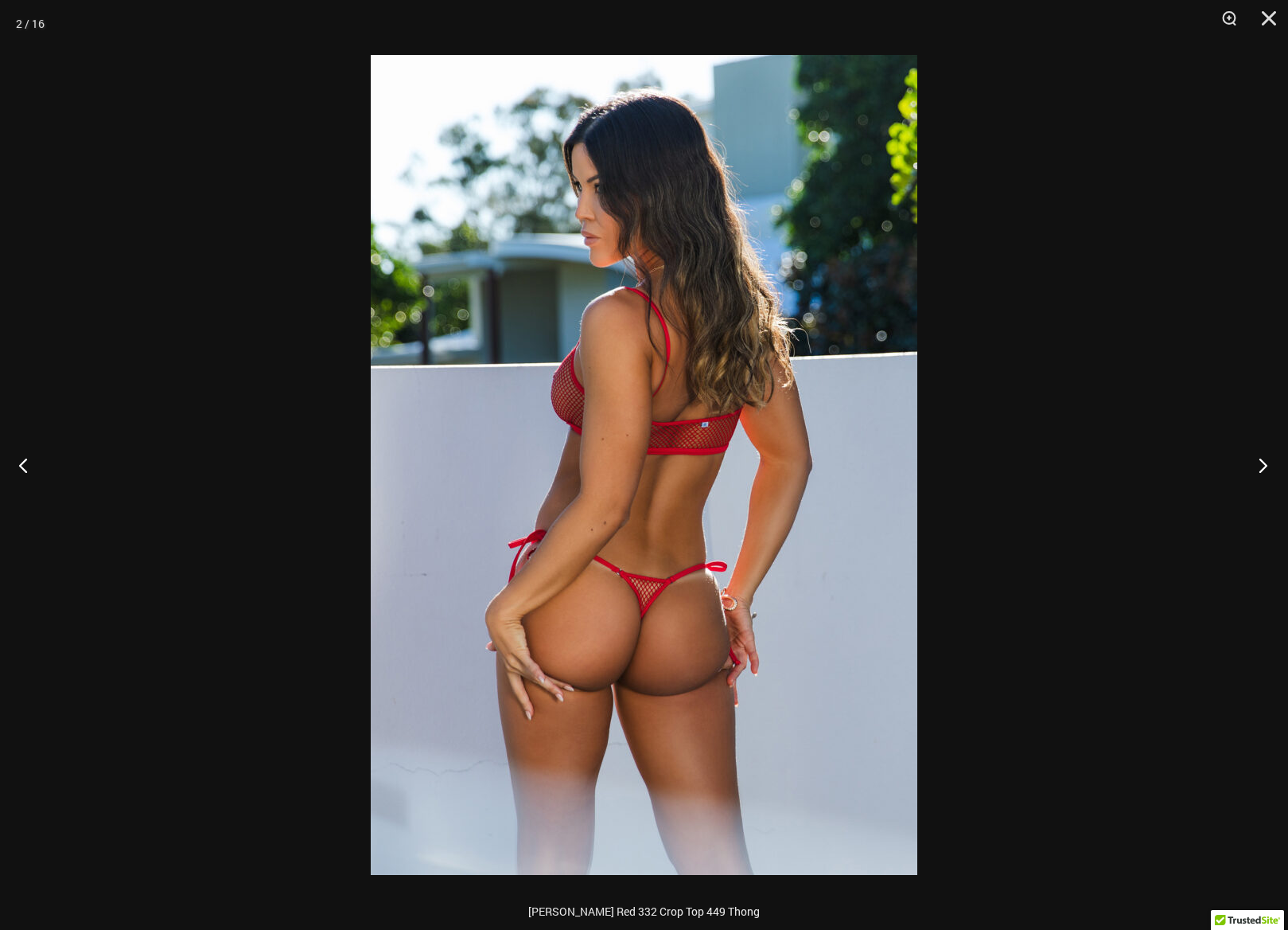
click at [1266, 461] on button "Next" at bounding box center [1258, 465] width 60 height 79
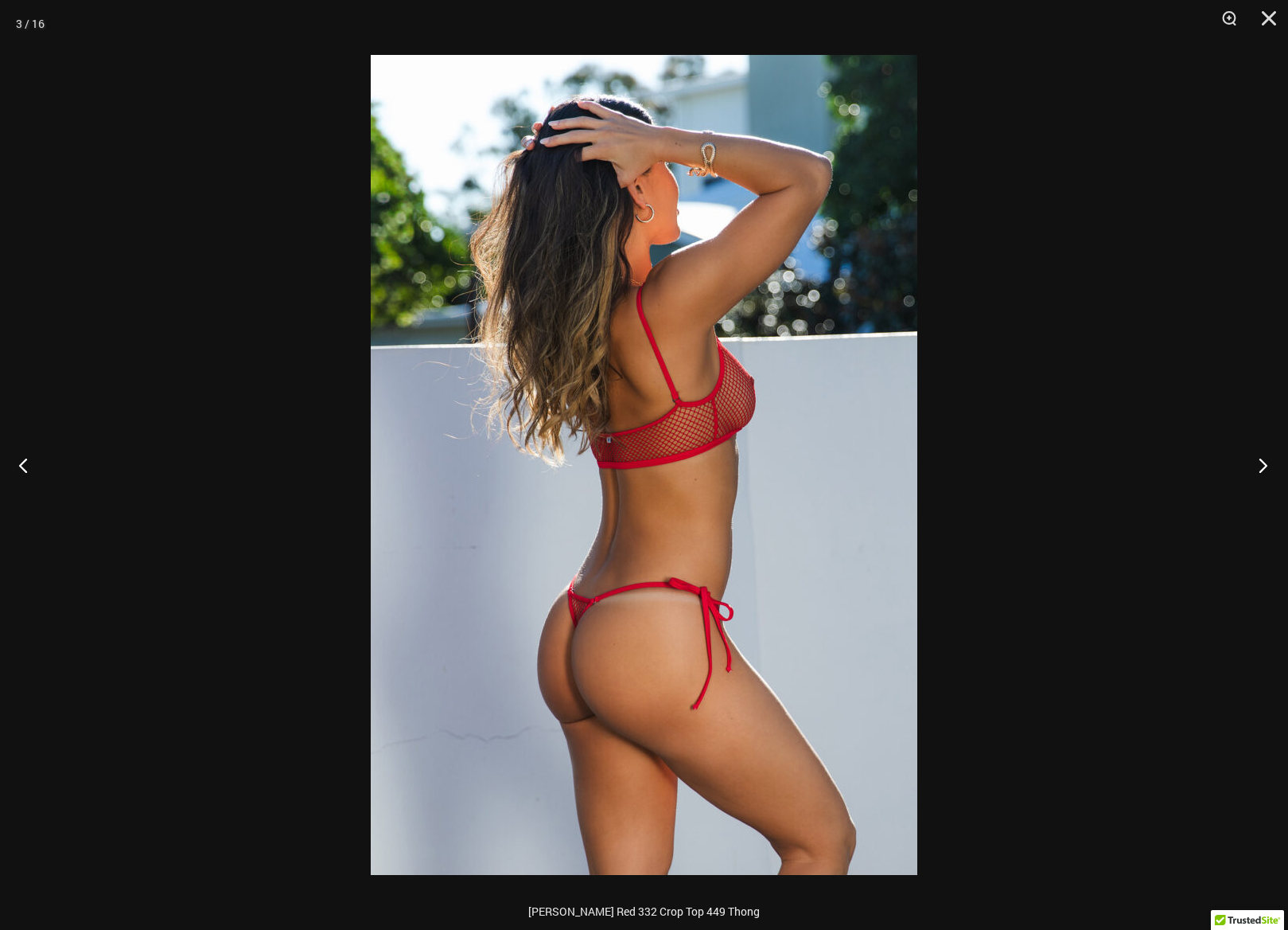
click at [1266, 461] on button "Next" at bounding box center [1258, 465] width 60 height 79
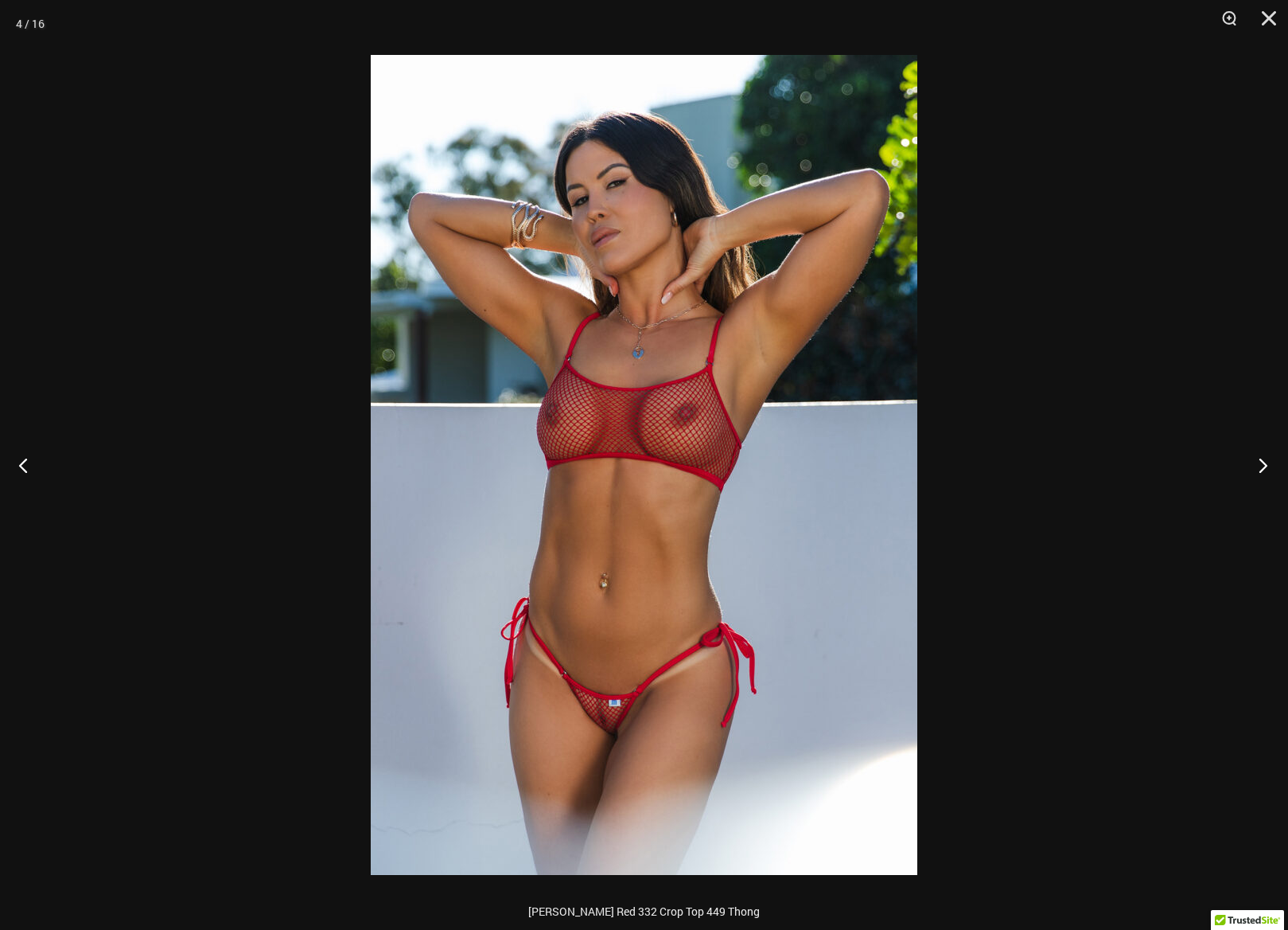
click at [1266, 461] on button "Next" at bounding box center [1258, 465] width 60 height 79
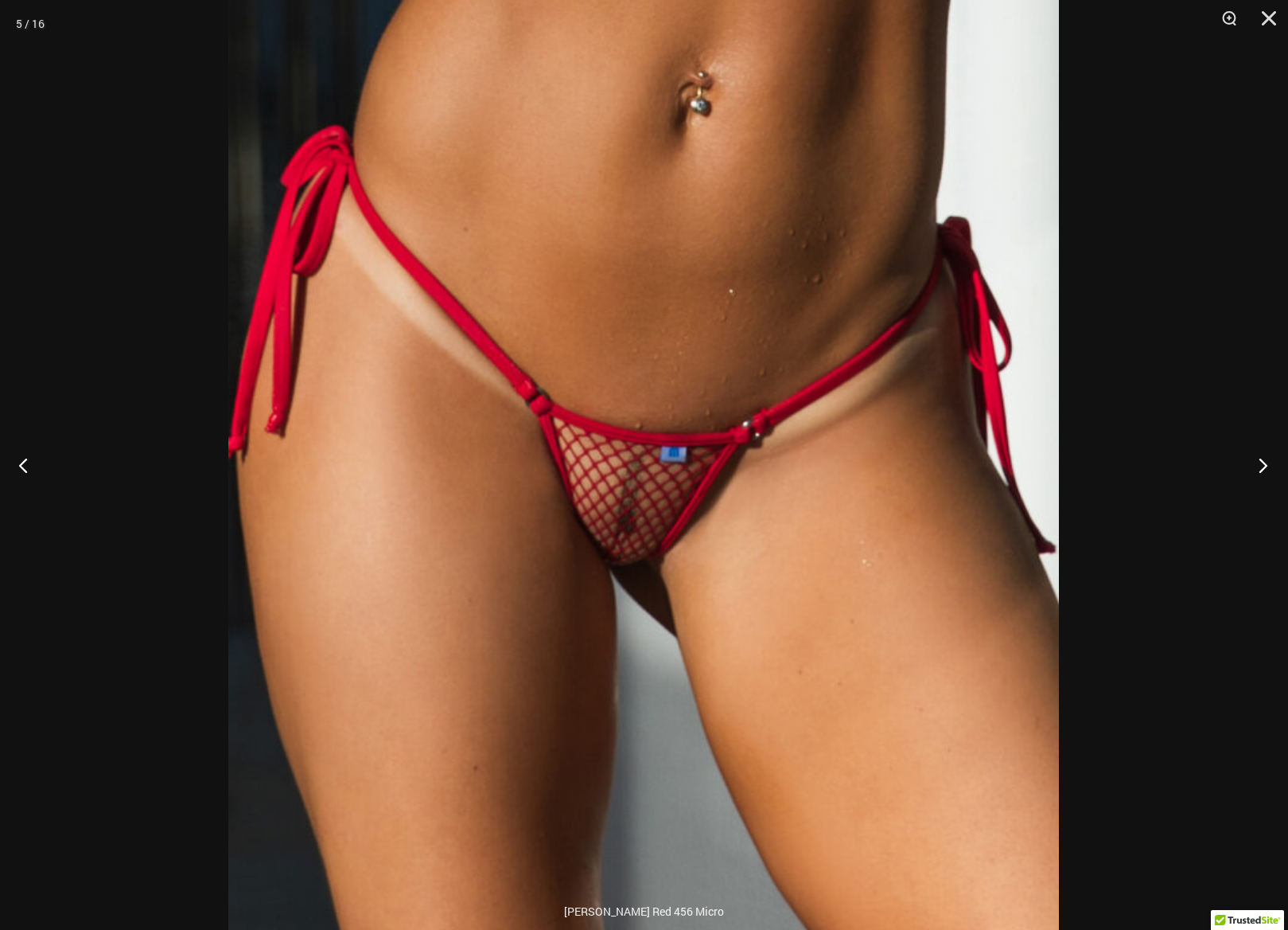
click at [1265, 467] on button "Next" at bounding box center [1258, 465] width 60 height 79
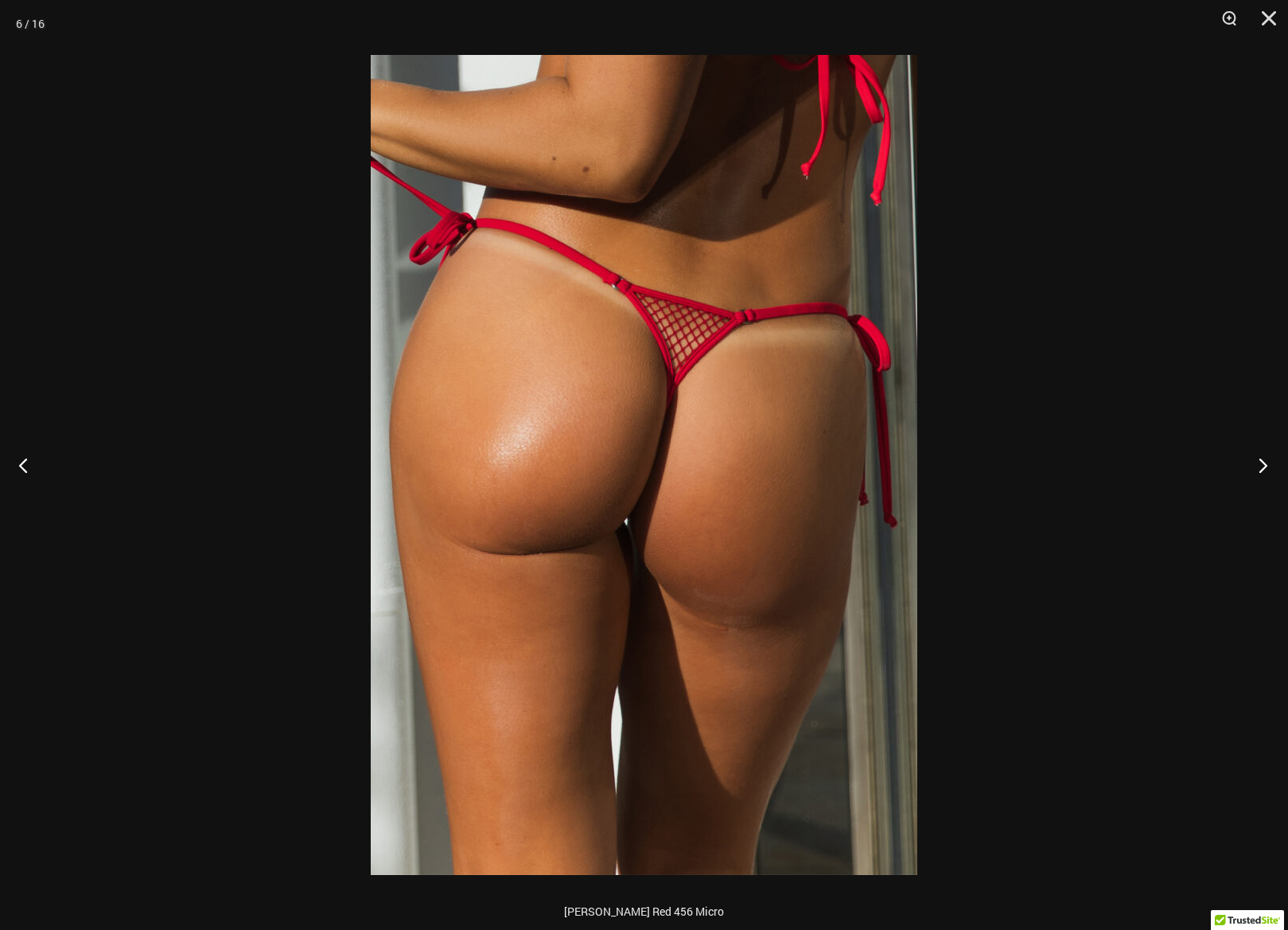
click at [1265, 468] on button "Next" at bounding box center [1258, 465] width 60 height 79
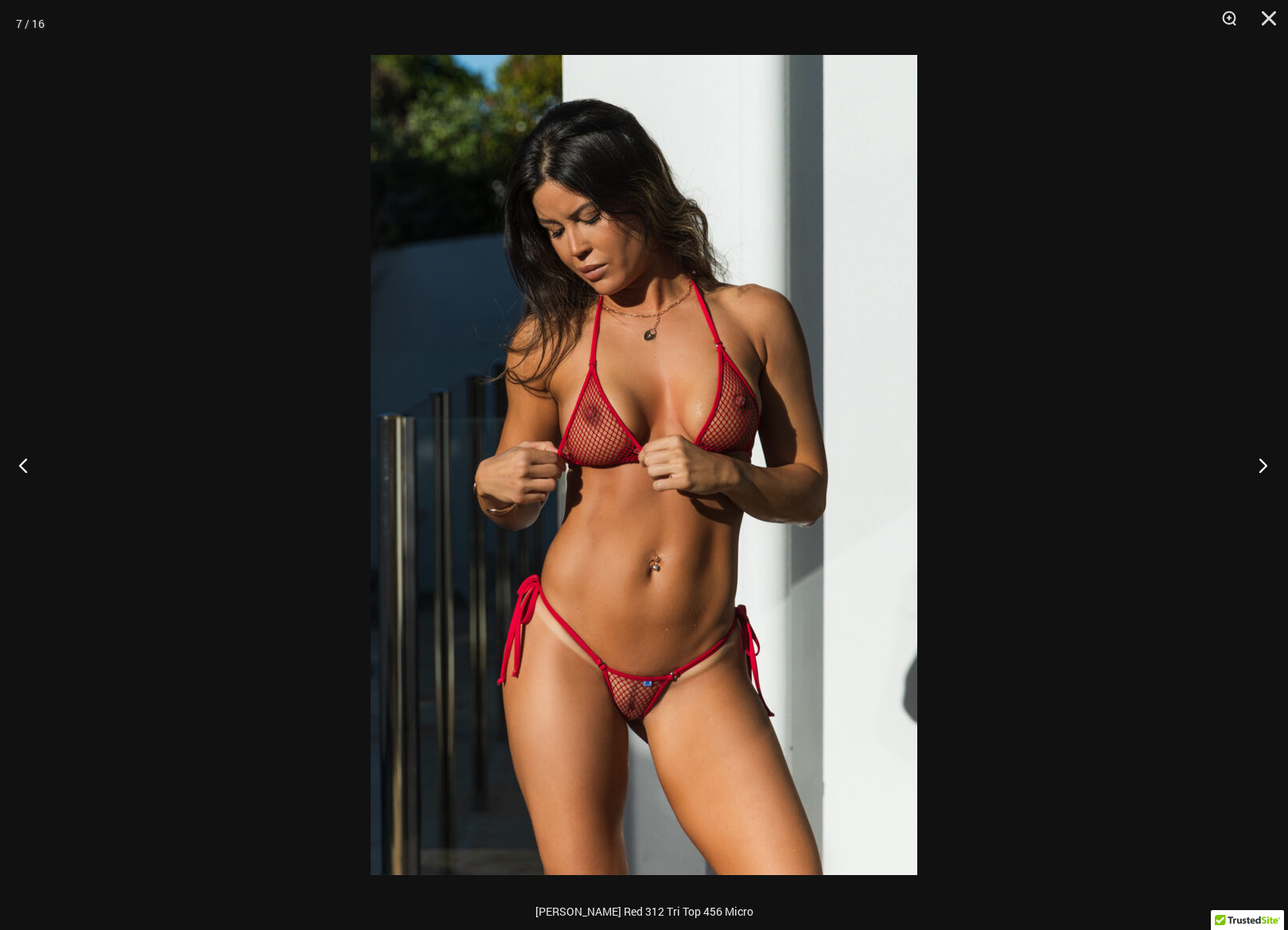
click at [1265, 468] on button "Next" at bounding box center [1258, 465] width 60 height 79
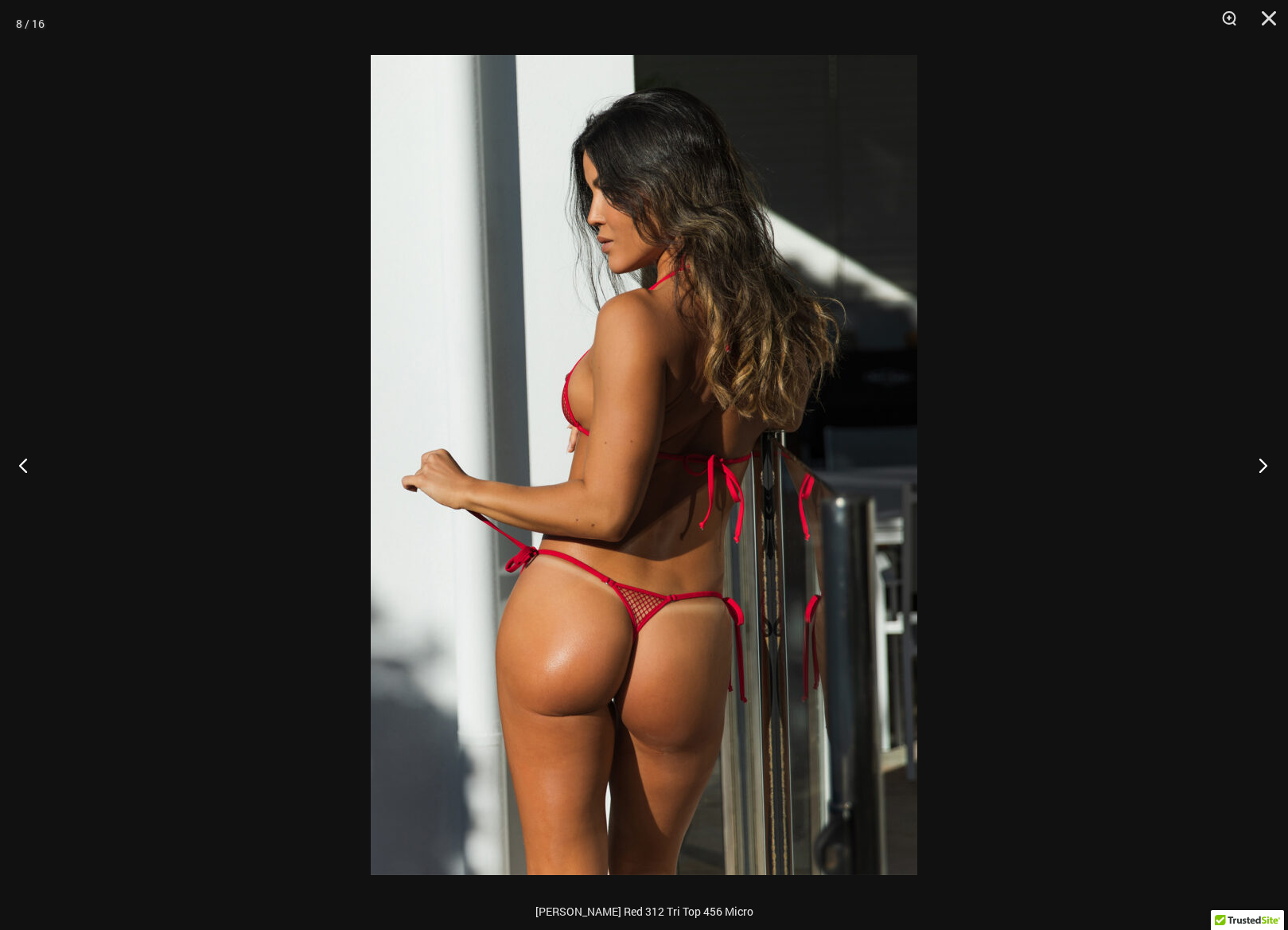
click at [1265, 468] on button "Next" at bounding box center [1258, 465] width 60 height 79
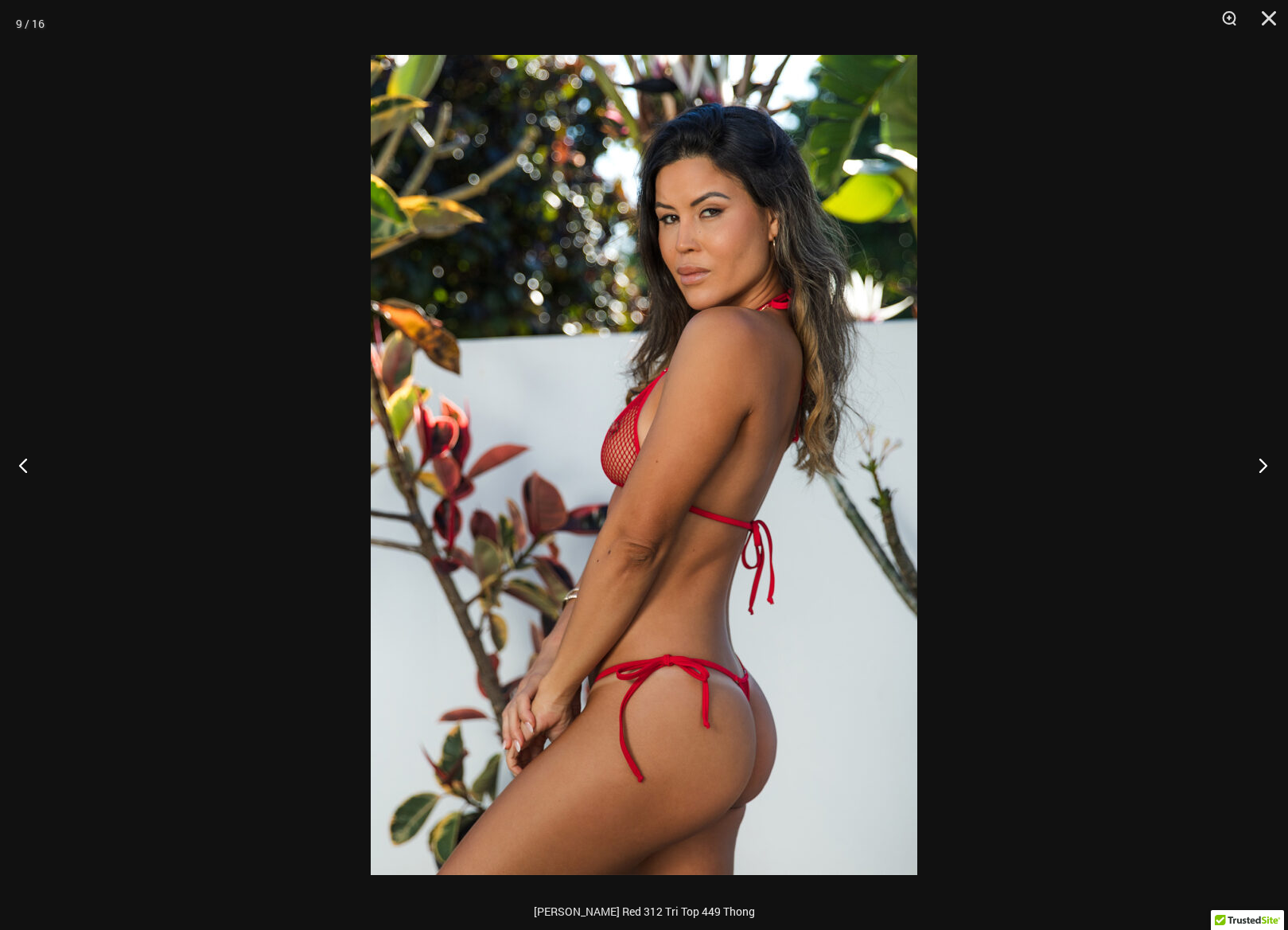
click at [1265, 468] on button "Next" at bounding box center [1258, 465] width 60 height 79
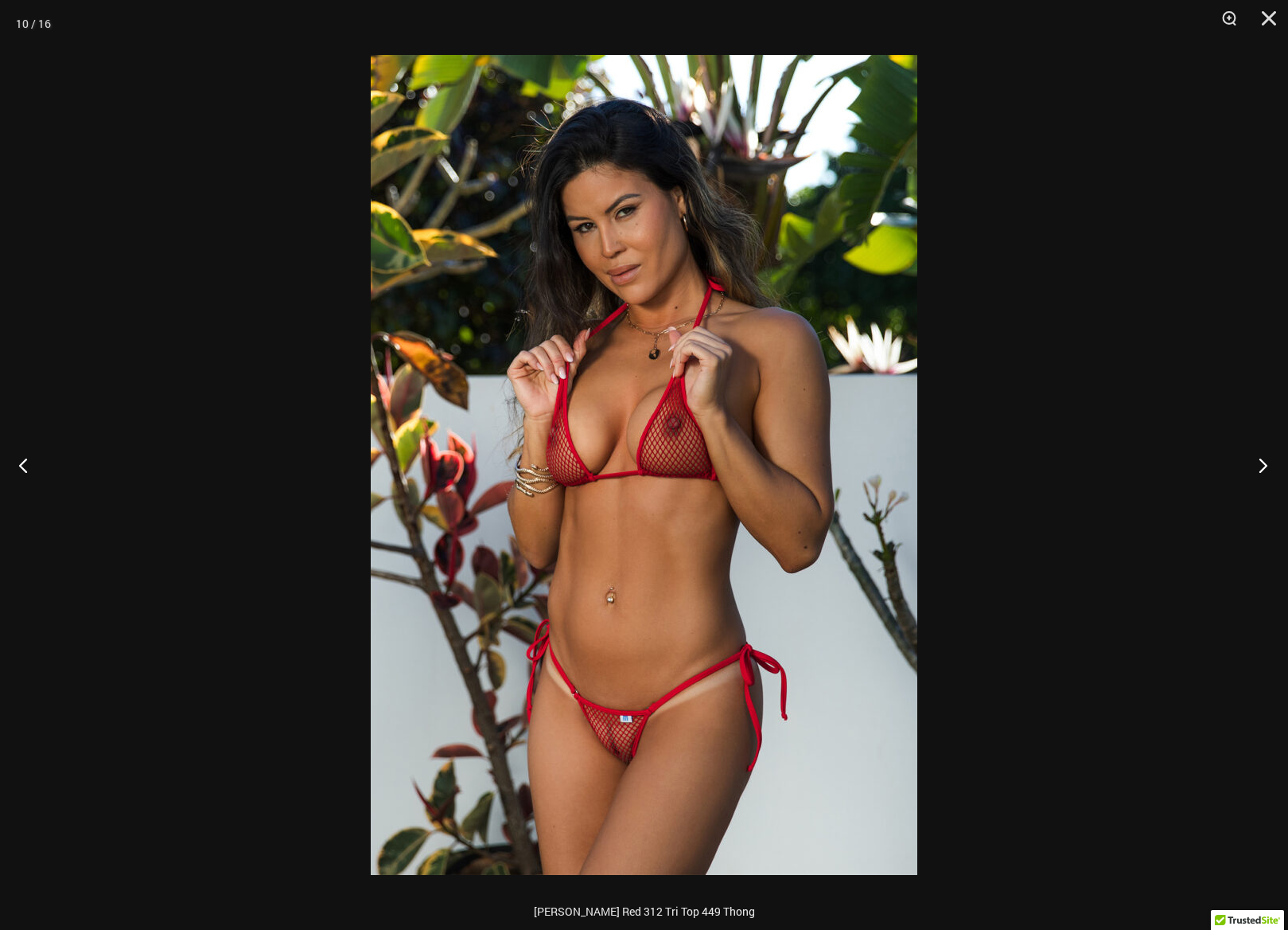
click at [1265, 468] on button "Next" at bounding box center [1258, 465] width 60 height 79
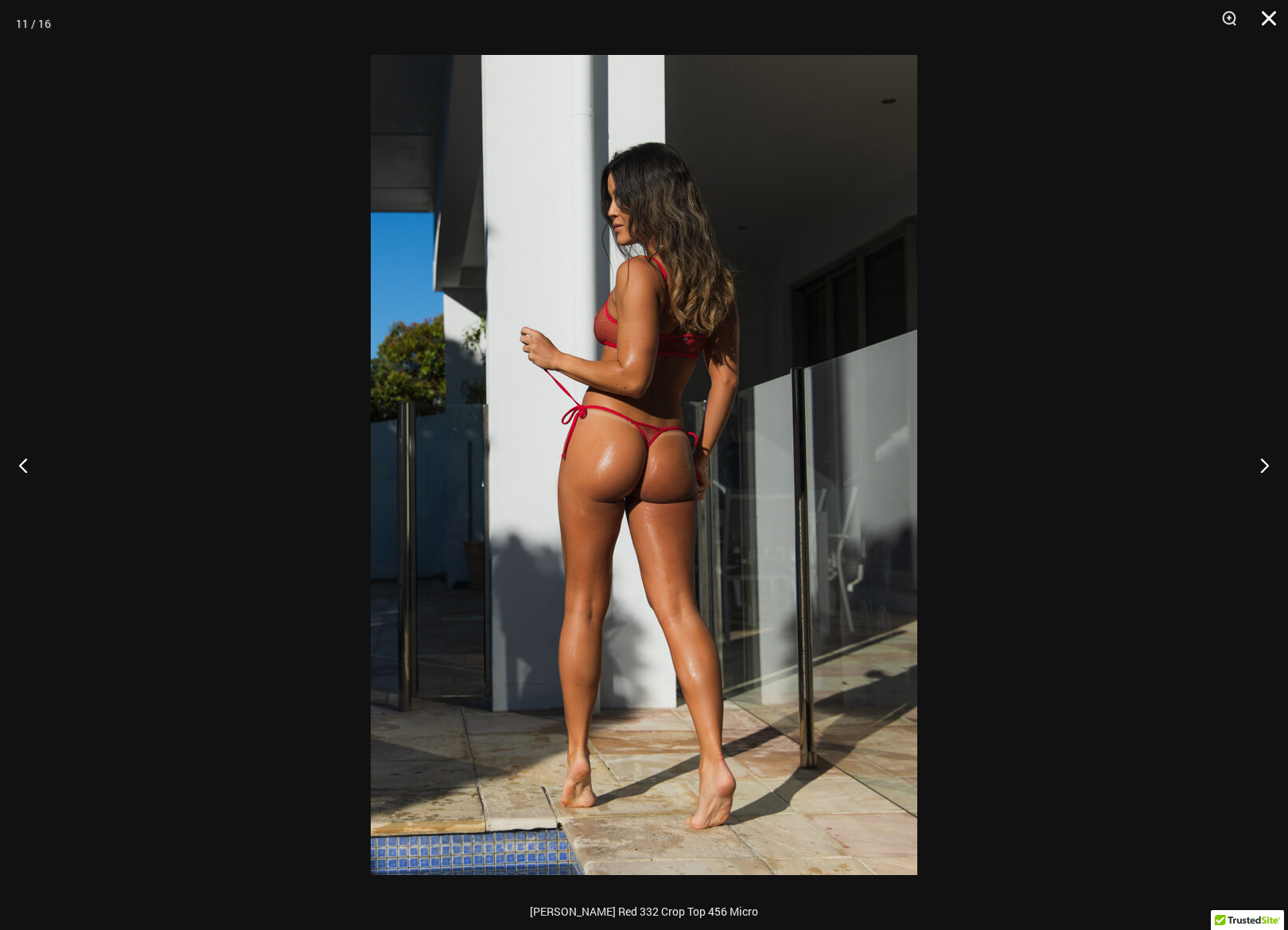
click at [1265, 20] on button "Close" at bounding box center [1264, 23] width 40 height 48
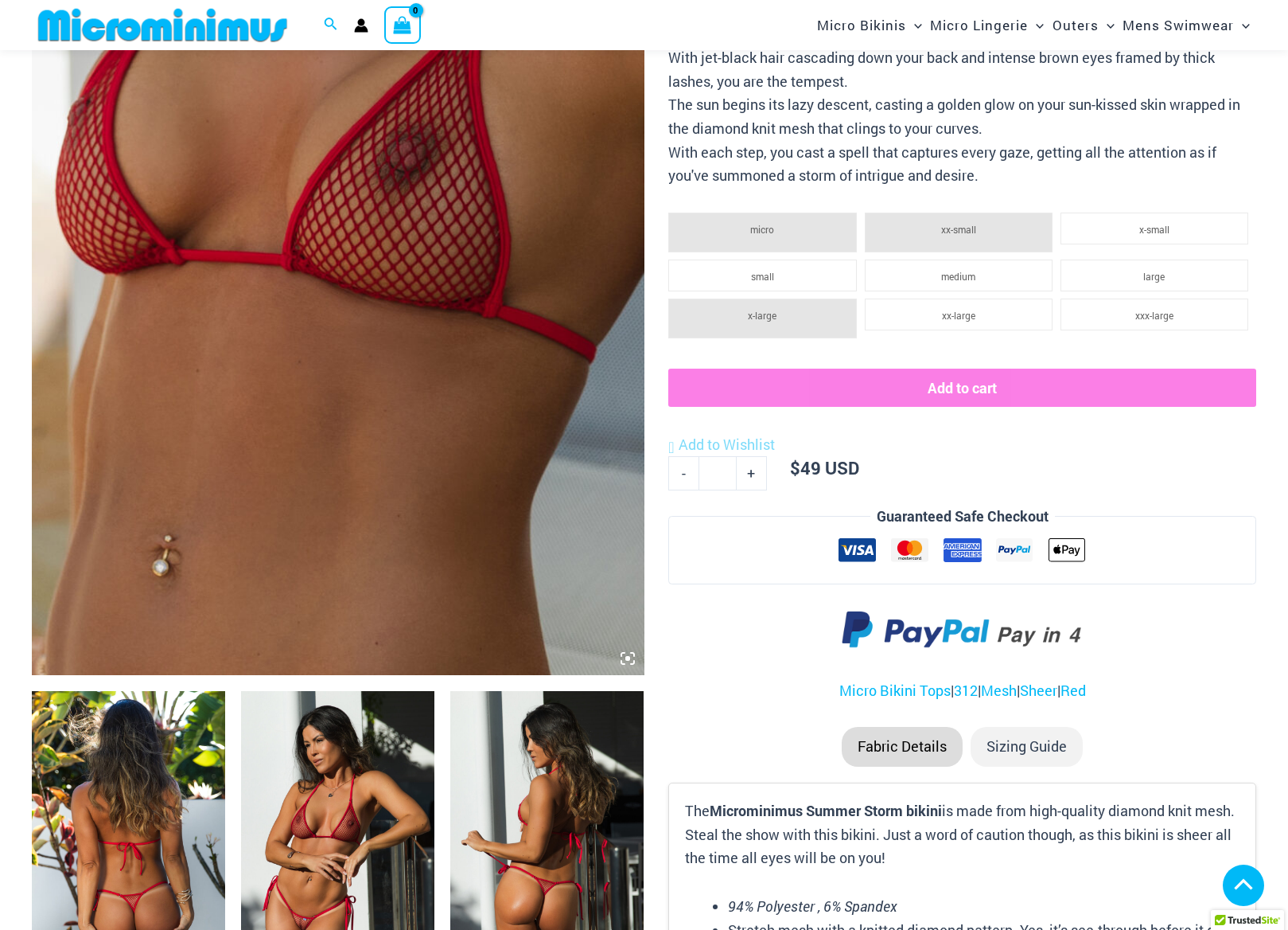
scroll to position [371, 0]
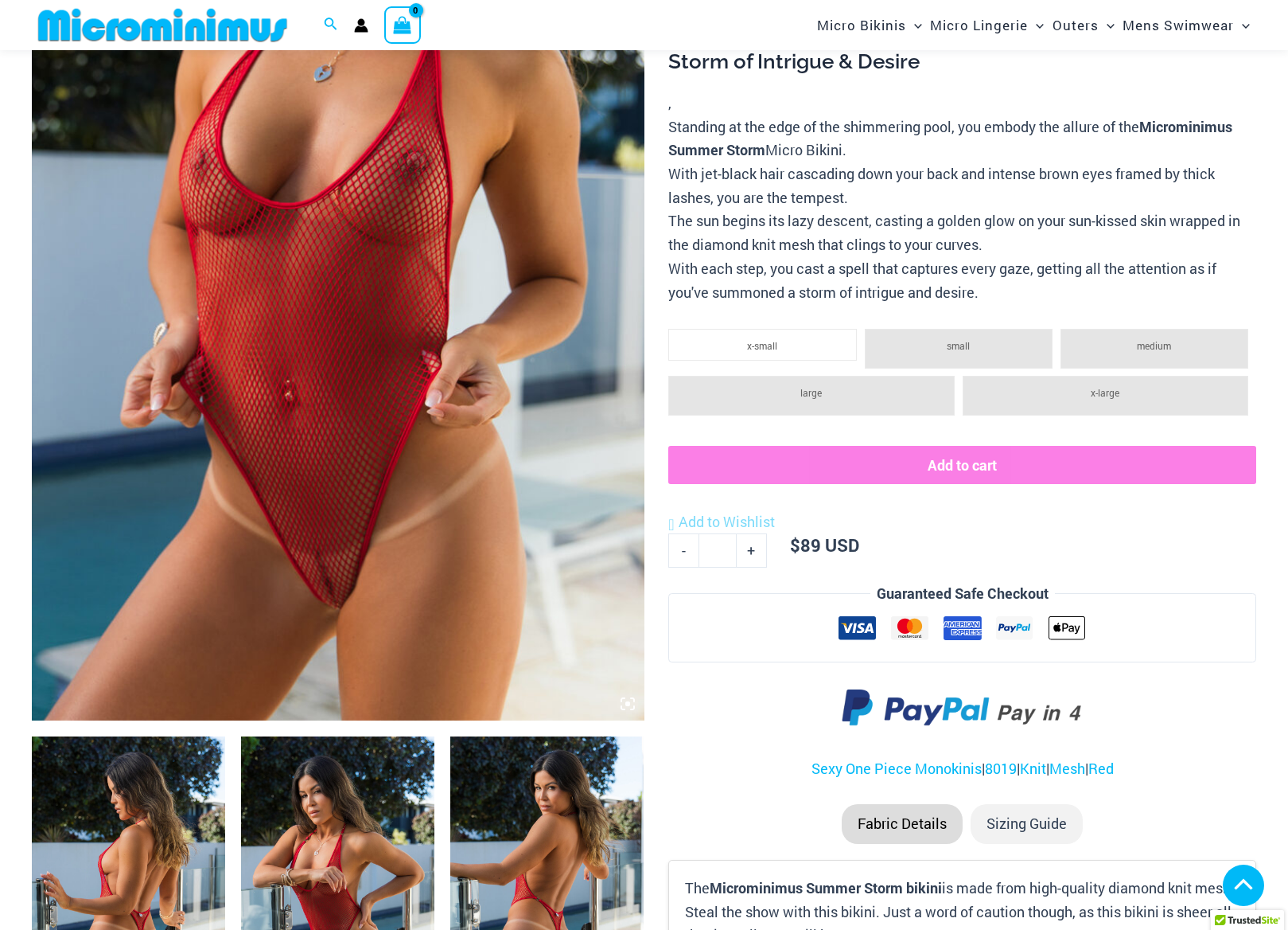
scroll to position [351, 0]
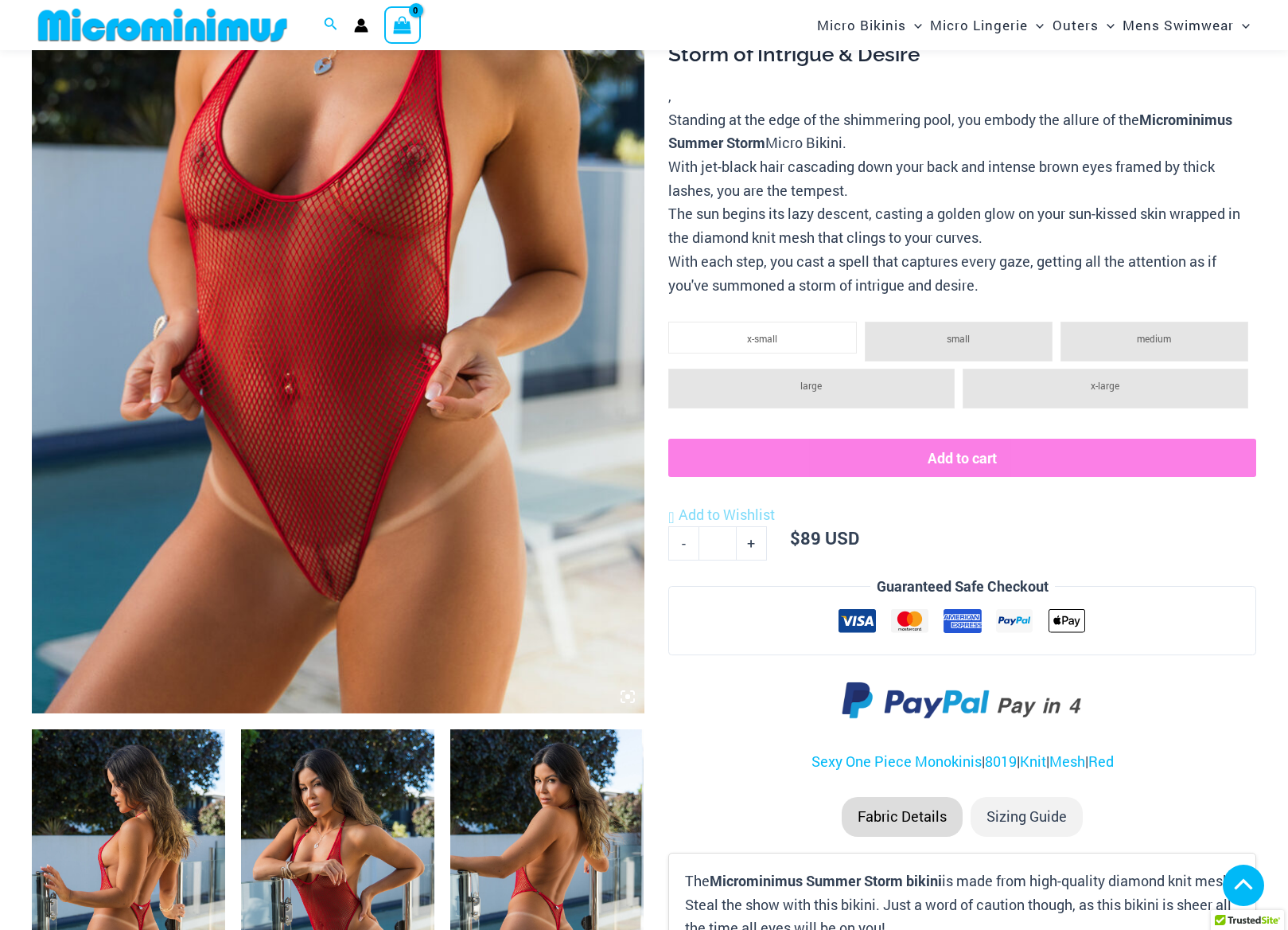
click at [342, 396] on img at bounding box center [338, 253] width 613 height 918
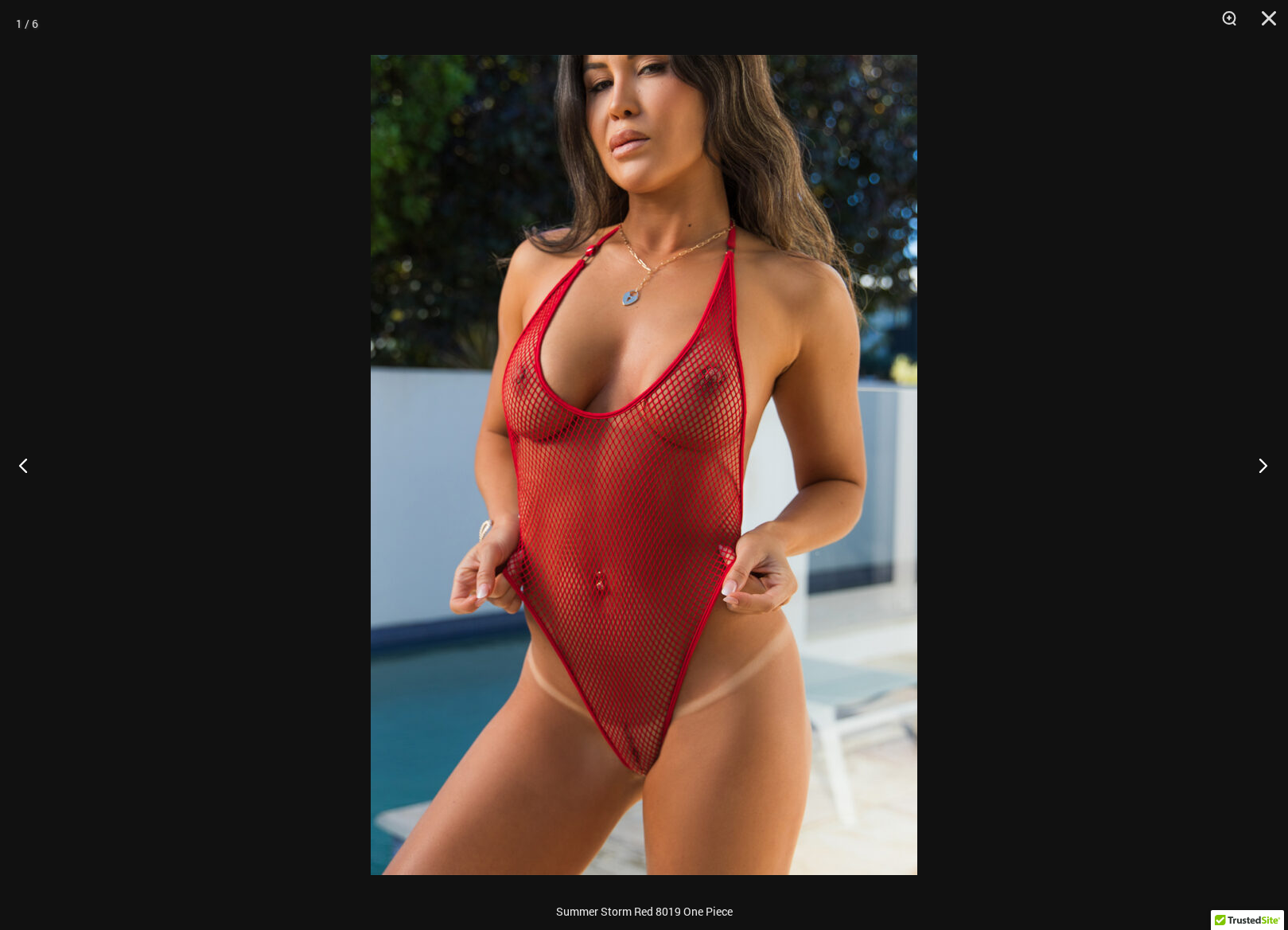
click at [1261, 466] on button "Next" at bounding box center [1258, 465] width 60 height 79
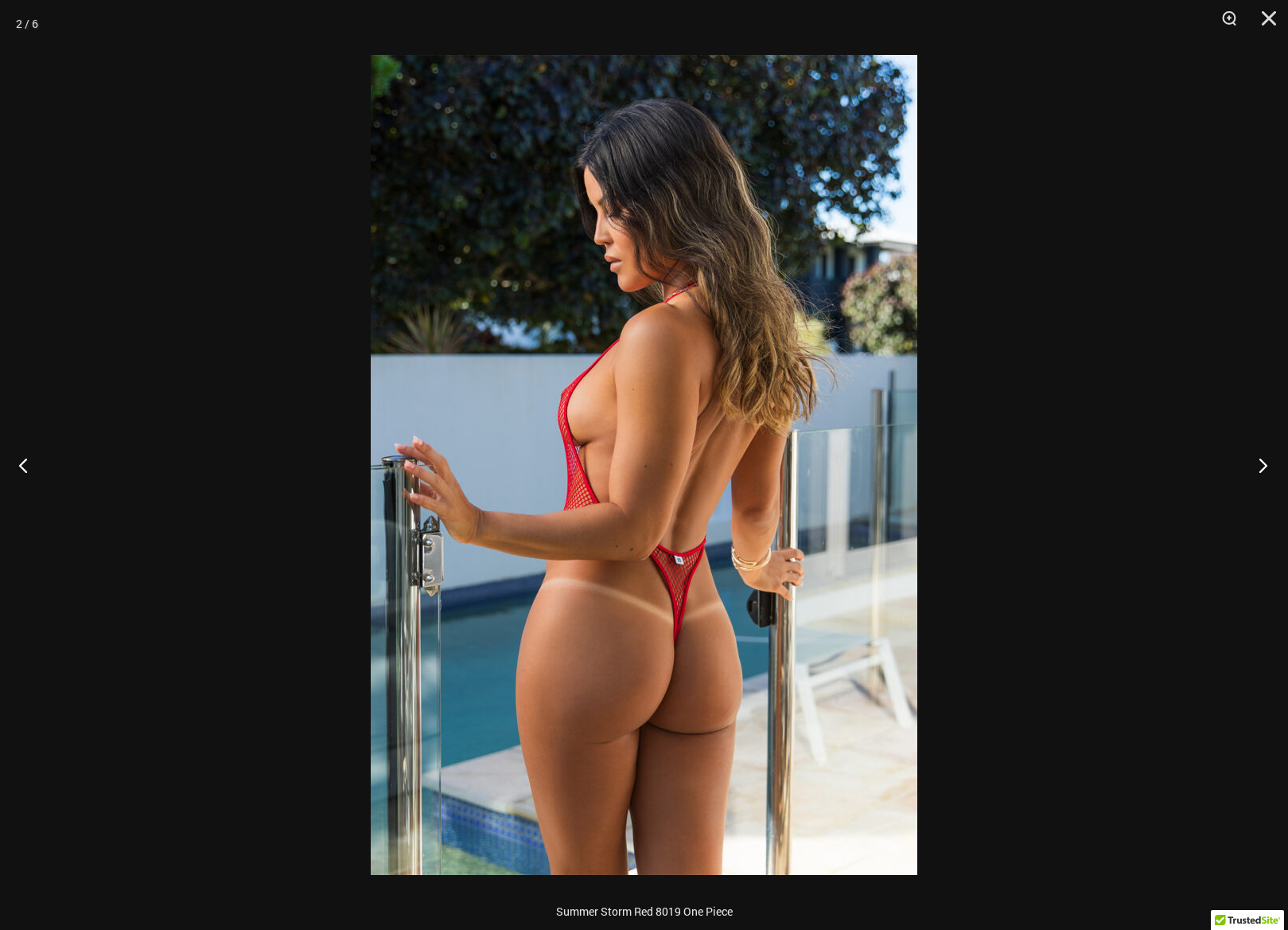
click at [1261, 466] on button "Next" at bounding box center [1258, 465] width 60 height 79
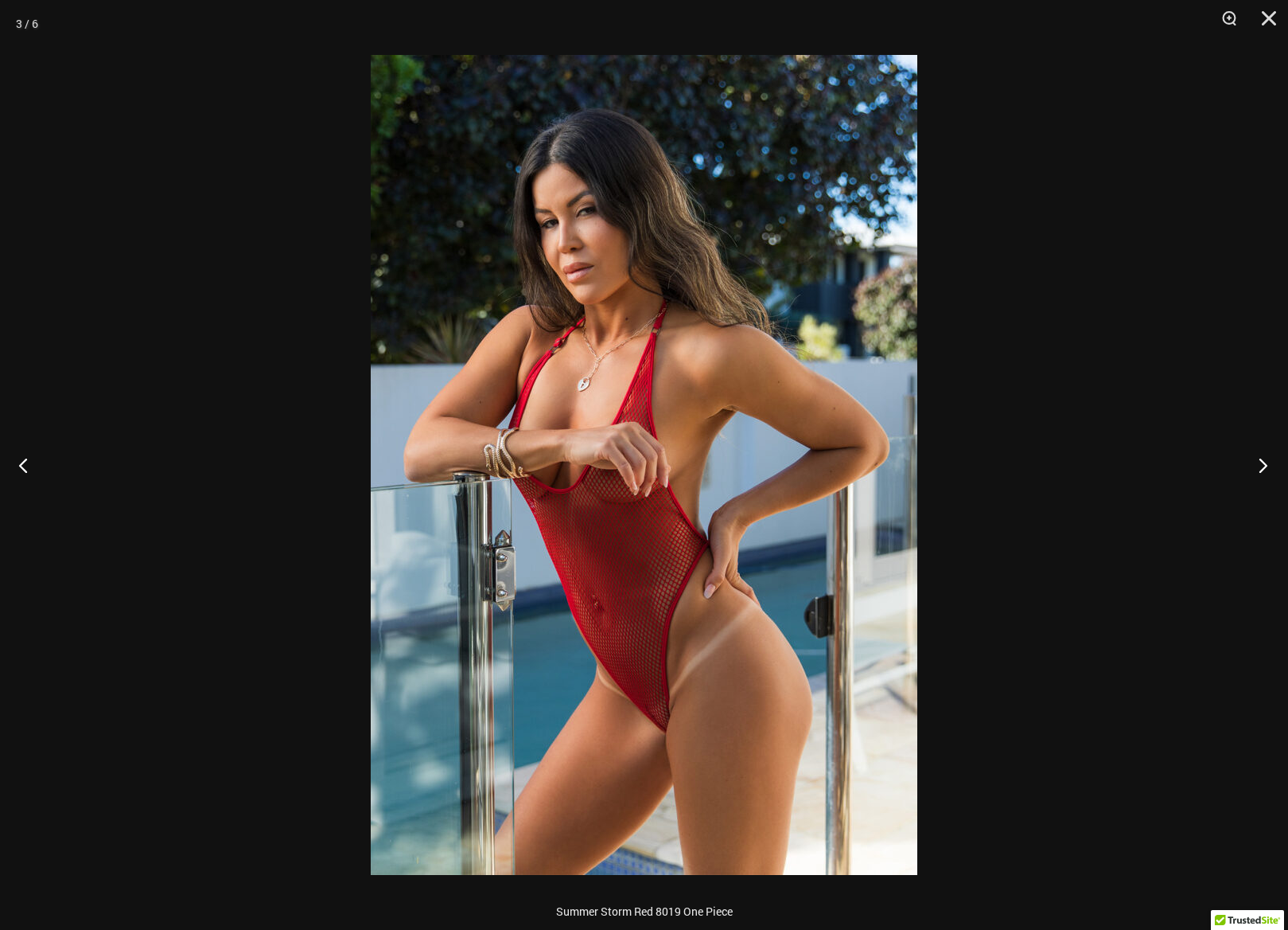
click at [1261, 466] on button "Next" at bounding box center [1258, 465] width 60 height 79
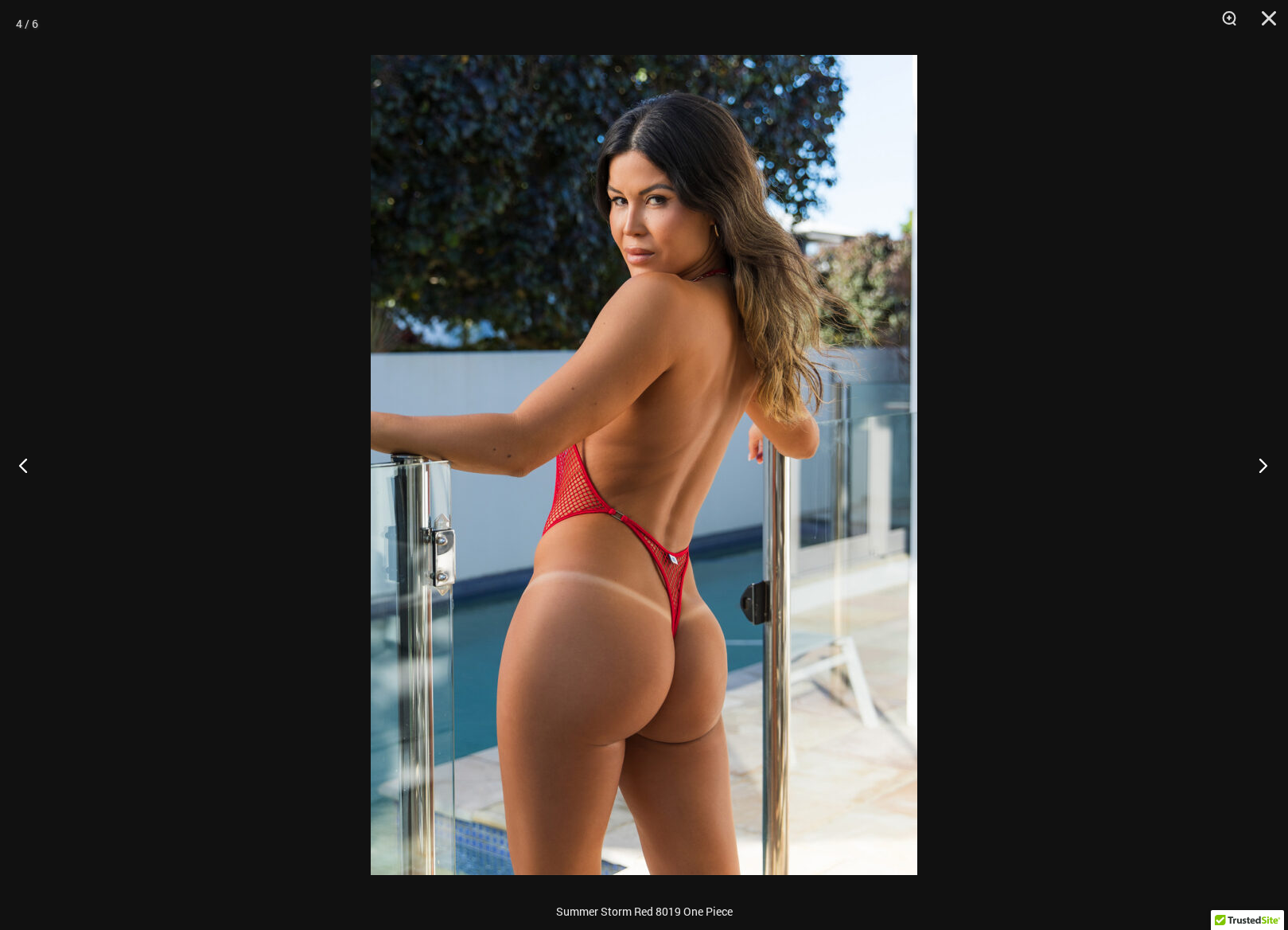
click at [1261, 466] on button "Next" at bounding box center [1258, 465] width 60 height 79
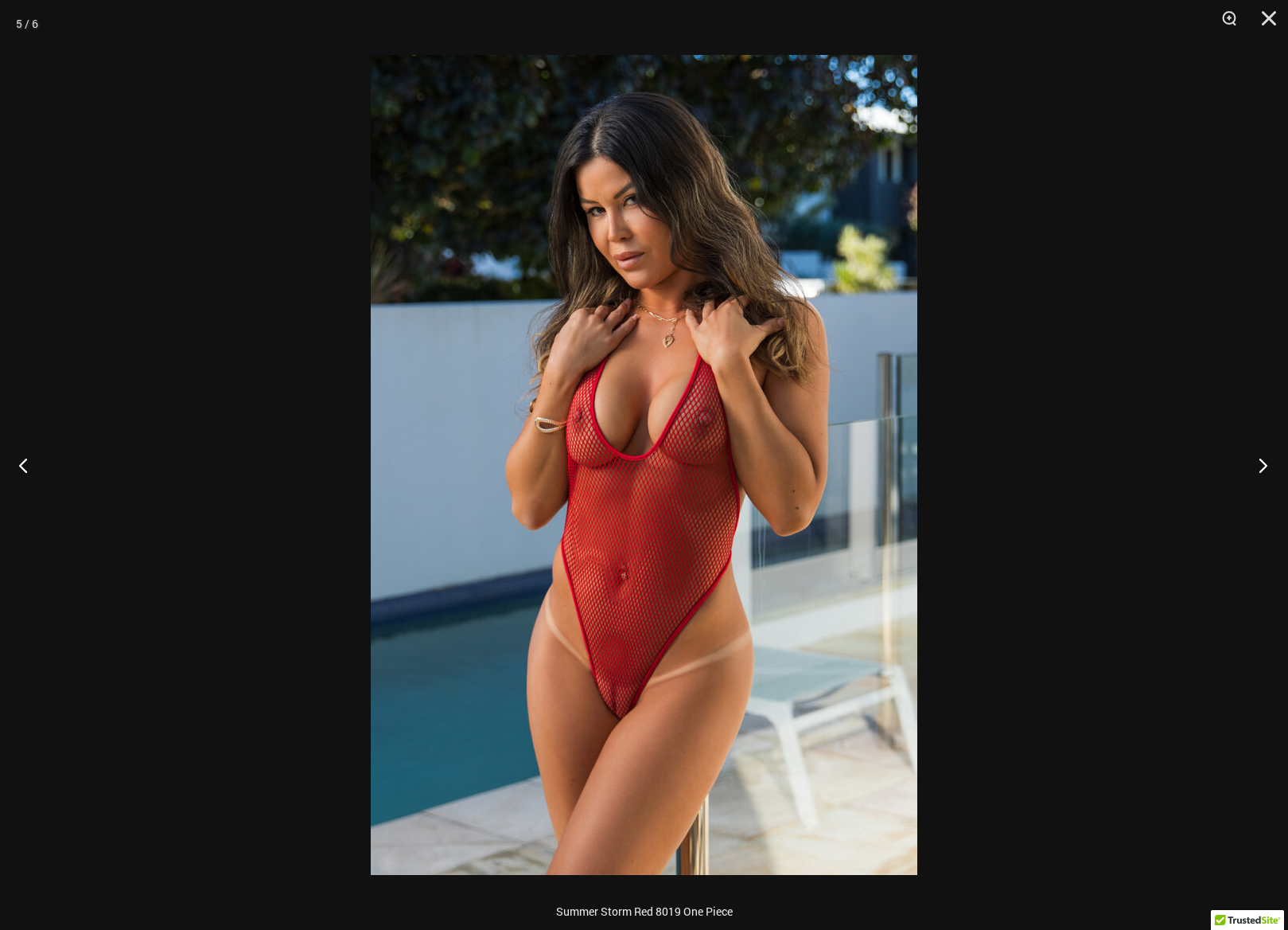
click at [1261, 466] on button "Next" at bounding box center [1258, 465] width 60 height 79
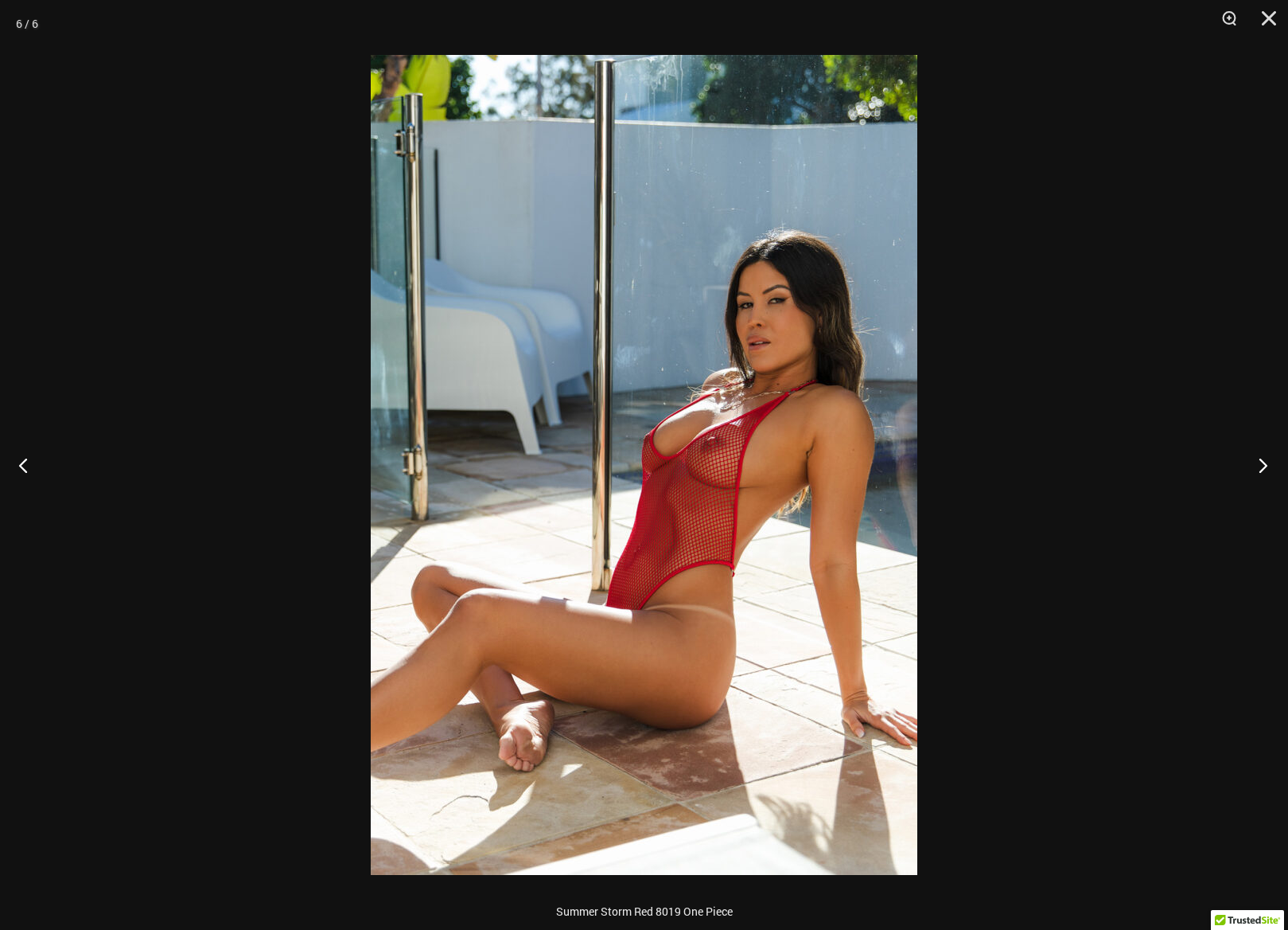
click at [1261, 466] on button "Next" at bounding box center [1258, 465] width 60 height 79
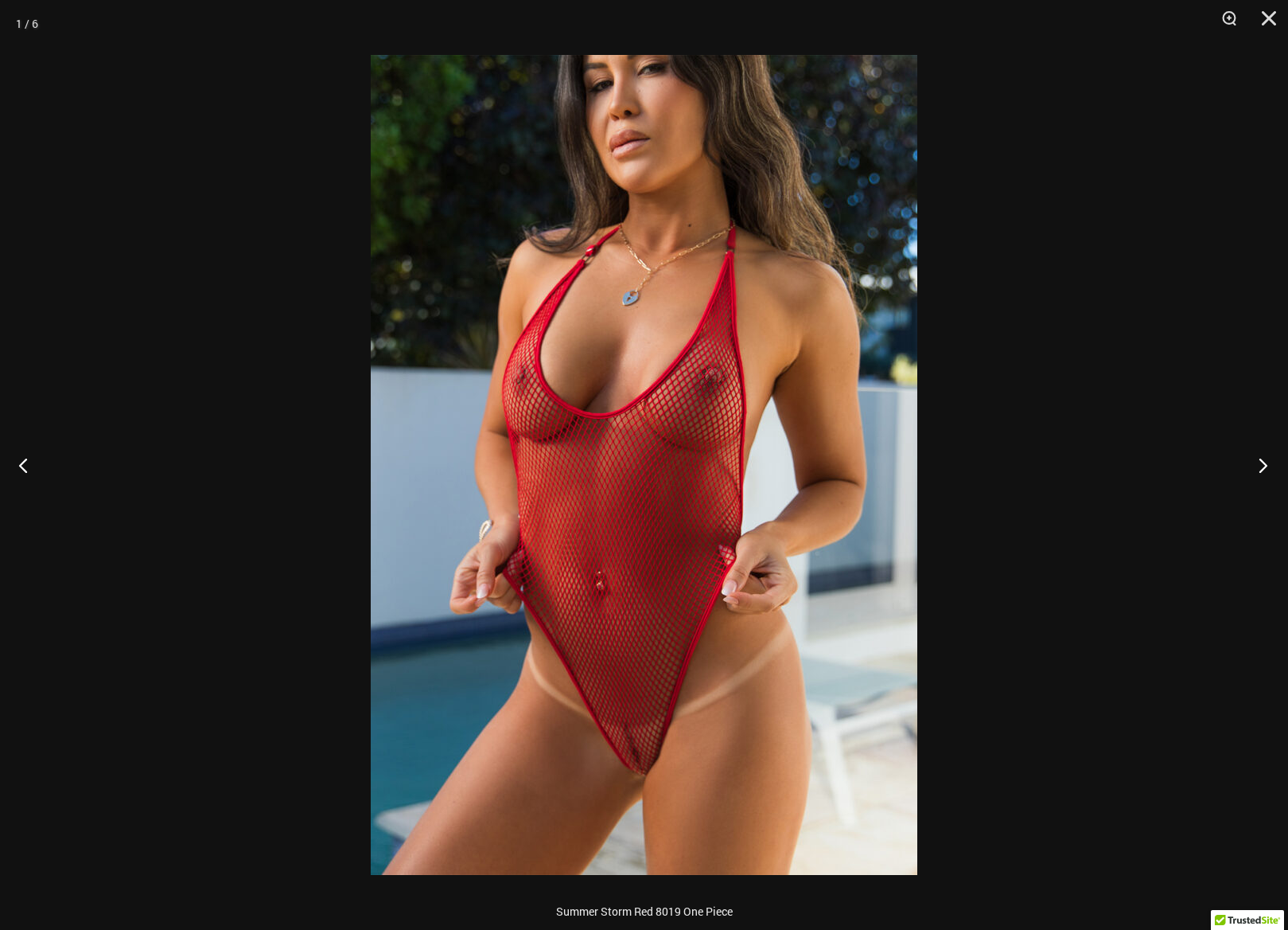
click at [1261, 466] on button "Next" at bounding box center [1258, 465] width 60 height 79
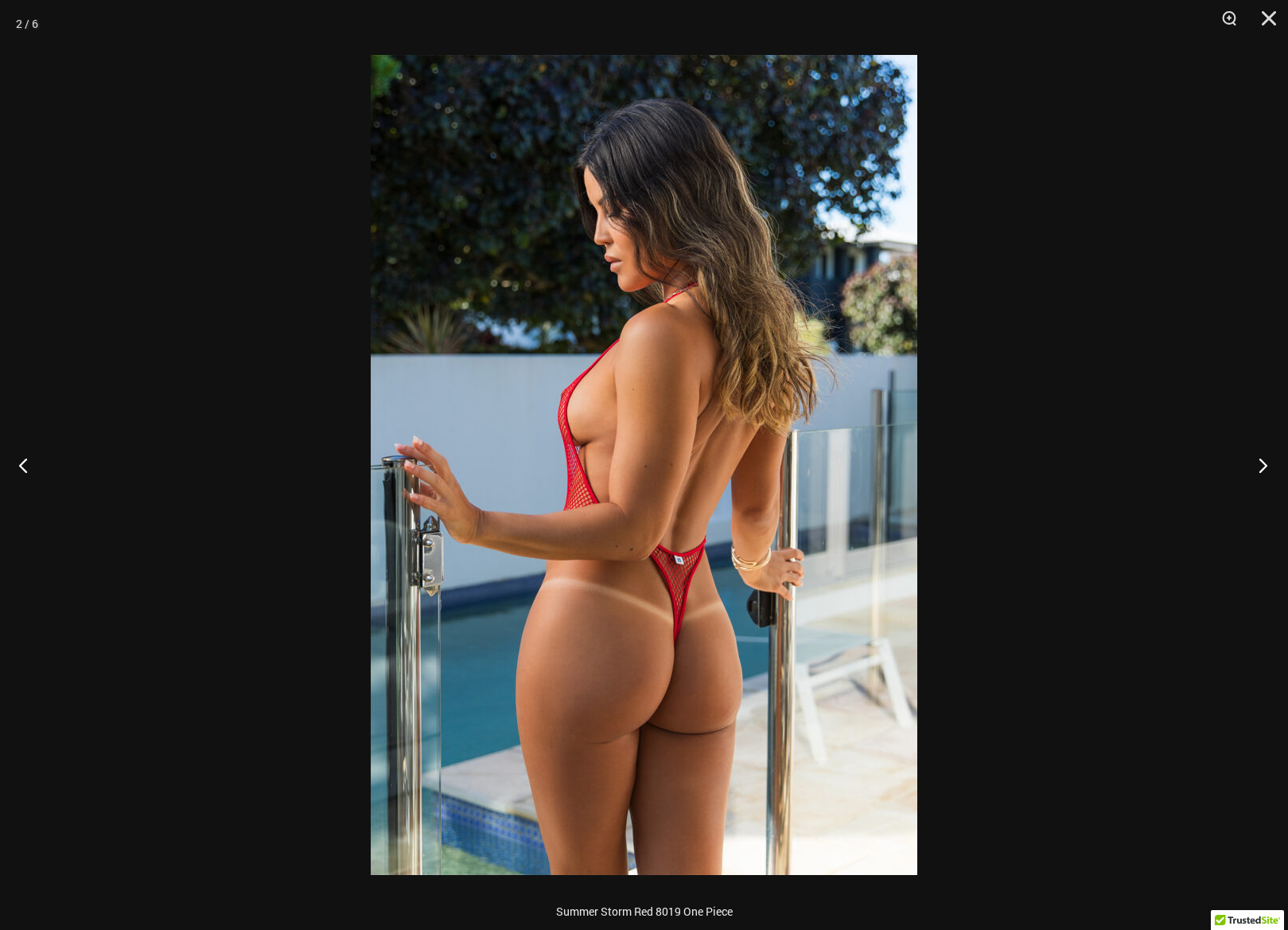
click at [1261, 466] on button "Next" at bounding box center [1258, 465] width 60 height 79
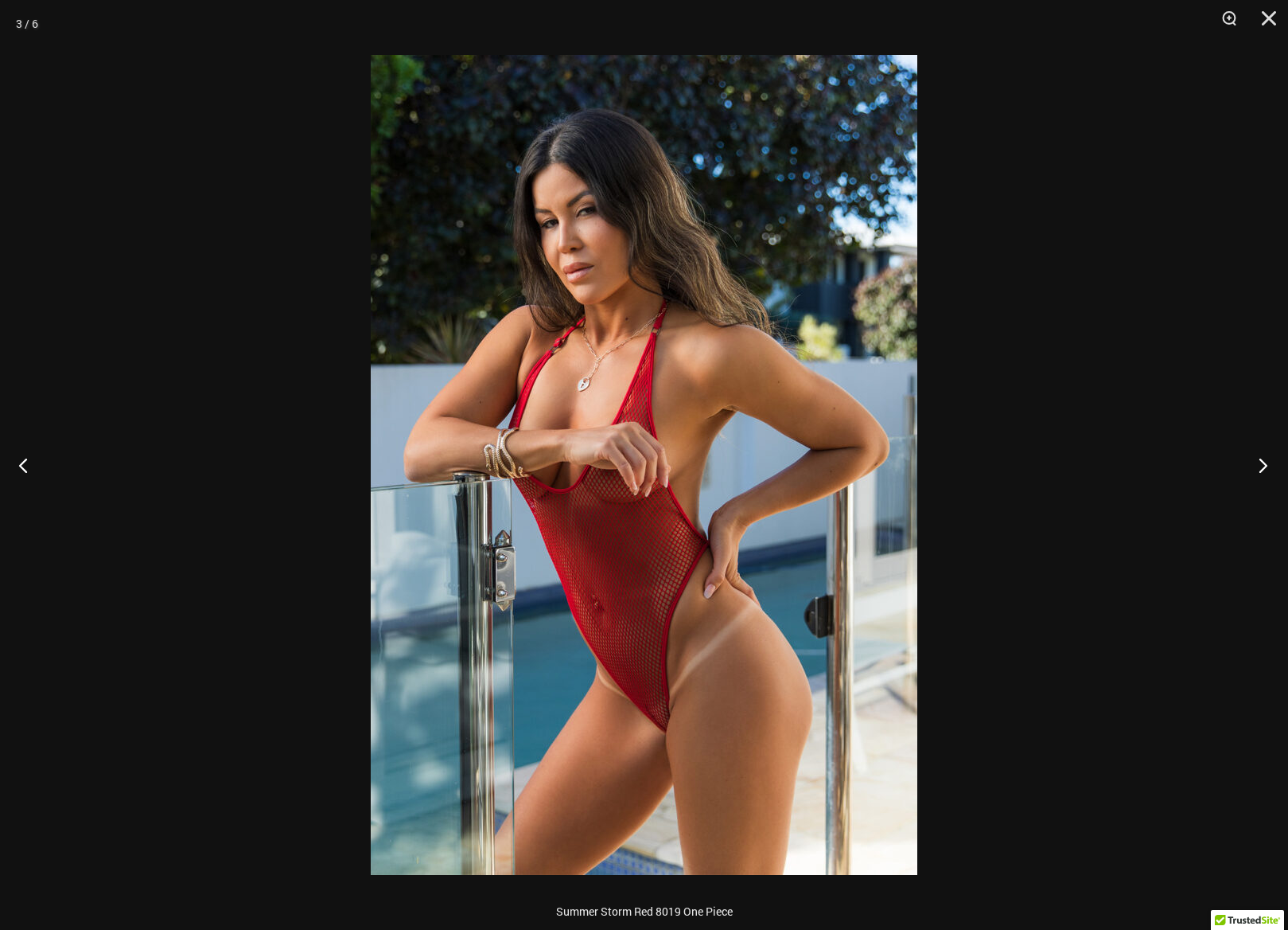
click at [1261, 466] on button "Next" at bounding box center [1258, 465] width 60 height 79
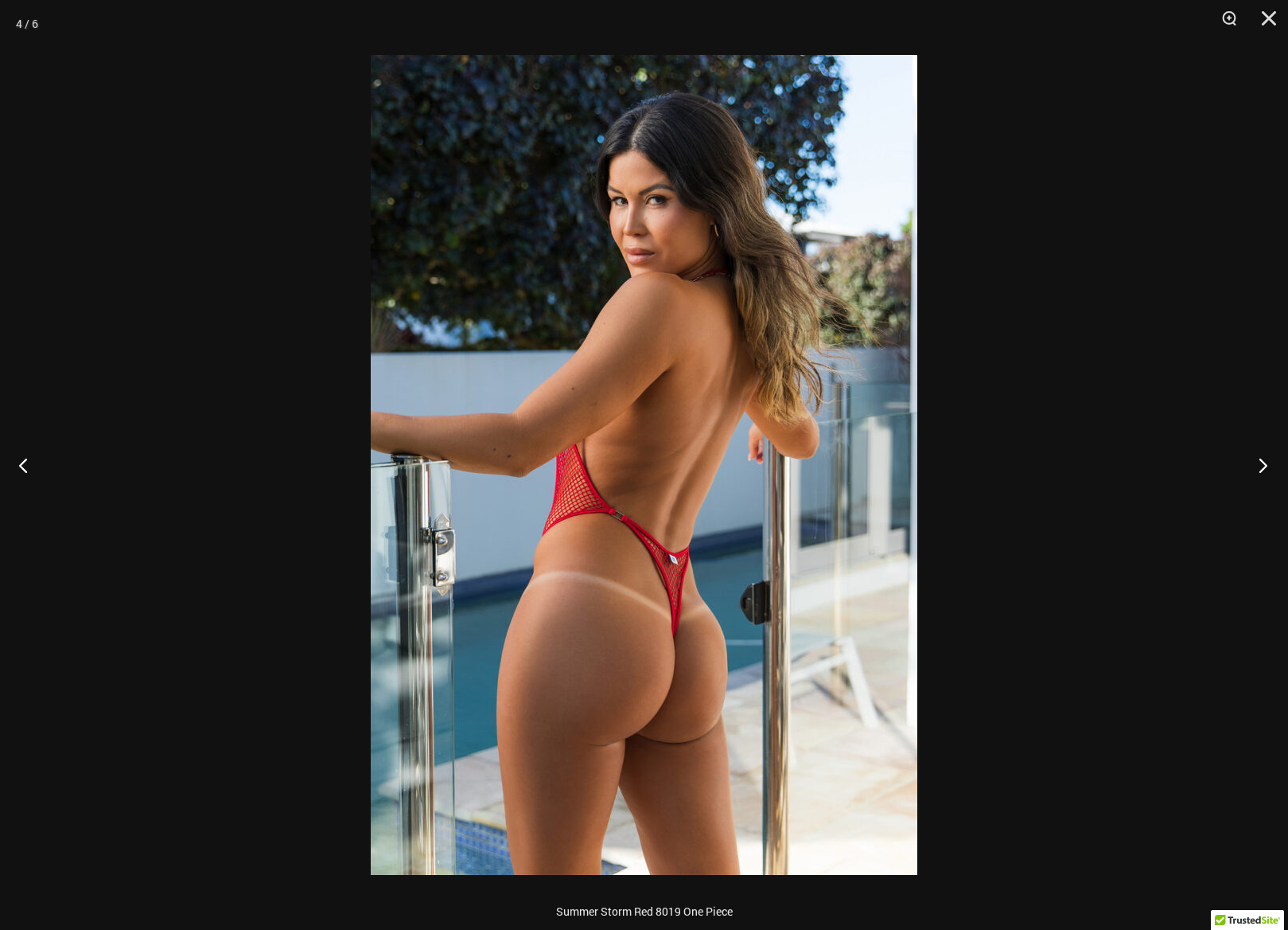
click at [1261, 466] on button "Next" at bounding box center [1258, 465] width 60 height 79
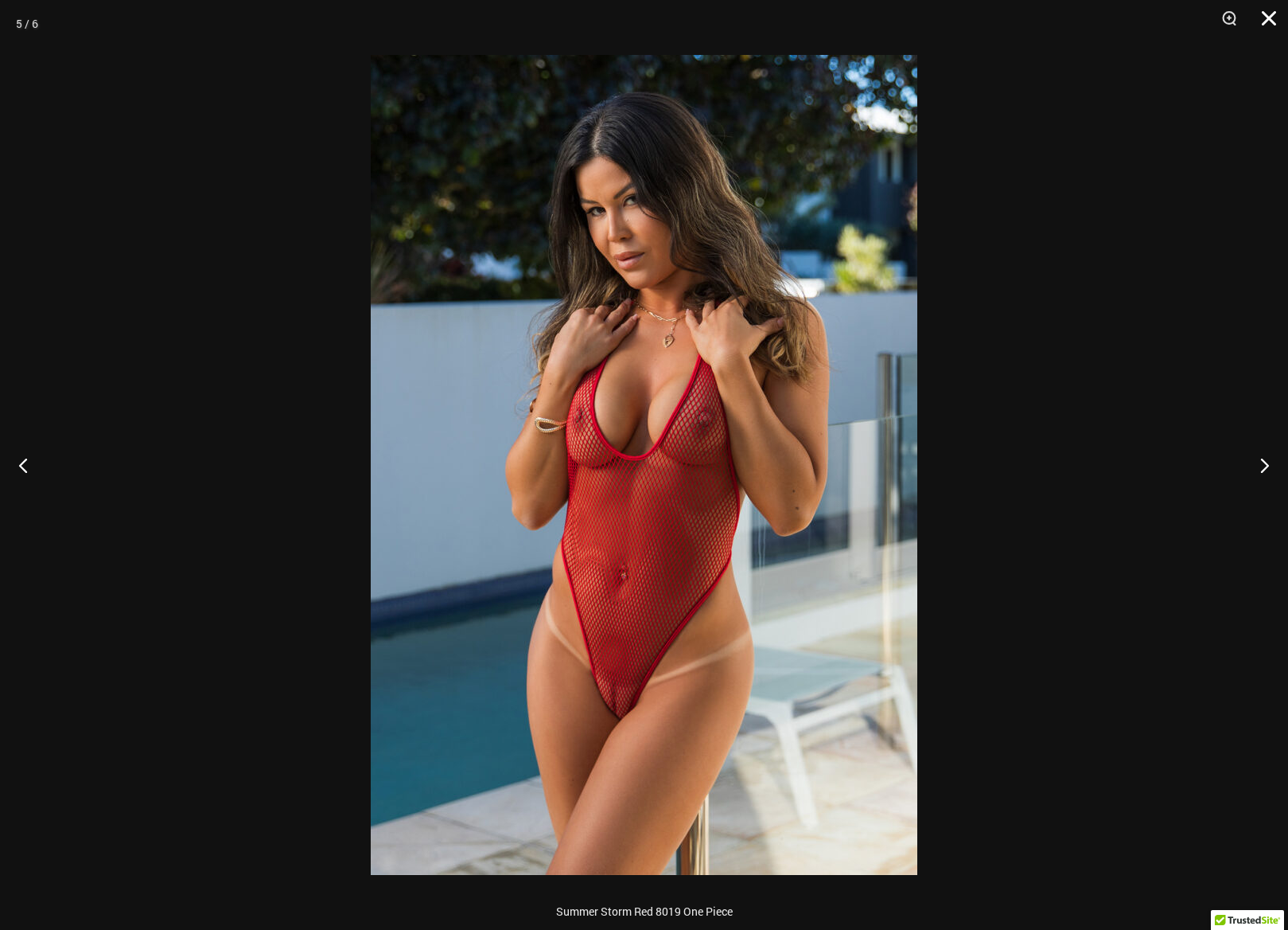
click at [1267, 17] on button "Close" at bounding box center [1264, 23] width 40 height 48
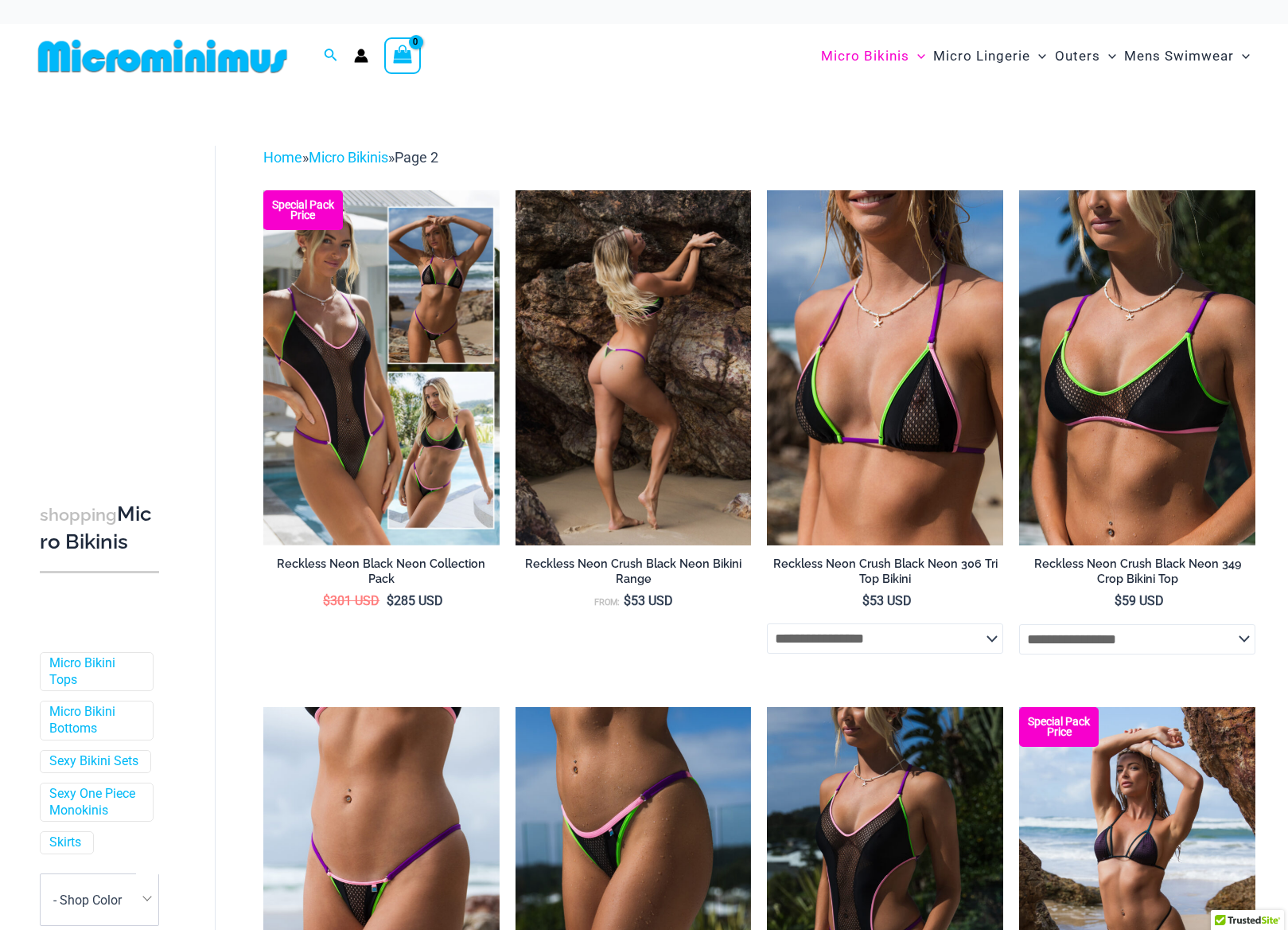
click at [607, 392] on img at bounding box center [634, 367] width 236 height 354
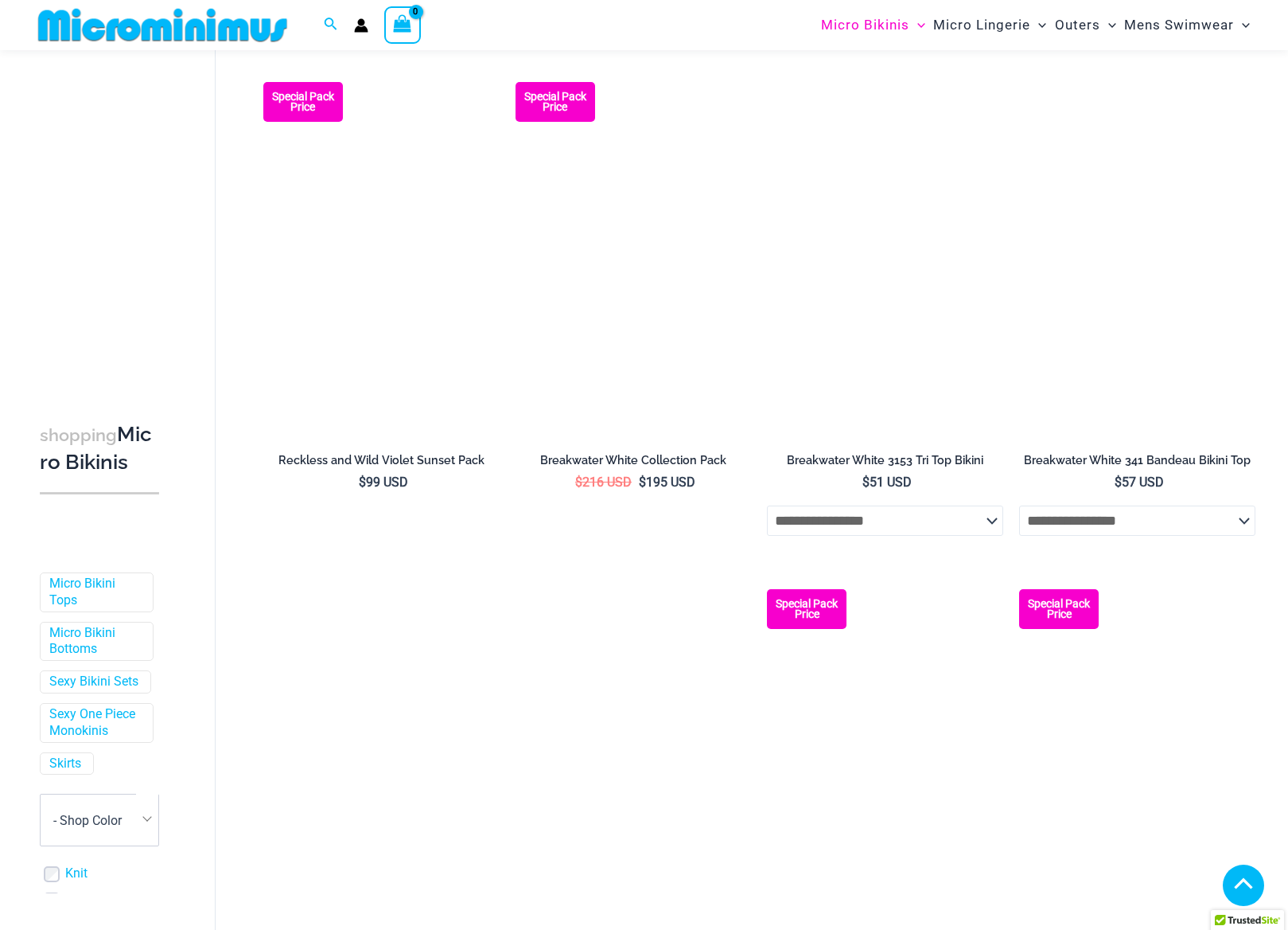
scroll to position [1132, 0]
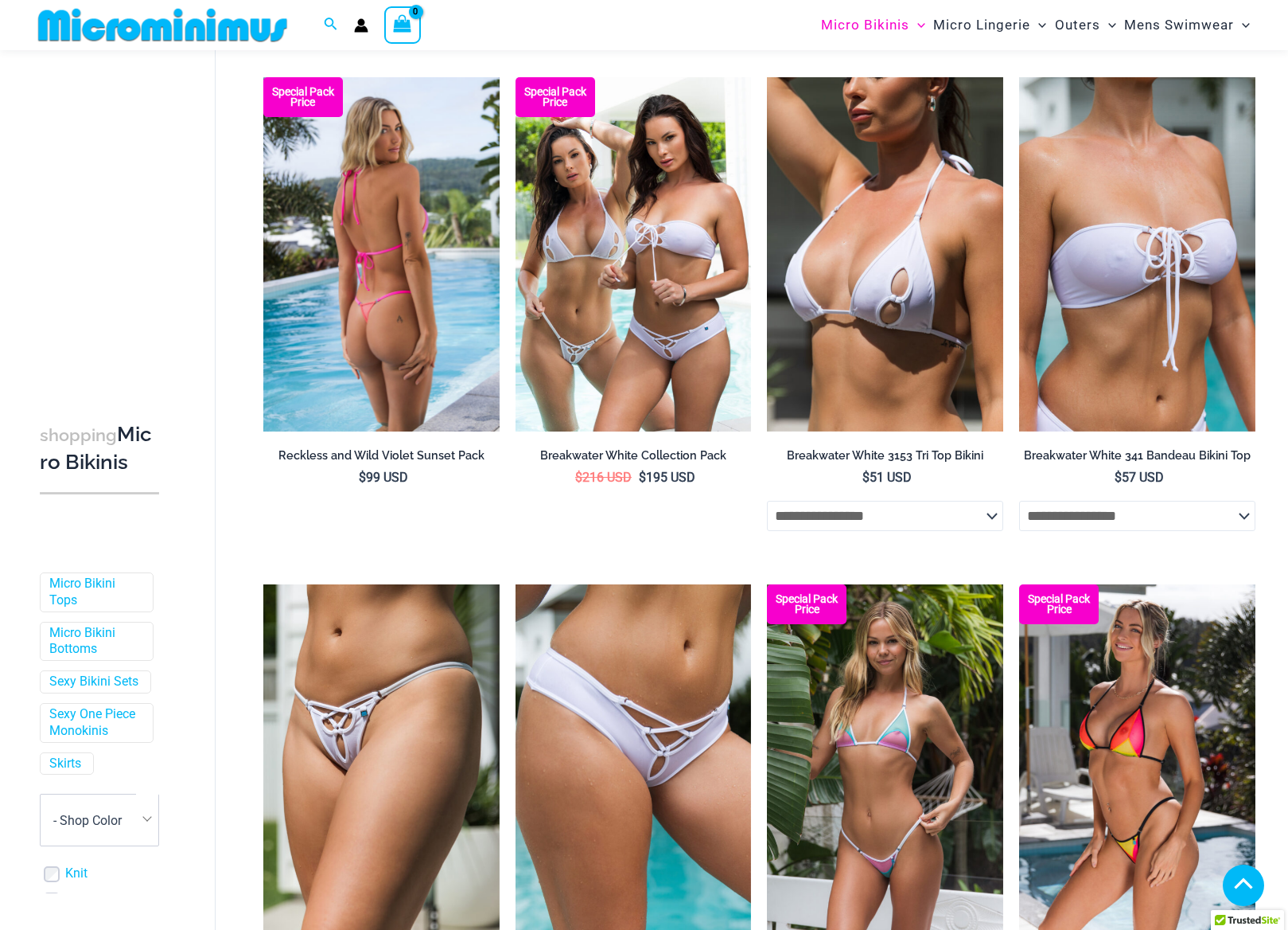
click at [364, 339] on img at bounding box center [382, 255] width 236 height 354
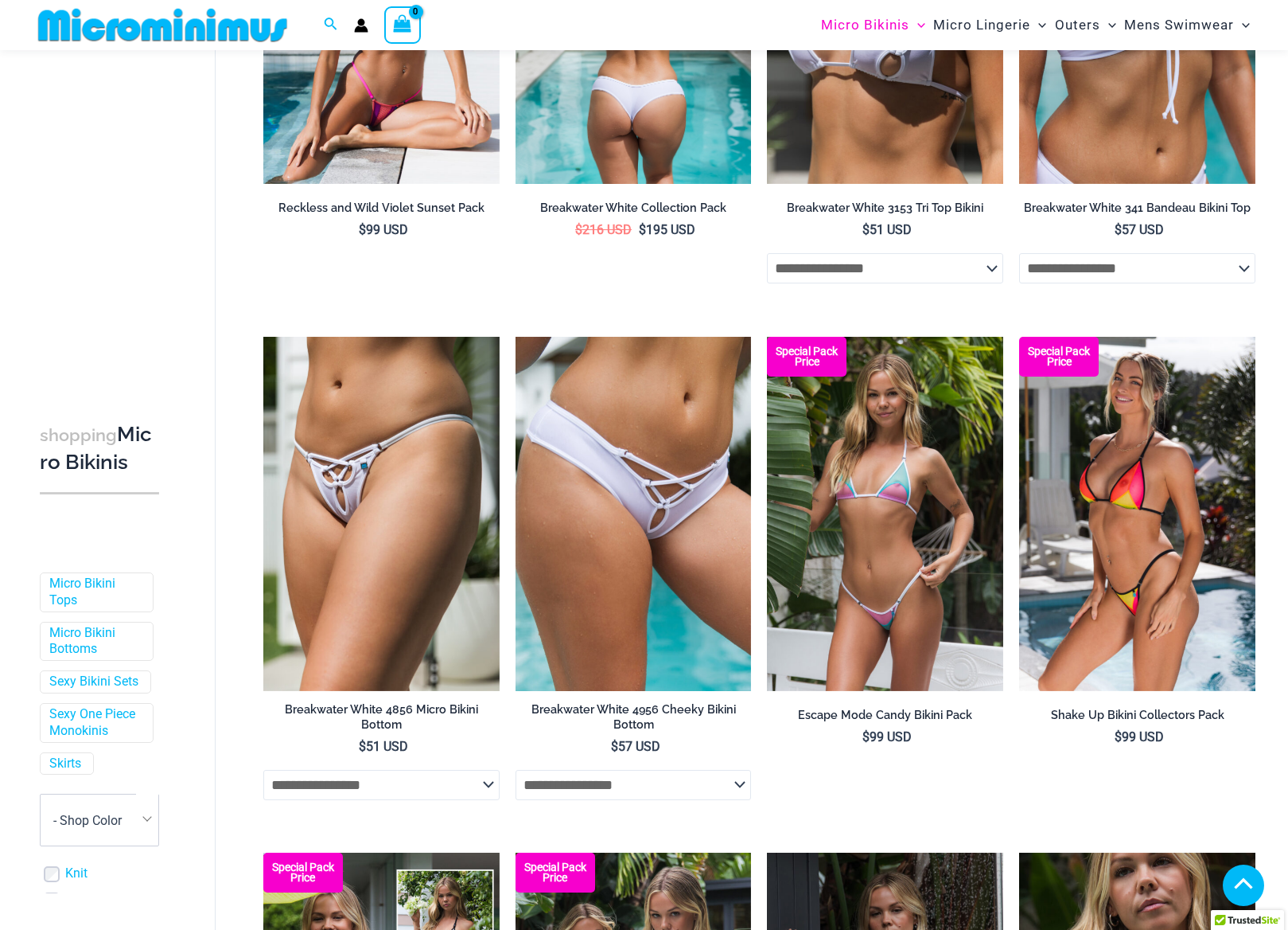
scroll to position [1597, 0]
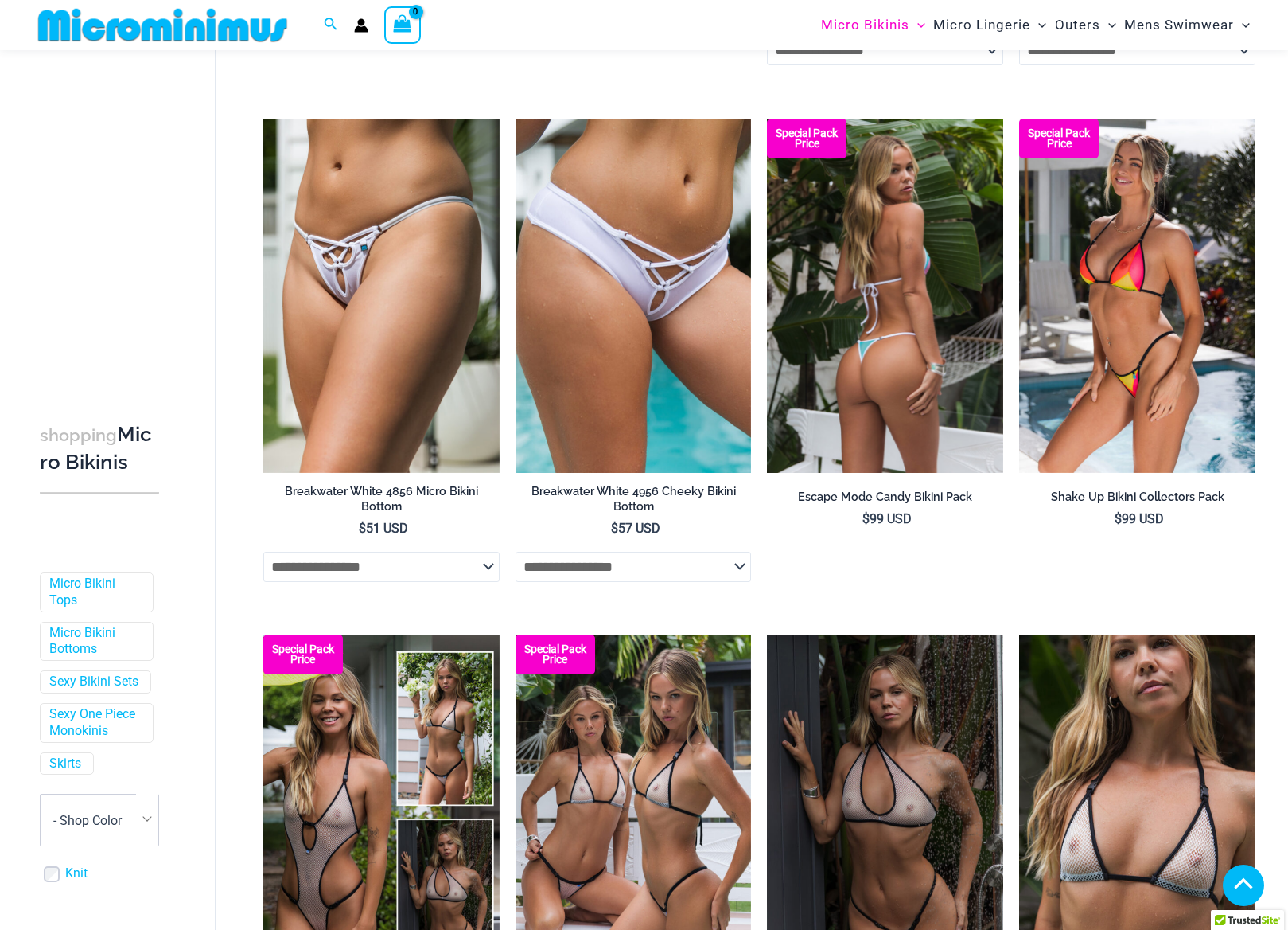
click at [821, 355] on img at bounding box center [885, 295] width 236 height 354
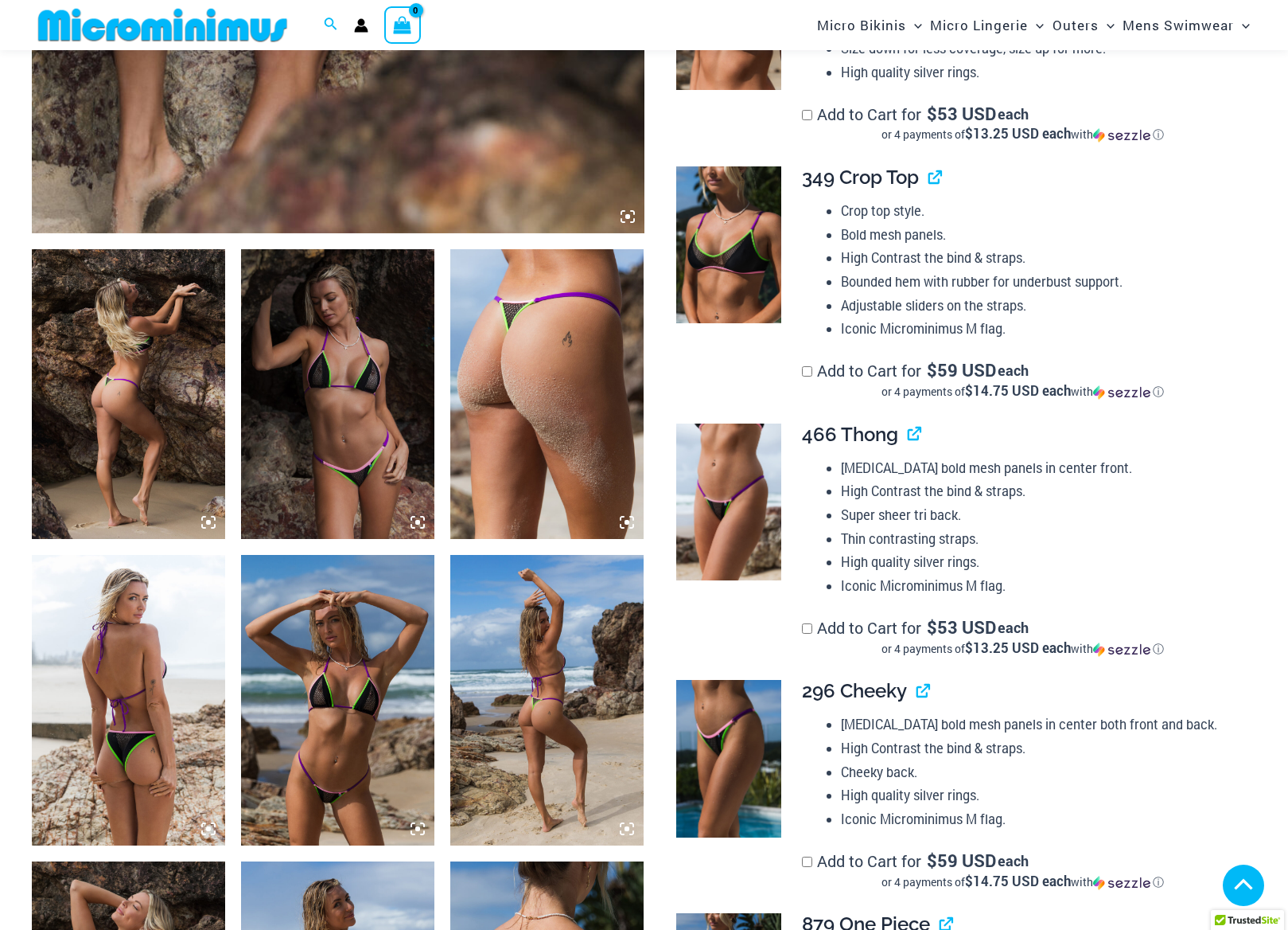
scroll to position [884, 0]
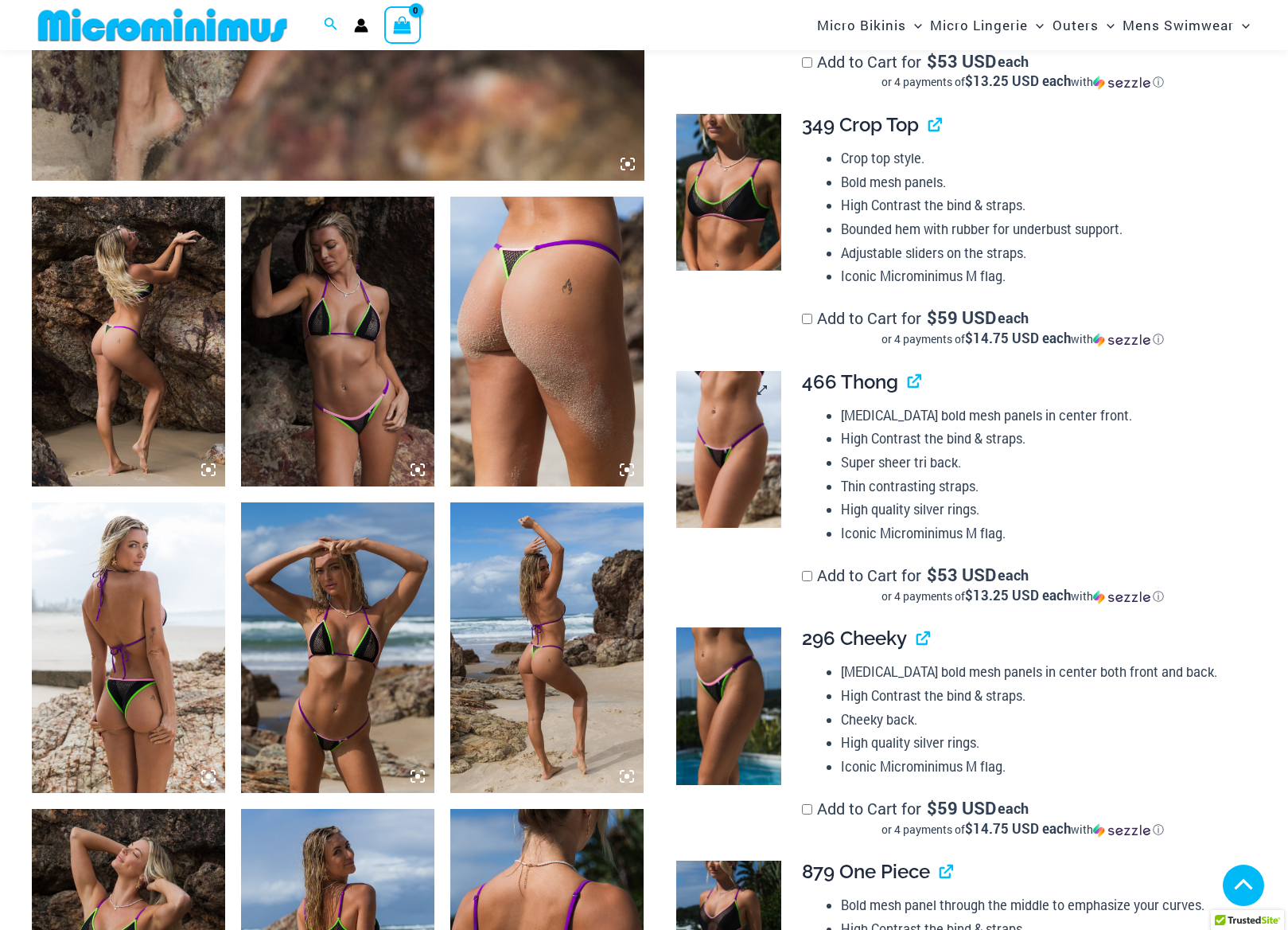
click at [718, 437] on img at bounding box center [728, 450] width 105 height 157
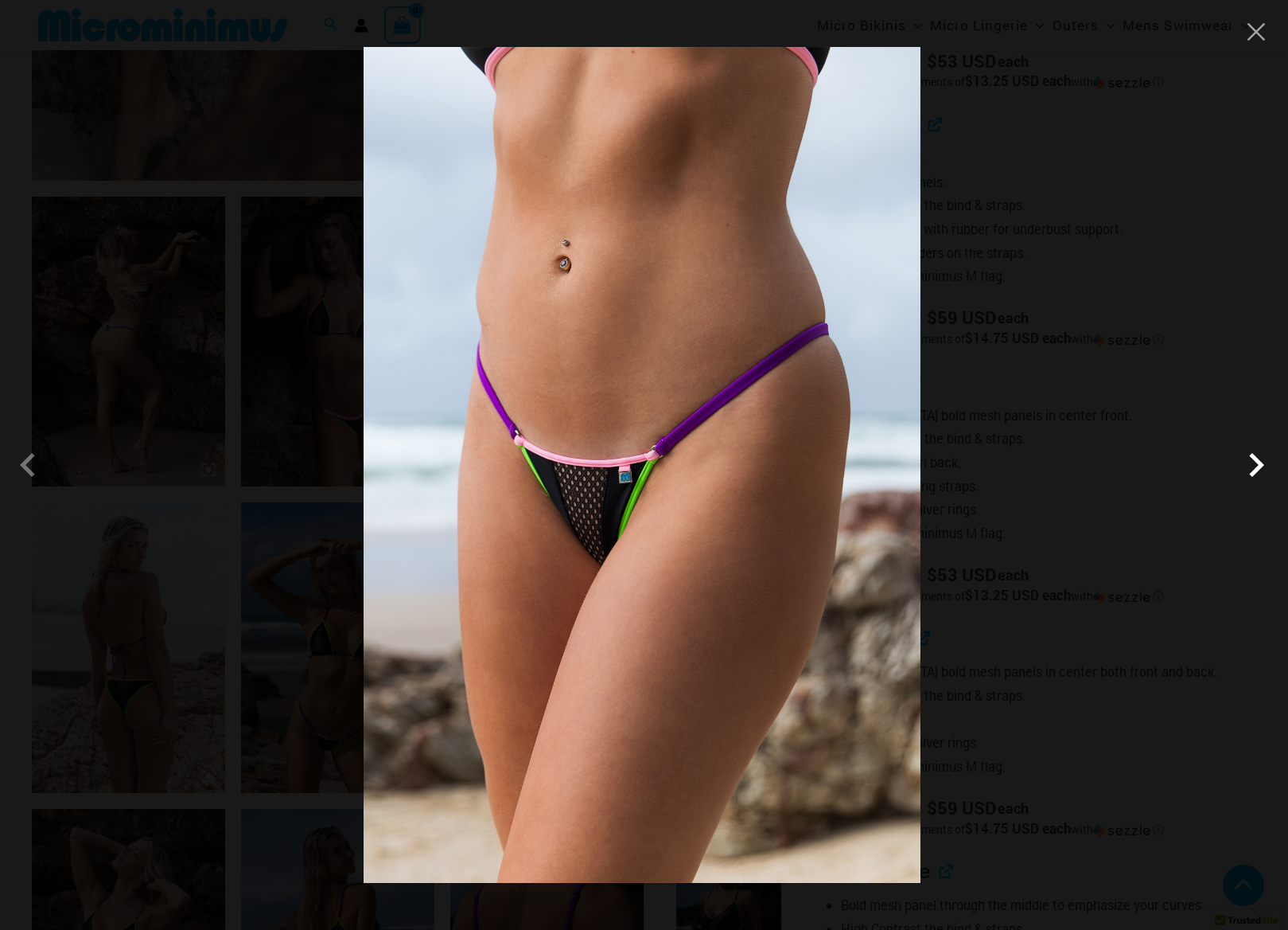
click at [1257, 461] on span at bounding box center [1256, 464] width 48 height 48
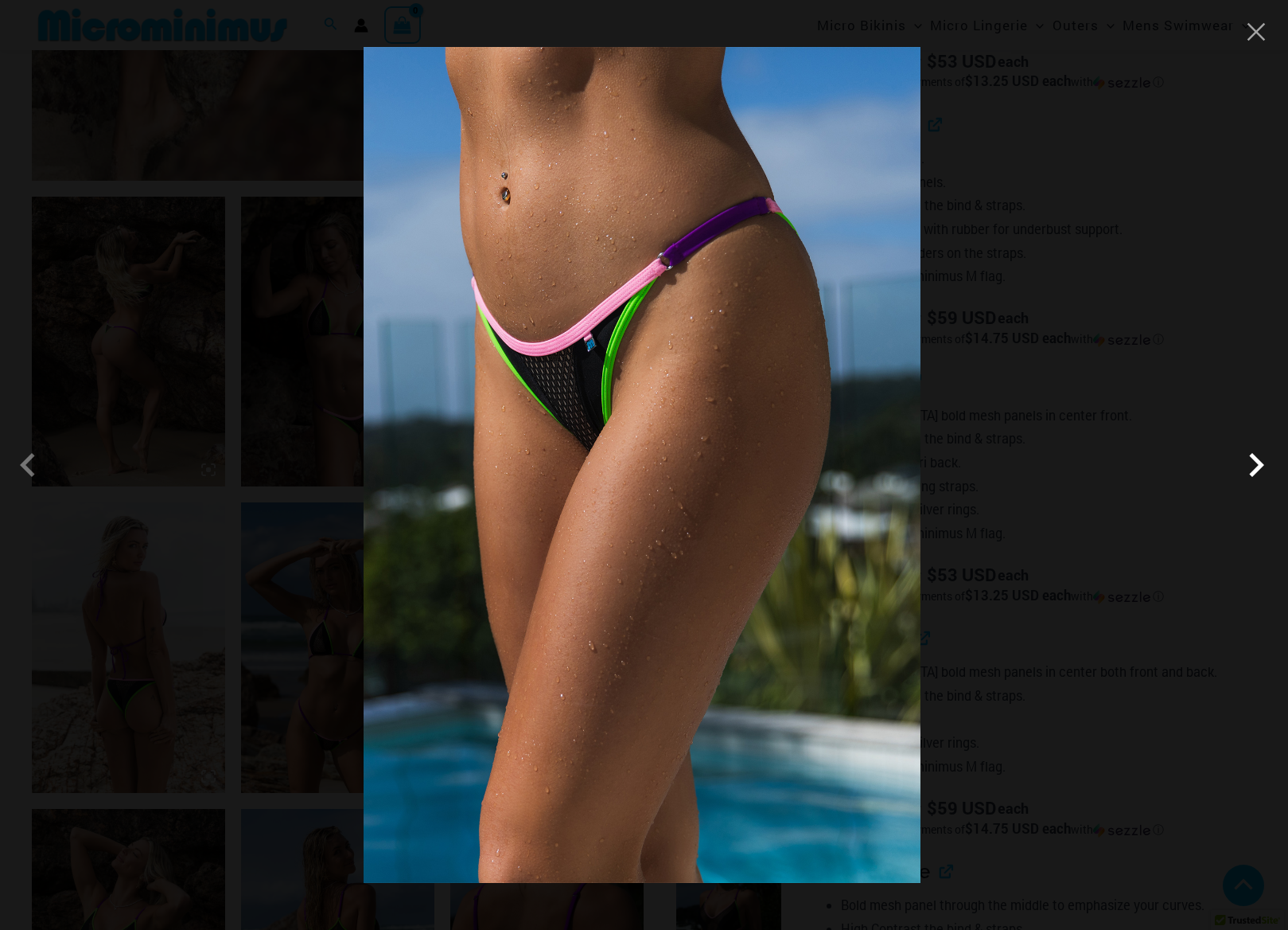
click at [1257, 461] on span at bounding box center [1256, 464] width 48 height 48
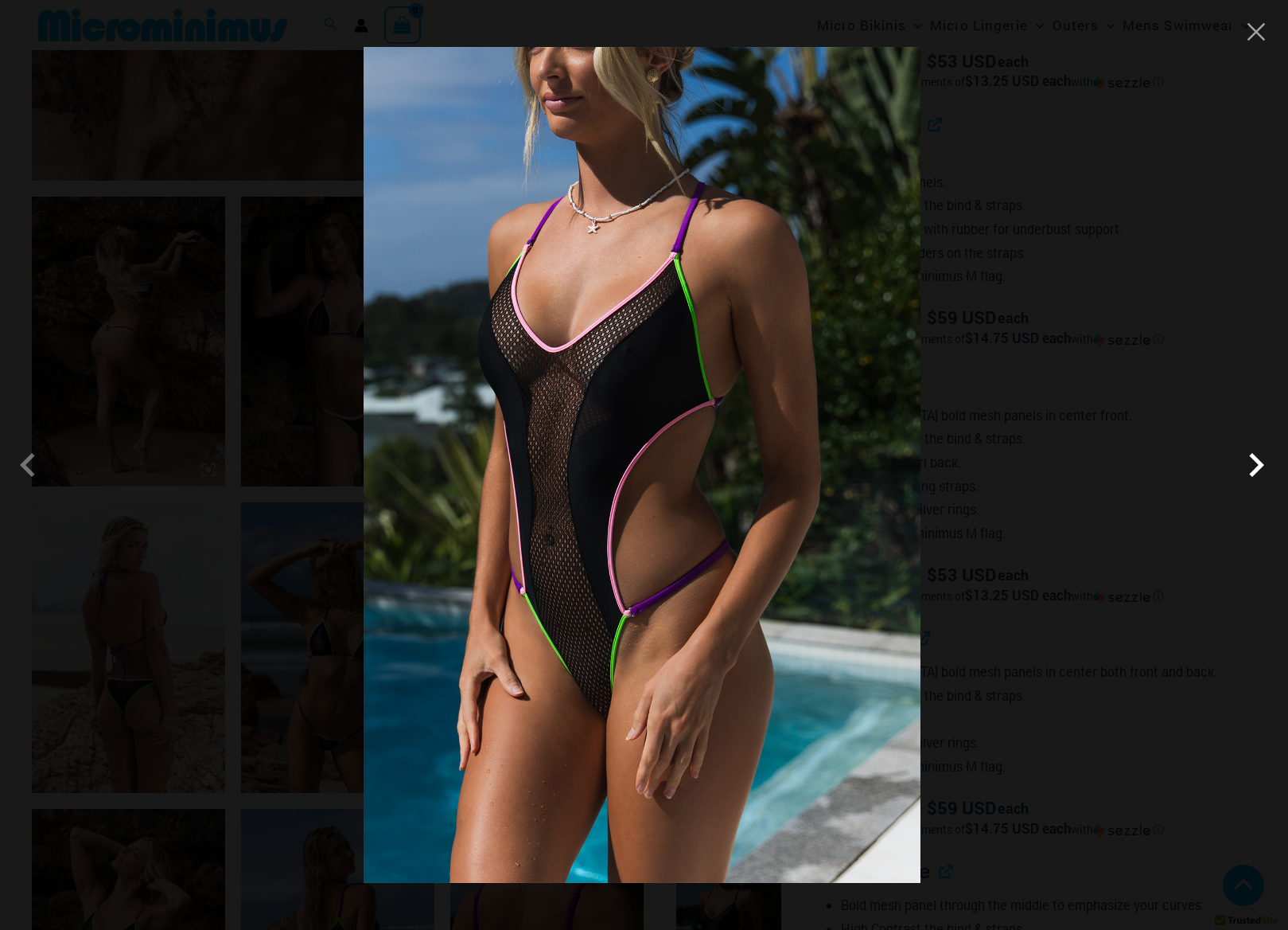
click at [1257, 461] on span at bounding box center [1256, 464] width 48 height 48
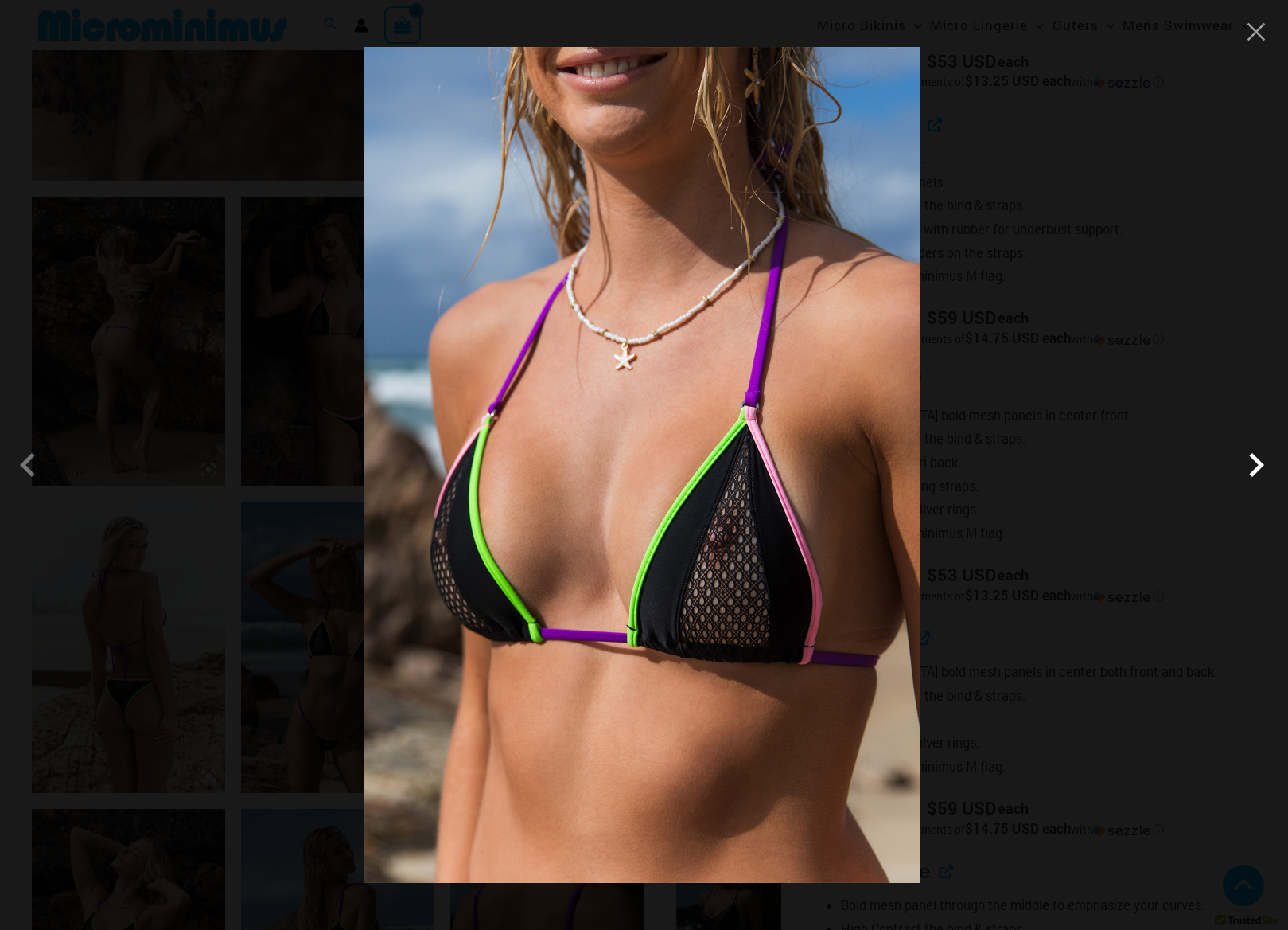
click at [1257, 461] on span at bounding box center [1256, 464] width 48 height 48
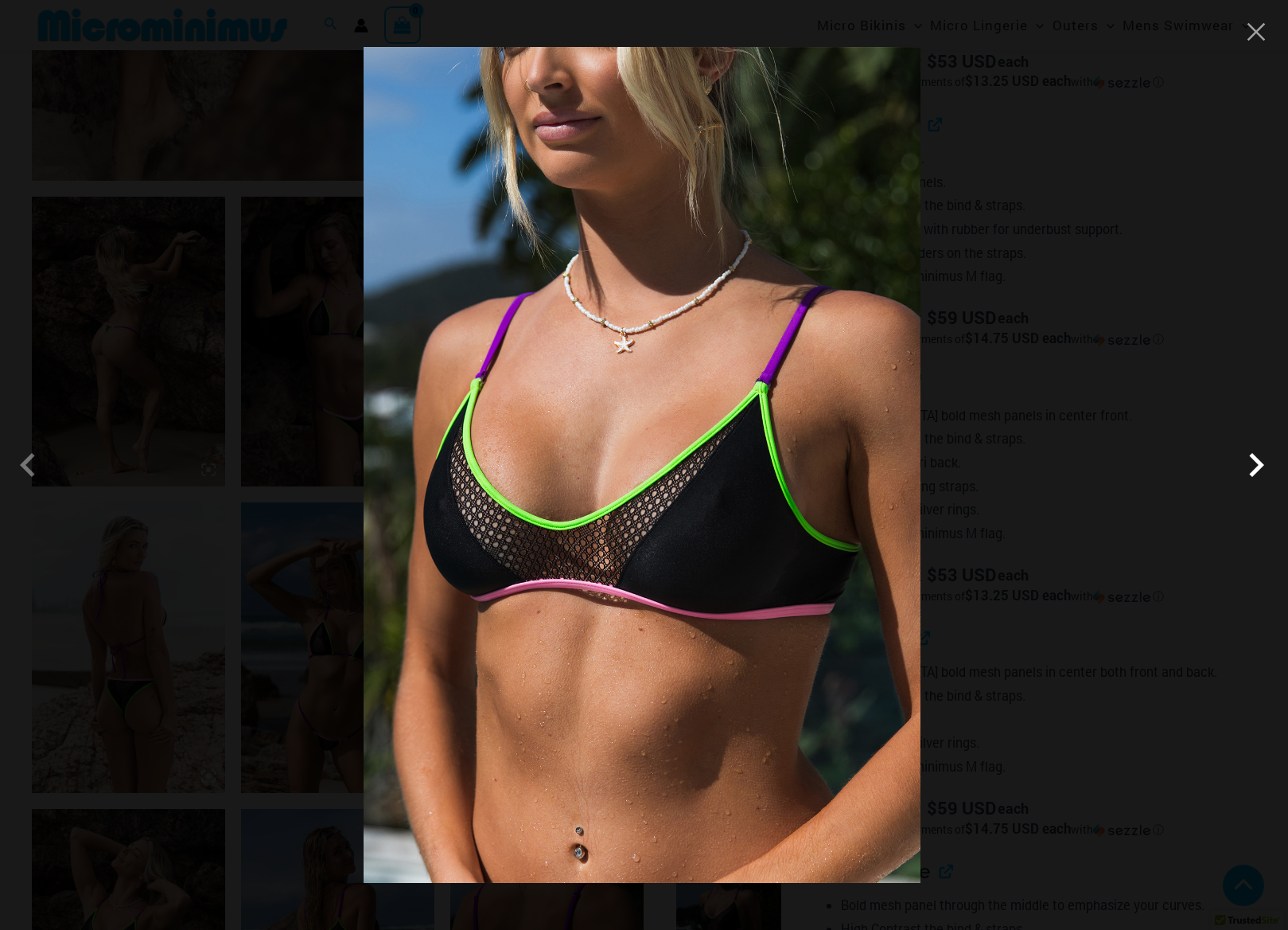
click at [1257, 461] on span at bounding box center [1256, 464] width 48 height 48
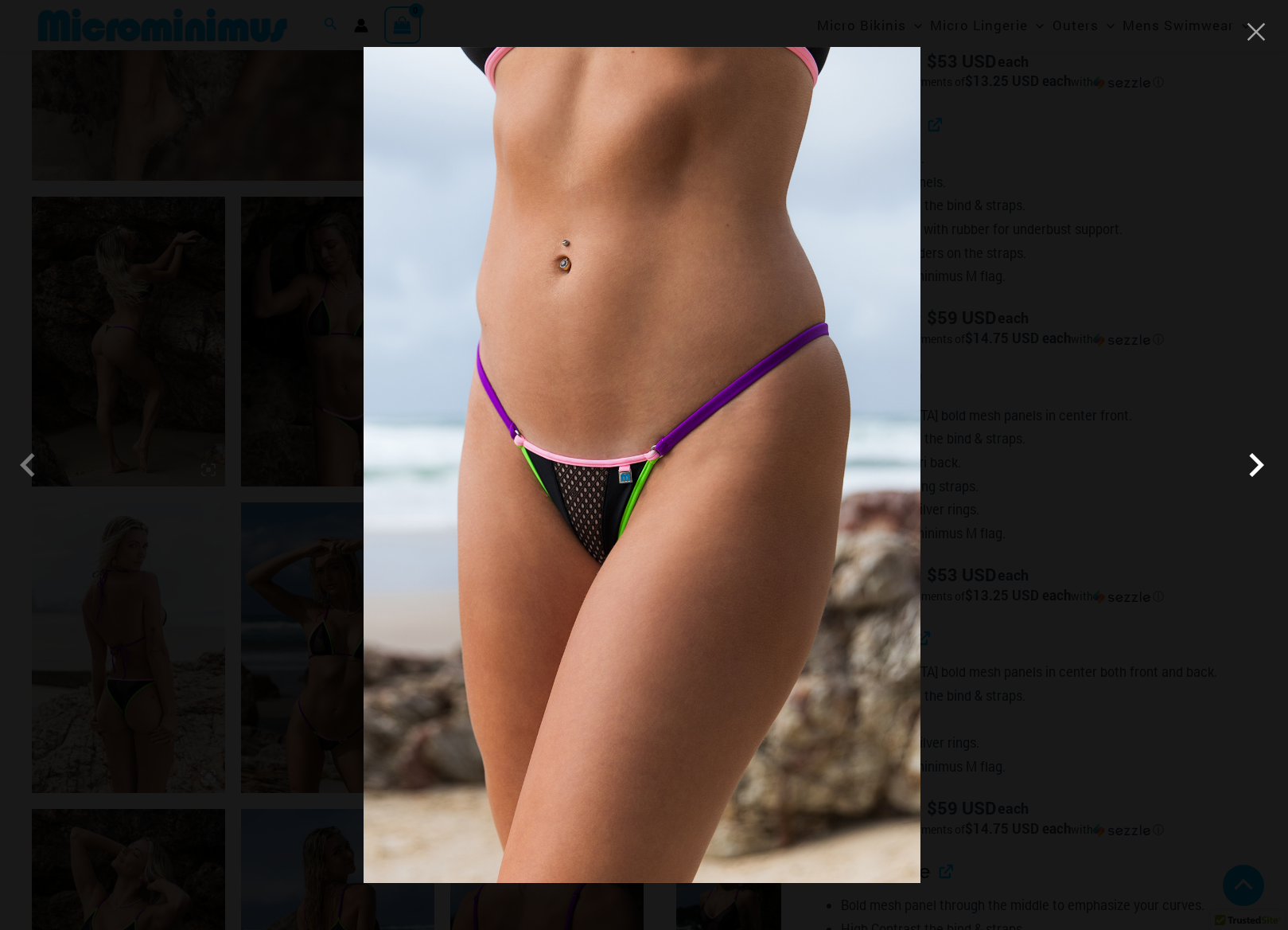
click at [1257, 461] on span at bounding box center [1256, 464] width 48 height 48
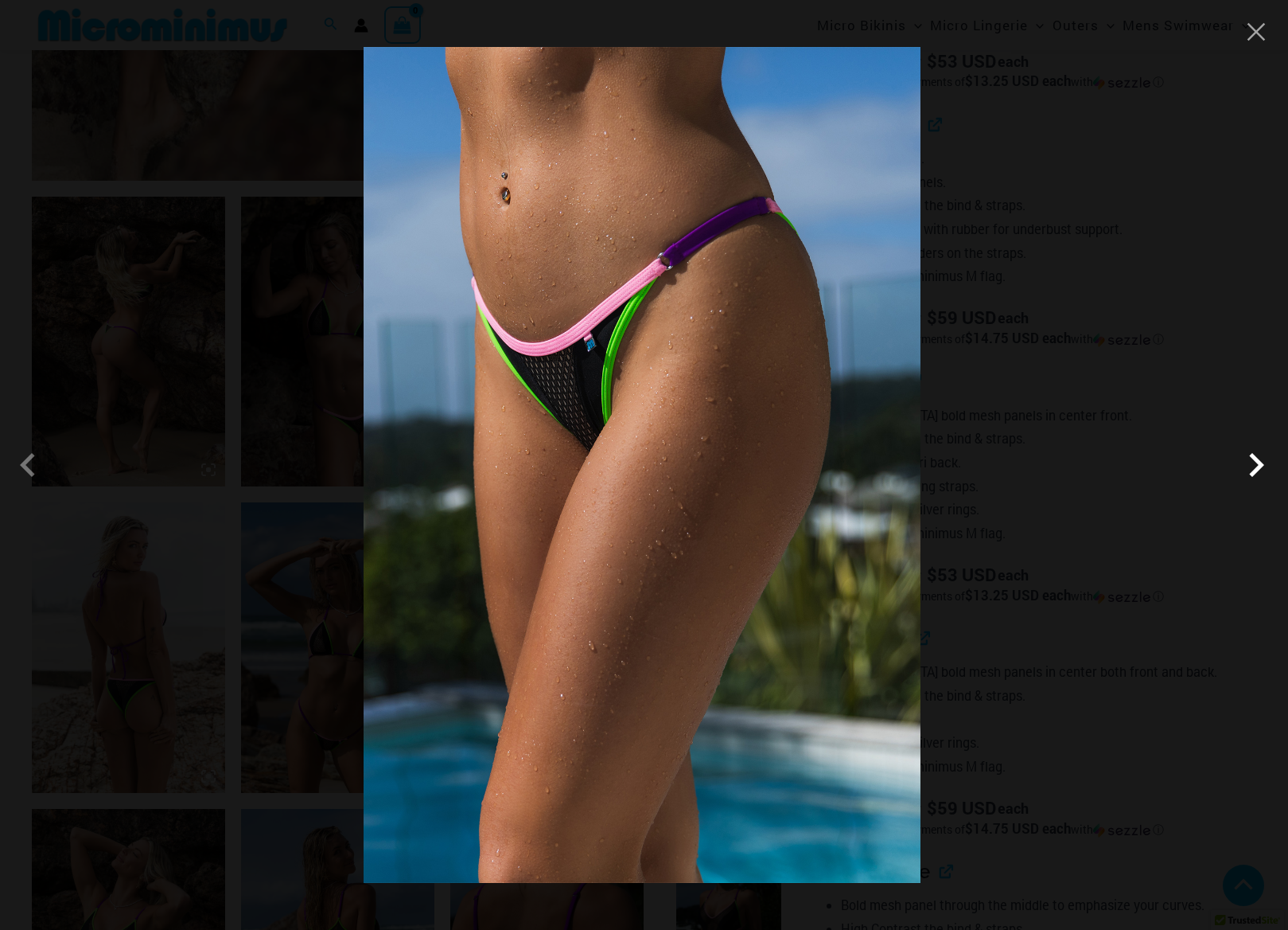
click at [1257, 461] on span at bounding box center [1256, 464] width 48 height 48
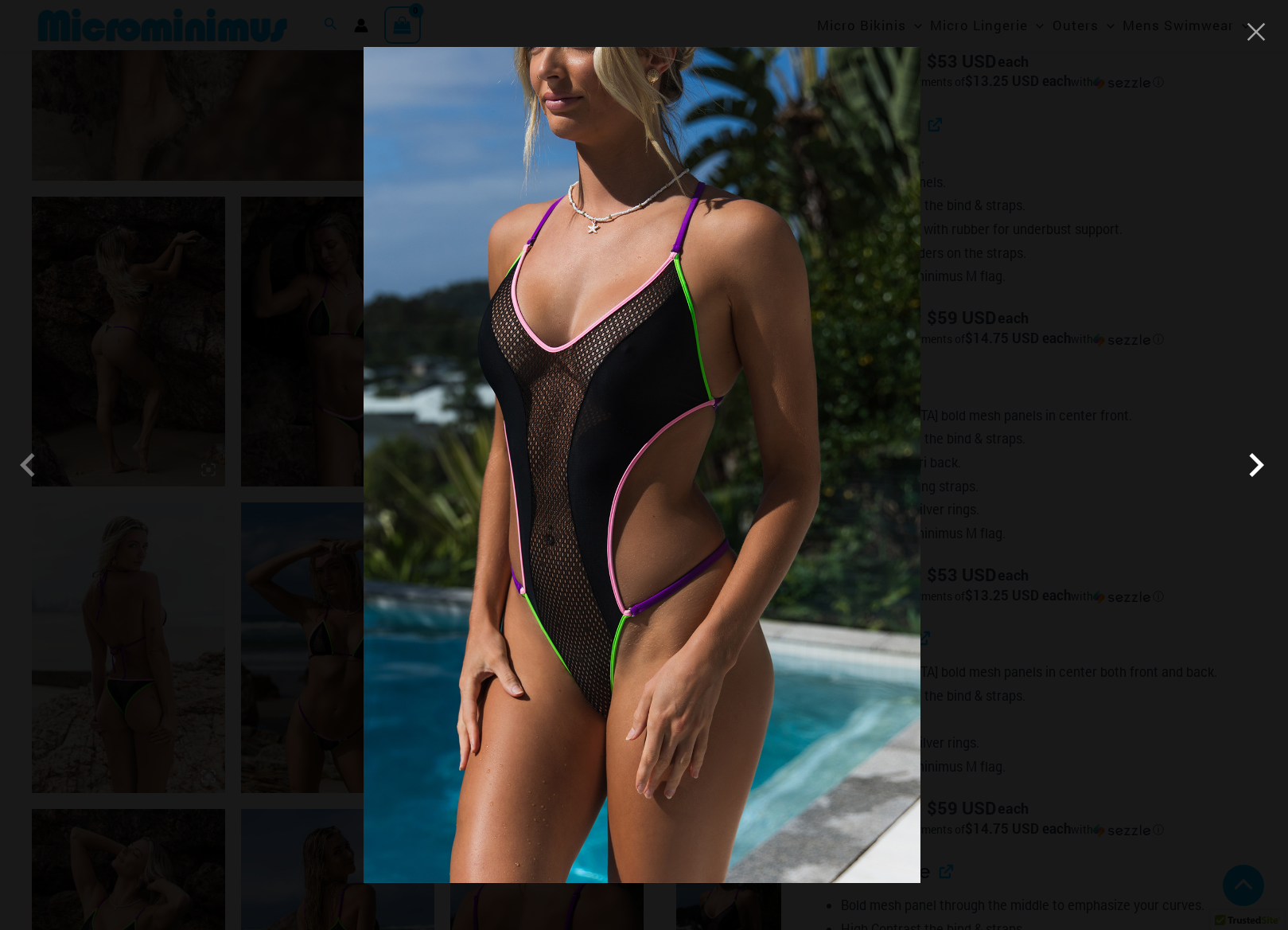
click at [1257, 461] on span at bounding box center [1256, 464] width 48 height 48
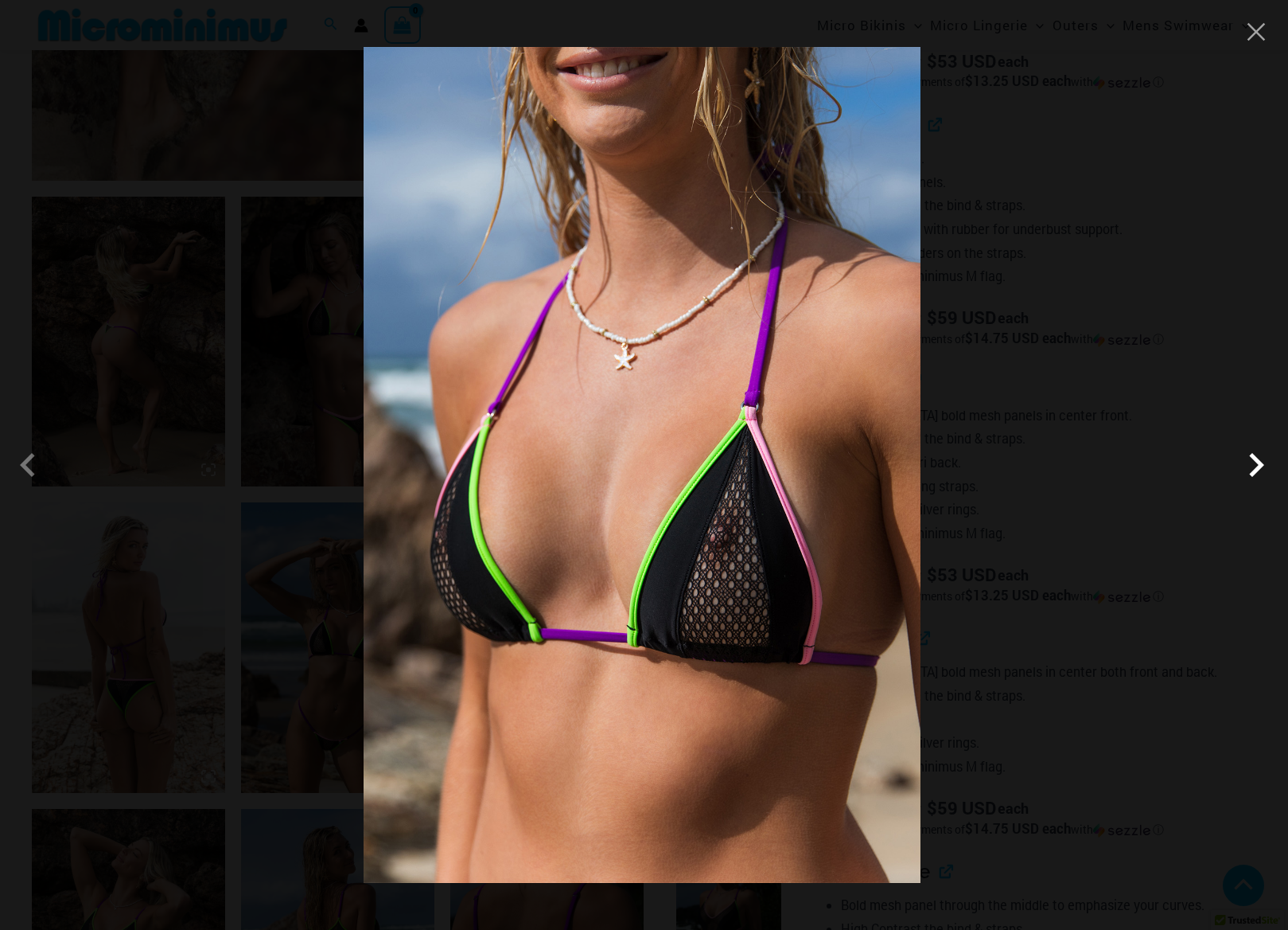
click at [1257, 461] on span at bounding box center [1256, 464] width 48 height 48
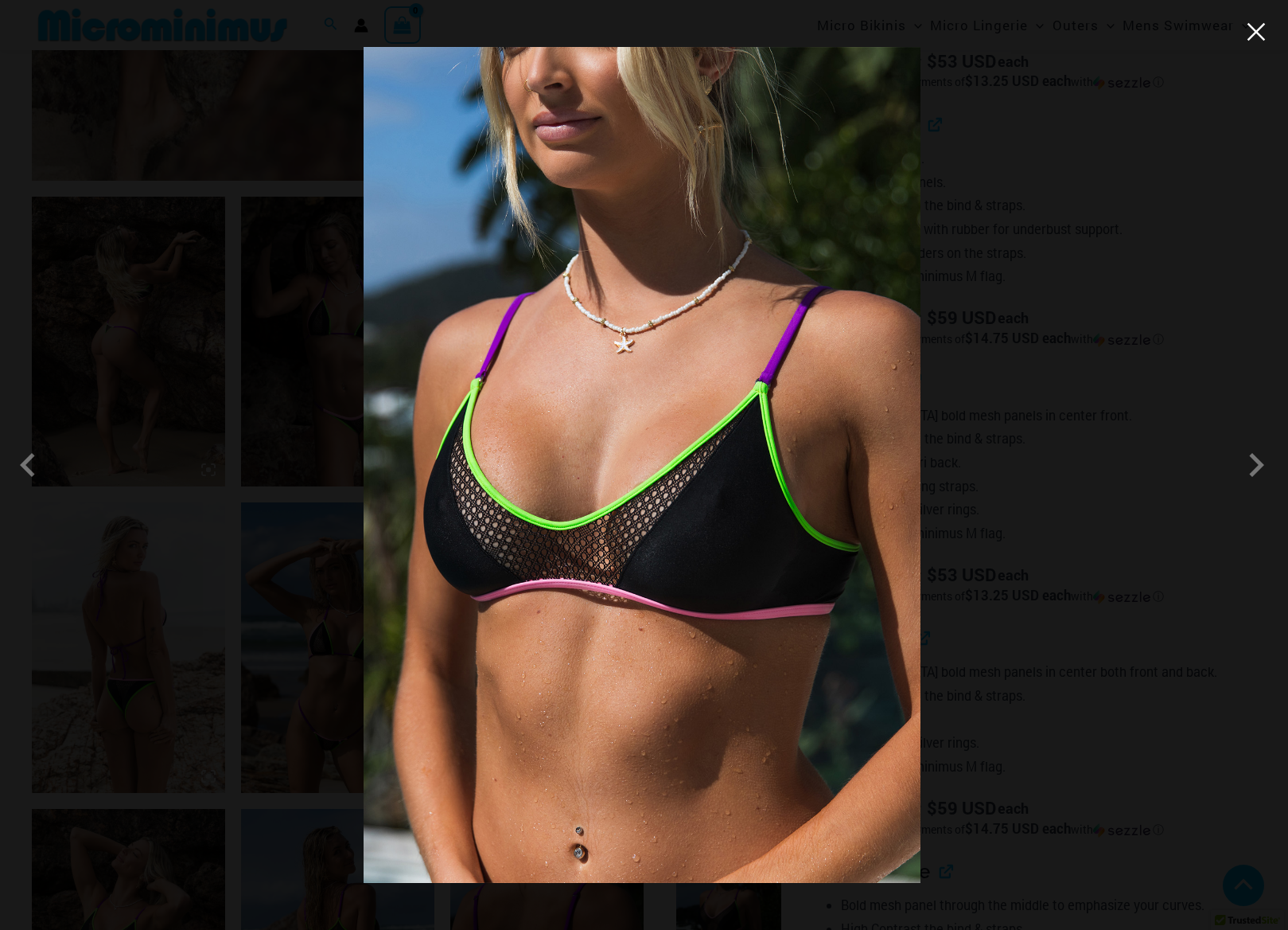
click at [1256, 30] on button "Close" at bounding box center [1256, 32] width 23 height 23
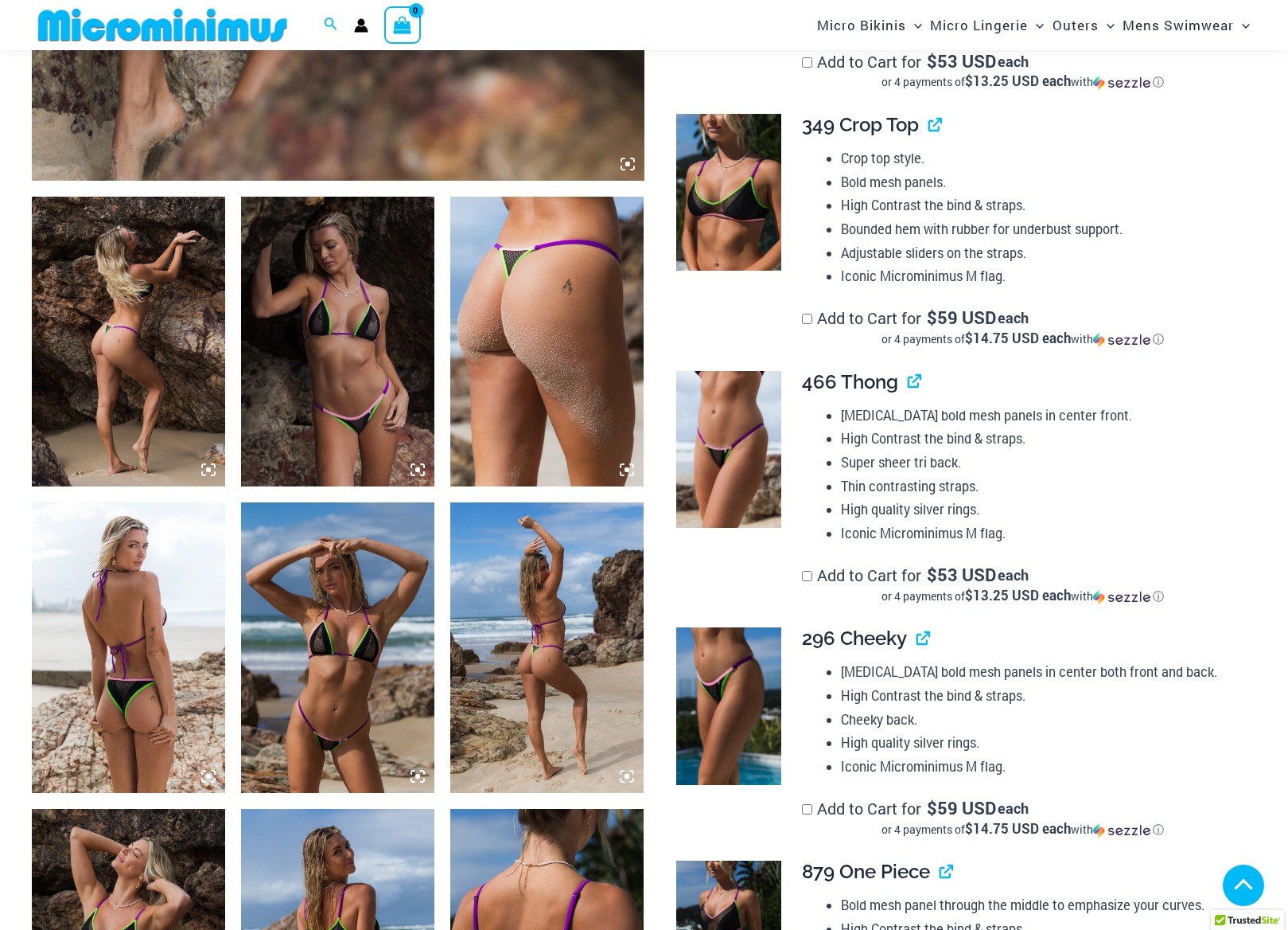
click at [340, 287] on img at bounding box center [338, 342] width 193 height 291
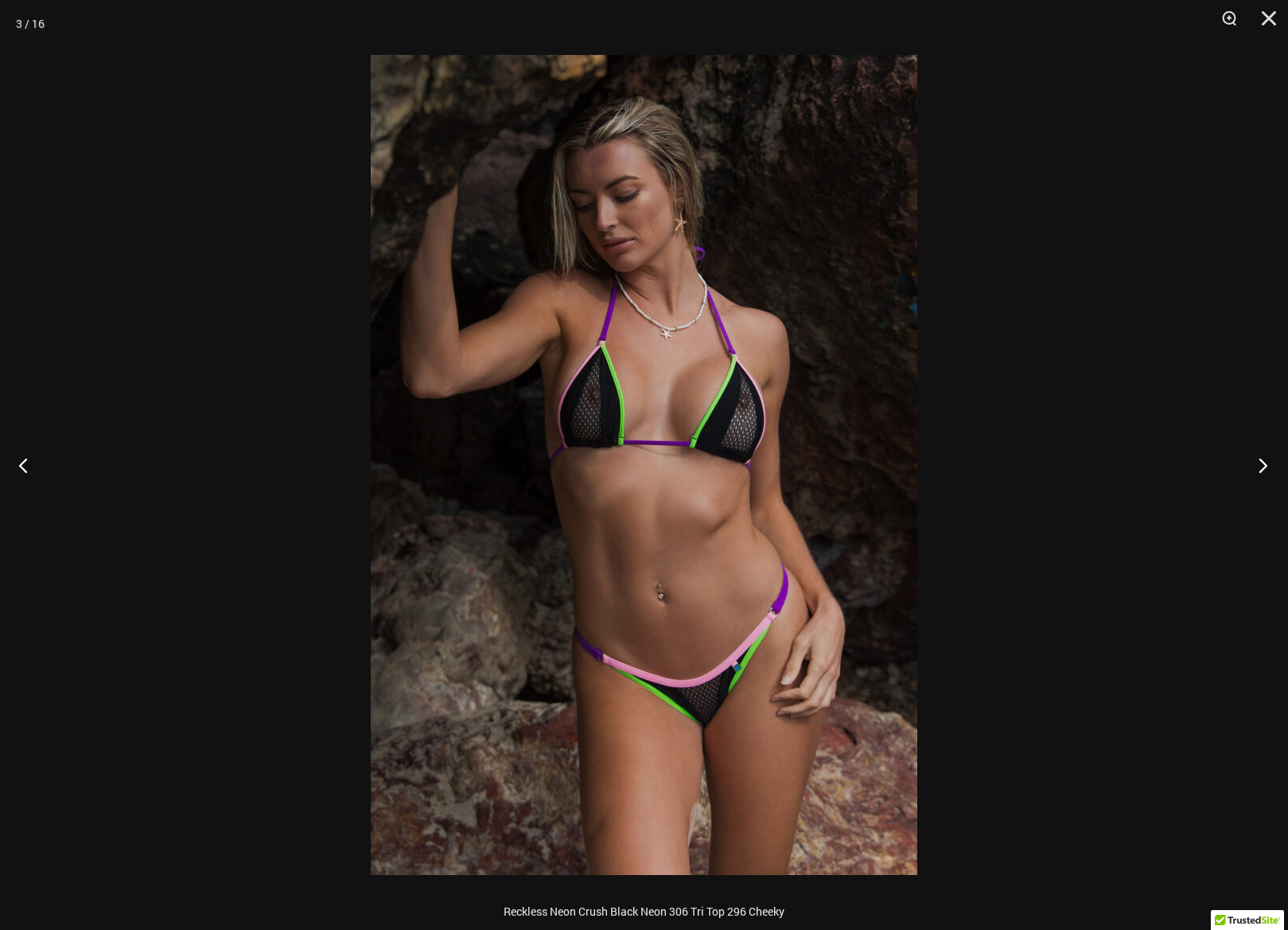
click at [1260, 464] on button "Next" at bounding box center [1258, 465] width 60 height 79
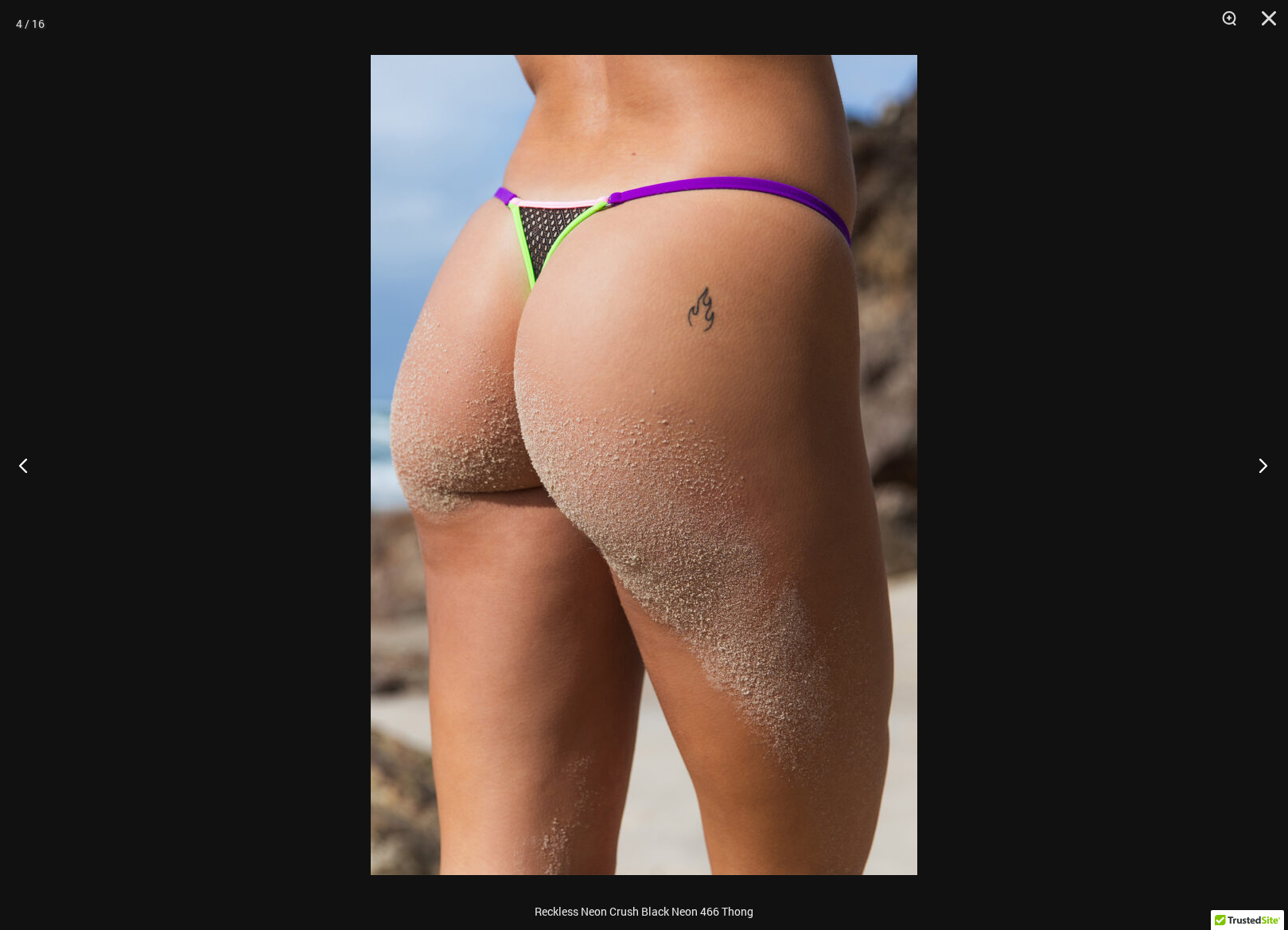
click at [1260, 464] on button "Next" at bounding box center [1258, 465] width 60 height 79
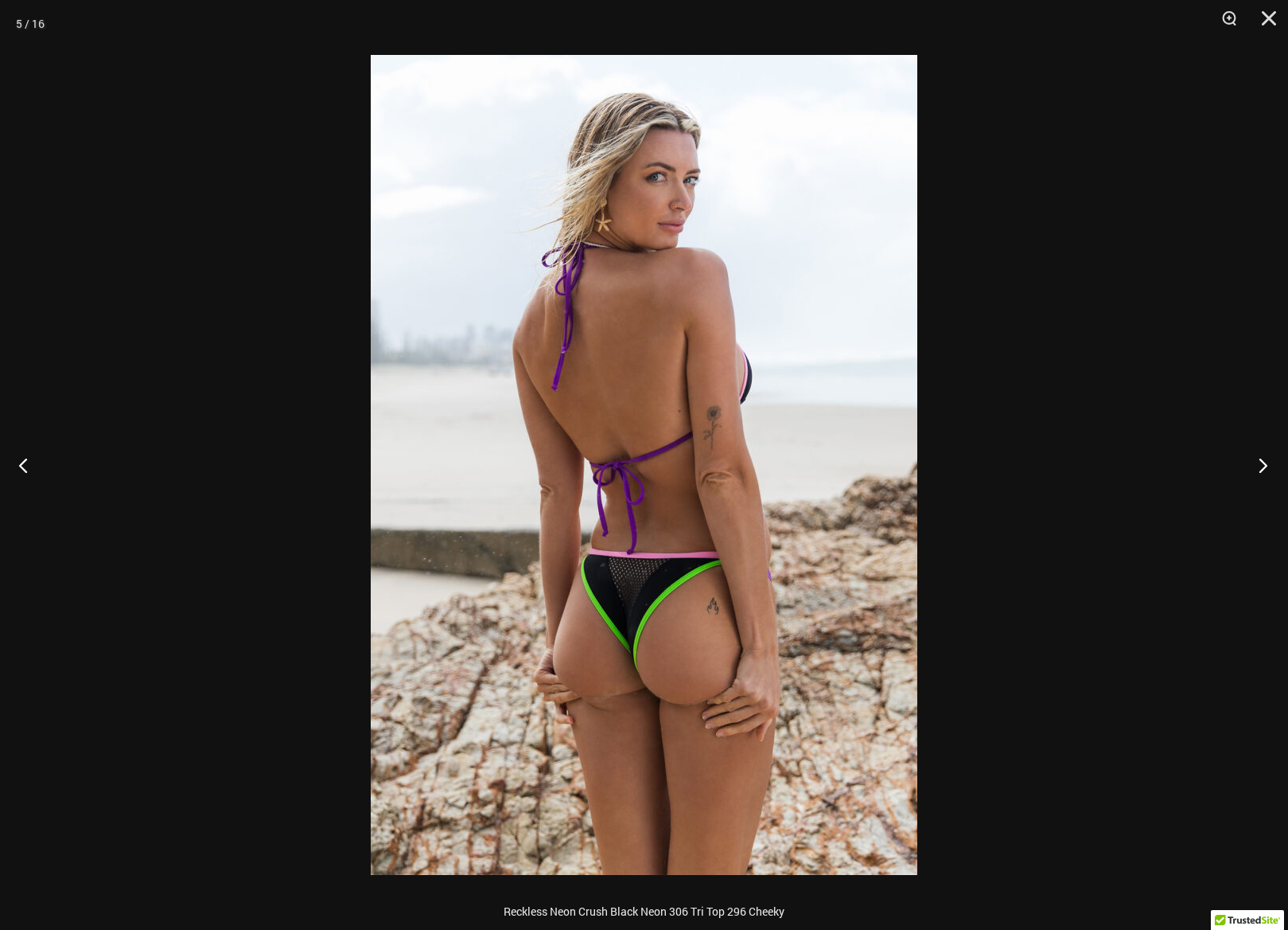
click at [1260, 464] on button "Next" at bounding box center [1258, 465] width 60 height 79
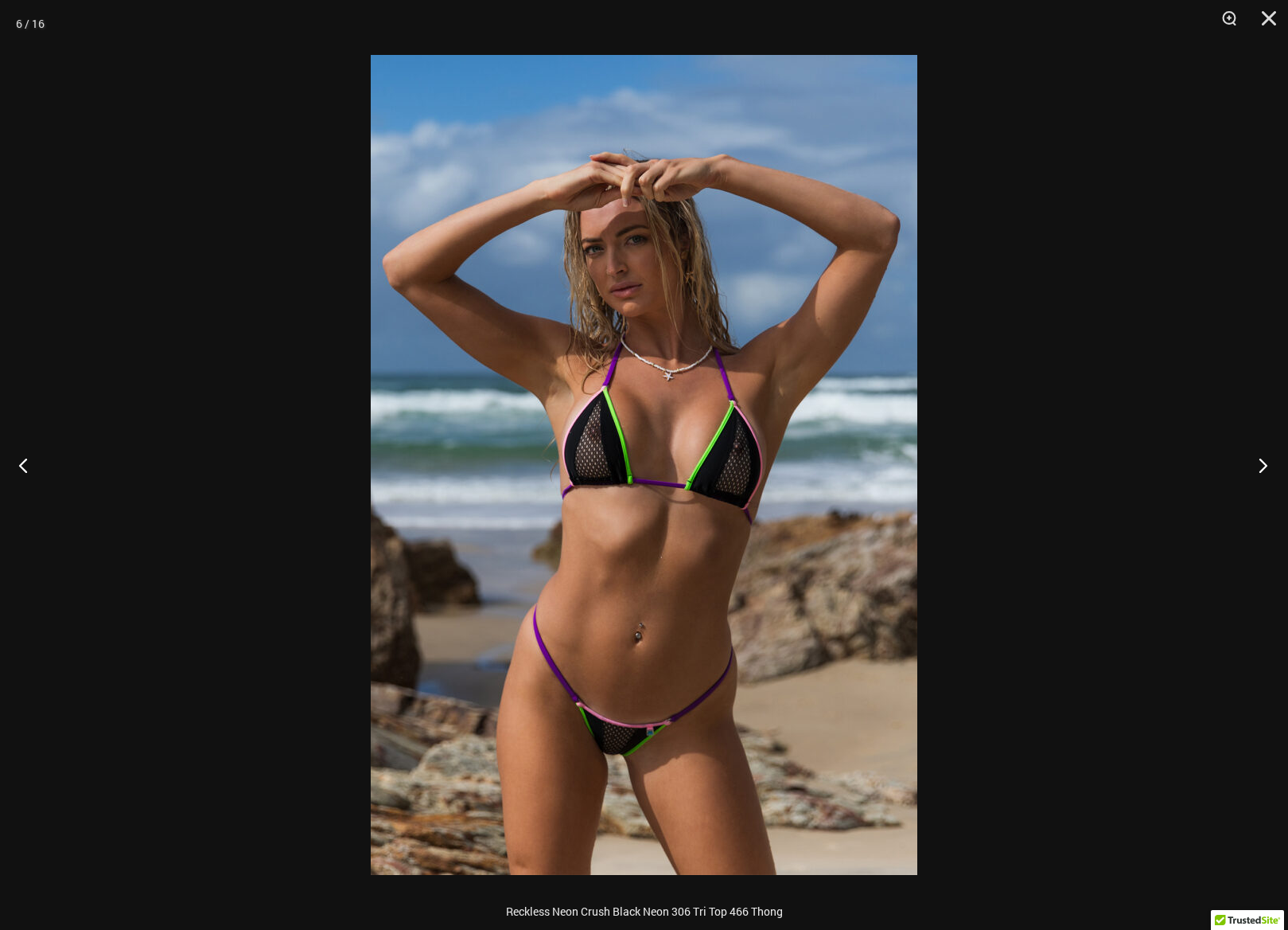
click at [1260, 464] on button "Next" at bounding box center [1258, 465] width 60 height 79
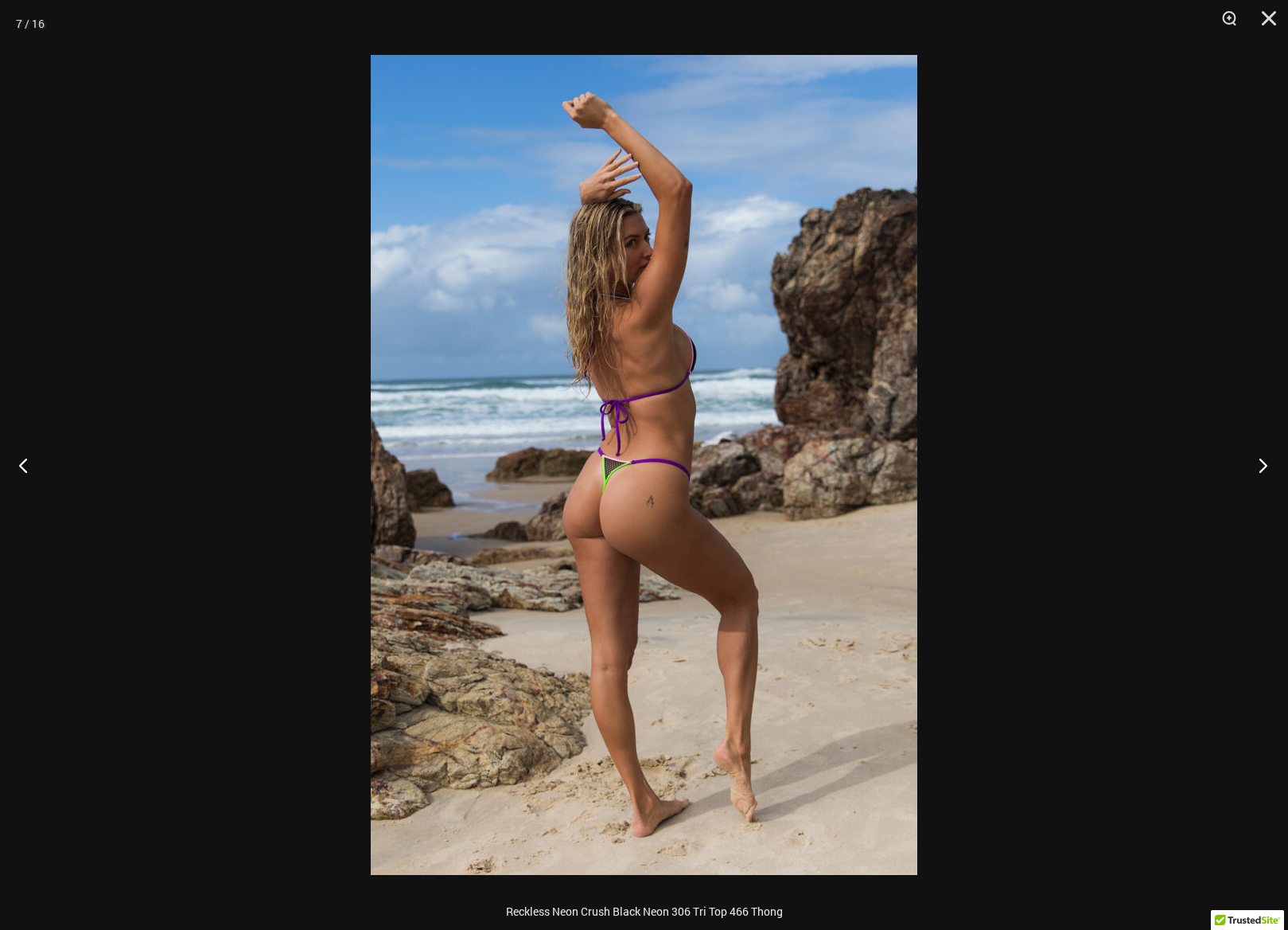
click at [1260, 464] on button "Next" at bounding box center [1258, 465] width 60 height 79
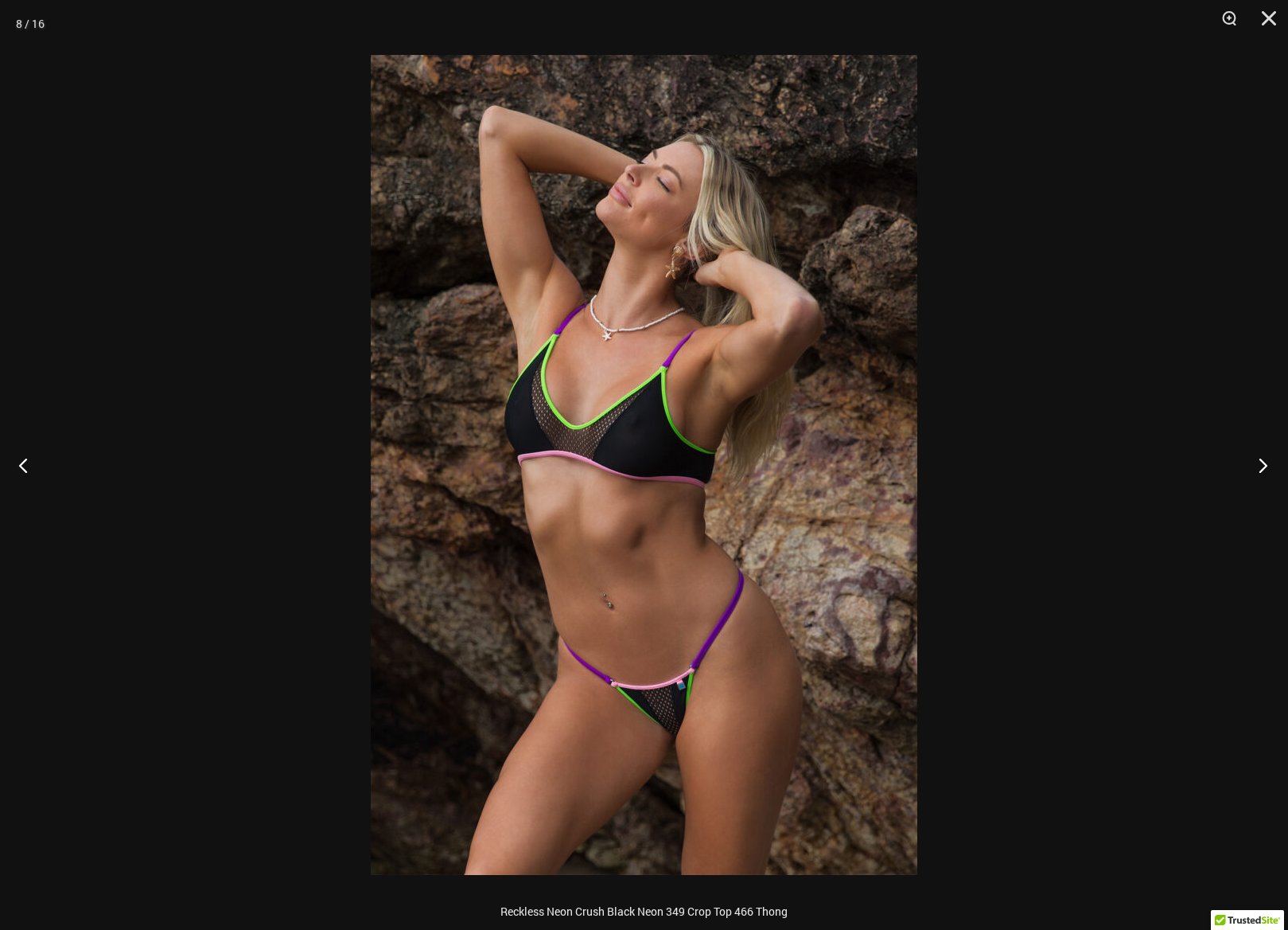
click at [1260, 464] on button "Next" at bounding box center [1258, 465] width 60 height 79
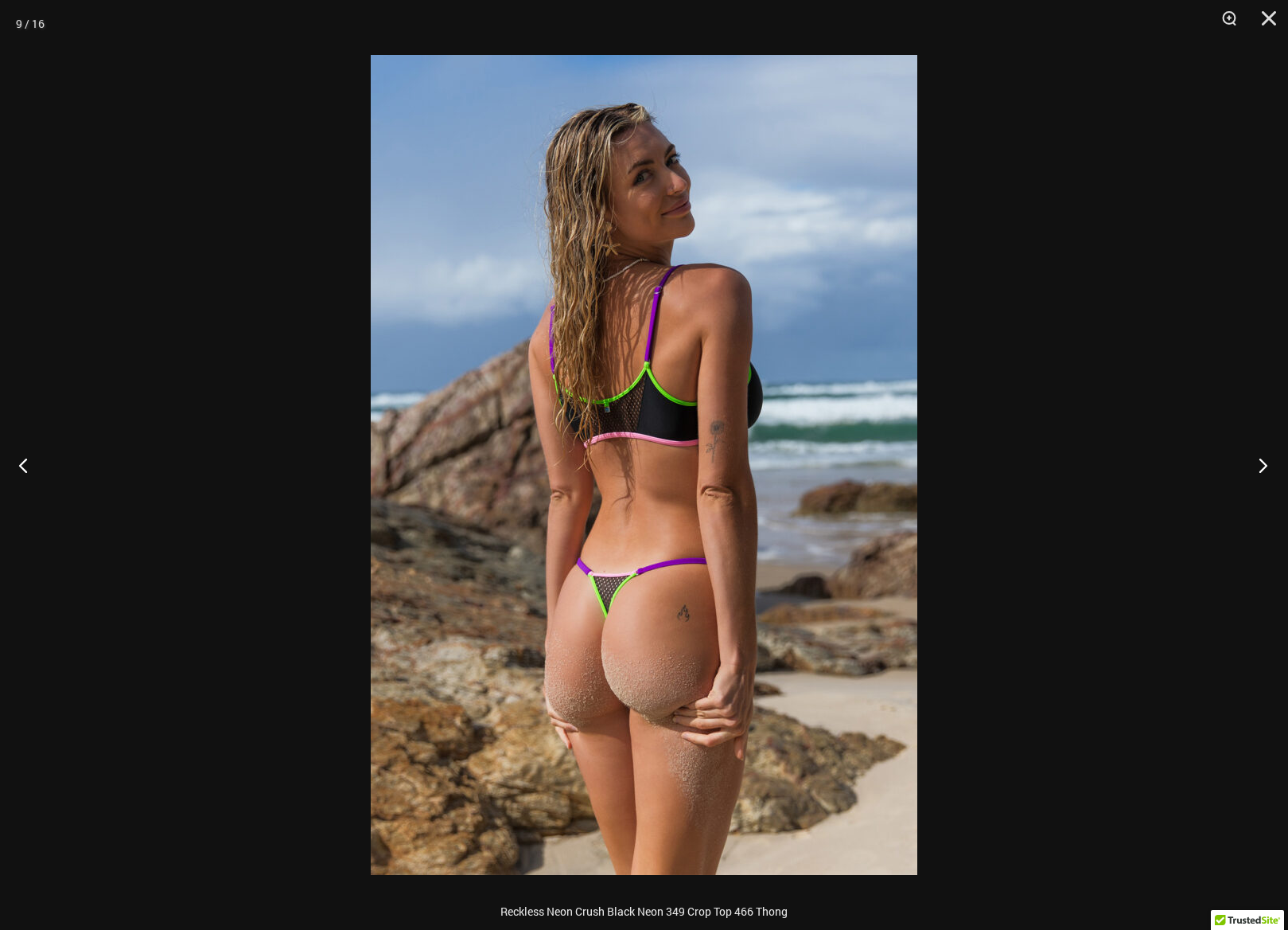
click at [1260, 464] on button "Next" at bounding box center [1258, 465] width 60 height 79
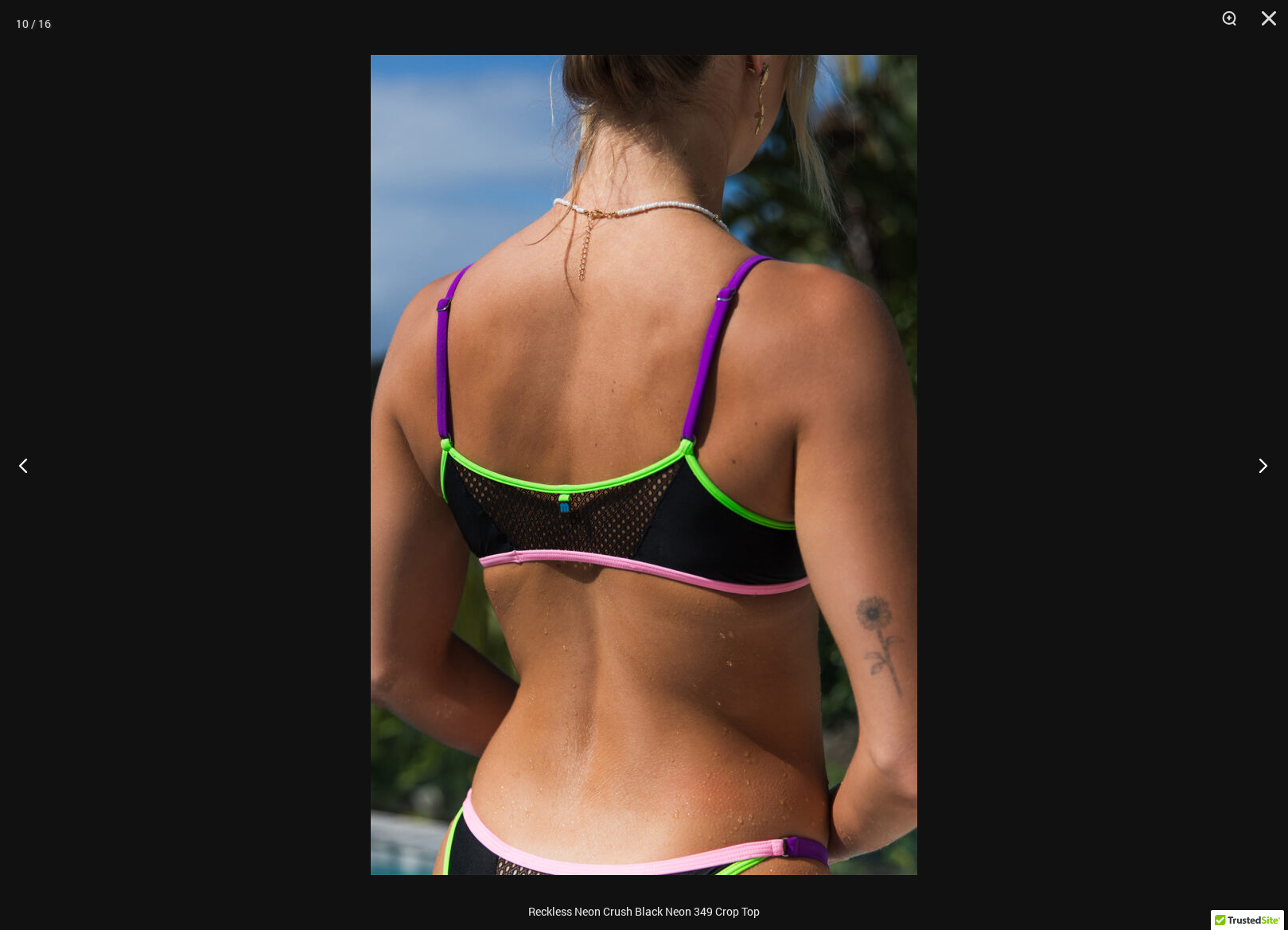
click at [1260, 464] on button "Next" at bounding box center [1258, 465] width 60 height 79
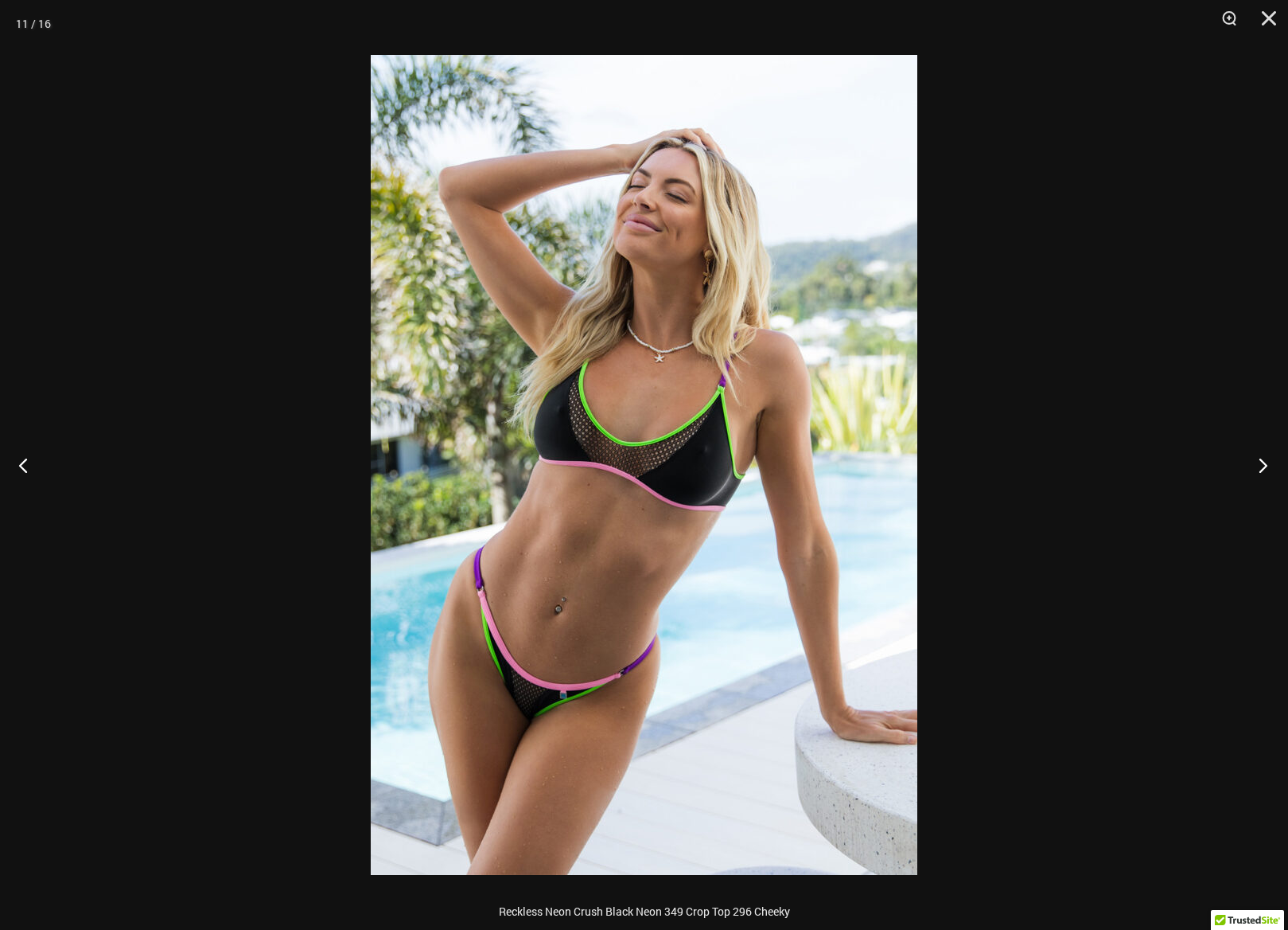
click at [1260, 464] on button "Next" at bounding box center [1258, 465] width 60 height 79
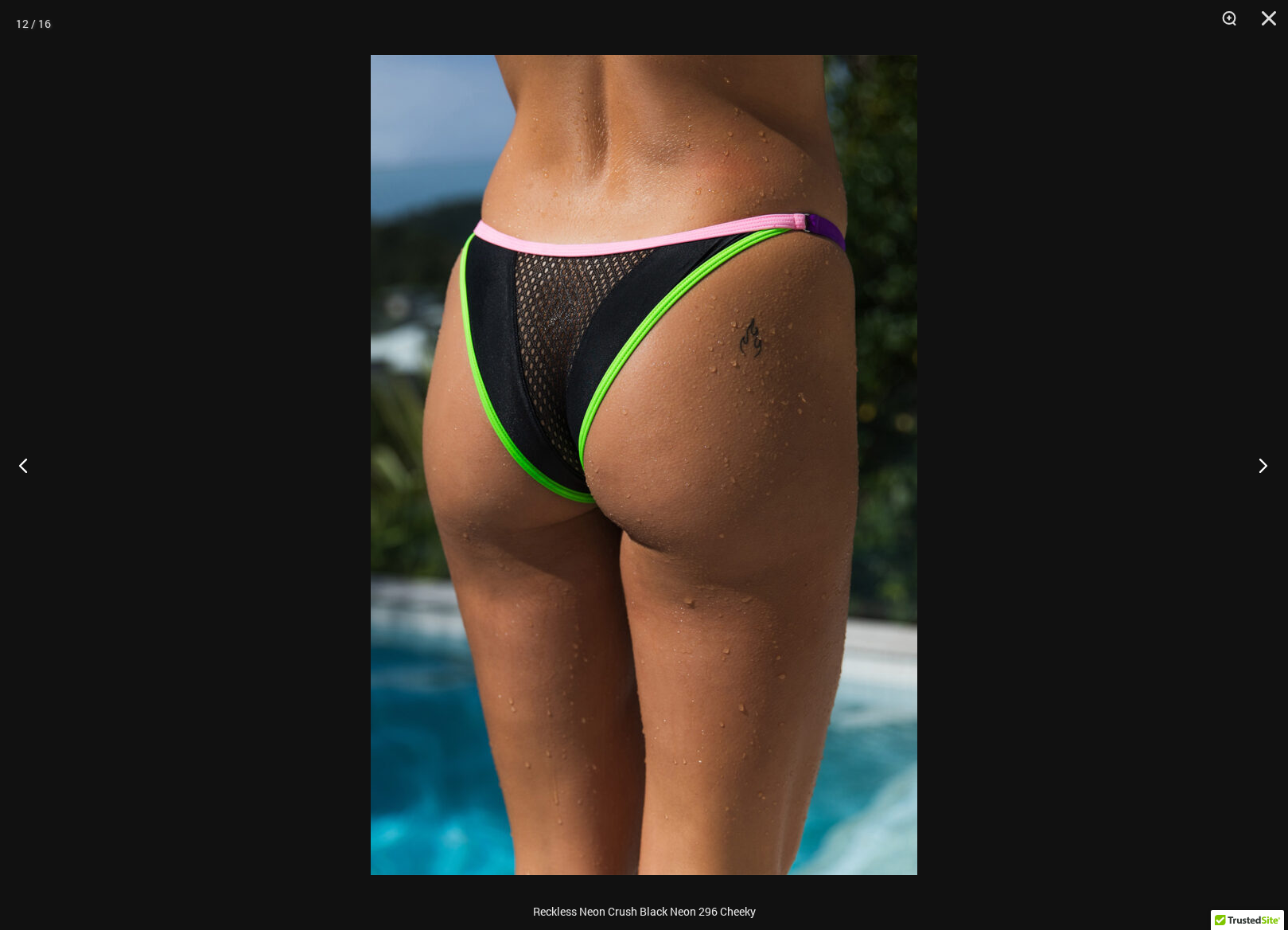
click at [1260, 464] on button "Next" at bounding box center [1258, 465] width 60 height 79
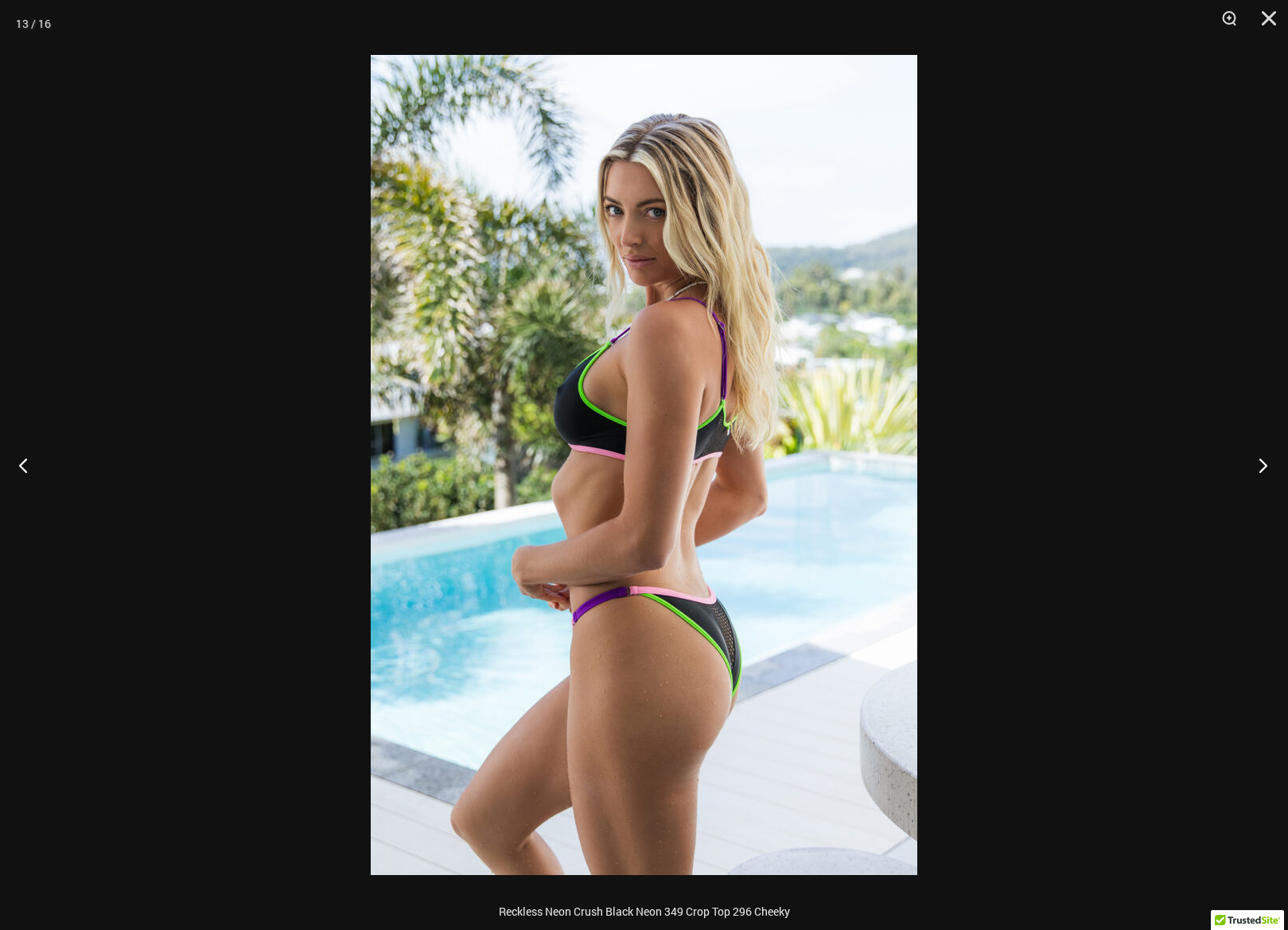
click at [1260, 464] on button "Next" at bounding box center [1258, 465] width 60 height 79
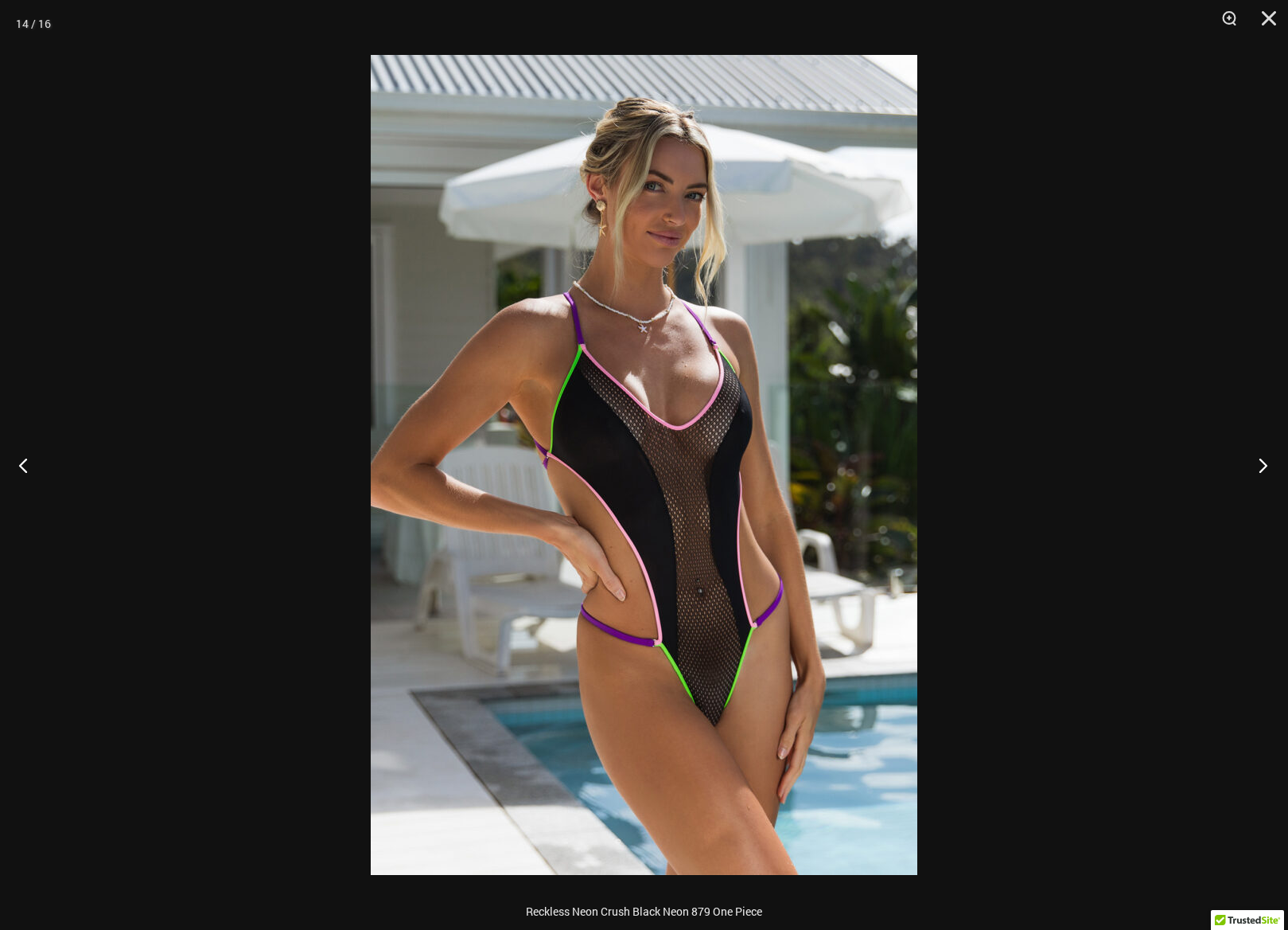
click at [1260, 464] on button "Next" at bounding box center [1258, 465] width 60 height 79
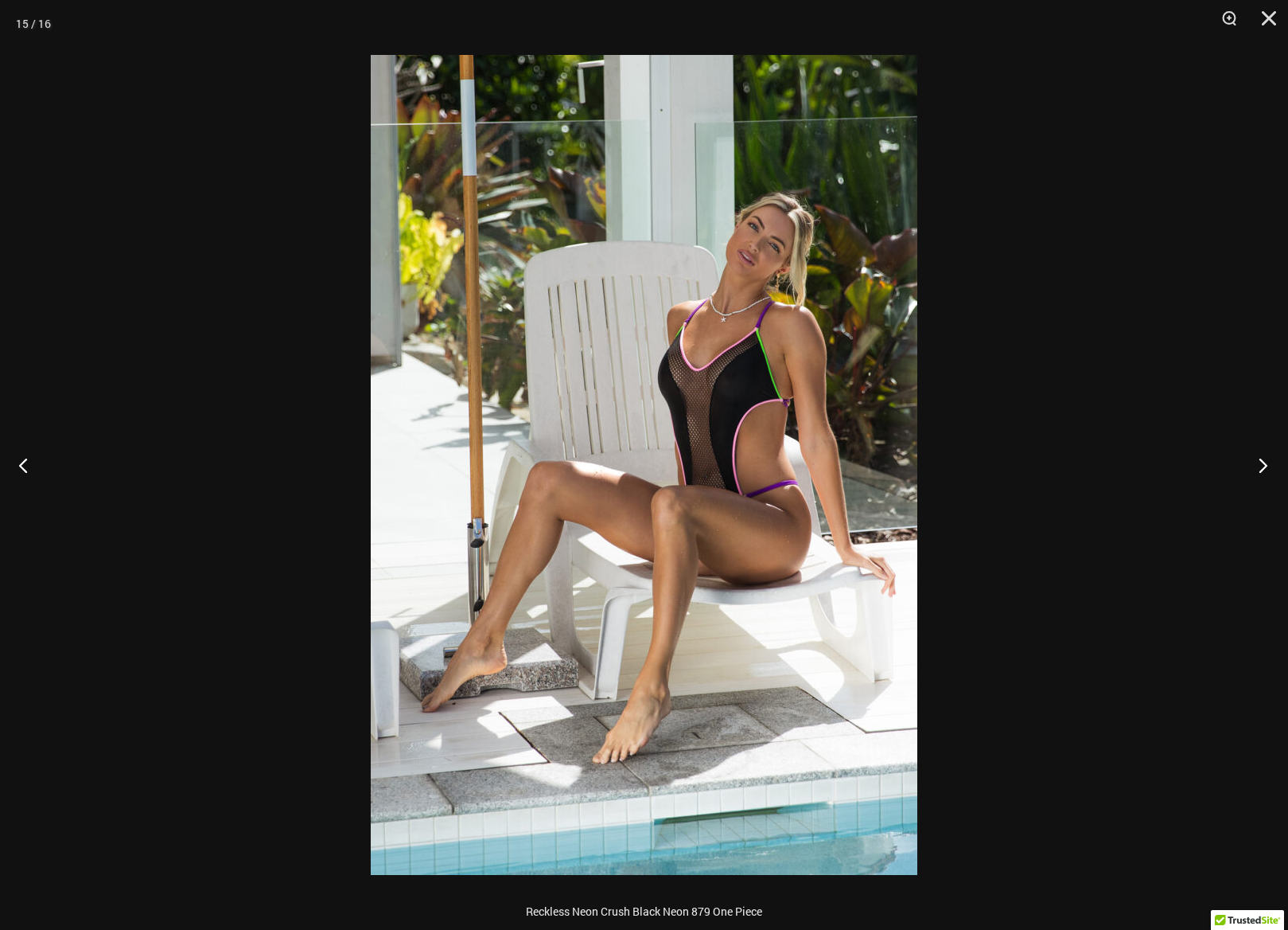
click at [1260, 464] on button "Next" at bounding box center [1258, 465] width 60 height 79
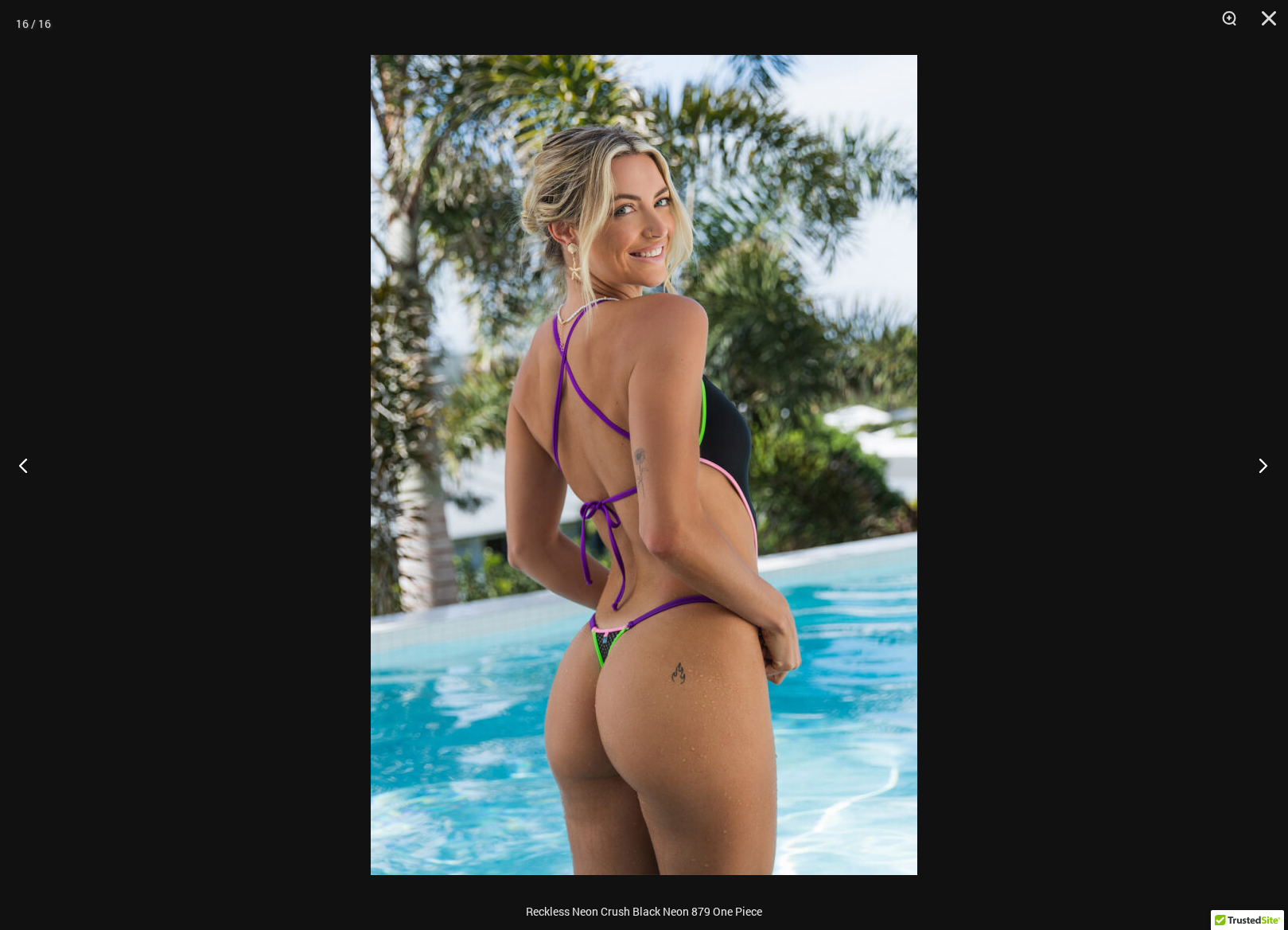
click at [1260, 464] on button "Next" at bounding box center [1258, 465] width 60 height 79
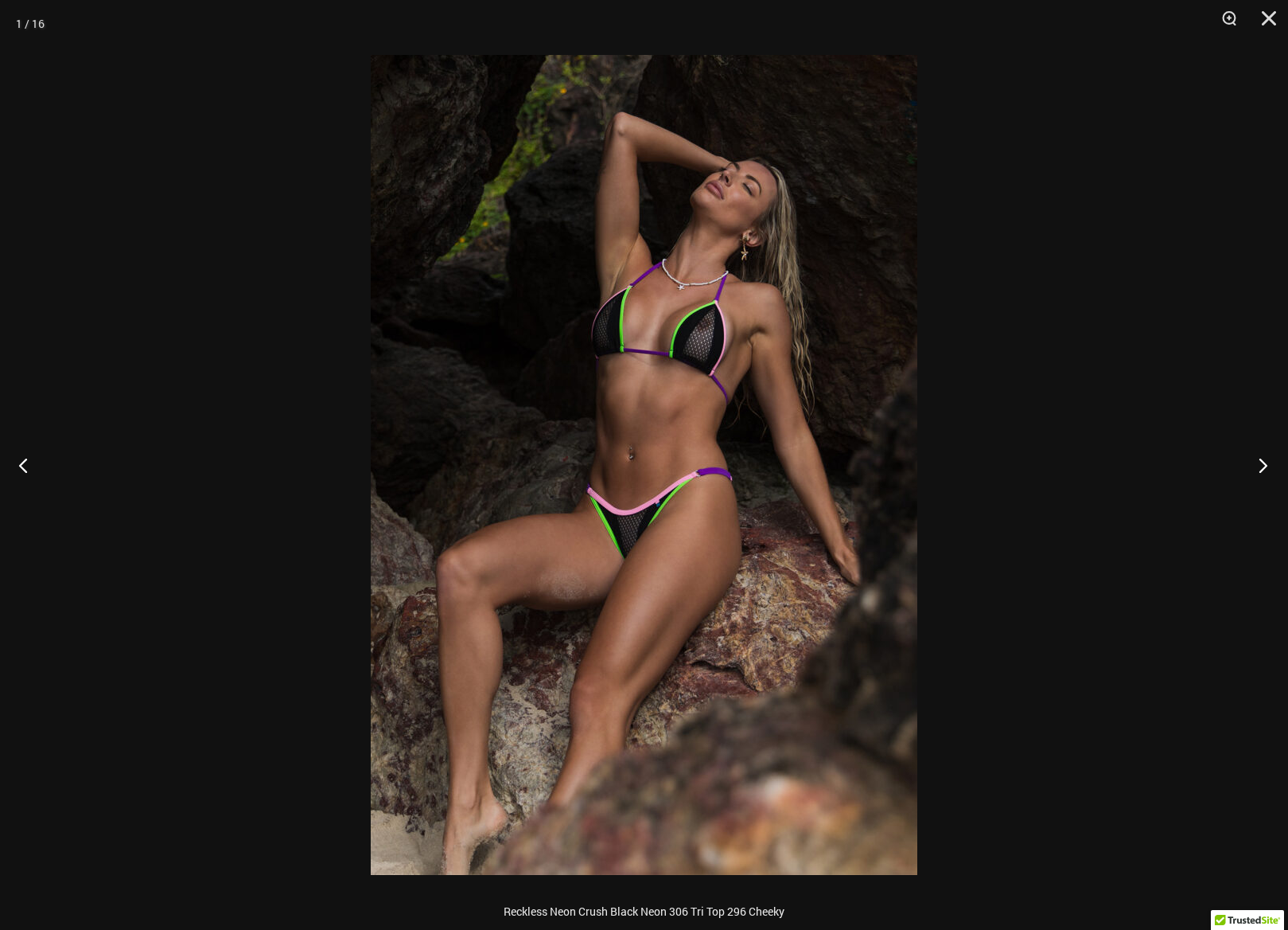
click at [1260, 464] on button "Next" at bounding box center [1258, 465] width 60 height 79
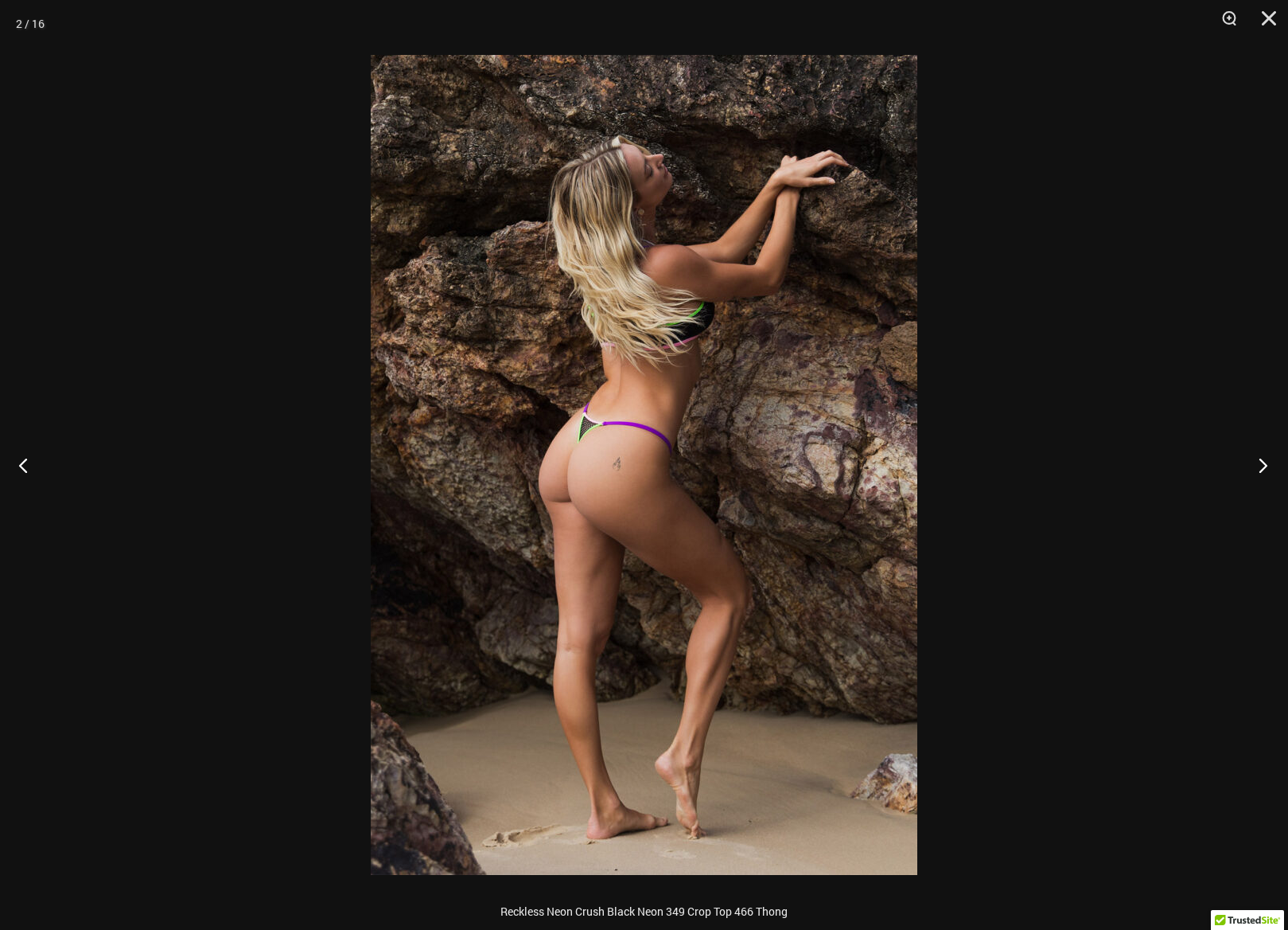
click at [1260, 464] on button "Next" at bounding box center [1258, 465] width 60 height 79
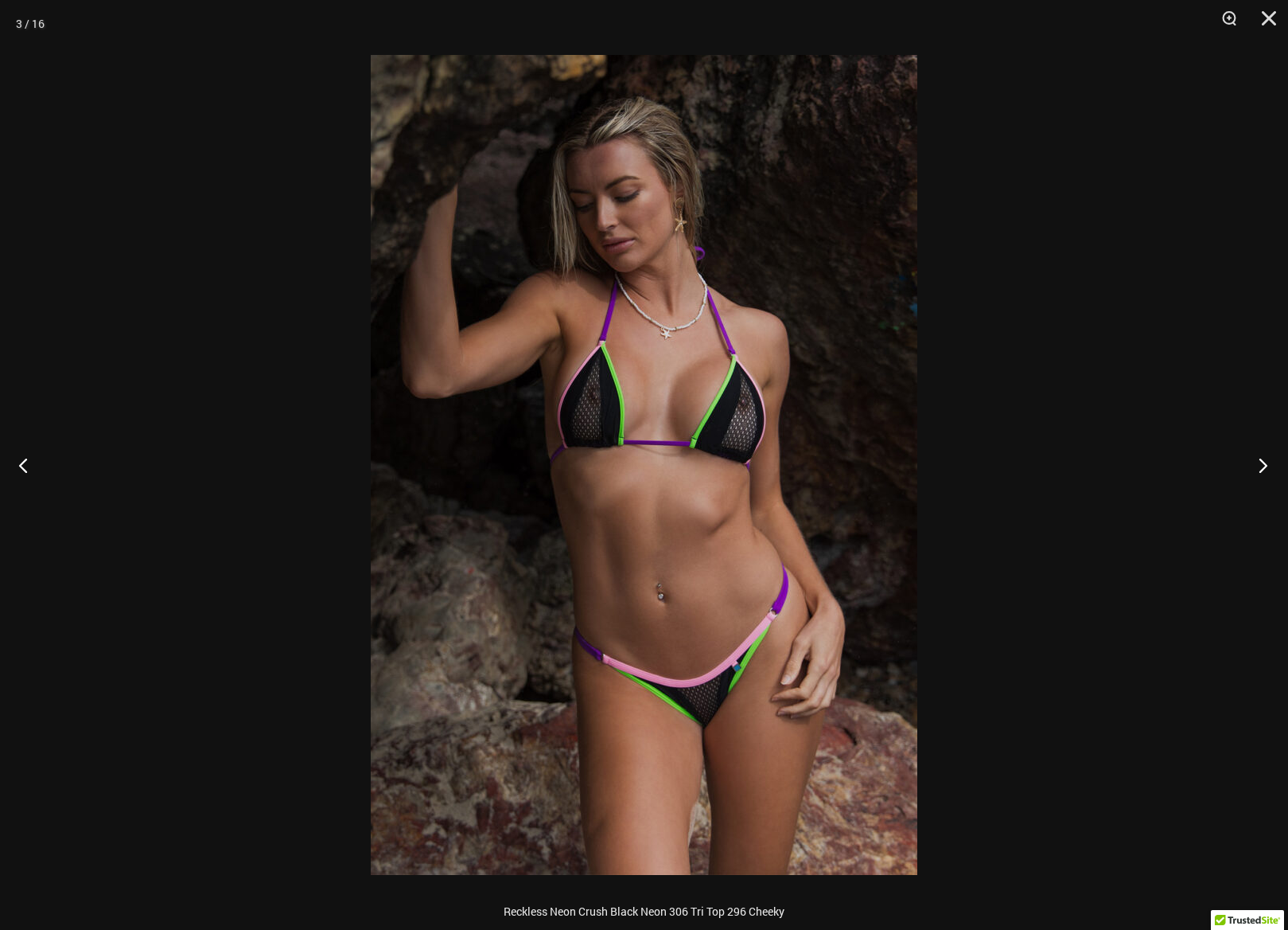
click at [1260, 464] on button "Next" at bounding box center [1258, 465] width 60 height 79
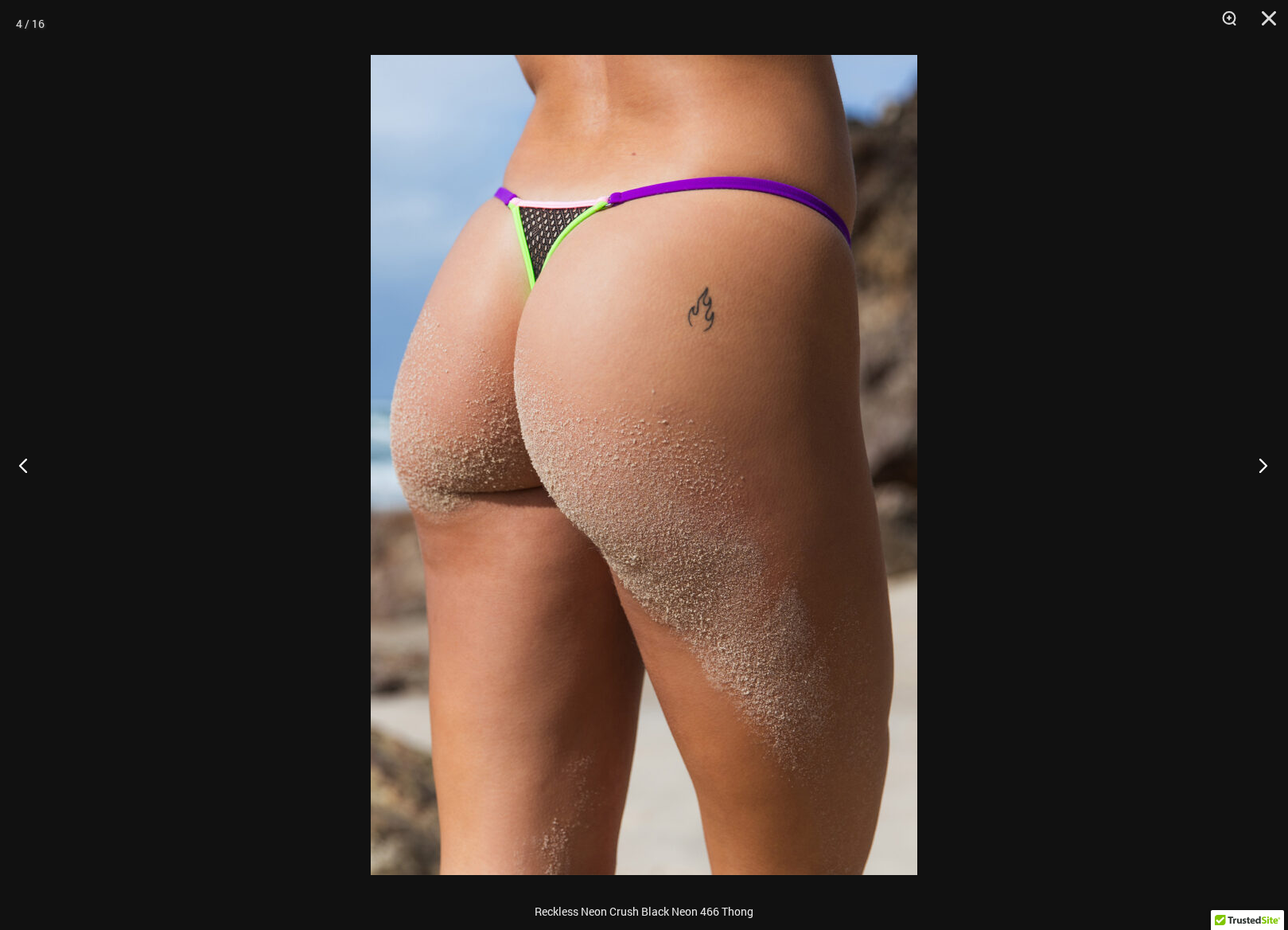
click at [1260, 464] on button "Next" at bounding box center [1258, 465] width 60 height 79
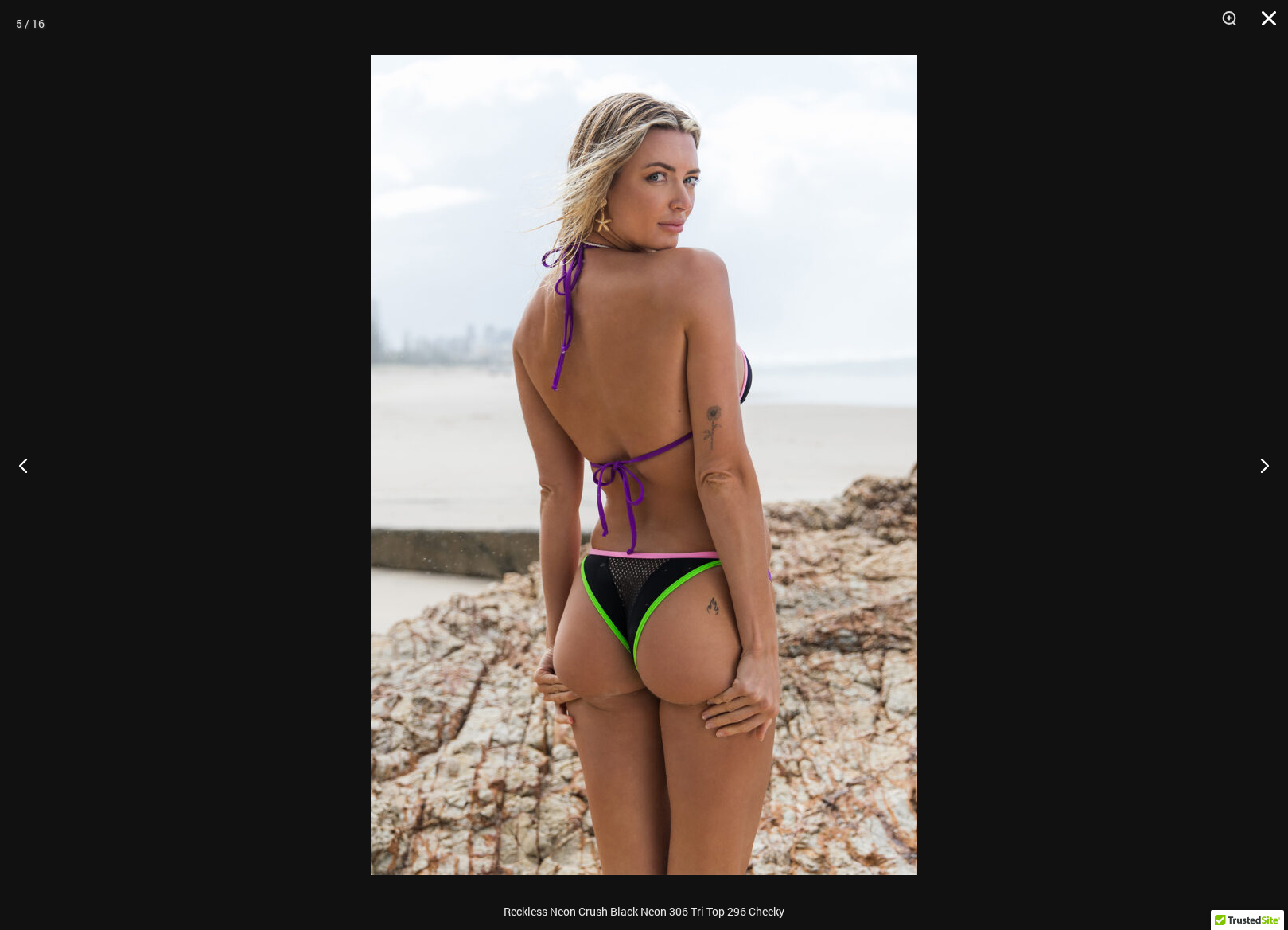
click at [1272, 17] on button "Close" at bounding box center [1264, 23] width 40 height 48
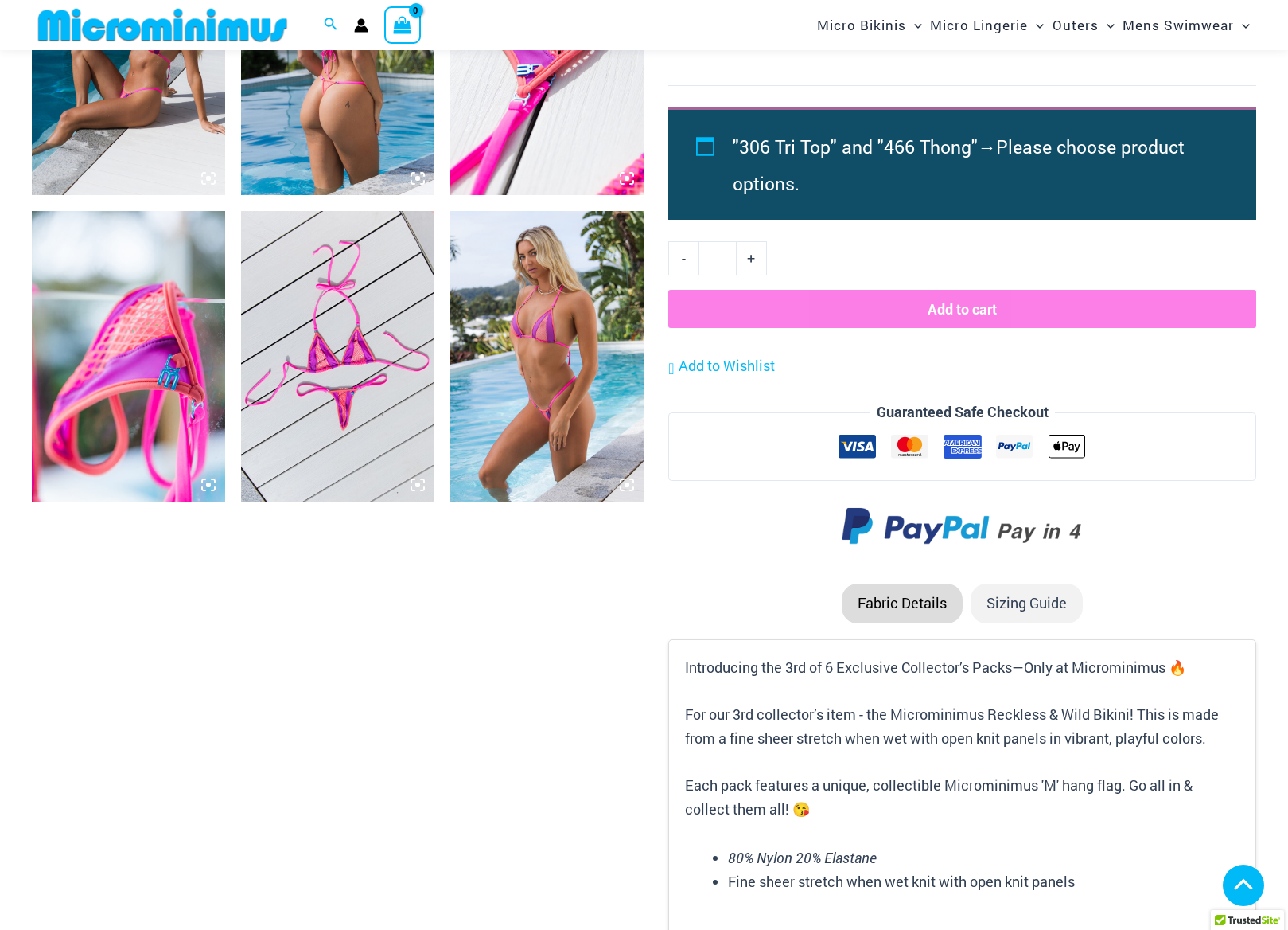
scroll to position [1484, 0]
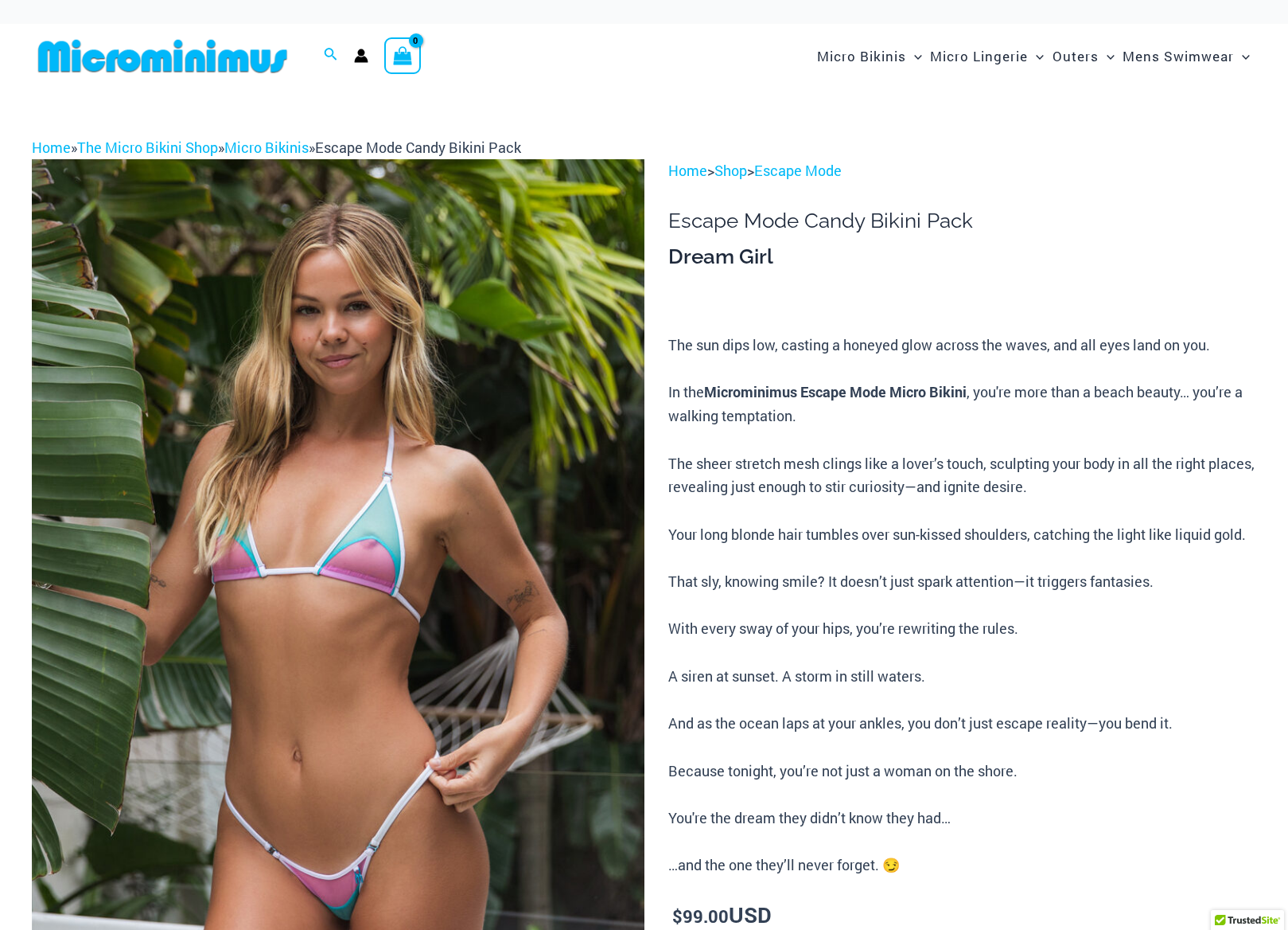
click at [504, 517] on img at bounding box center [338, 618] width 613 height 918
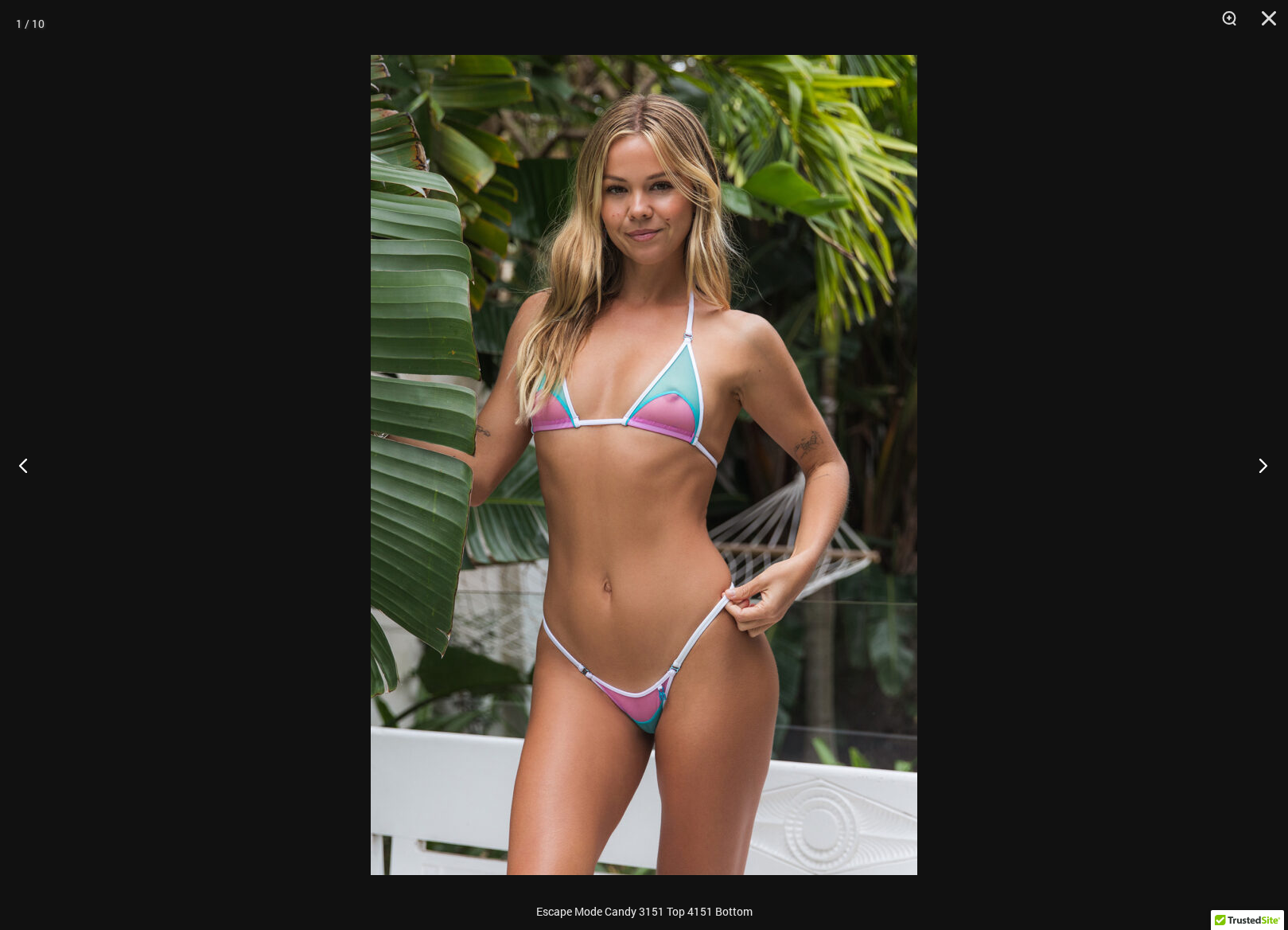
click at [1262, 467] on button "Next" at bounding box center [1258, 465] width 60 height 79
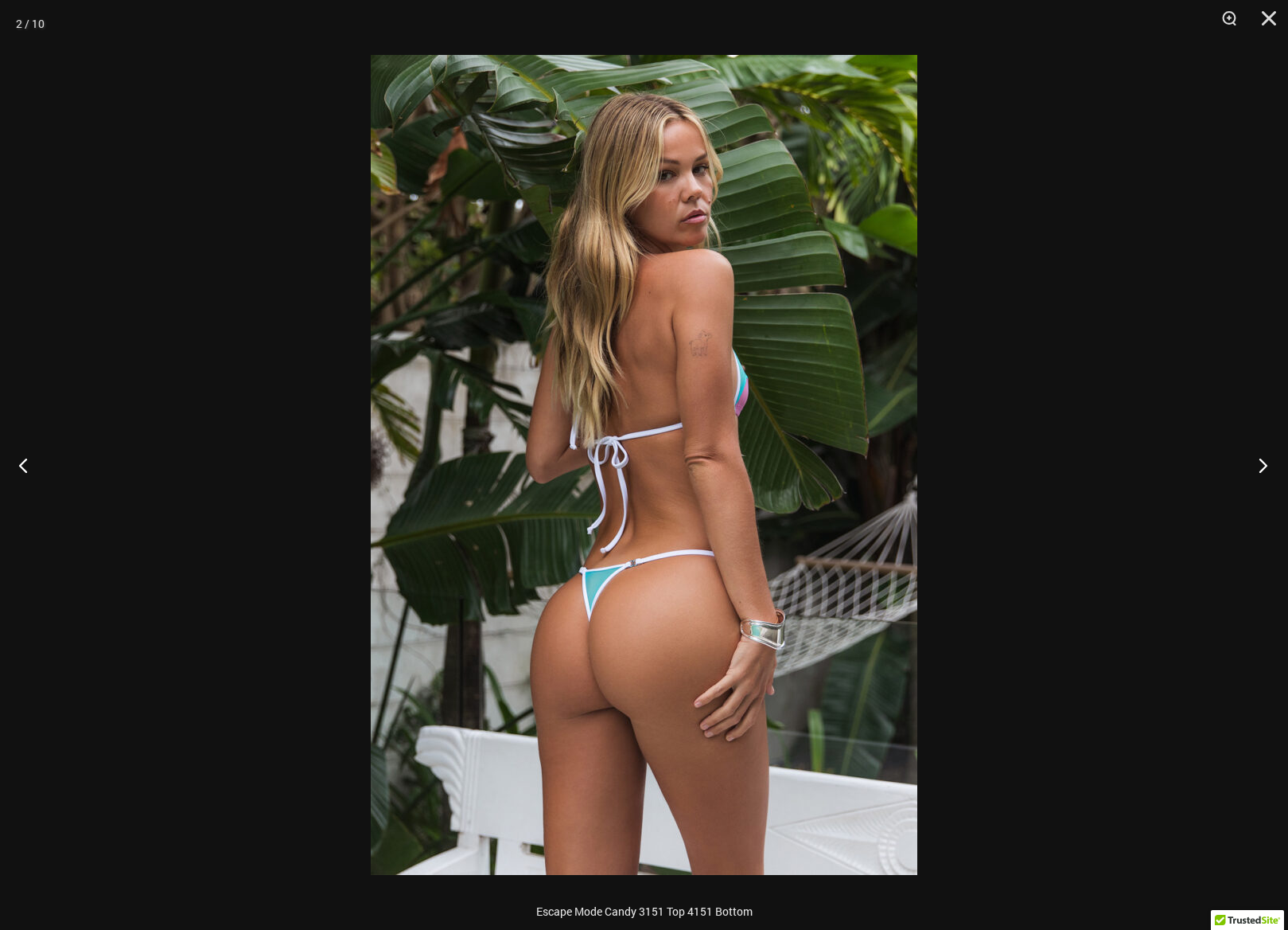
click at [1262, 467] on button "Next" at bounding box center [1258, 465] width 60 height 79
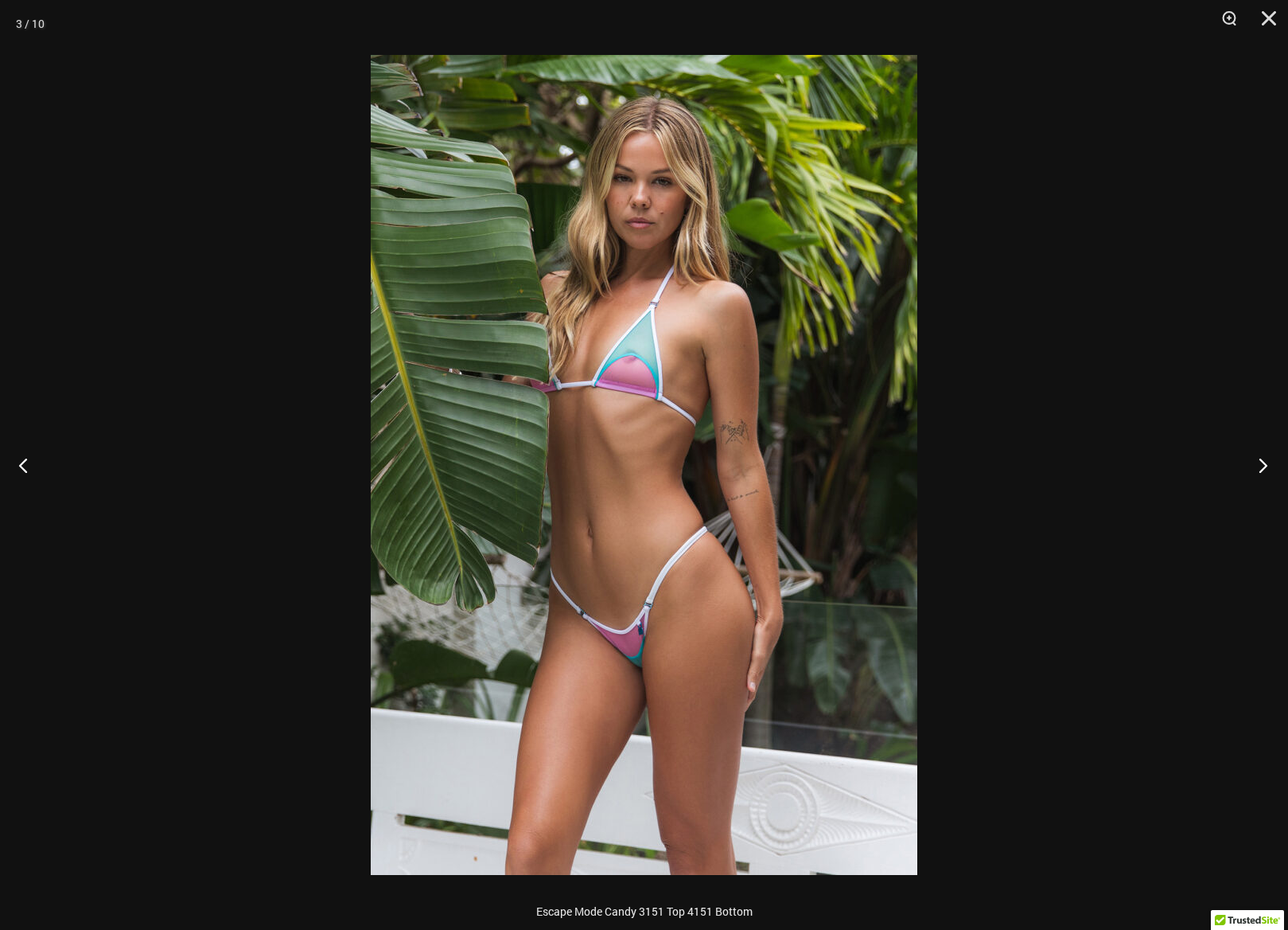
click at [1262, 467] on button "Next" at bounding box center [1258, 465] width 60 height 79
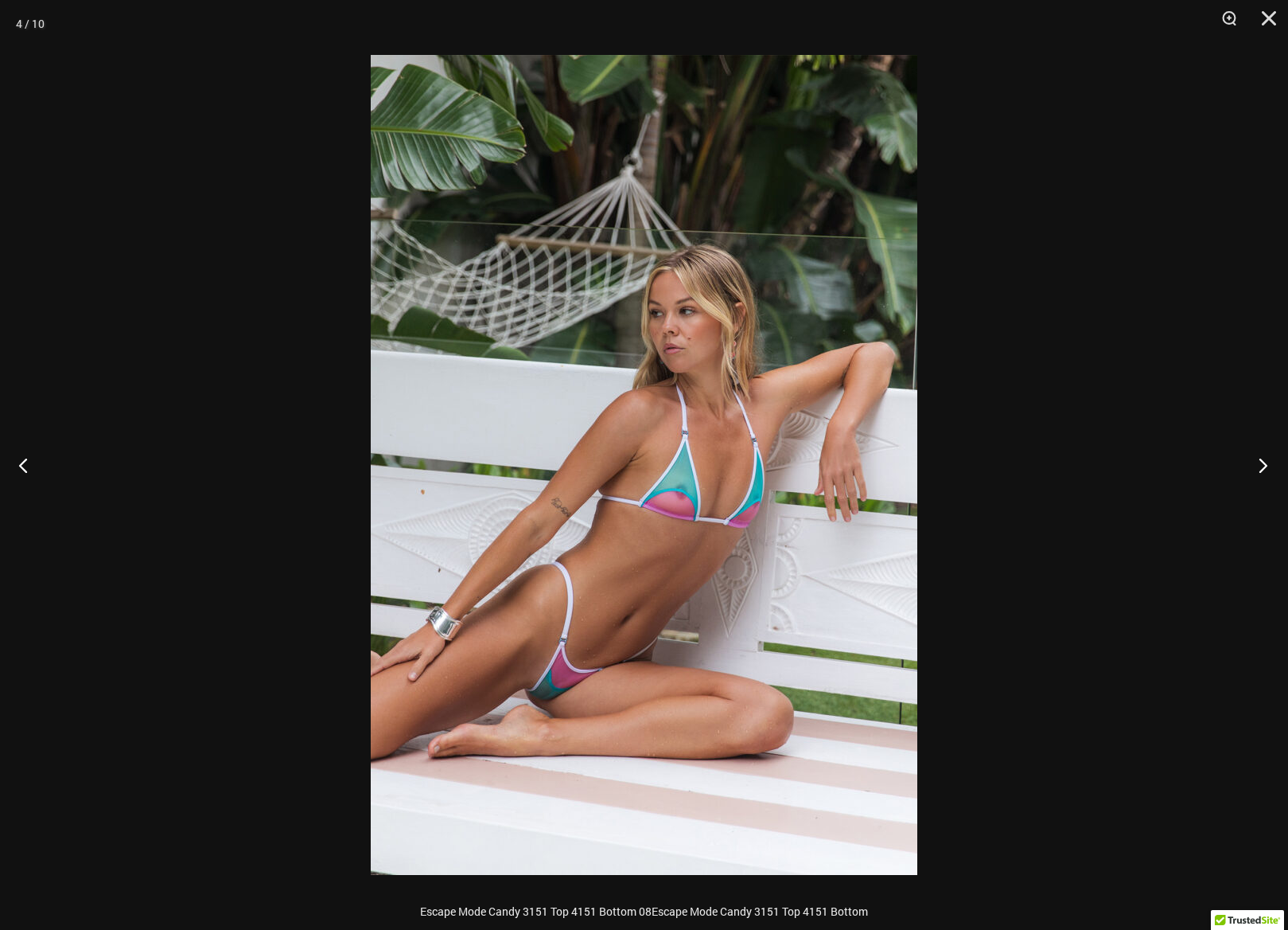
click at [1262, 467] on button "Next" at bounding box center [1258, 465] width 60 height 79
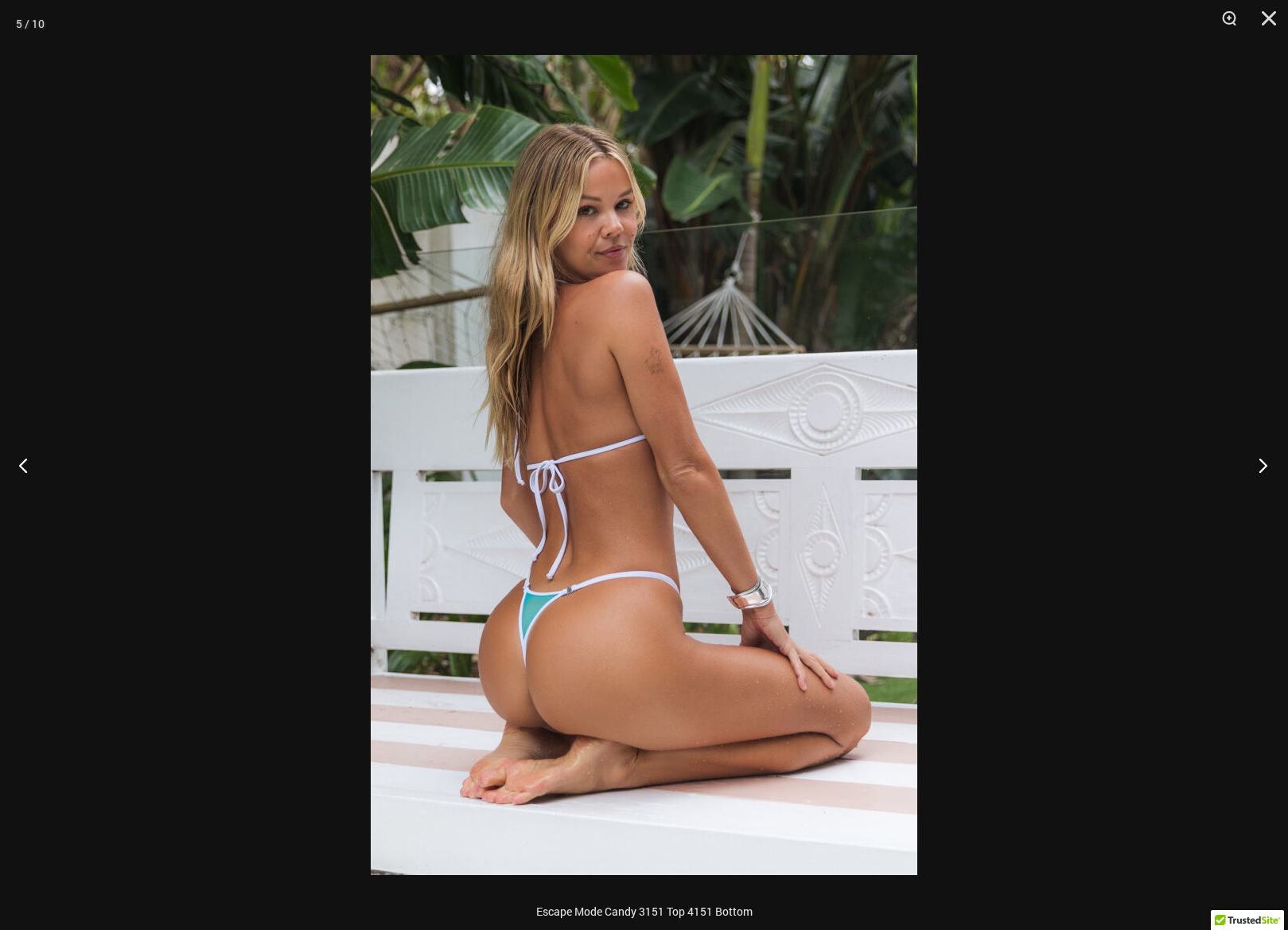
click at [1262, 467] on button "Next" at bounding box center [1258, 465] width 60 height 79
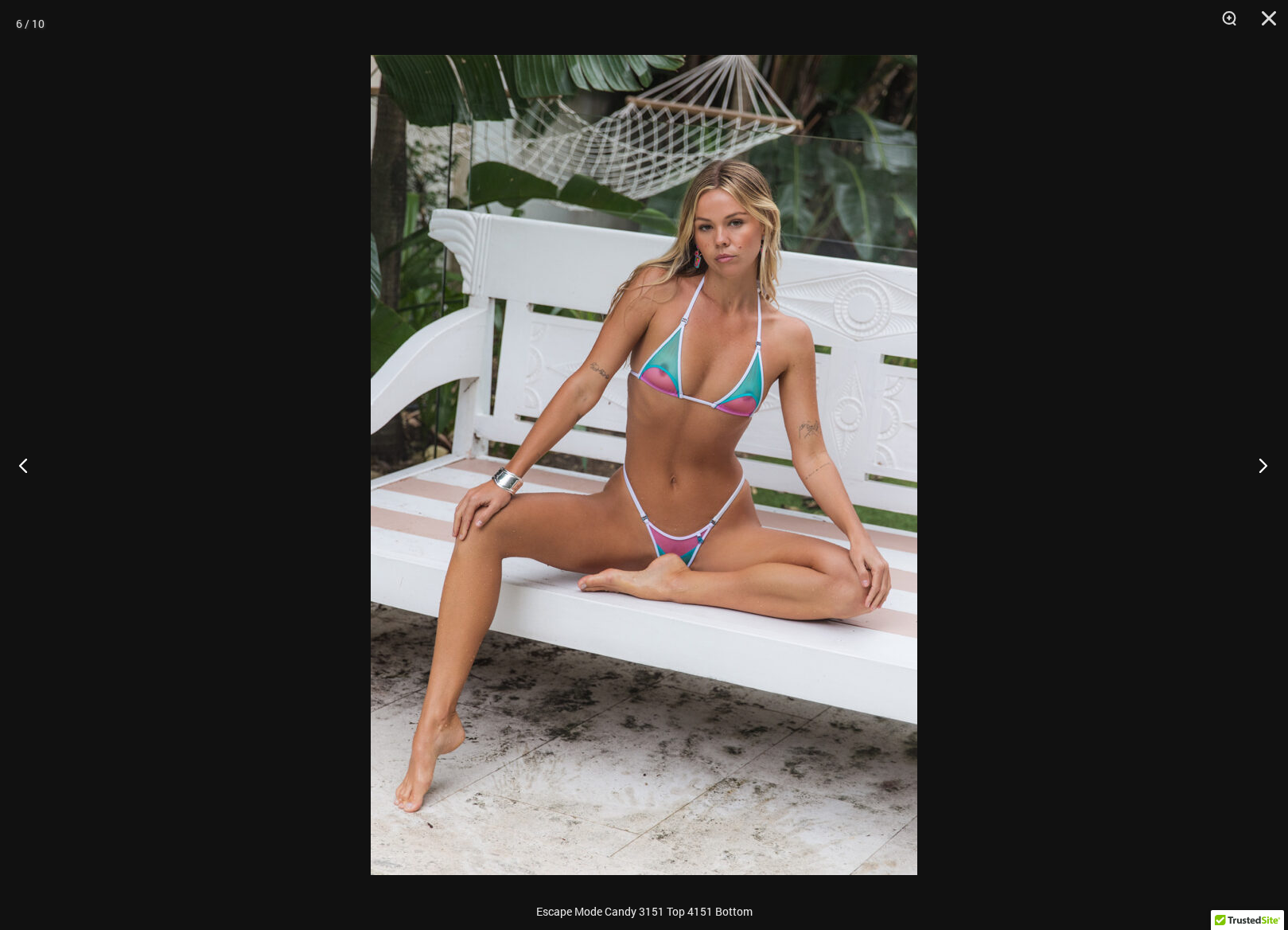
click at [1262, 467] on button "Next" at bounding box center [1258, 465] width 60 height 79
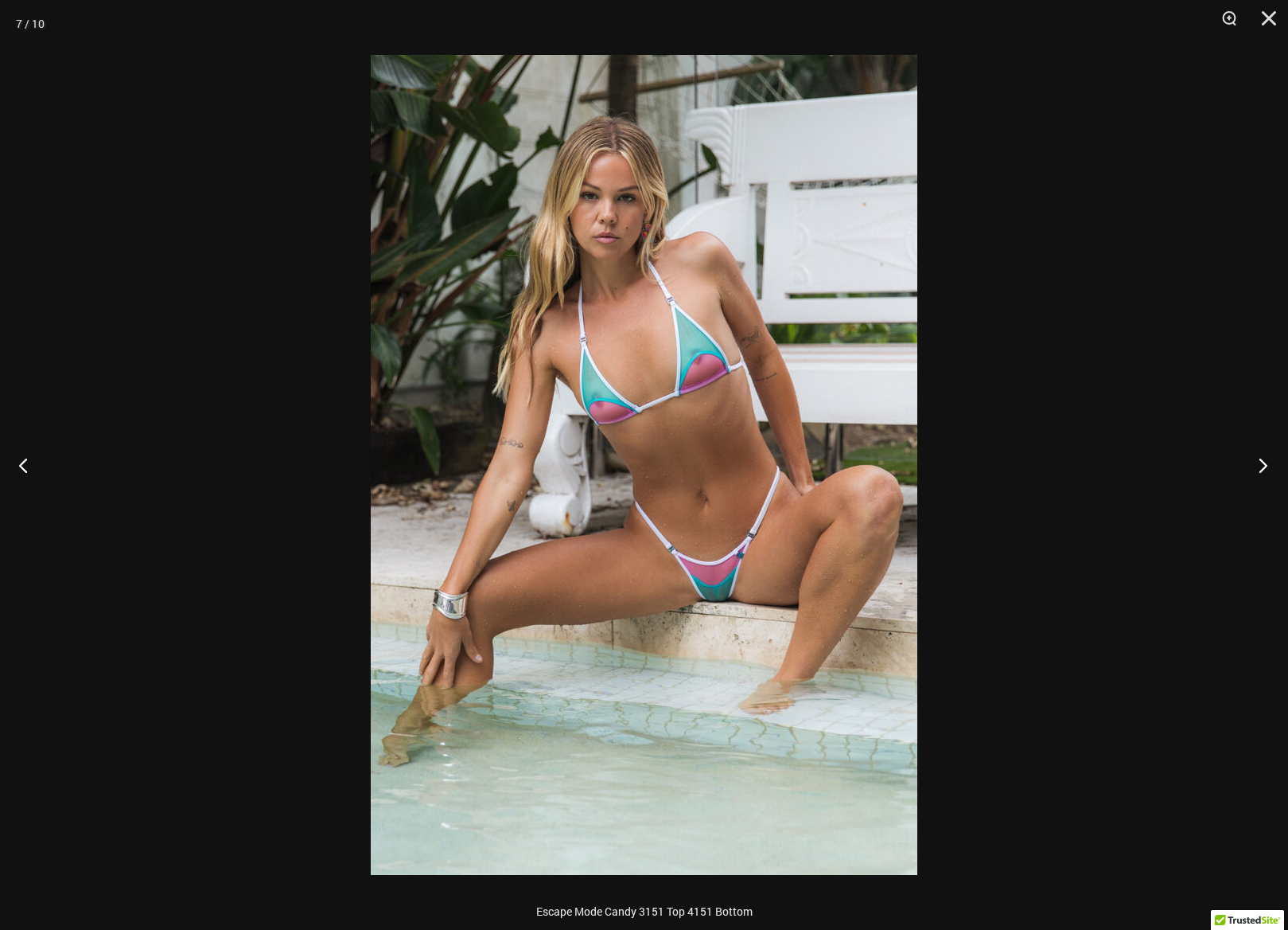
click at [1262, 467] on button "Next" at bounding box center [1258, 465] width 60 height 79
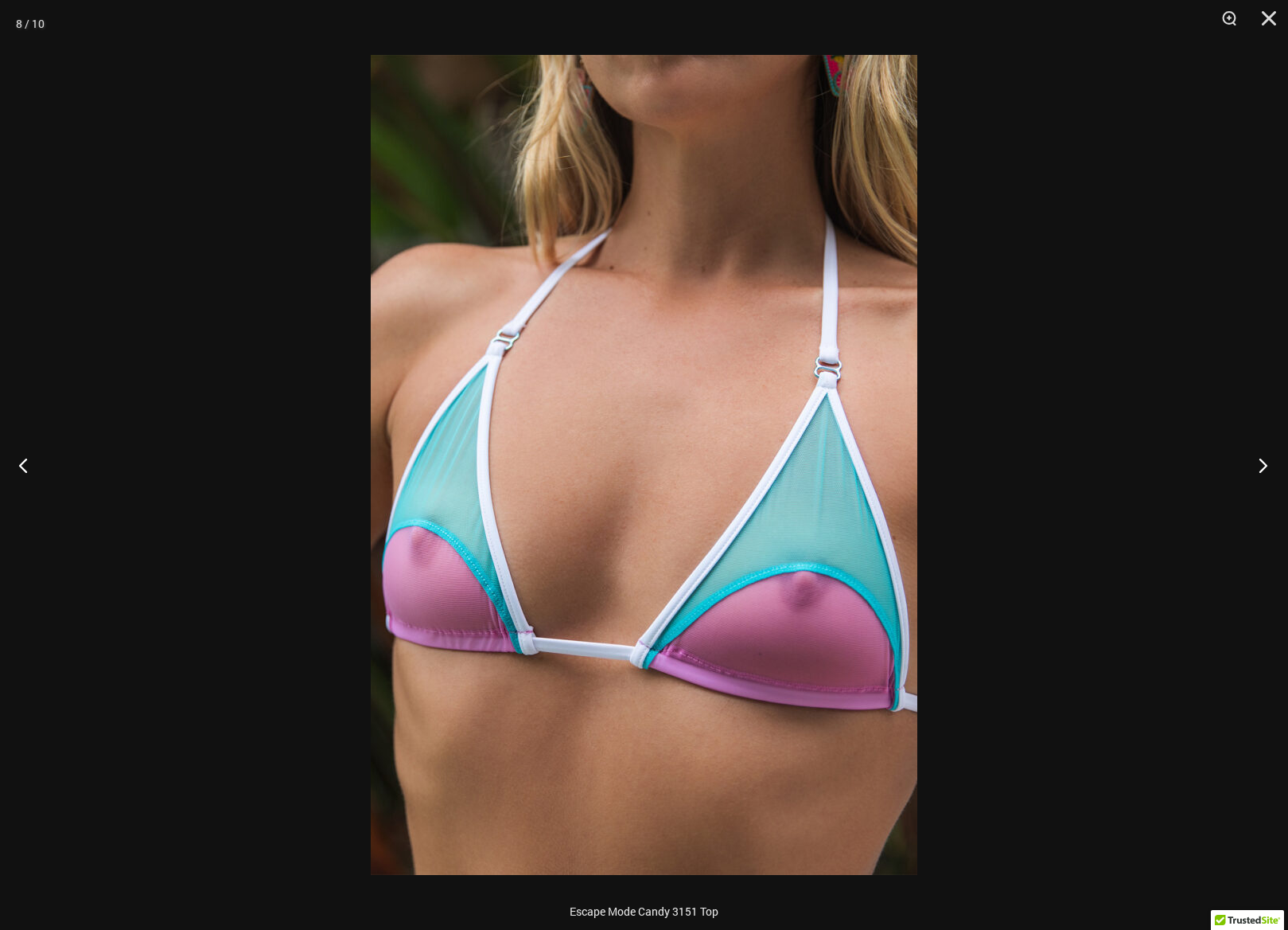
click at [1262, 467] on button "Next" at bounding box center [1258, 465] width 60 height 79
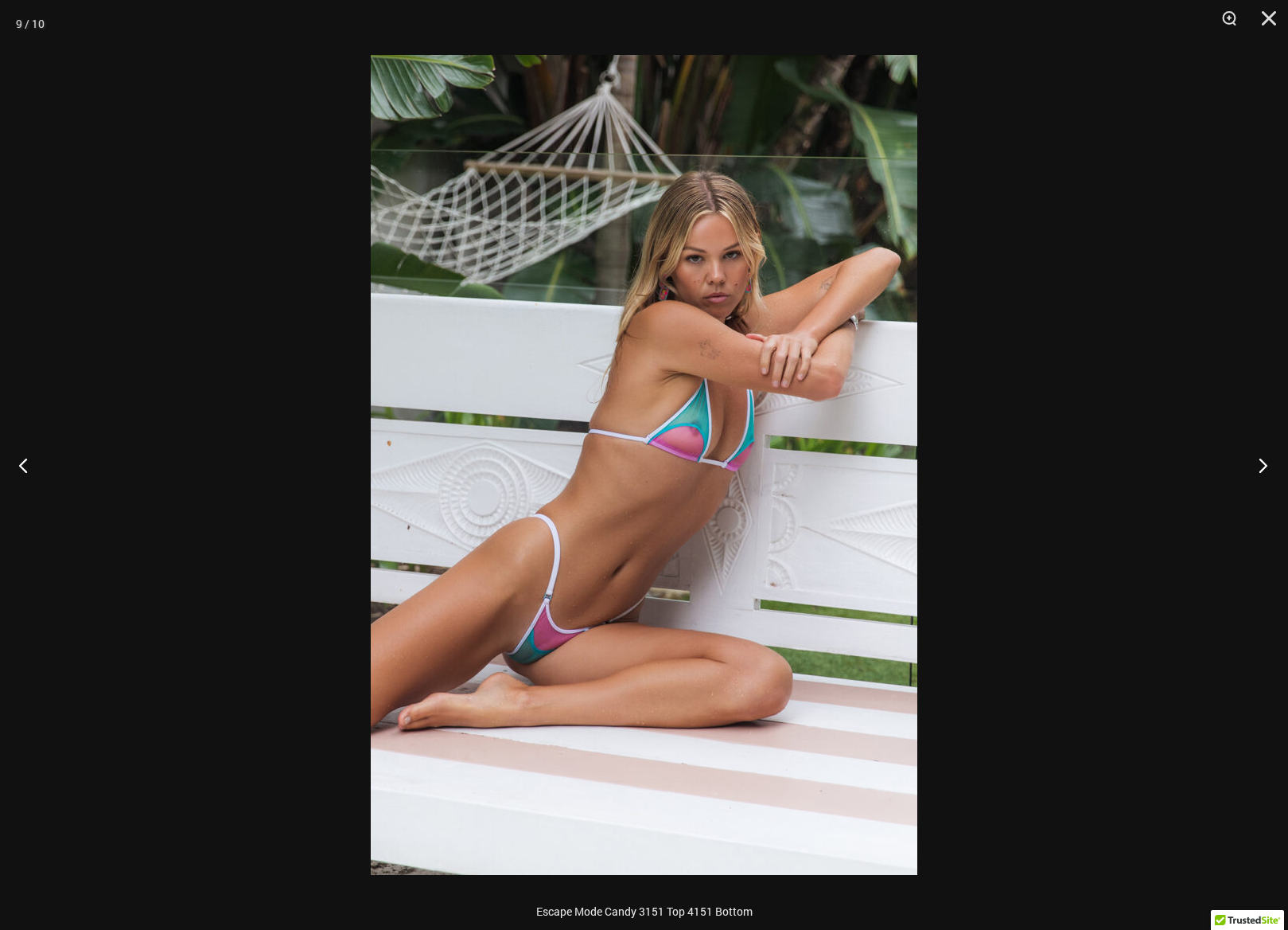
click at [1262, 467] on button "Next" at bounding box center [1258, 465] width 60 height 79
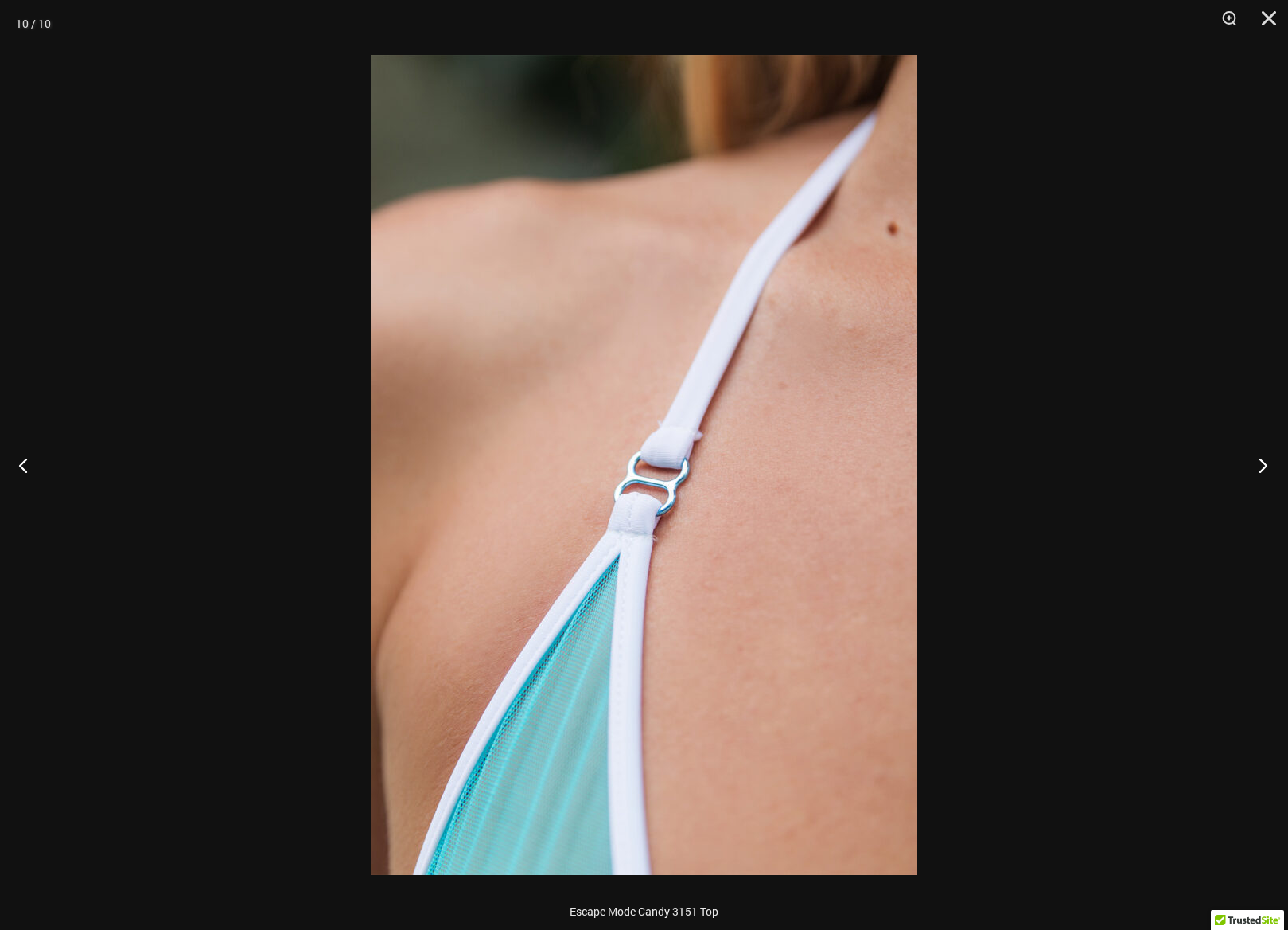
click at [1262, 467] on button "Next" at bounding box center [1258, 465] width 60 height 79
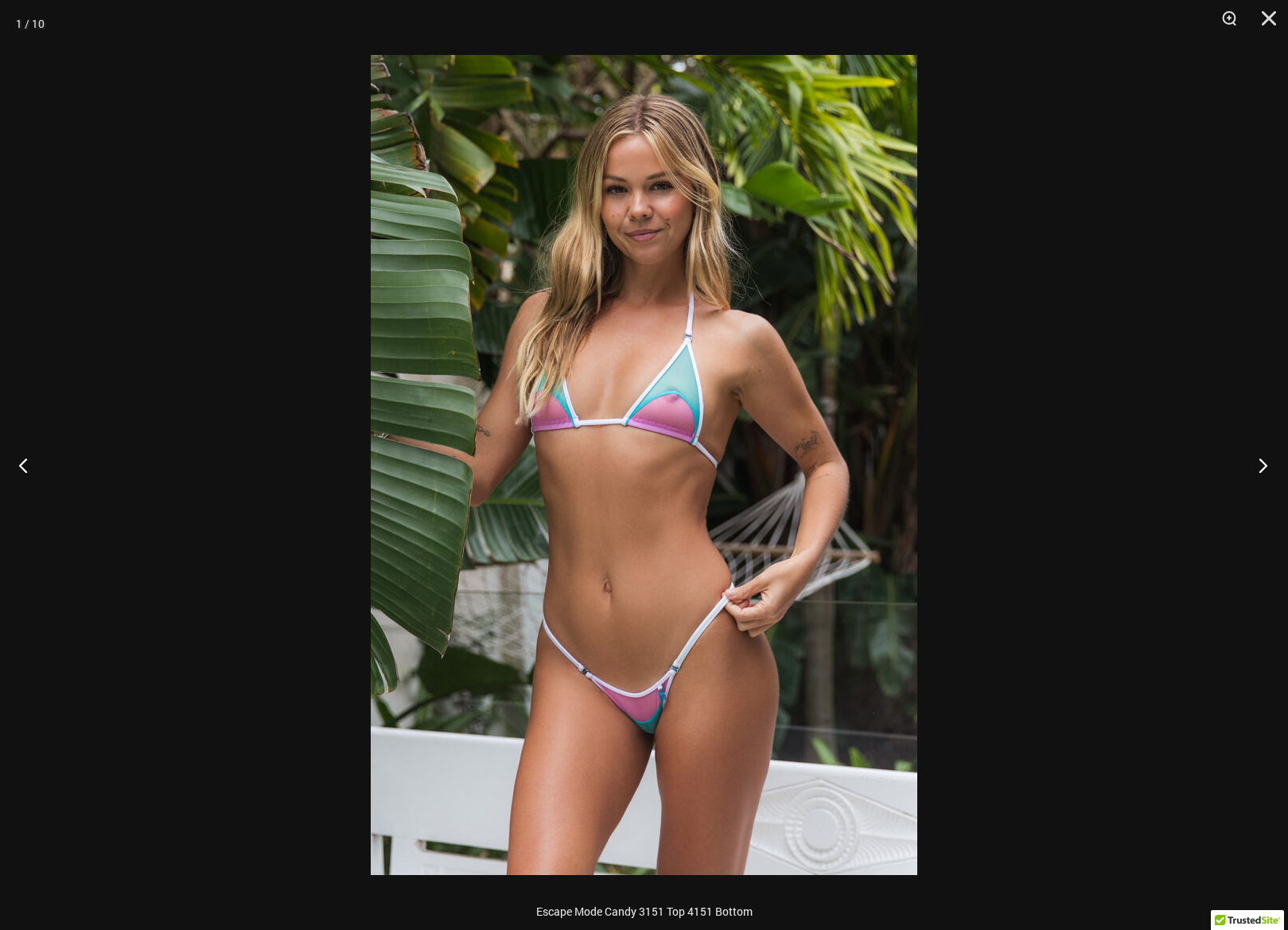
click at [1262, 467] on button "Next" at bounding box center [1258, 465] width 60 height 79
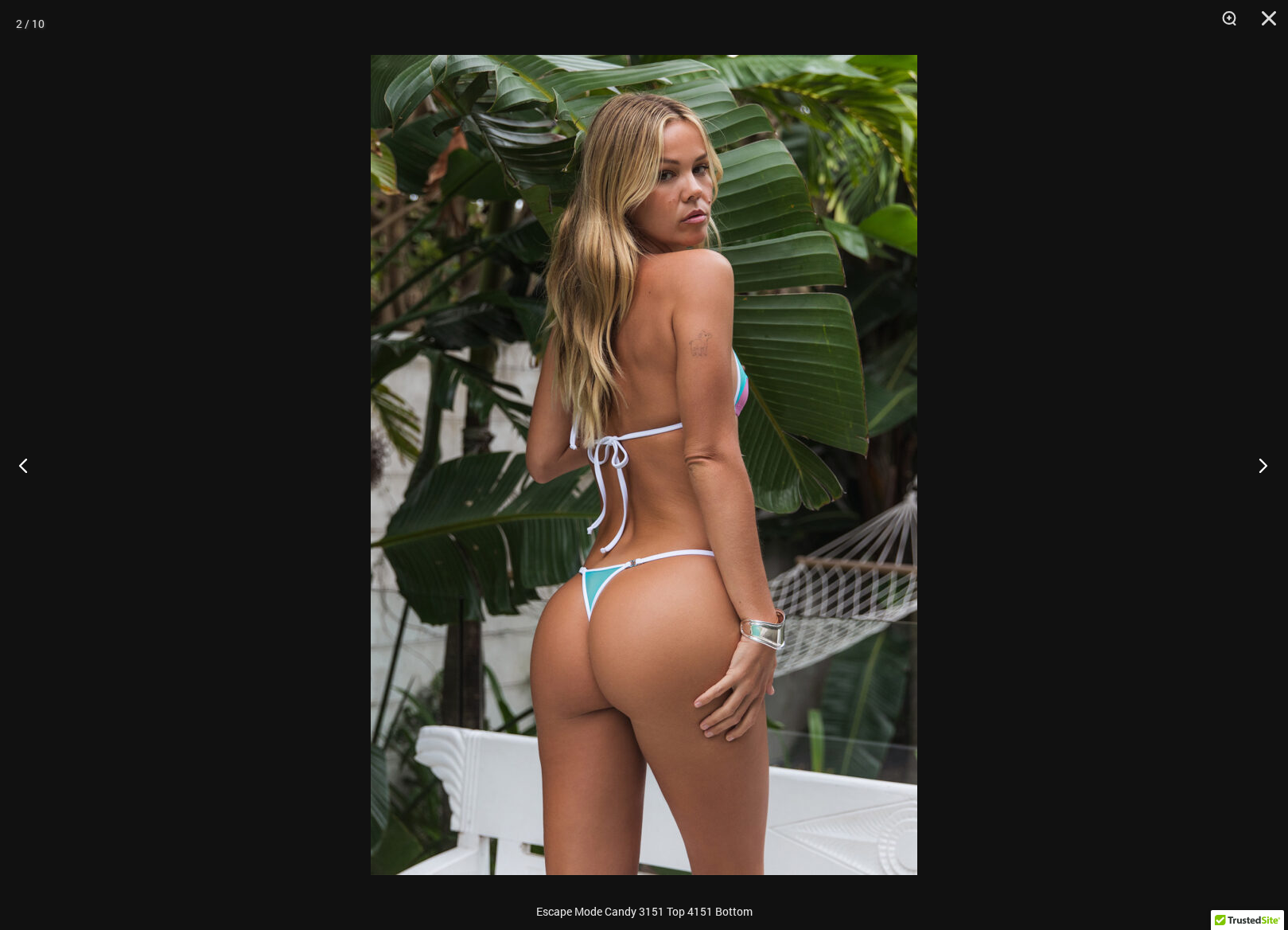
click at [1262, 467] on button "Next" at bounding box center [1258, 465] width 60 height 79
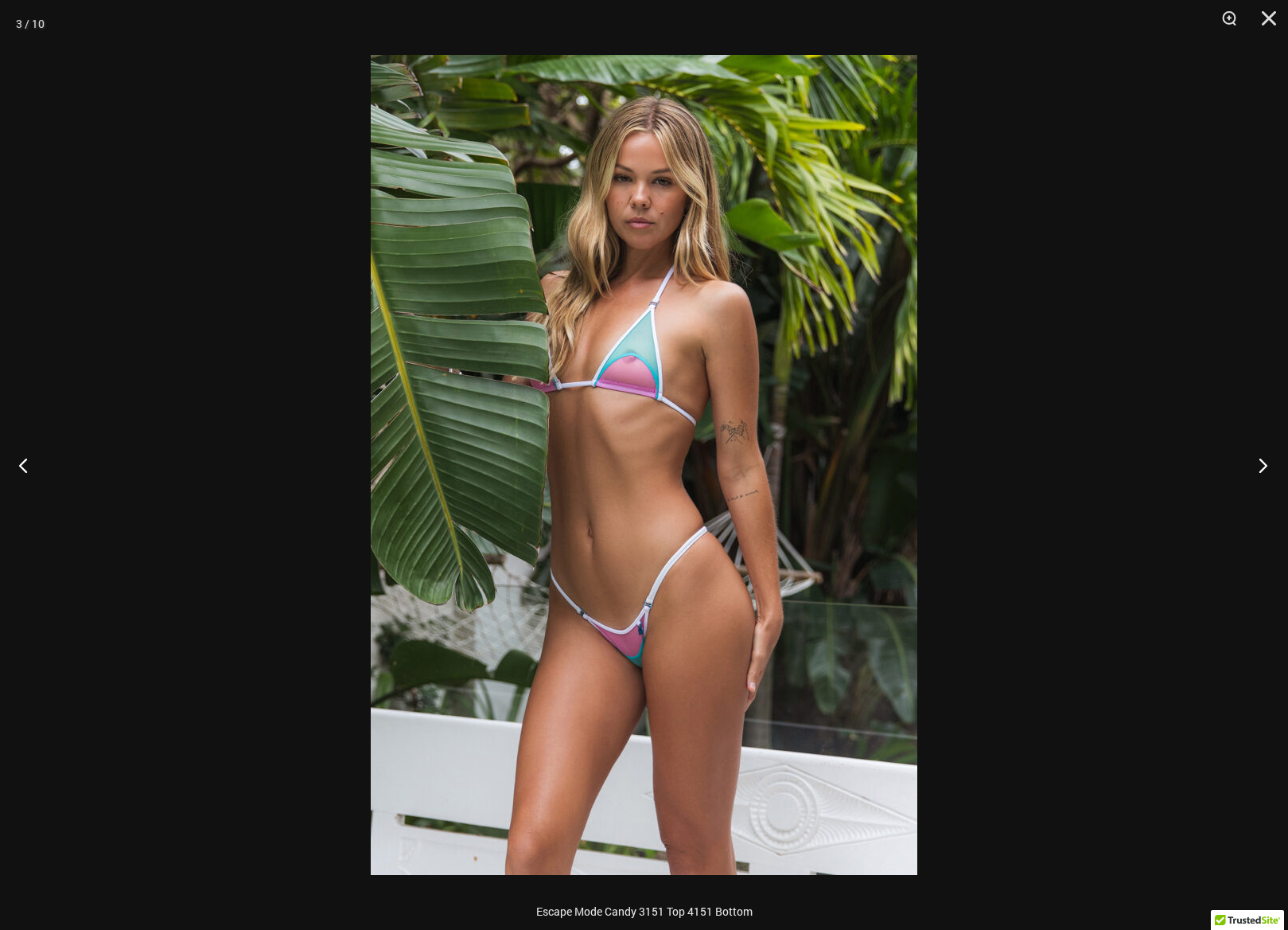
click at [1262, 467] on button "Next" at bounding box center [1258, 465] width 60 height 79
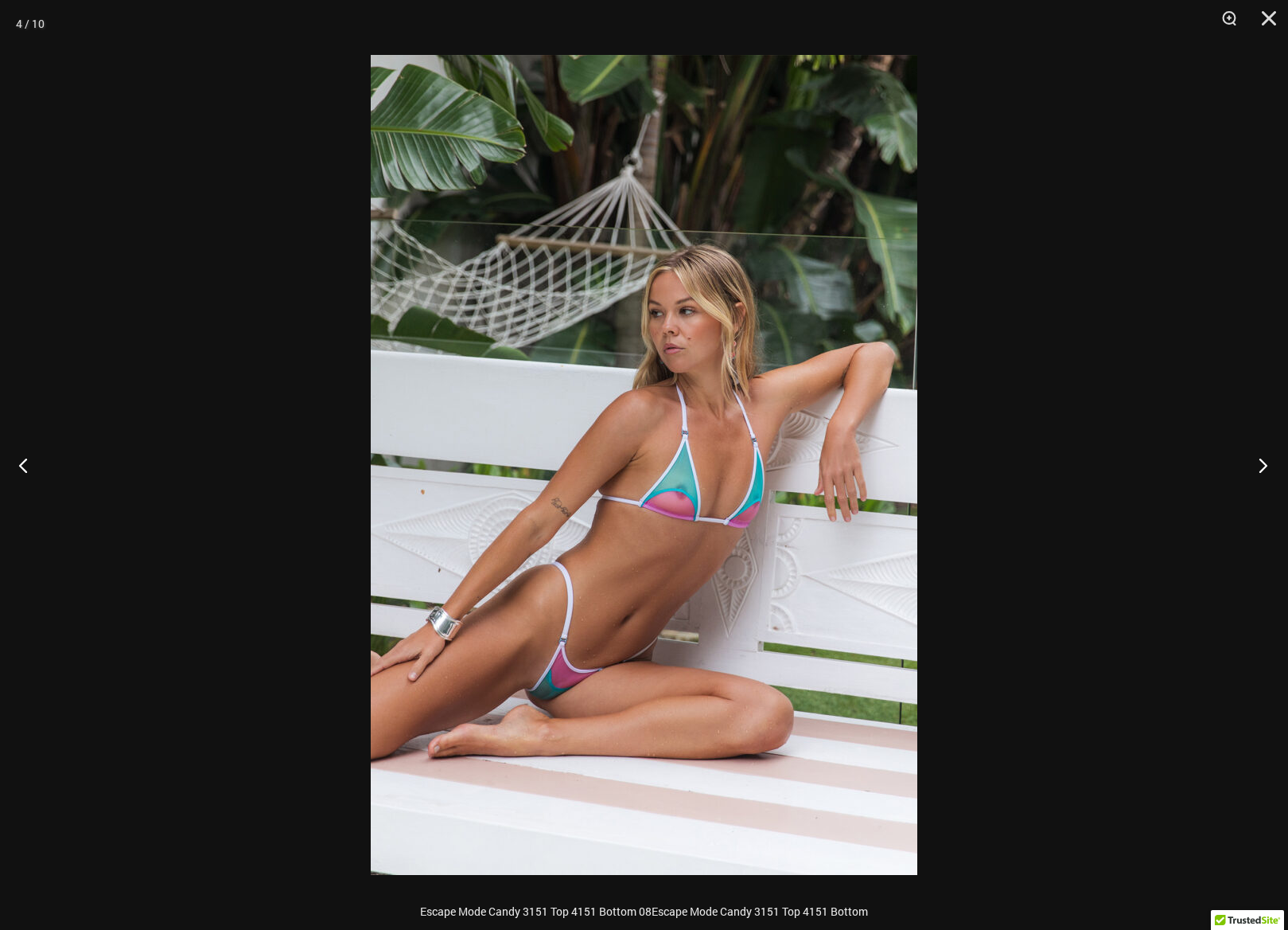
click at [1262, 467] on button "Next" at bounding box center [1258, 465] width 60 height 79
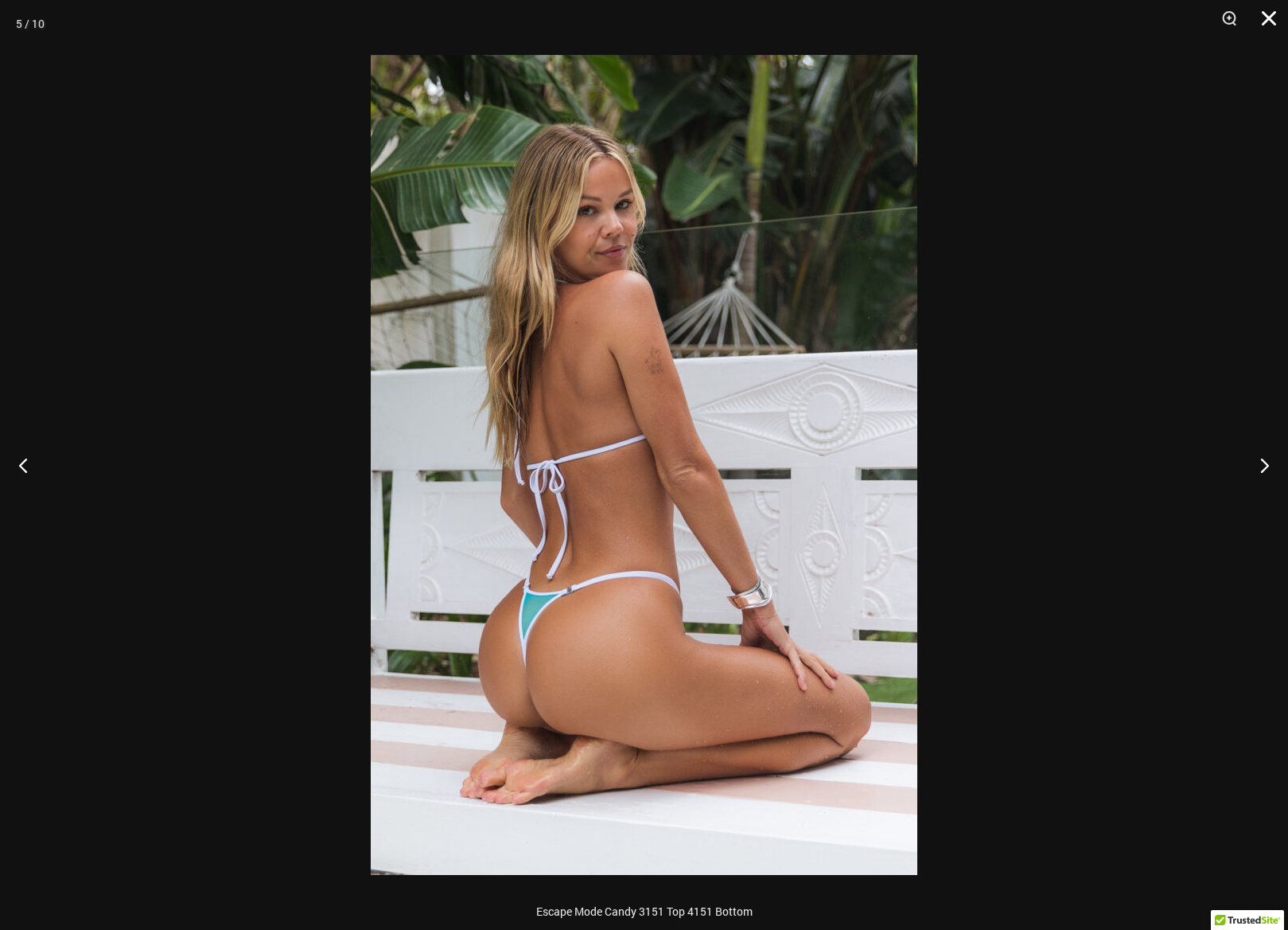
click at [1266, 15] on button "Close" at bounding box center [1264, 23] width 40 height 48
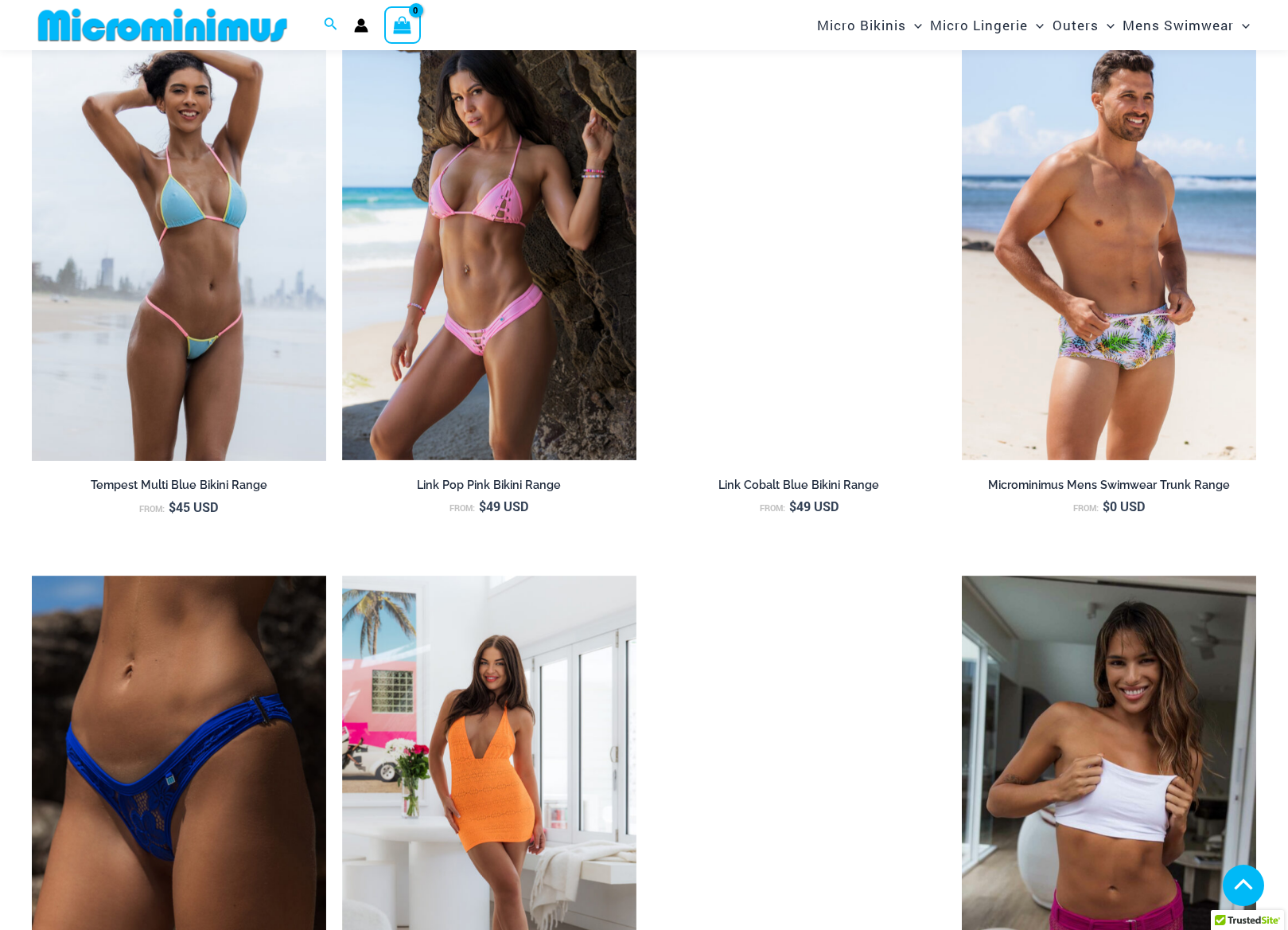
scroll to position [2536, 0]
